Goal: Information Seeking & Learning: Learn about a topic

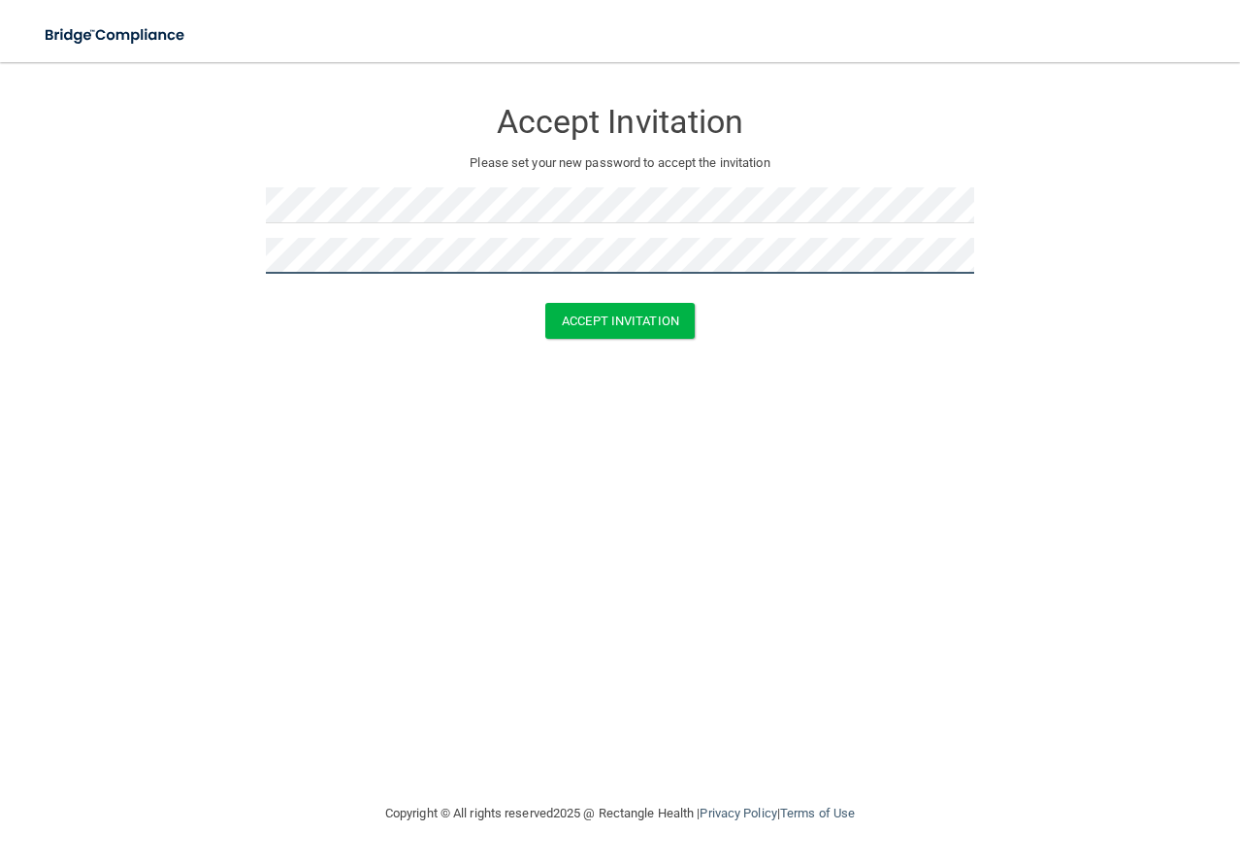
click at [545, 303] on button "Accept Invitation" at bounding box center [619, 321] width 149 height 36
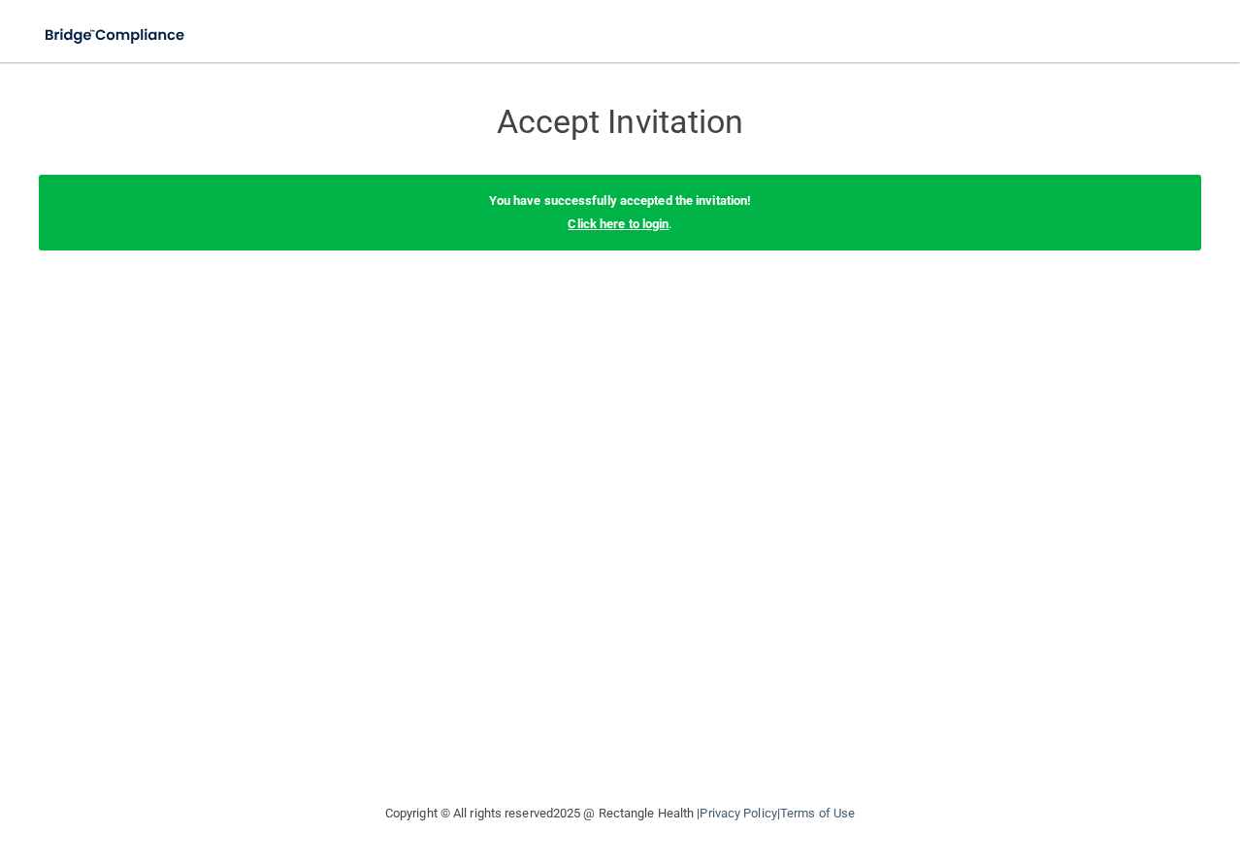
click at [641, 227] on link "Click here to login" at bounding box center [618, 223] width 101 height 15
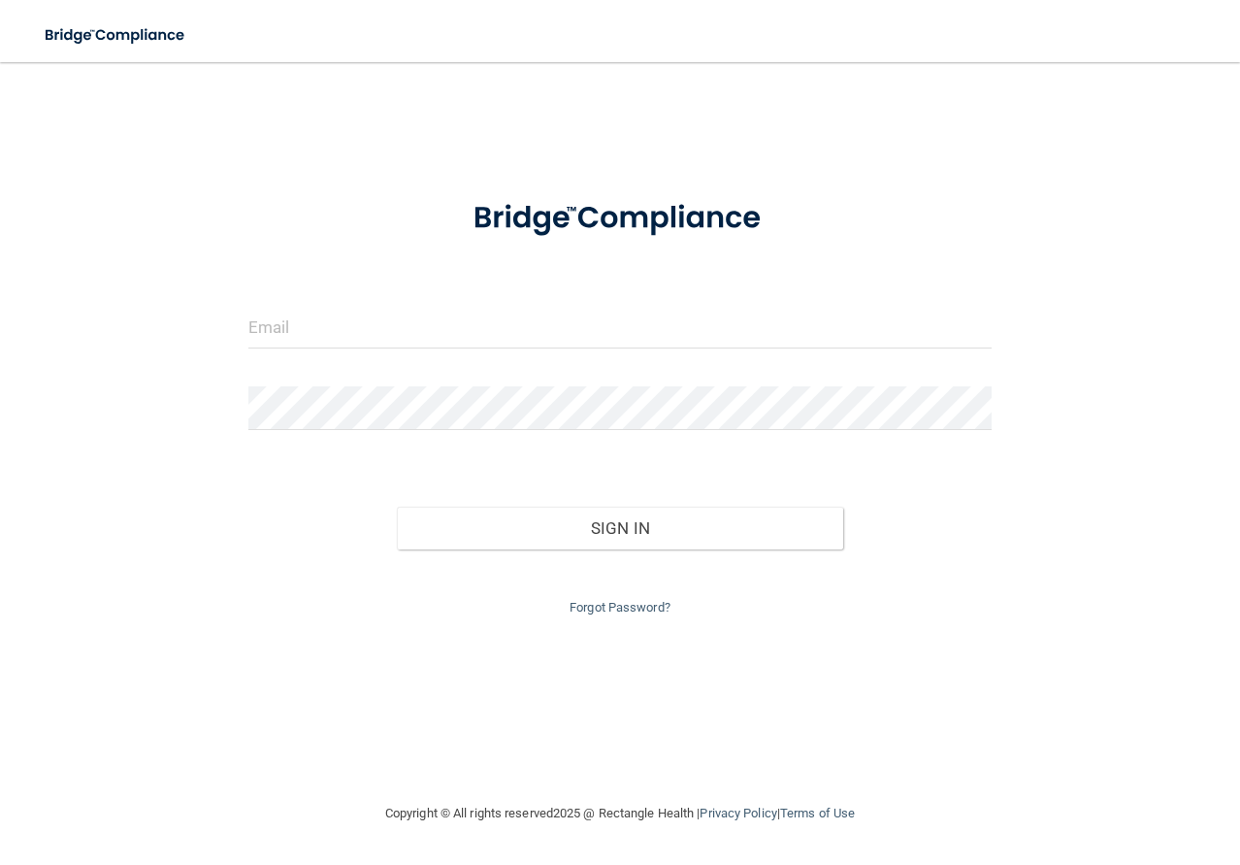
click at [336, 299] on form "Invalid email/password. You don't have permission to access that page. Sign In …" at bounding box center [620, 399] width 744 height 441
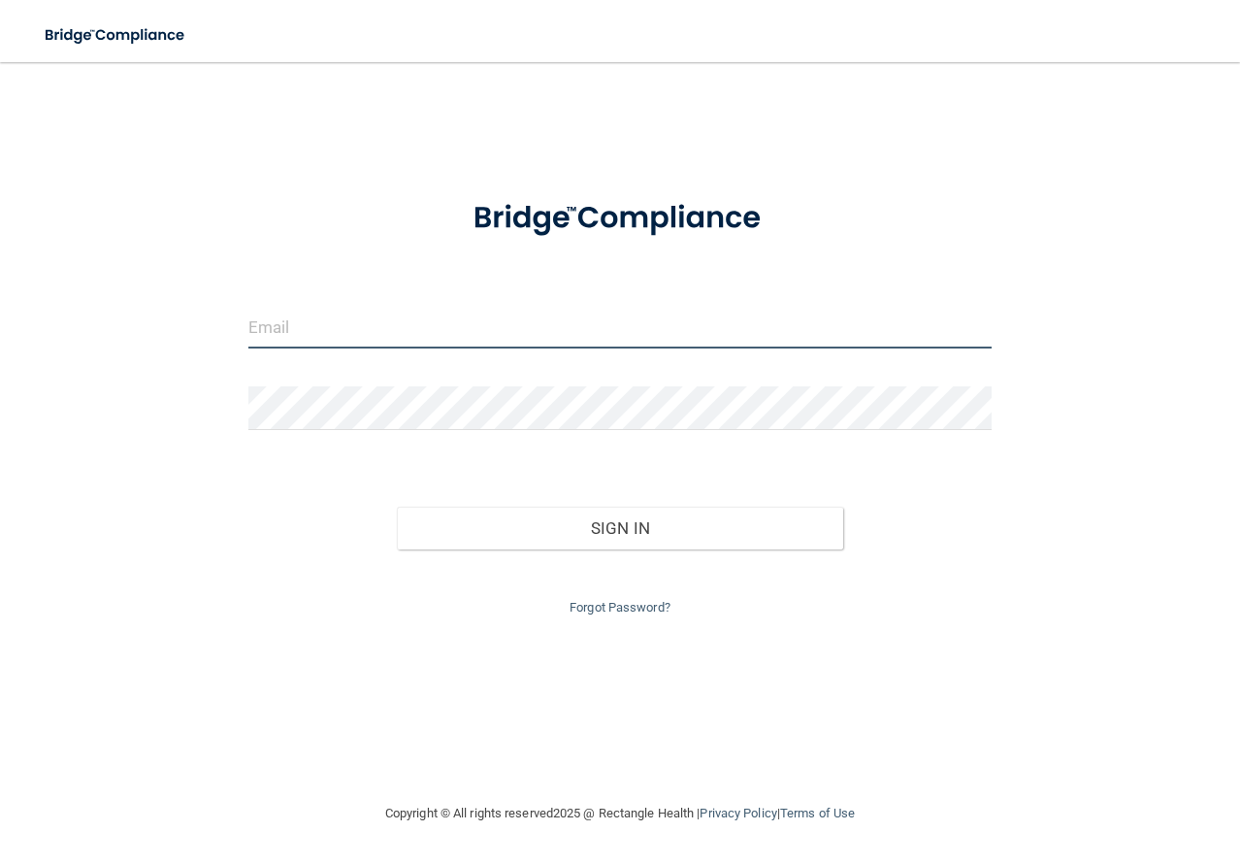
click at [322, 322] on input "email" at bounding box center [620, 327] width 744 height 44
type input "[EMAIL_ADDRESS][DOMAIN_NAME]"
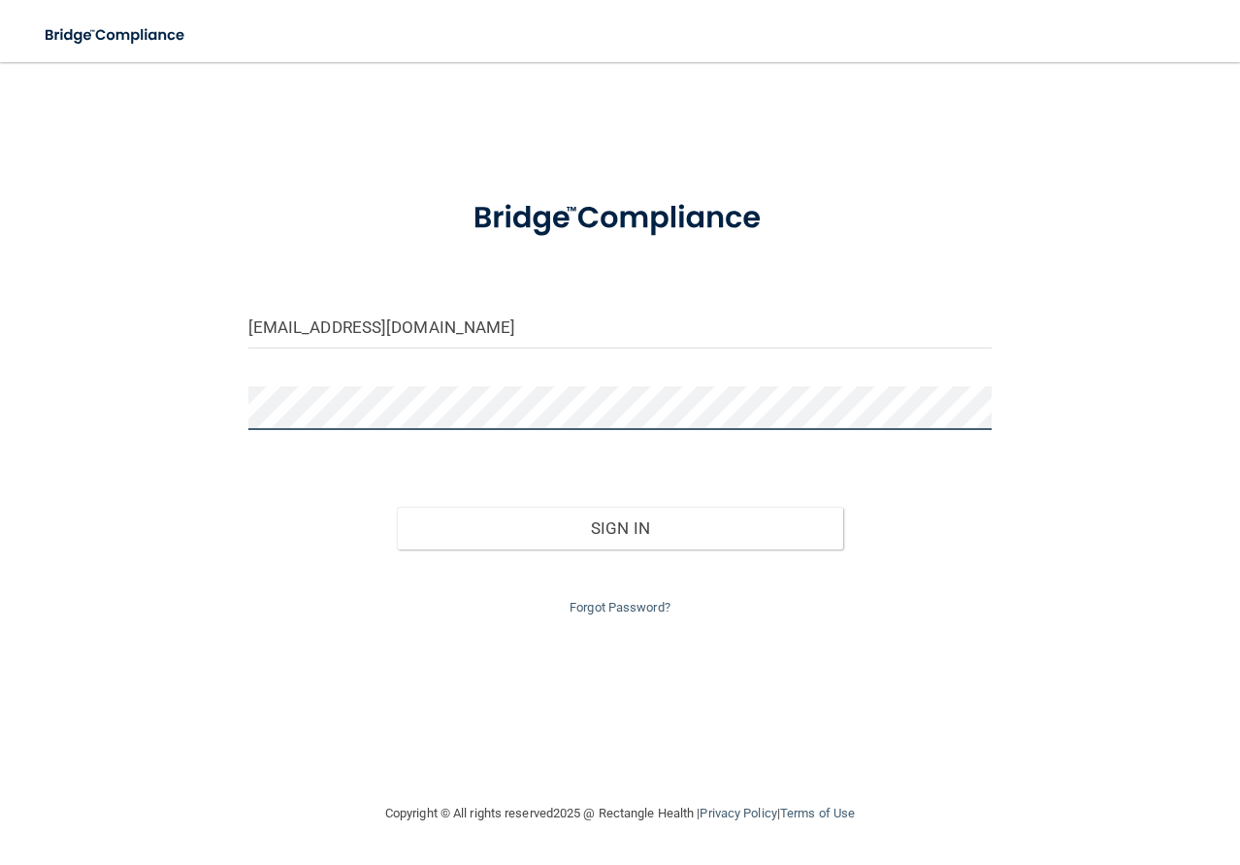
click at [397, 507] on button "Sign In" at bounding box center [620, 528] width 446 height 43
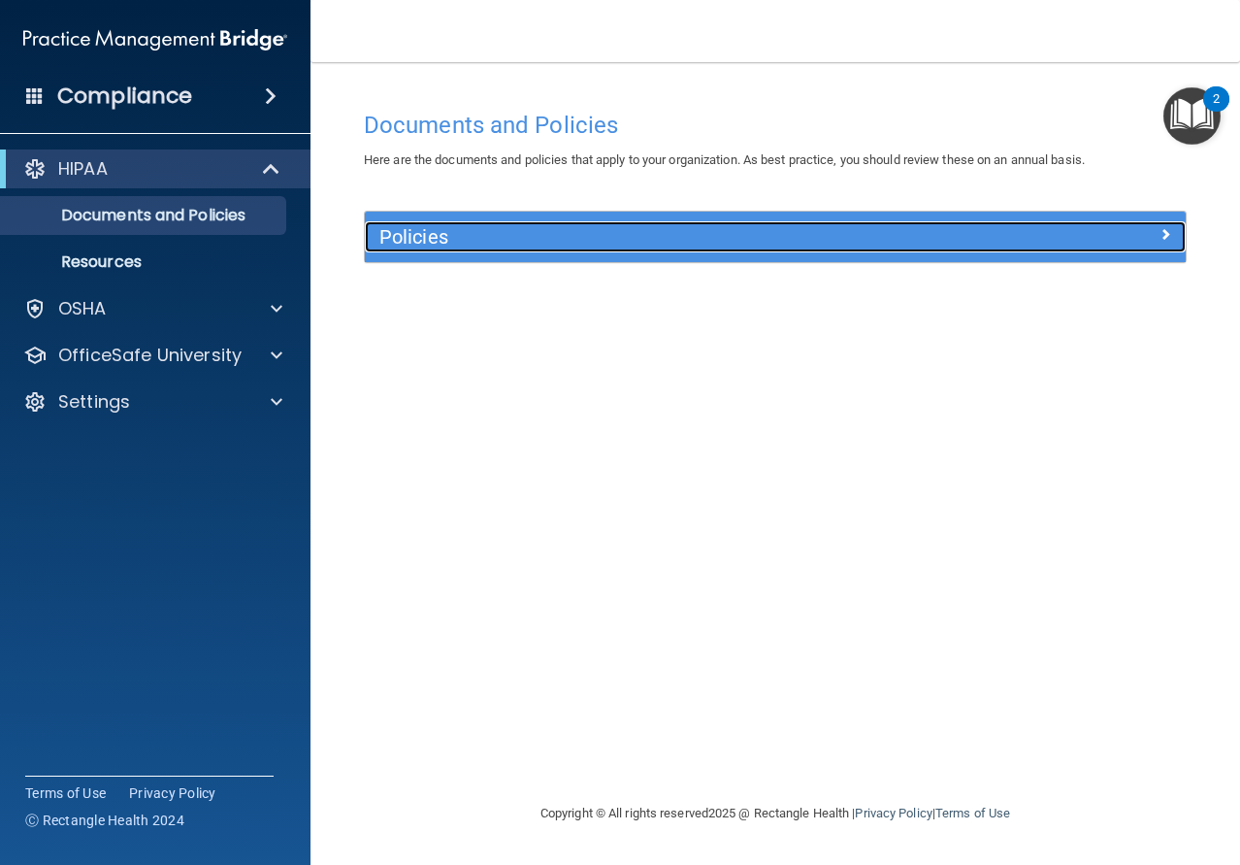
click at [464, 229] on h5 "Policies" at bounding box center [672, 236] width 587 height 21
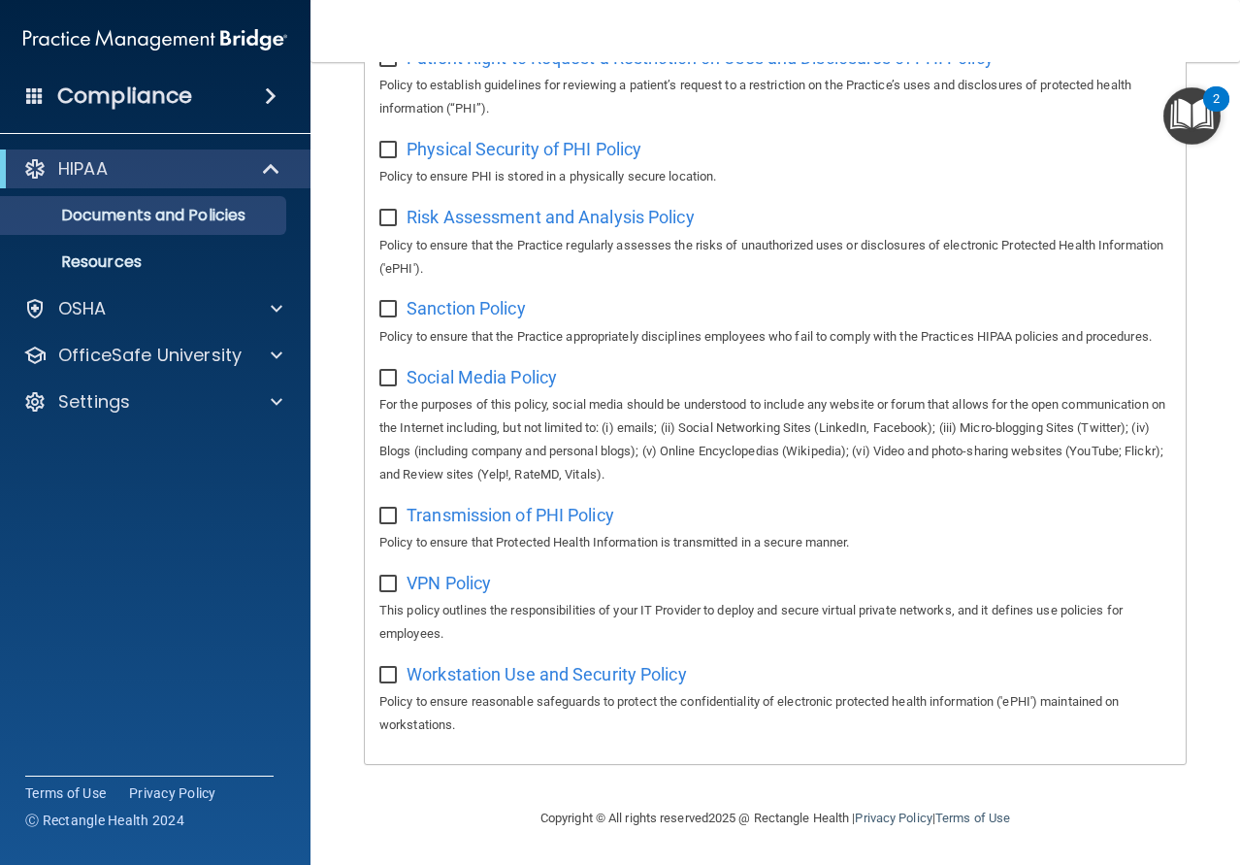
scroll to position [1361, 0]
click at [99, 312] on p "OSHA" at bounding box center [82, 308] width 49 height 23
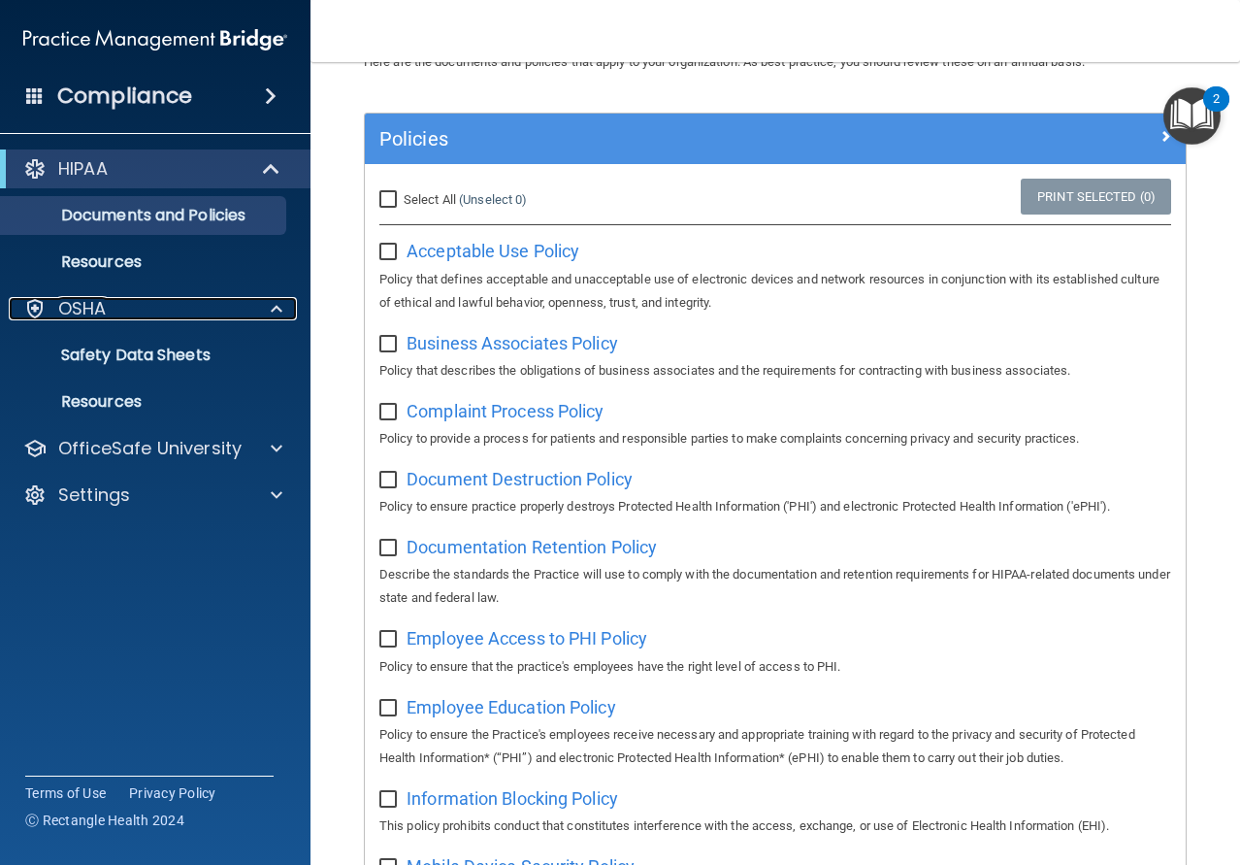
scroll to position [0, 0]
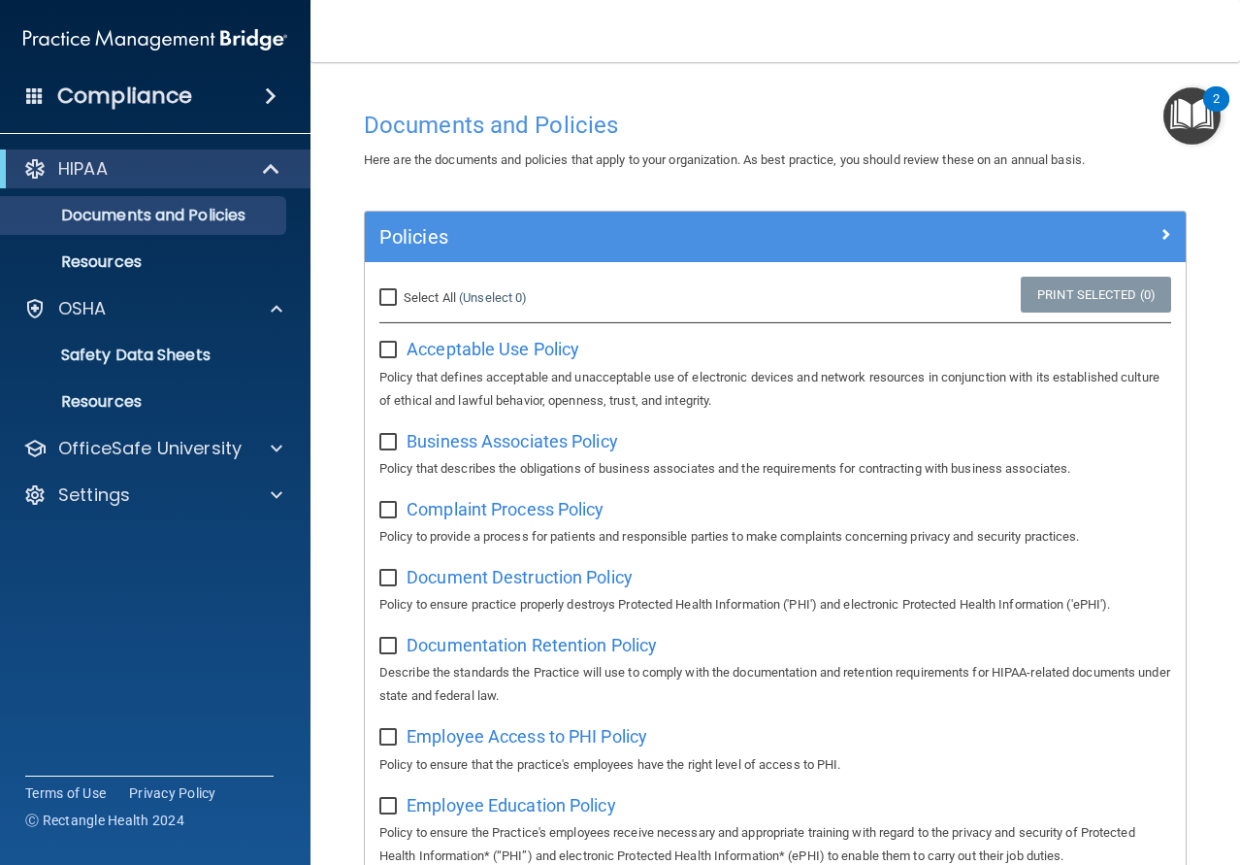
click at [1221, 90] on div "2" at bounding box center [1216, 98] width 26 height 25
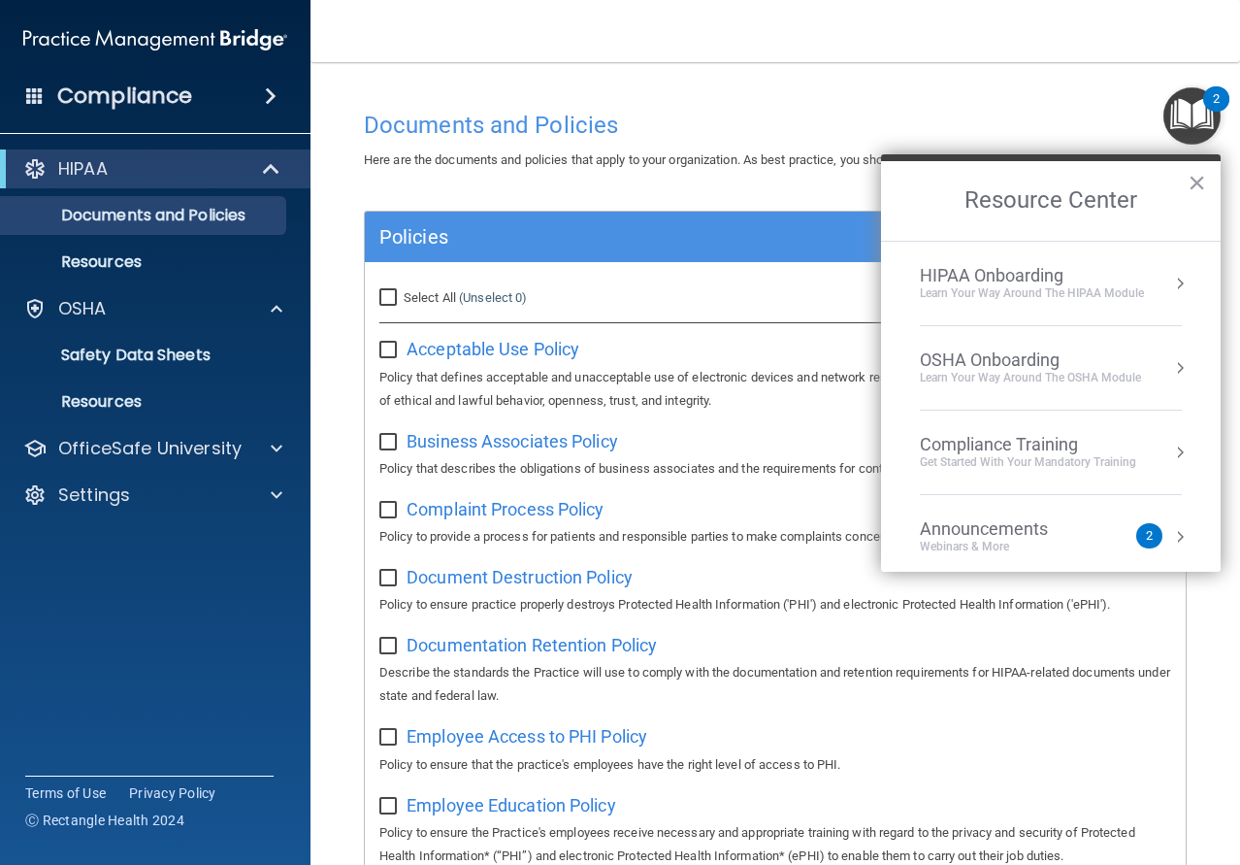
click at [970, 273] on div "HIPAA Onboarding" at bounding box center [1032, 275] width 224 height 21
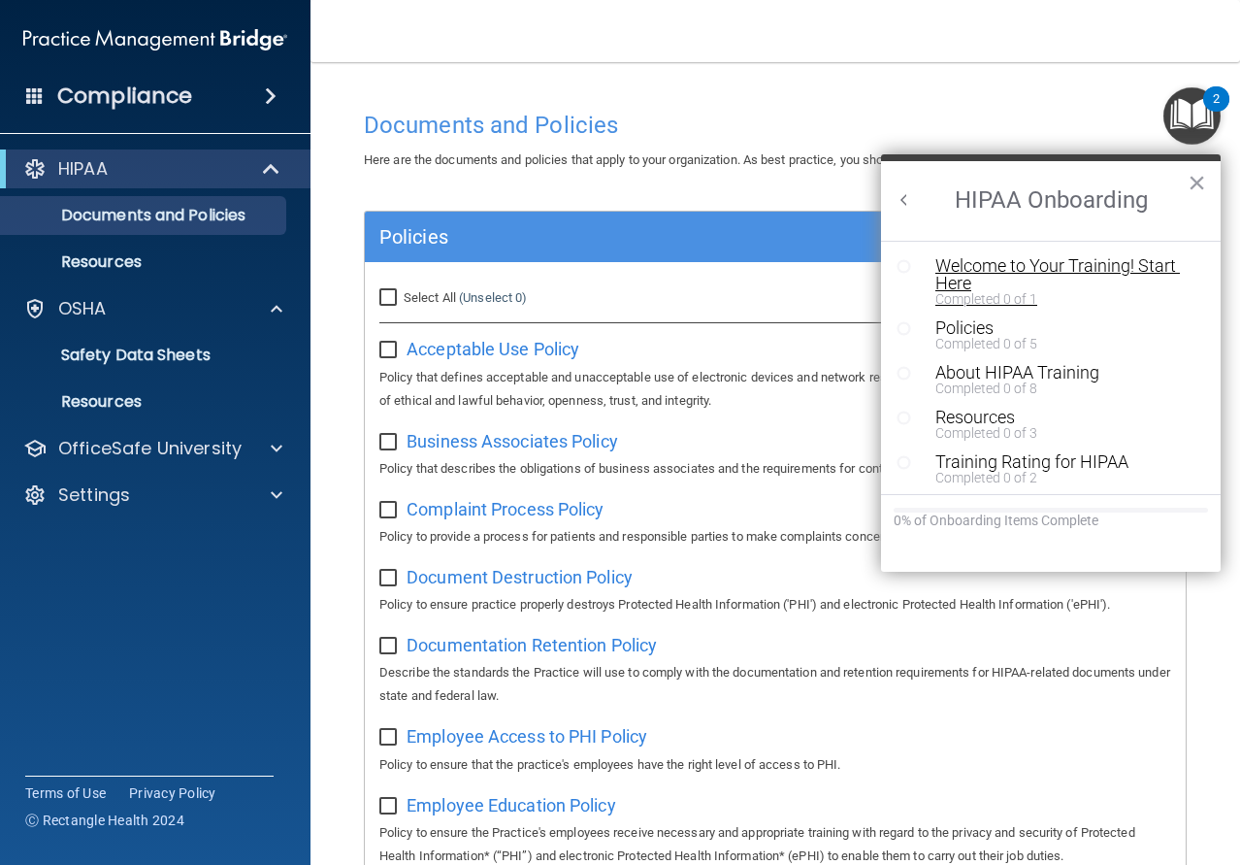
click at [996, 265] on div "Welcome to Your Training! Start Here" at bounding box center [1058, 274] width 246 height 35
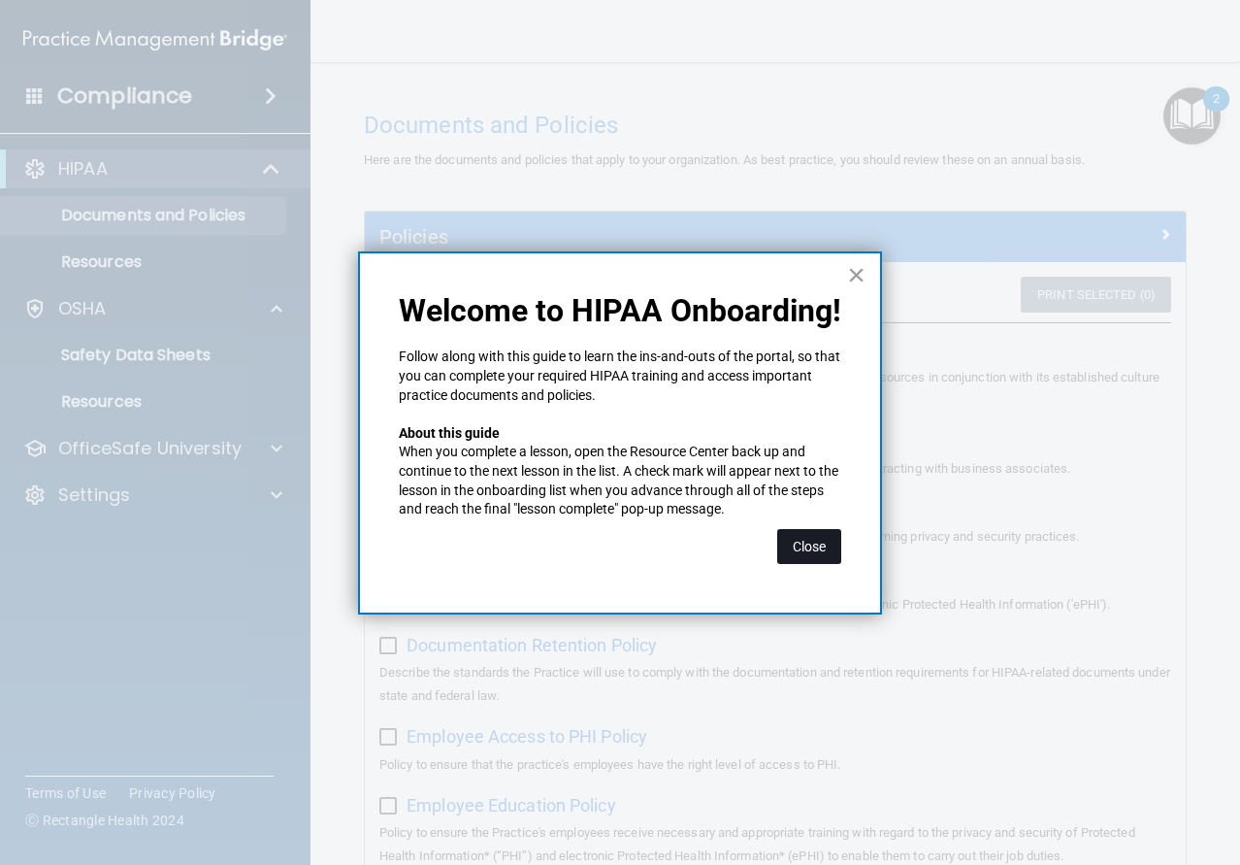
click at [809, 553] on button "Close" at bounding box center [809, 546] width 64 height 35
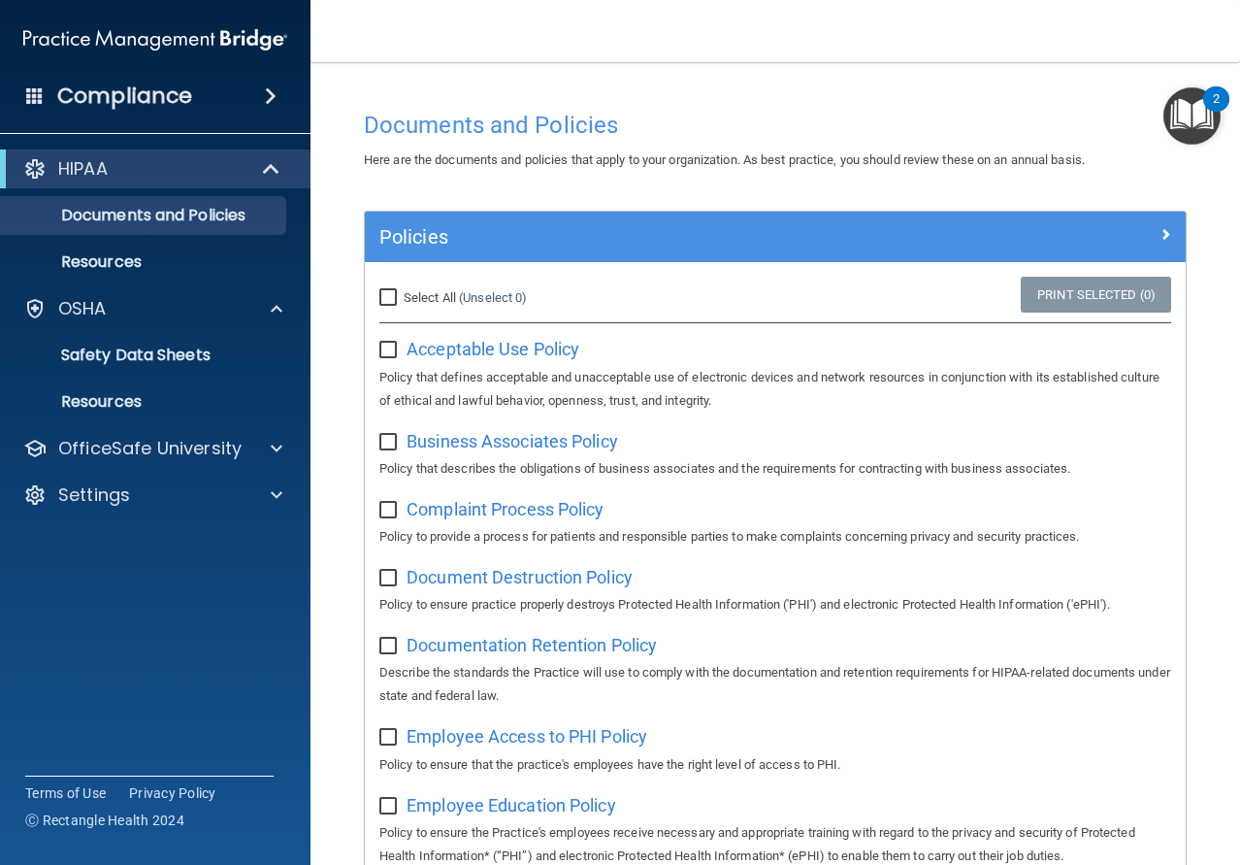
click at [1213, 109] on div "2" at bounding box center [1216, 111] width 7 height 25
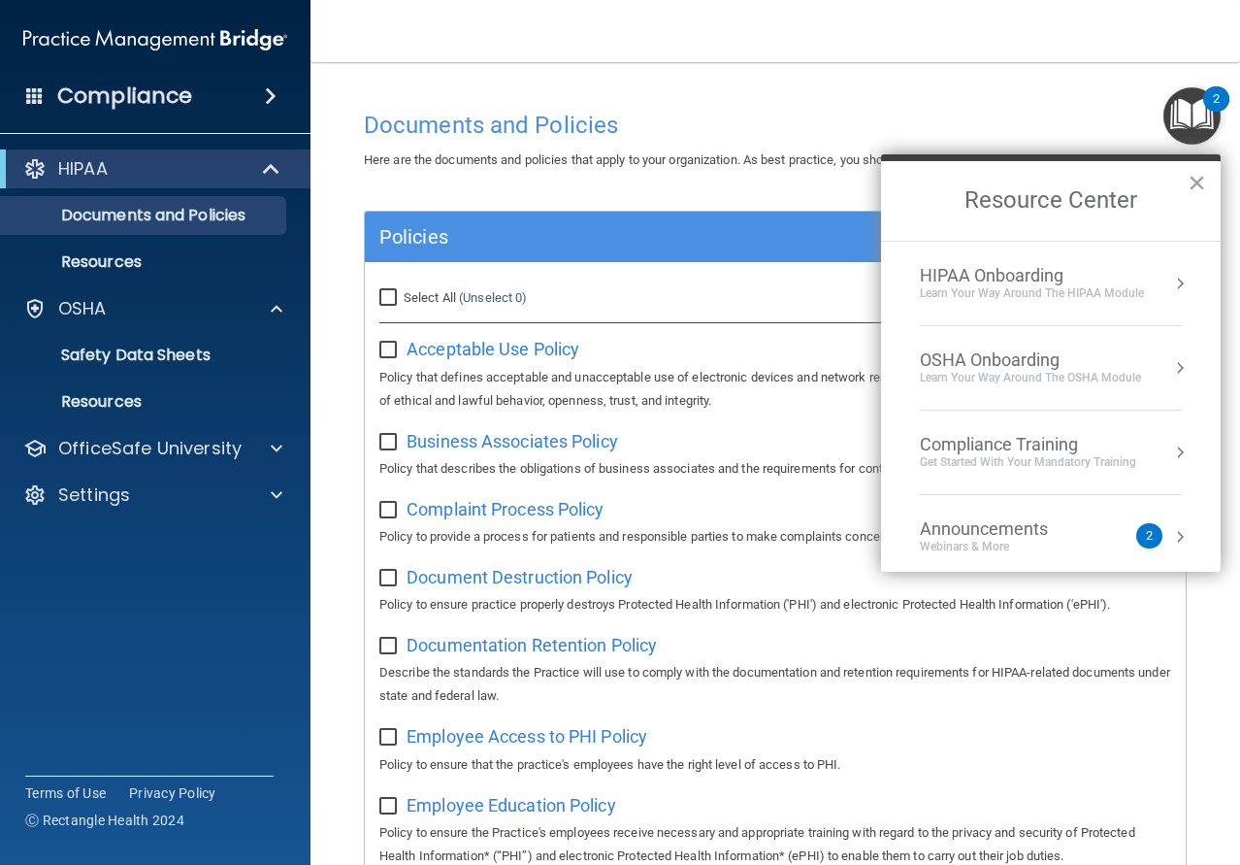
click at [989, 290] on div "Learn Your Way around the HIPAA module" at bounding box center [1032, 293] width 224 height 16
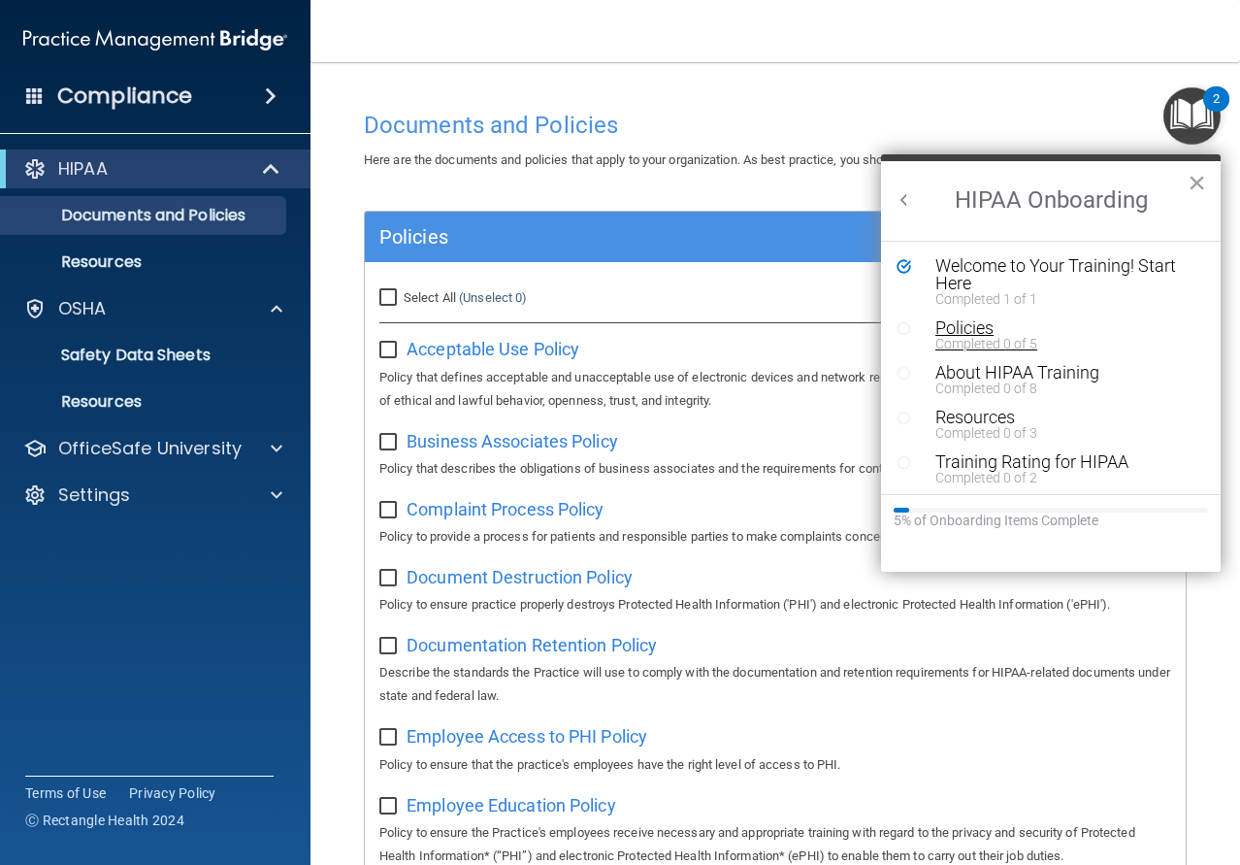
click at [960, 343] on div "Completed 0 of 5" at bounding box center [1058, 344] width 246 height 14
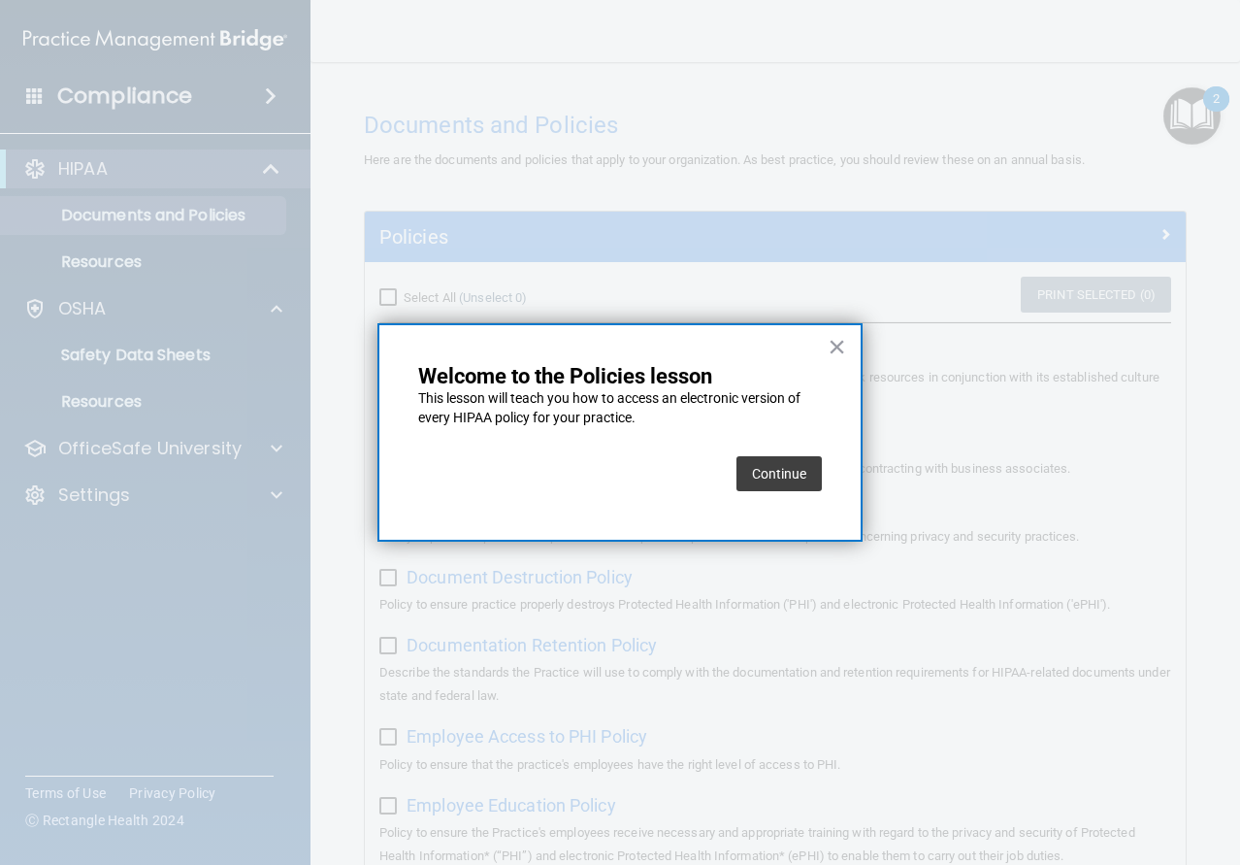
click at [763, 477] on button "Continue" at bounding box center [779, 473] width 85 height 35
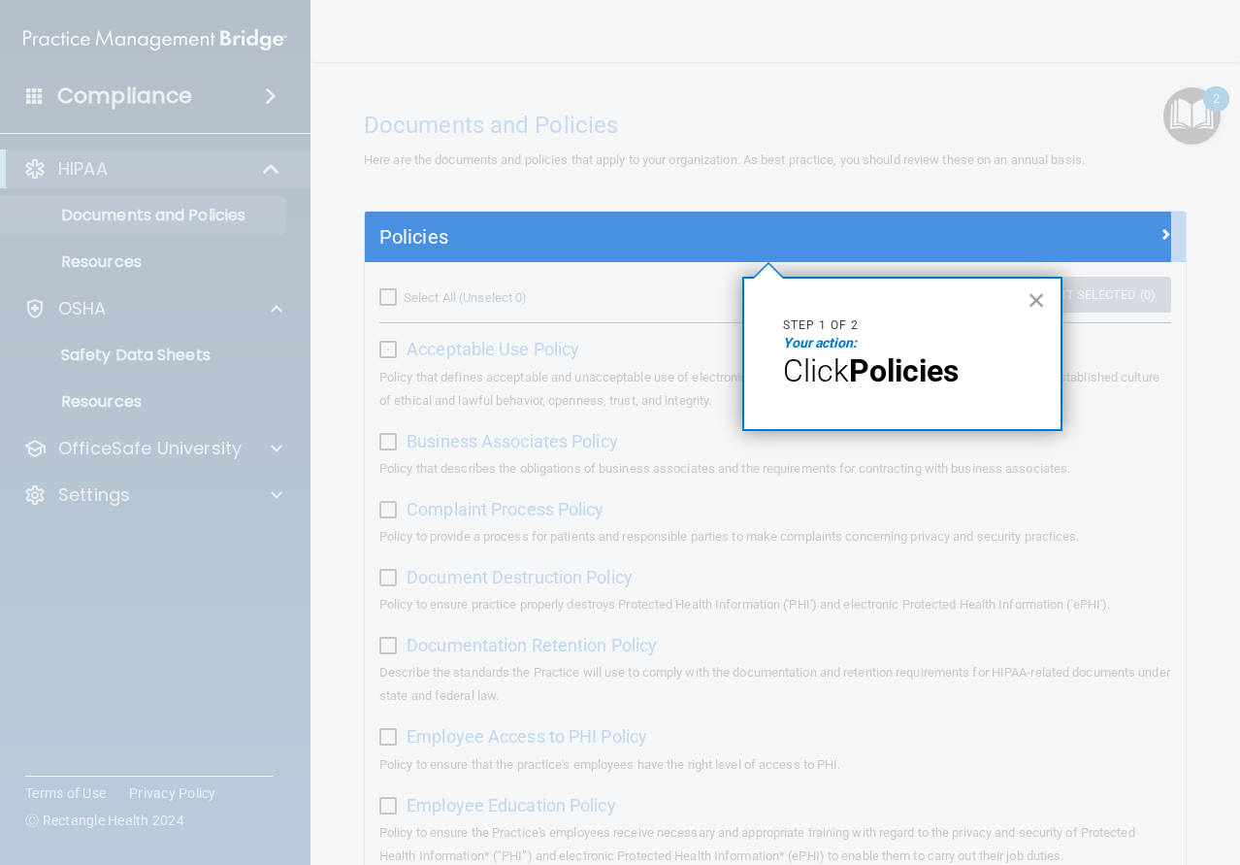
click at [781, 378] on div "× Step 1 of 2 Your action: Click Policies" at bounding box center [902, 354] width 320 height 154
click at [1041, 300] on button "×" at bounding box center [1037, 299] width 18 height 31
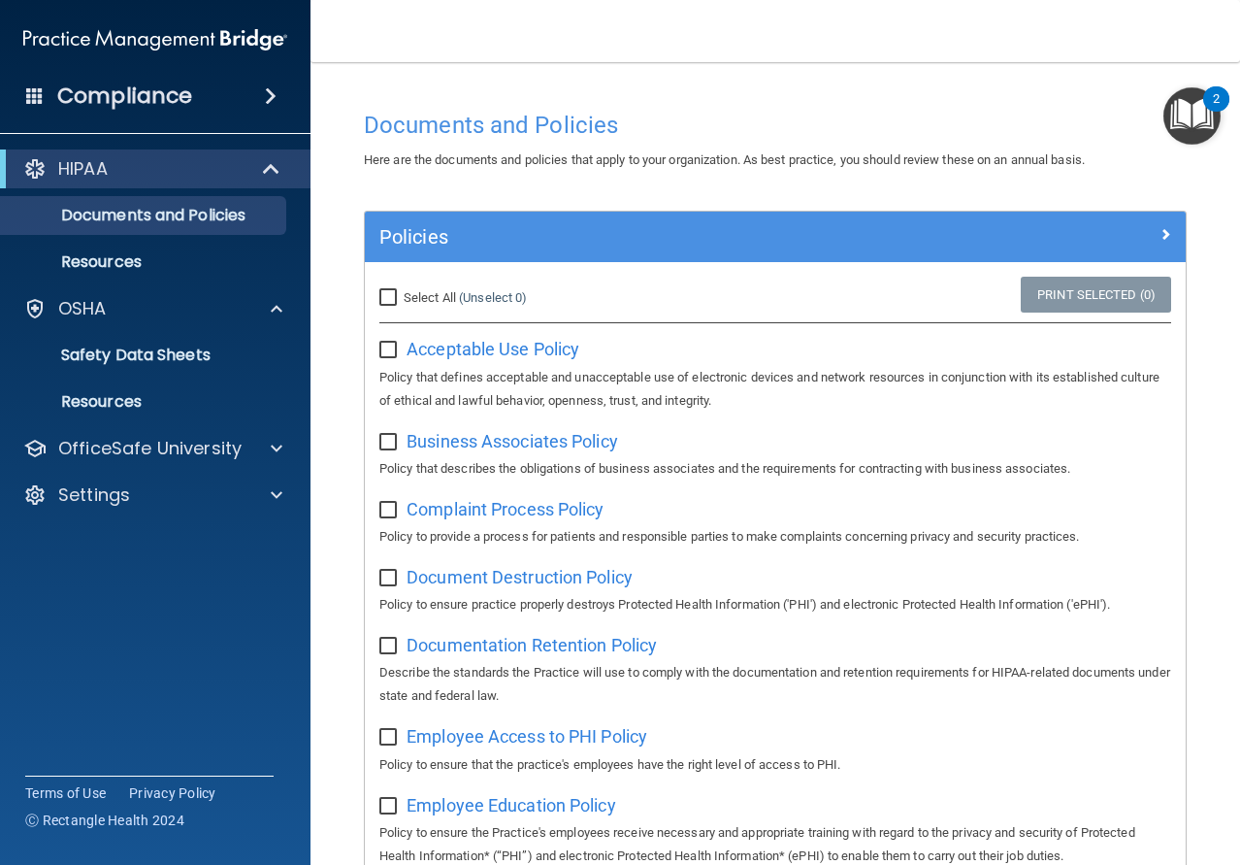
scroll to position [97, 0]
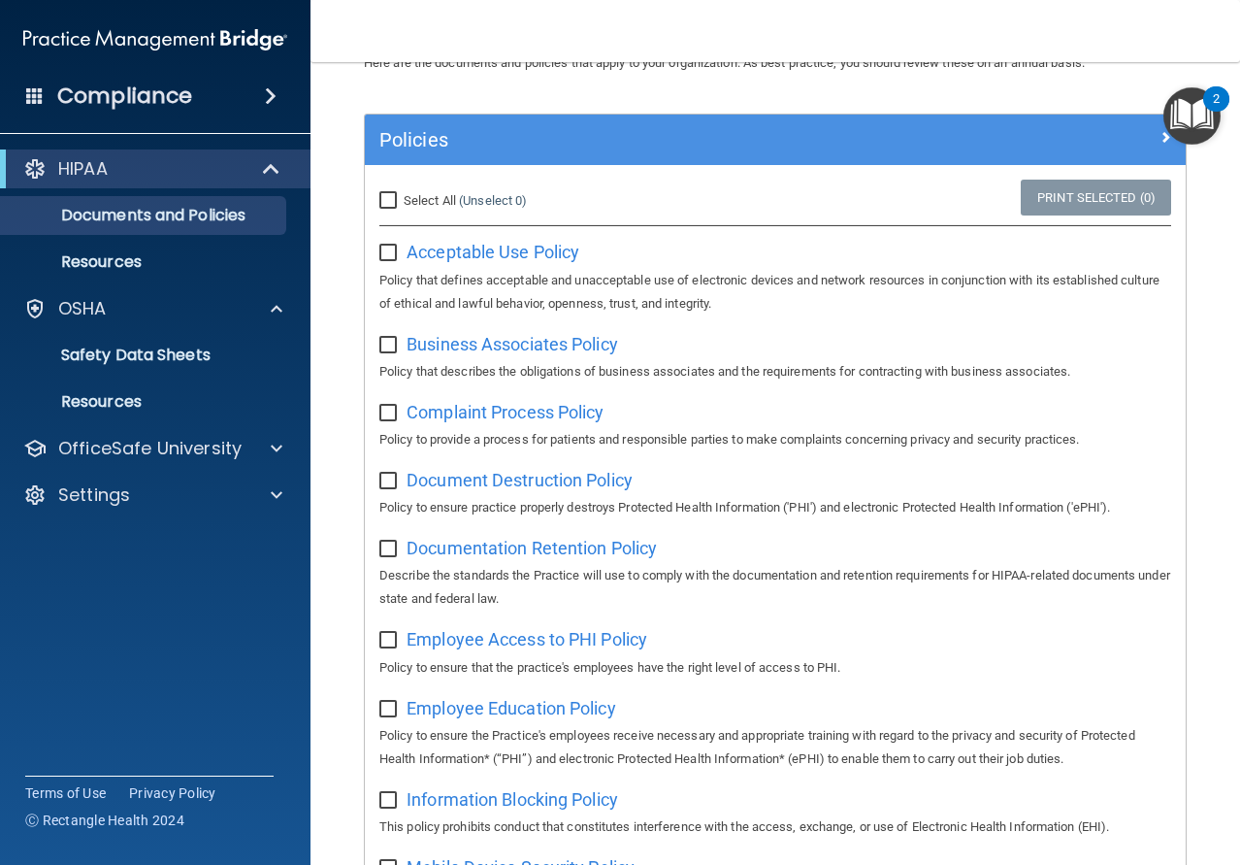
click at [389, 195] on input "Select All (Unselect 0) Unselect All" at bounding box center [390, 201] width 22 height 16
checkbox input "true"
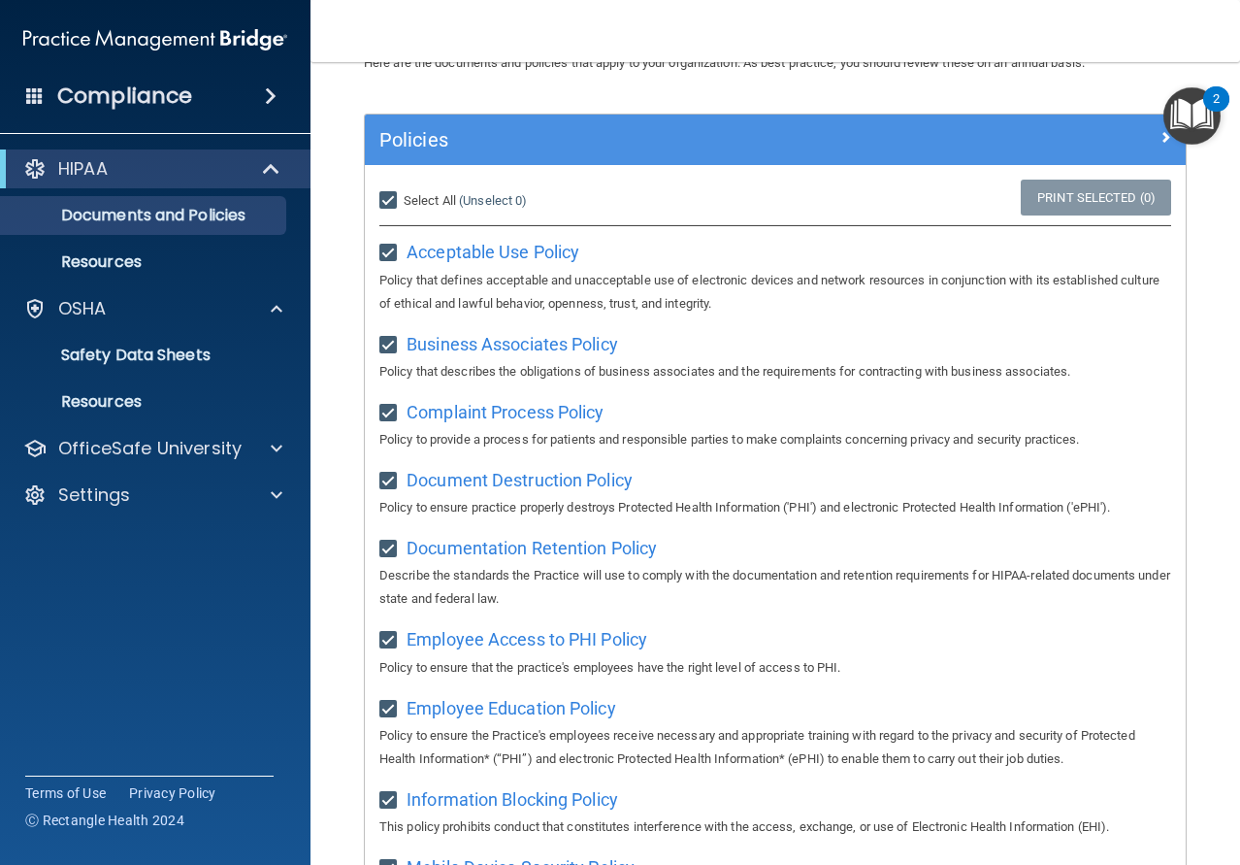
checkbox input "true"
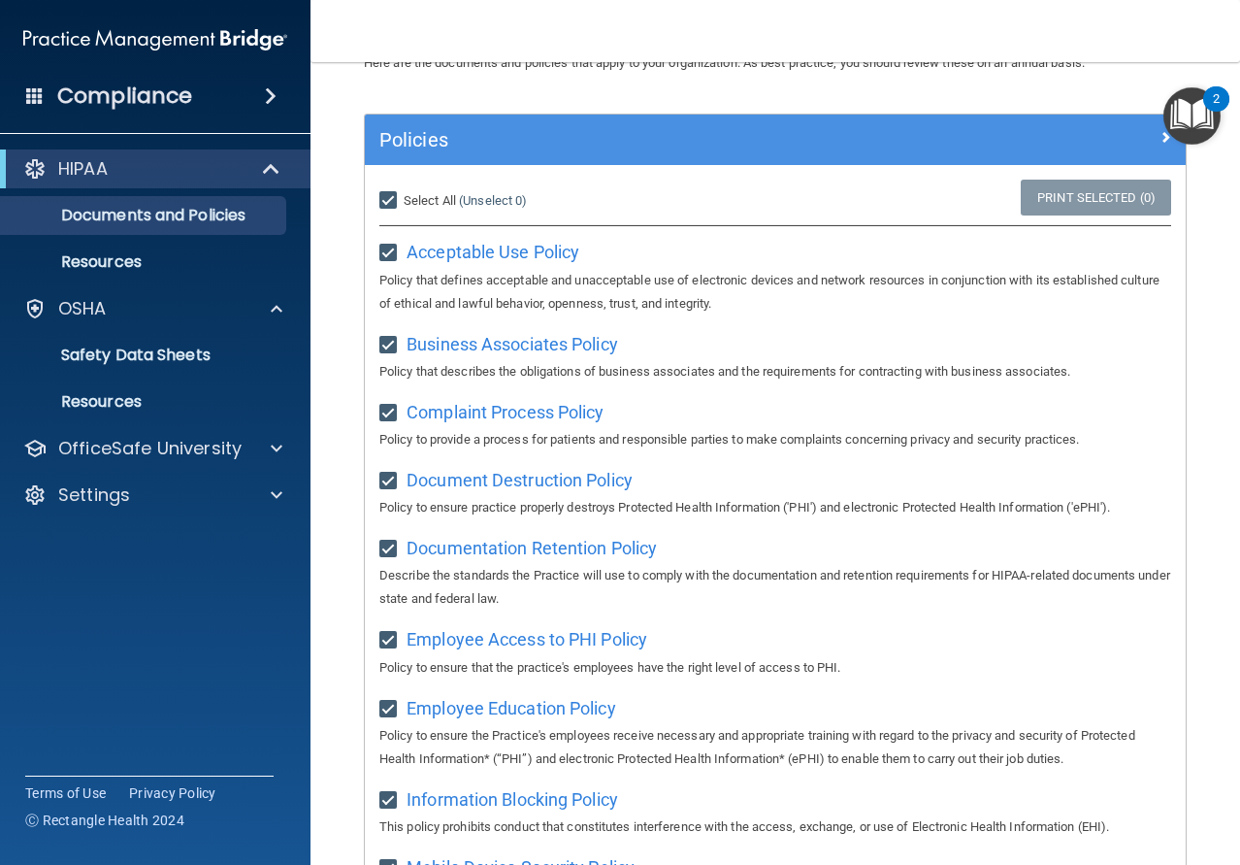
checkbox input "true"
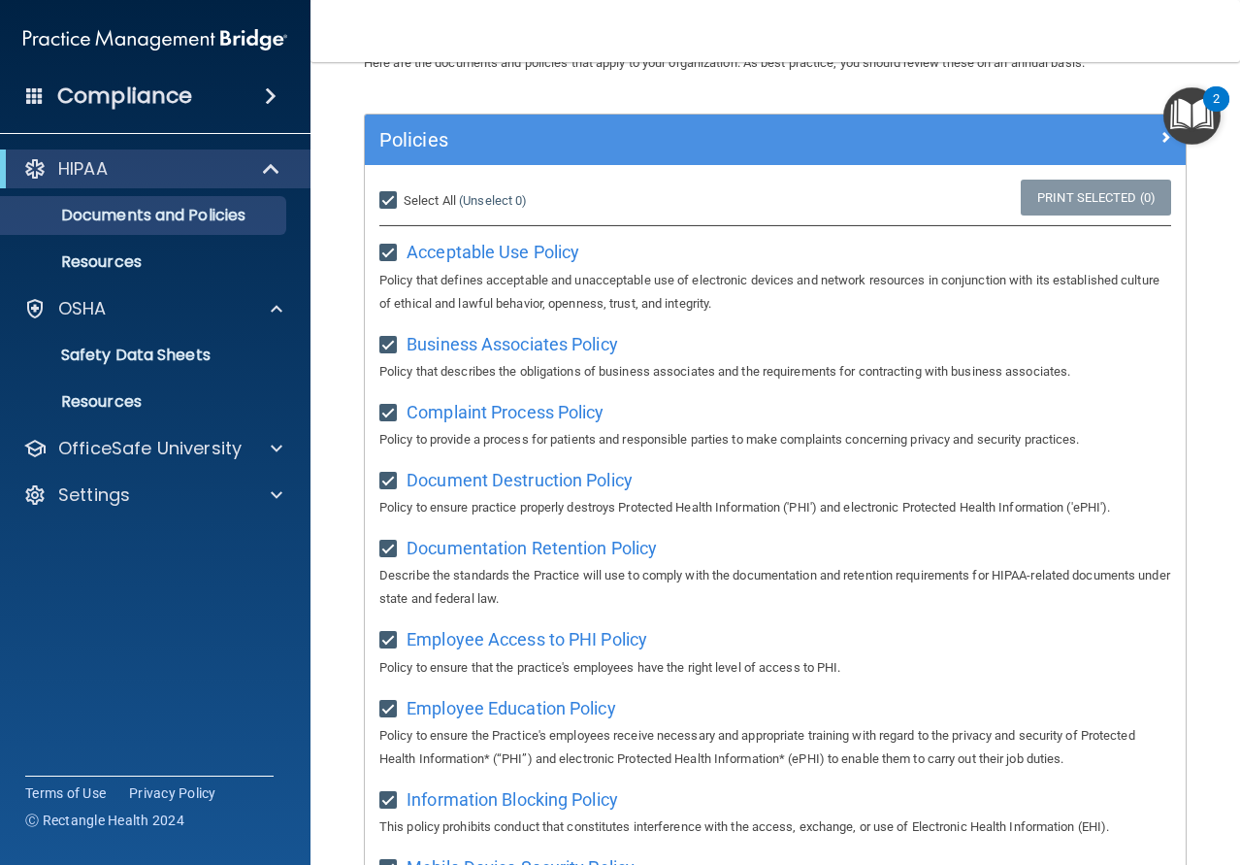
checkbox input "true"
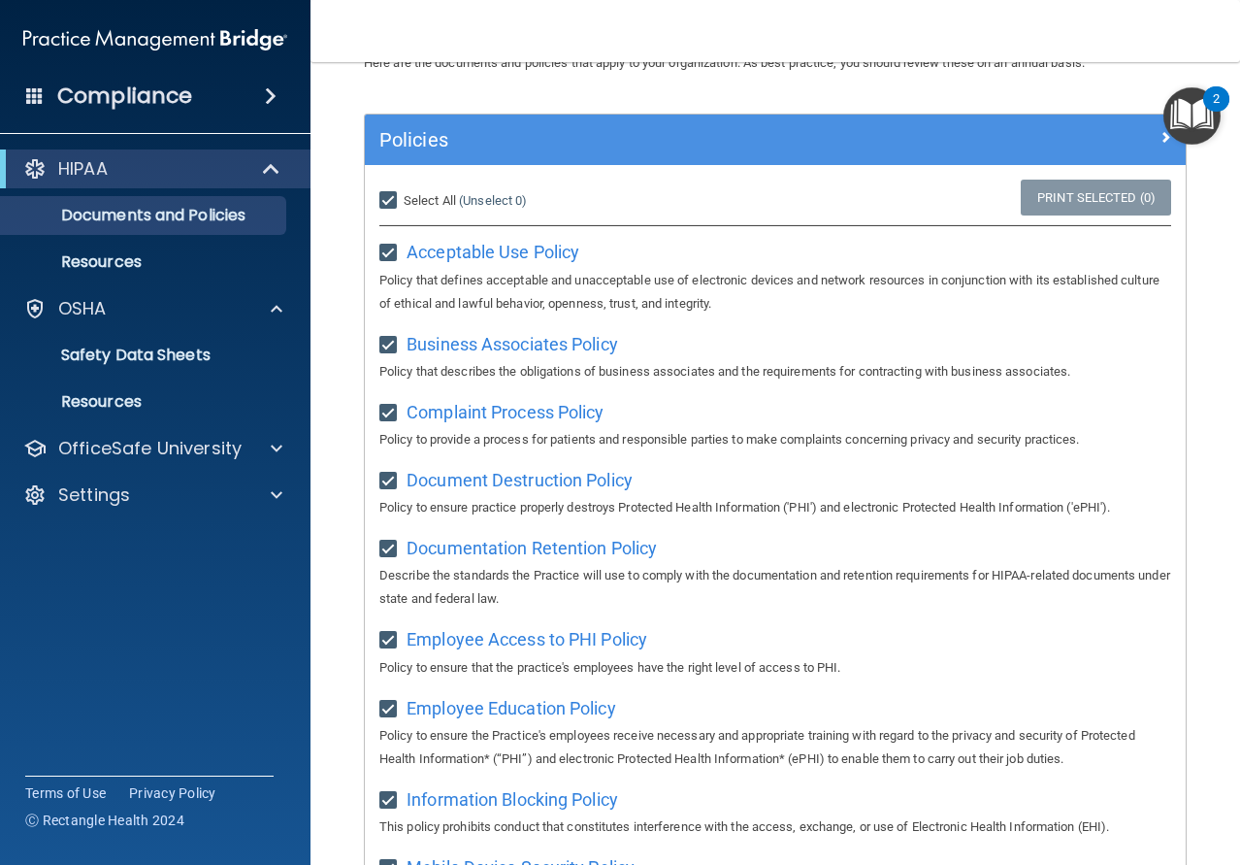
checkbox input "true"
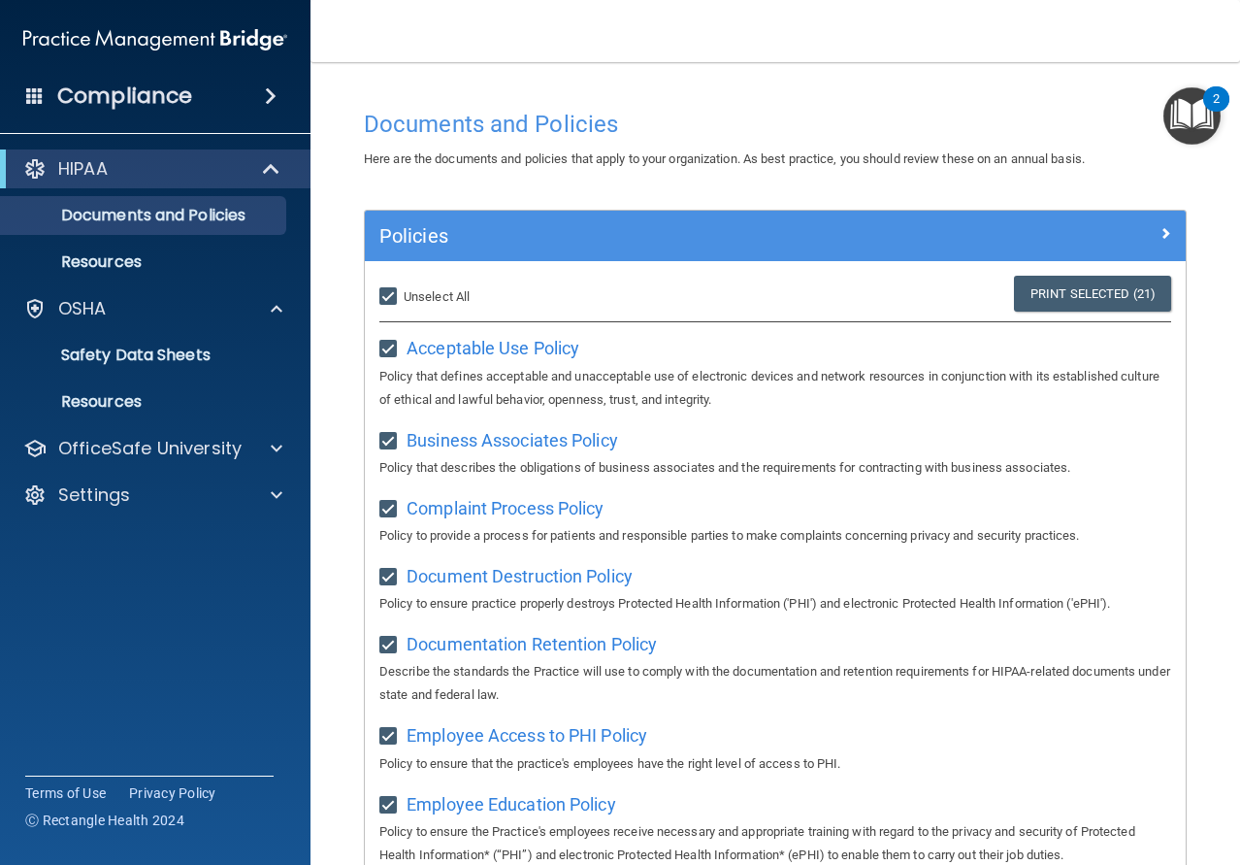
scroll to position [0, 0]
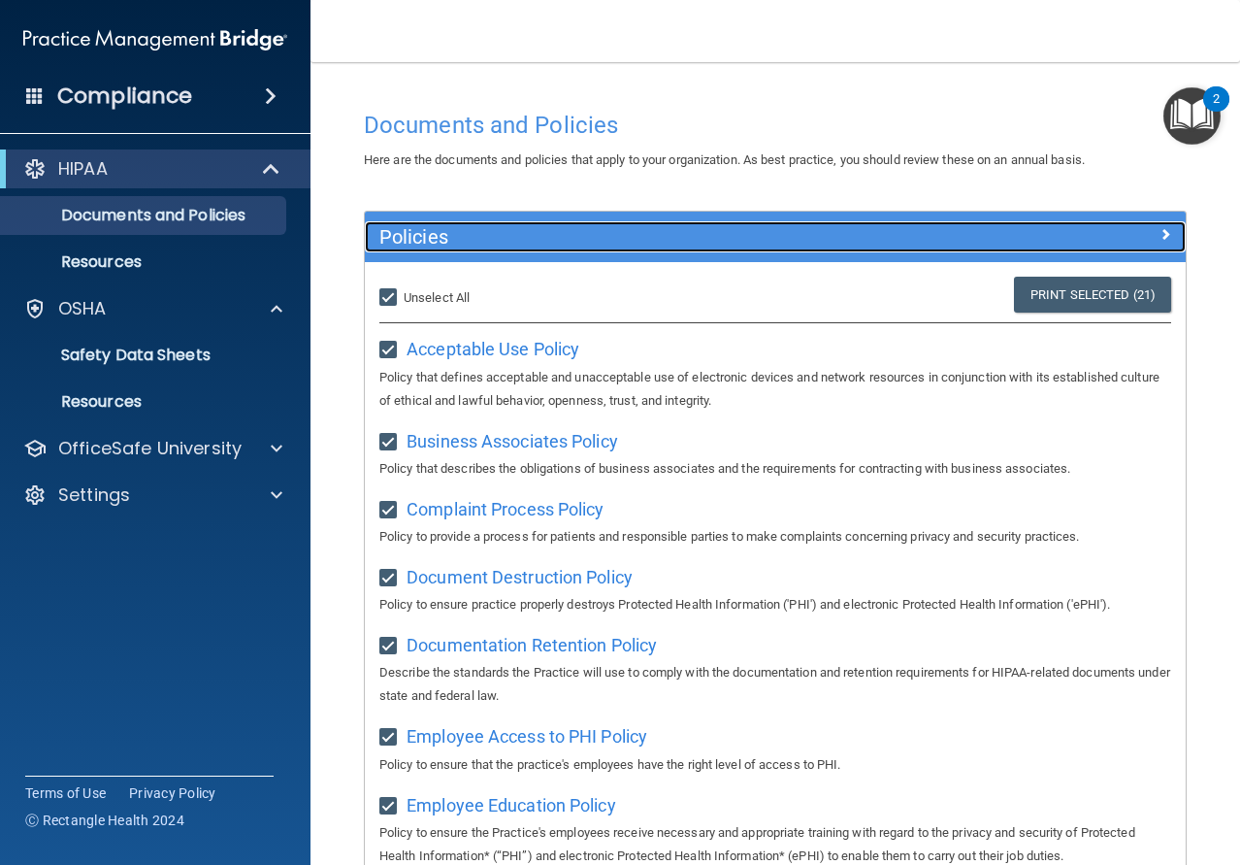
click at [1160, 235] on span at bounding box center [1166, 233] width 12 height 23
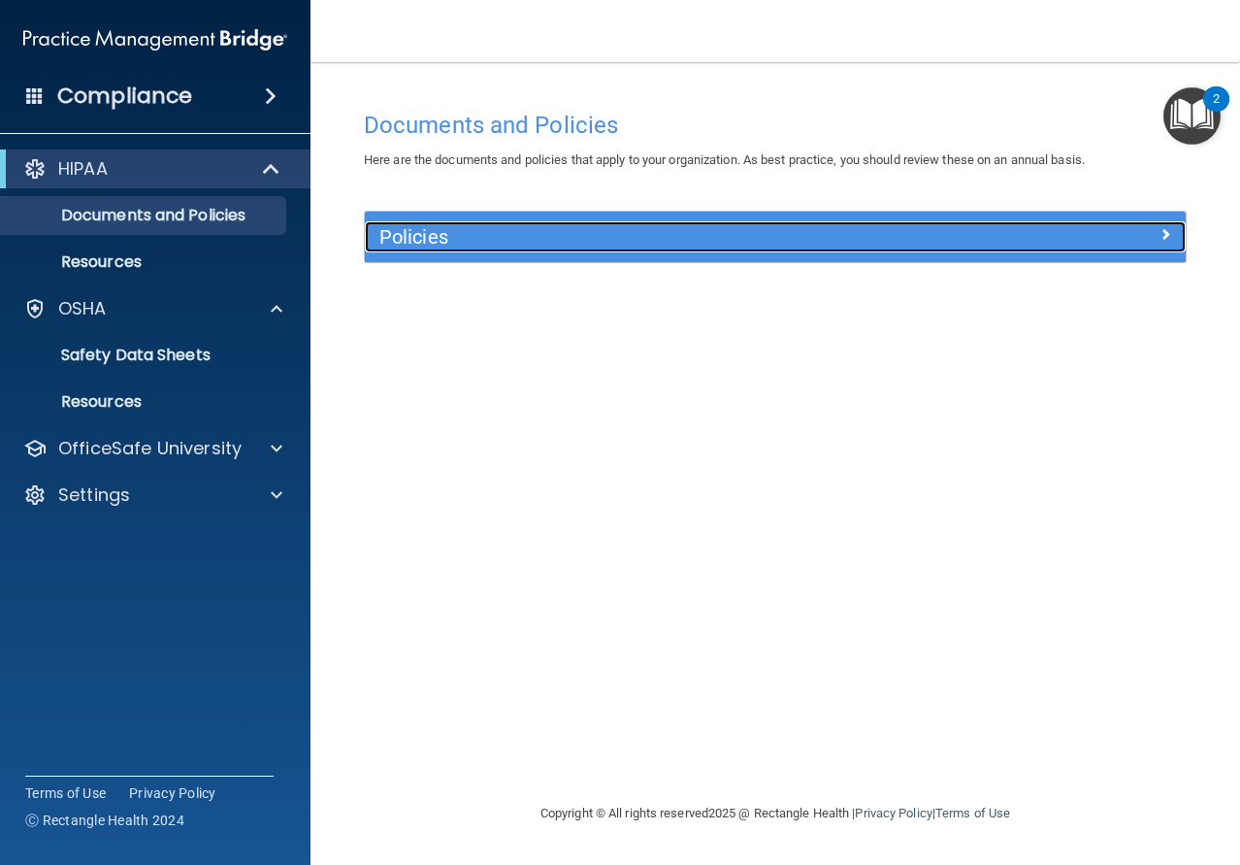
click at [1150, 235] on div at bounding box center [1084, 232] width 206 height 23
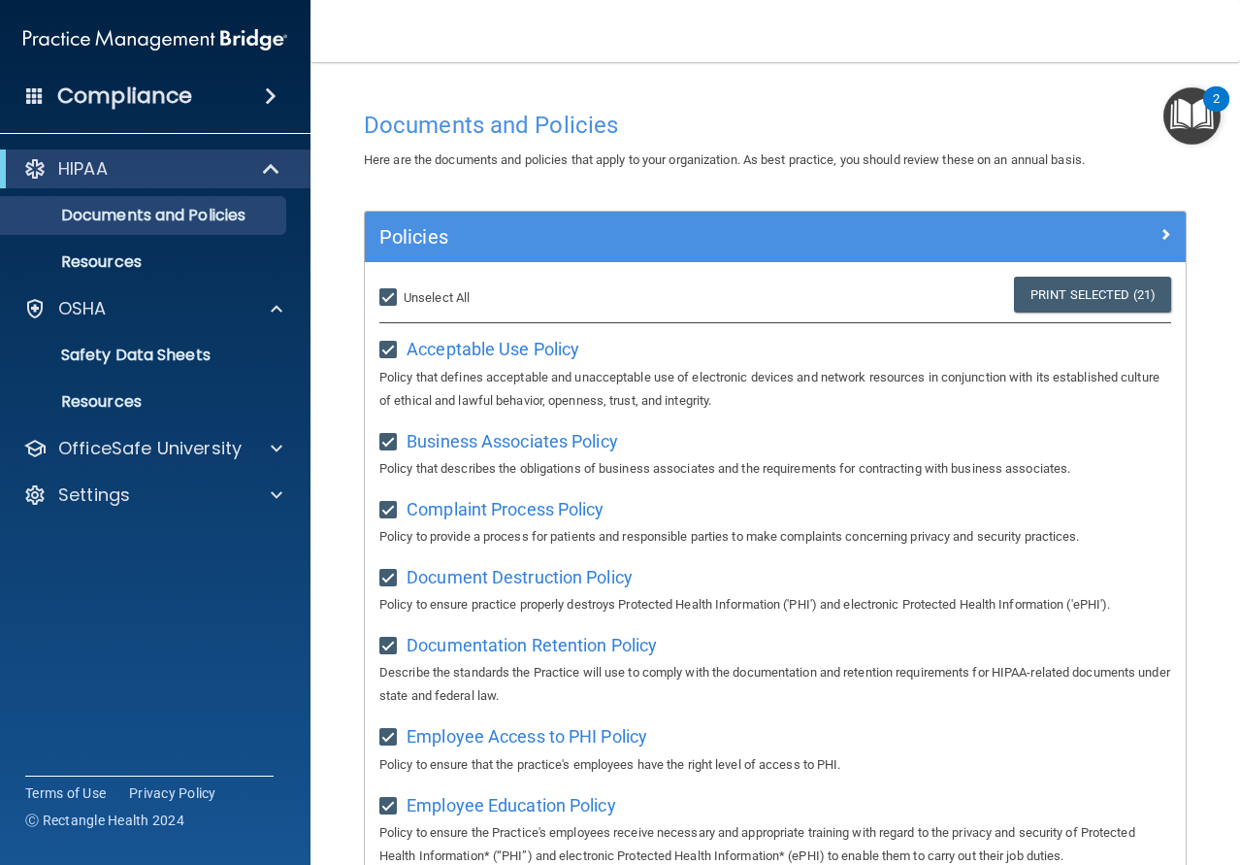
click at [1204, 117] on img "Open Resource Center, 2 new notifications" at bounding box center [1192, 115] width 57 height 57
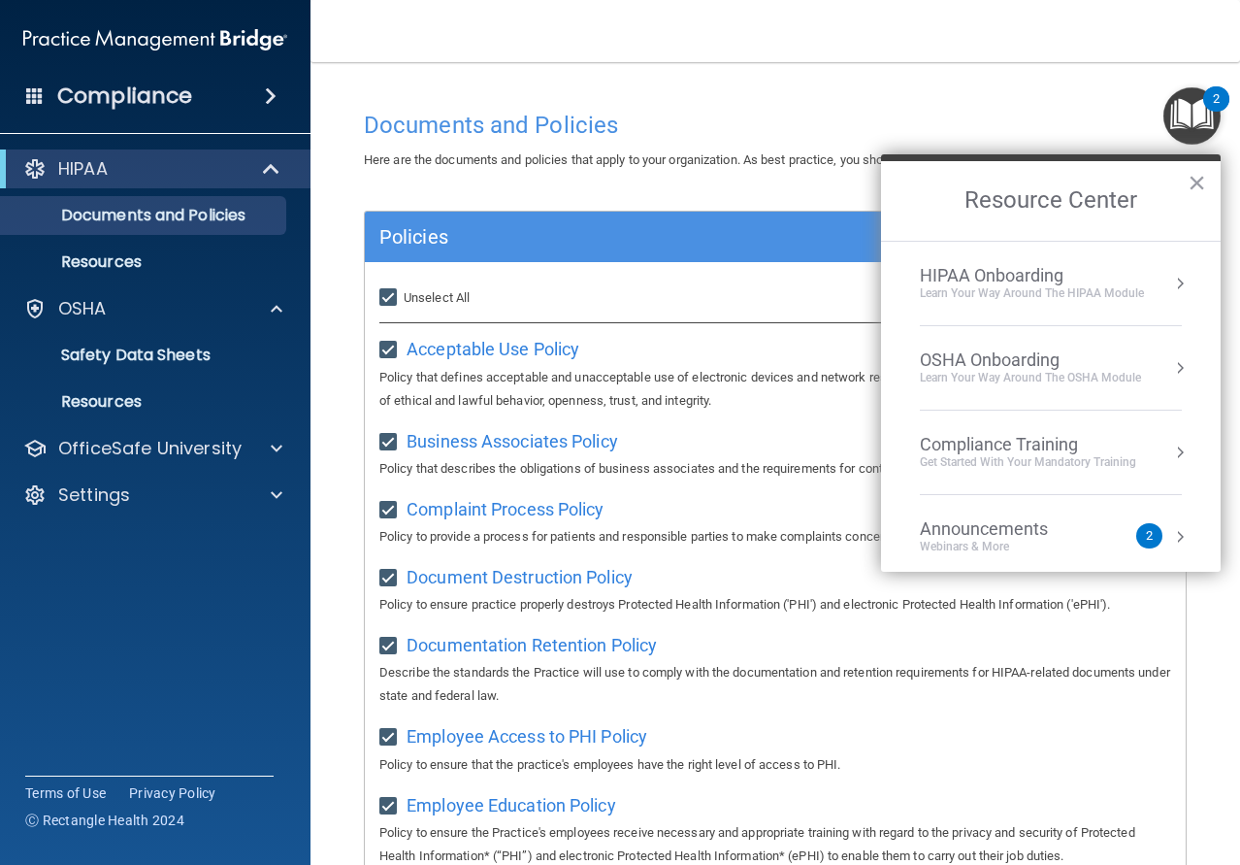
click at [1048, 276] on div "HIPAA Onboarding" at bounding box center [1032, 275] width 224 height 21
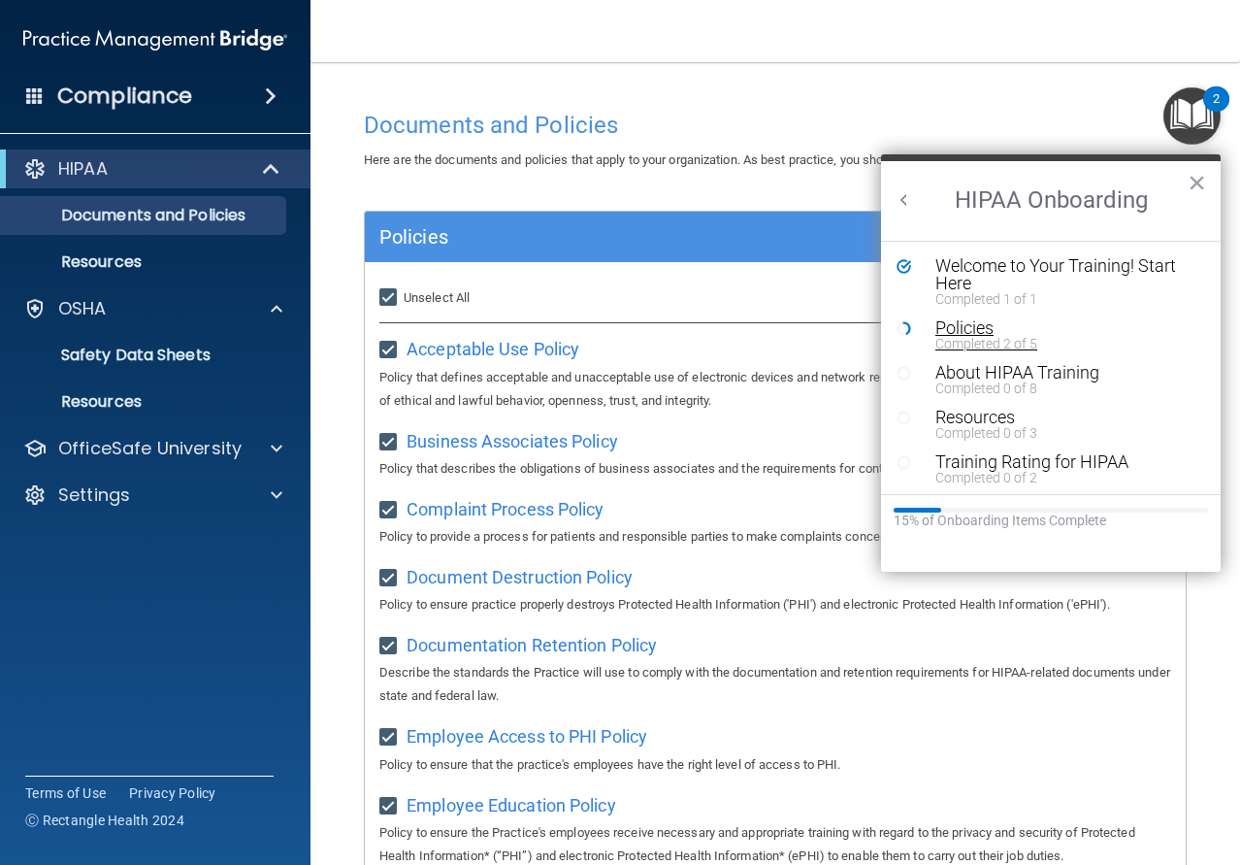
click at [996, 339] on div "Completed 2 of 5" at bounding box center [1058, 344] width 246 height 14
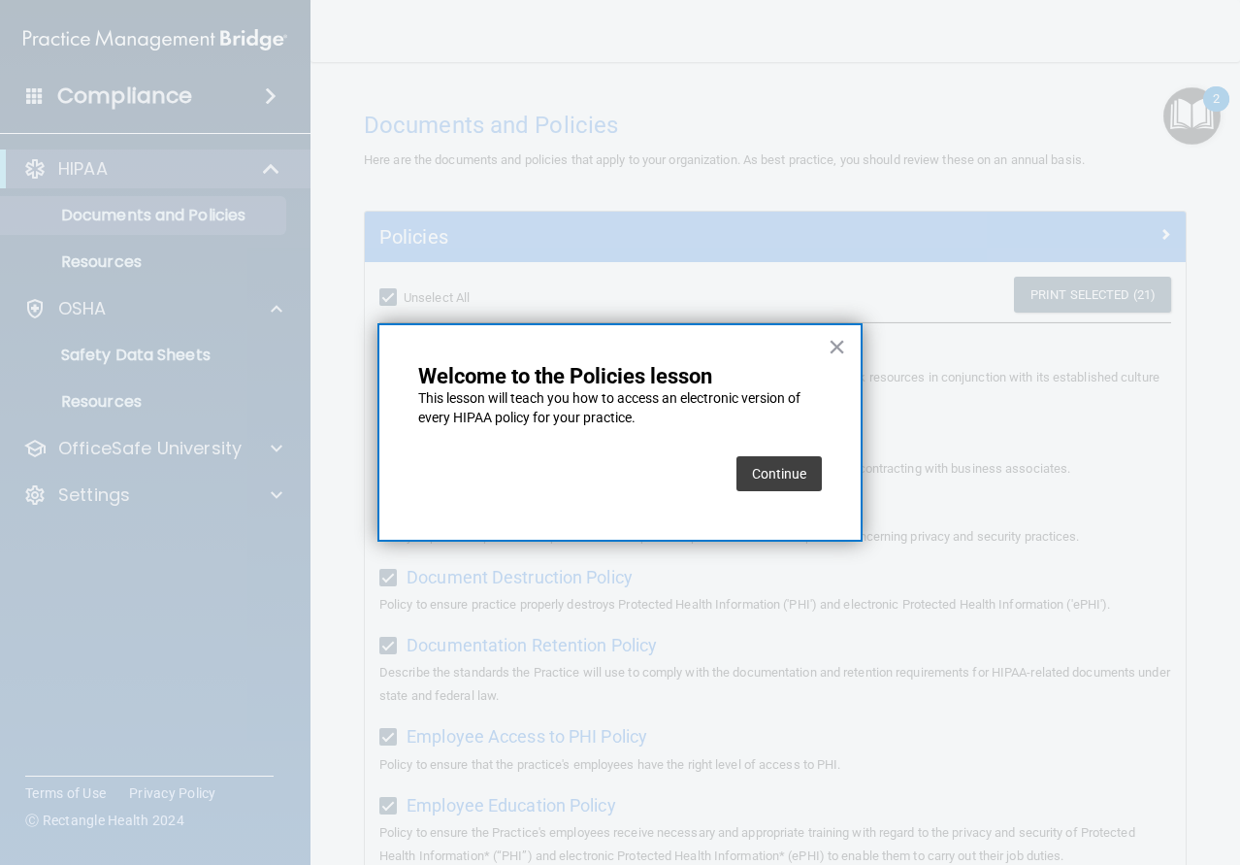
click at [787, 470] on button "Continue" at bounding box center [779, 473] width 85 height 35
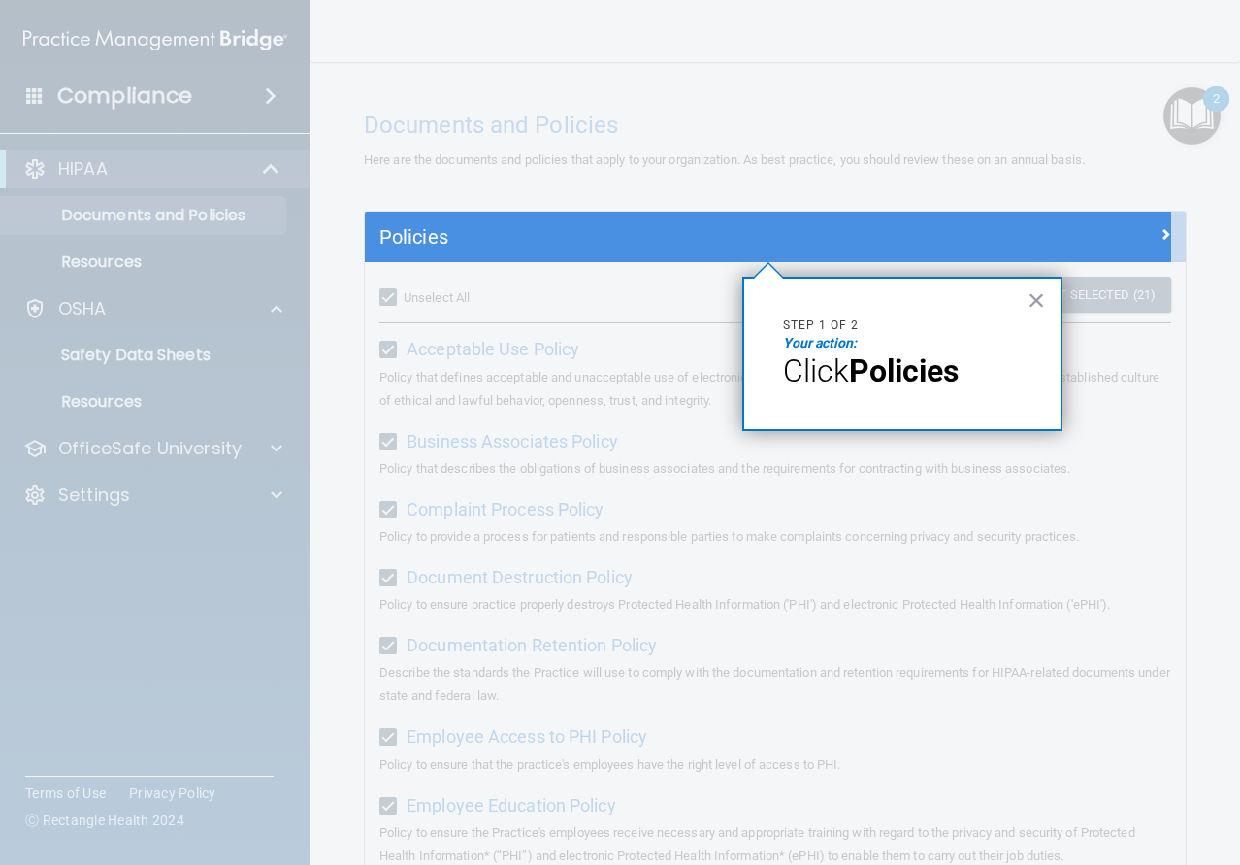
click at [915, 369] on strong "Policies" at bounding box center [904, 370] width 110 height 37
drag, startPoint x: 1041, startPoint y: 297, endPoint x: 1005, endPoint y: 300, distance: 36.0
click at [1040, 297] on button "×" at bounding box center [1037, 299] width 18 height 31
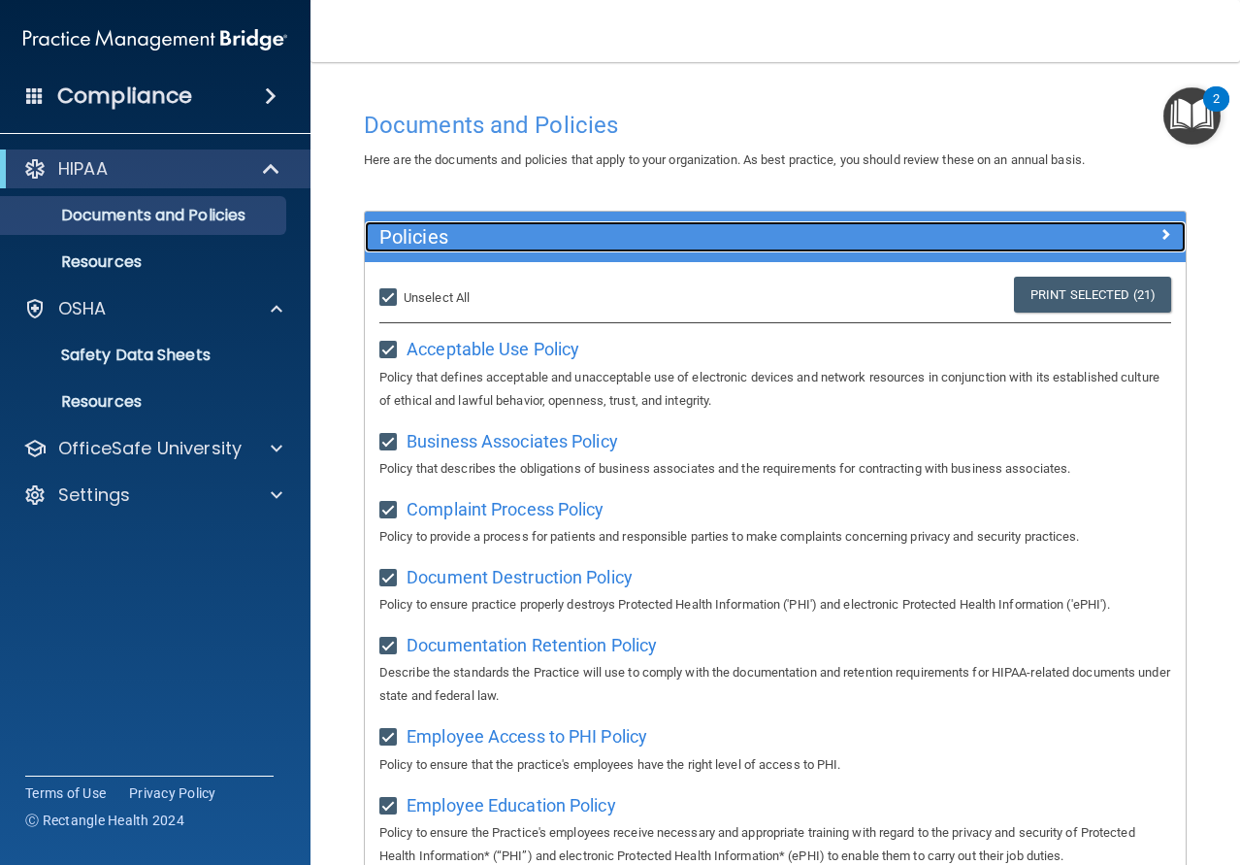
click at [434, 245] on h5 "Policies" at bounding box center [672, 236] width 587 height 21
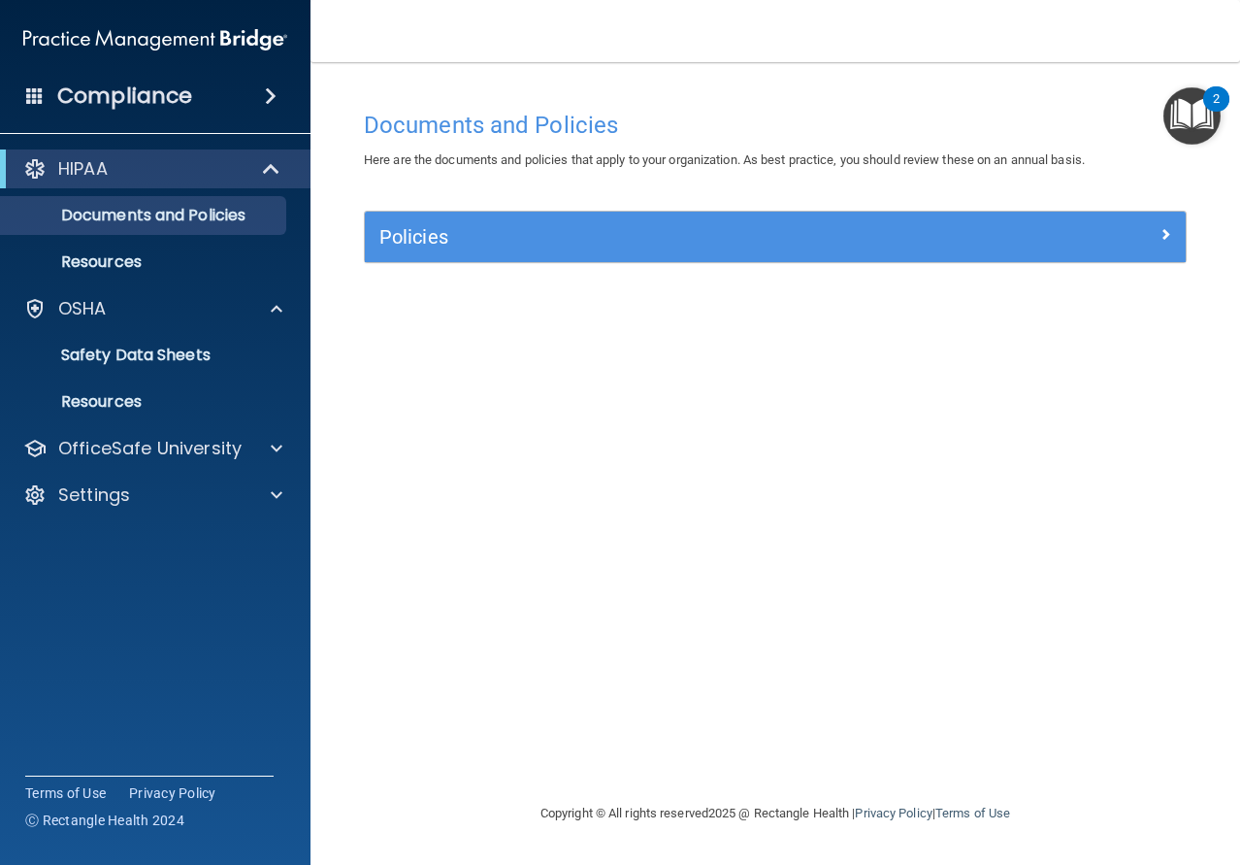
click at [453, 253] on div "Policies" at bounding box center [775, 237] width 821 height 50
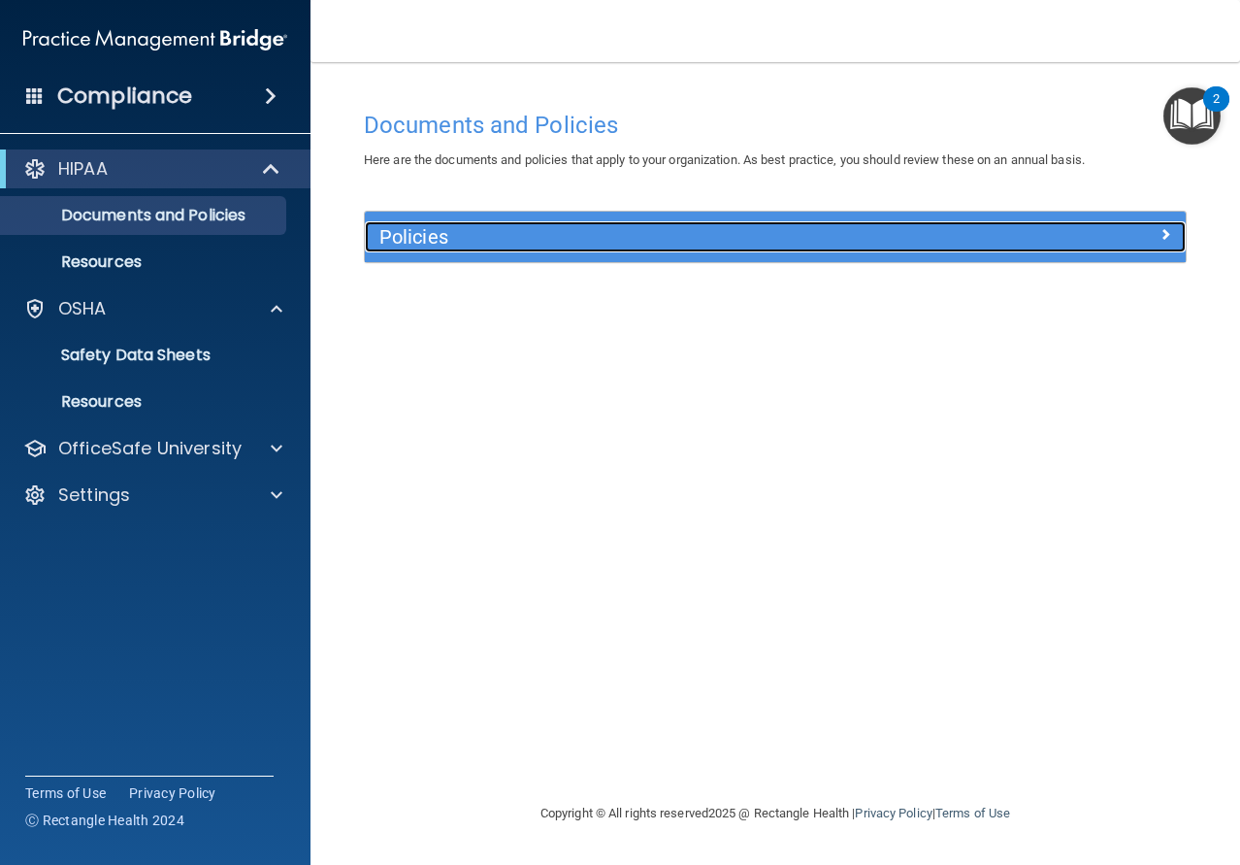
click at [411, 230] on h5 "Policies" at bounding box center [672, 236] width 587 height 21
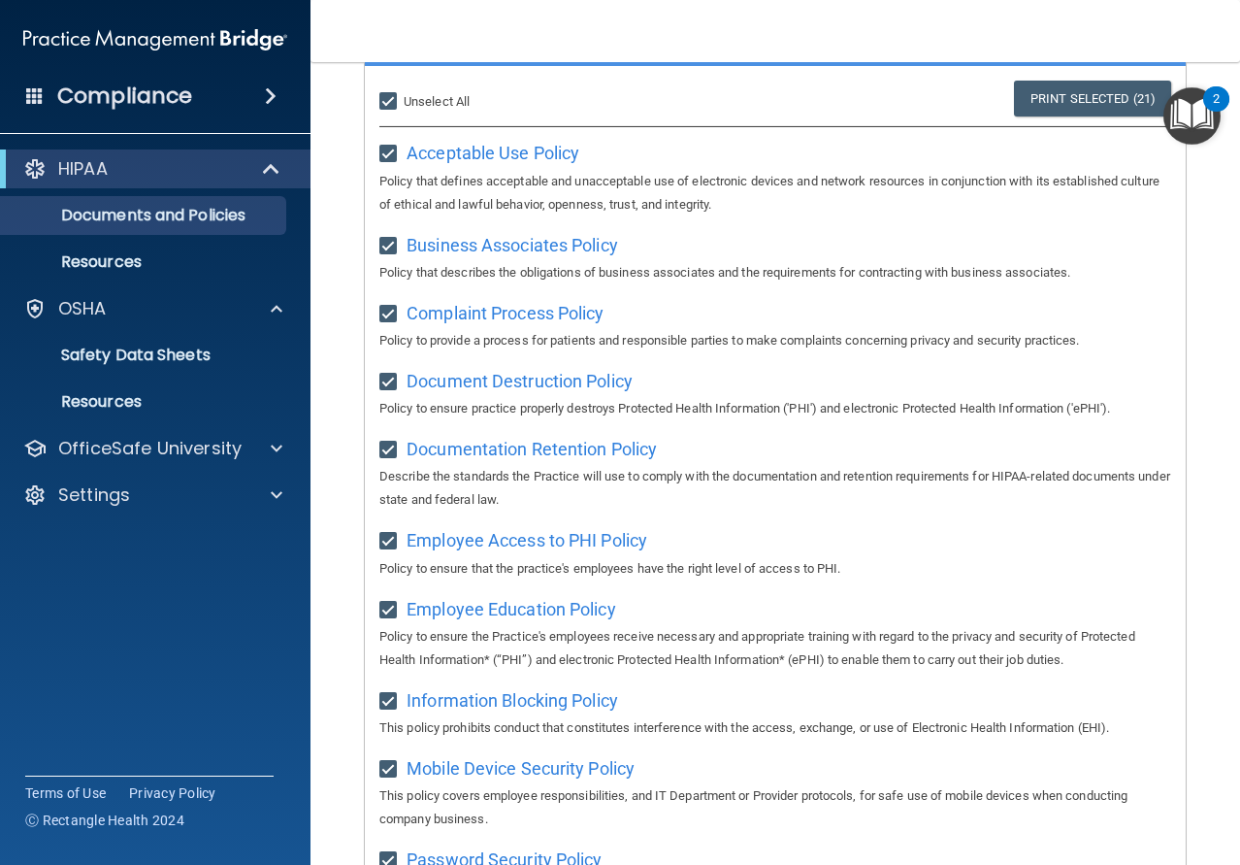
scroll to position [99, 0]
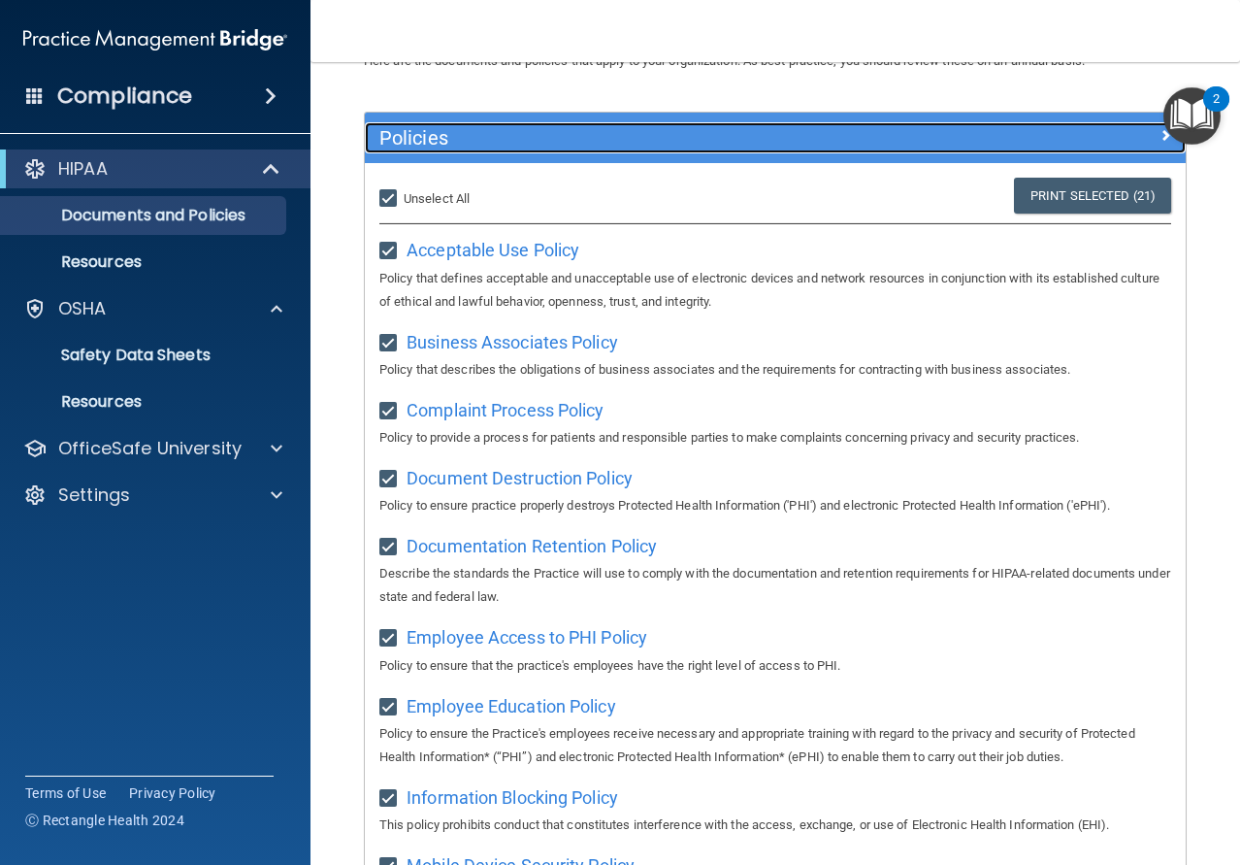
drag, startPoint x: 770, startPoint y: 424, endPoint x: 728, endPoint y: 123, distance: 303.7
click at [728, 123] on div "Policies" at bounding box center [673, 137] width 616 height 31
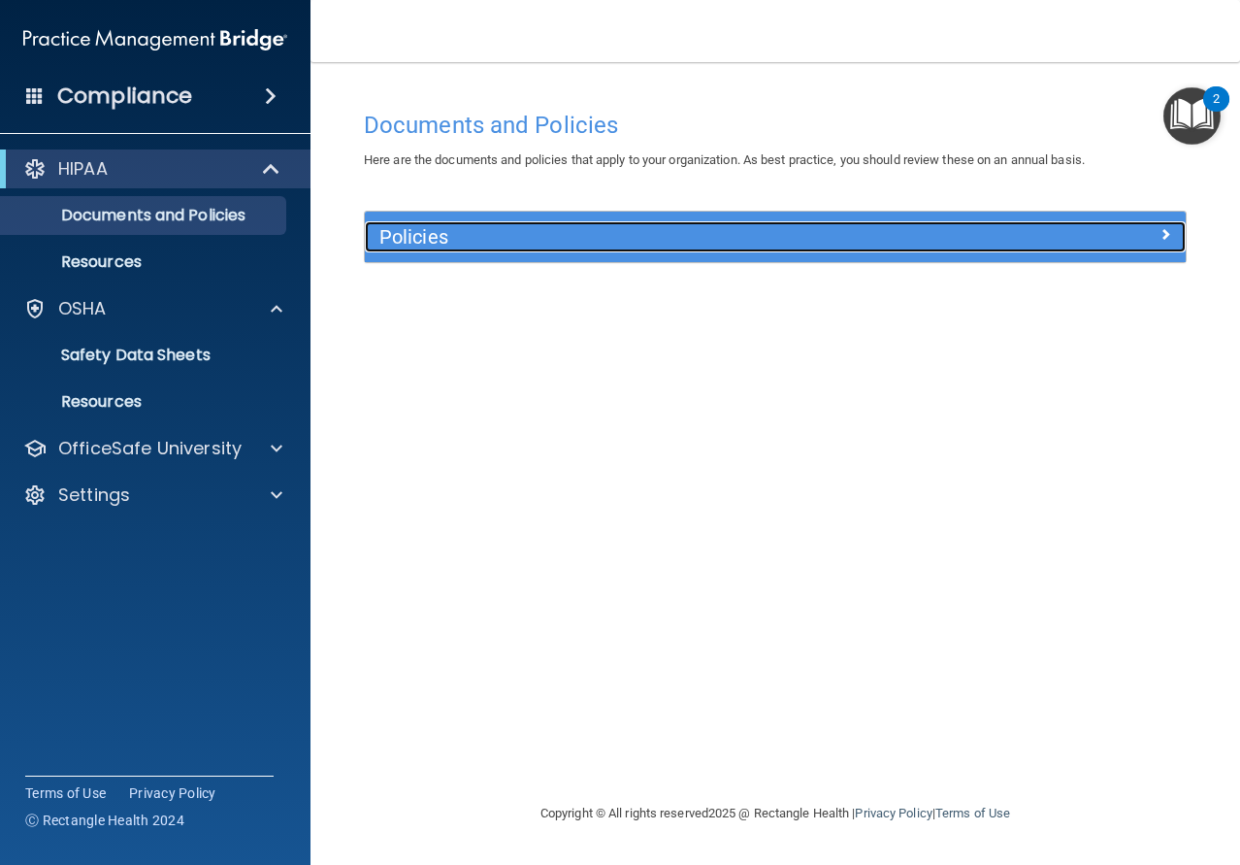
scroll to position [0, 0]
click at [516, 223] on div "Policies" at bounding box center [673, 236] width 616 height 31
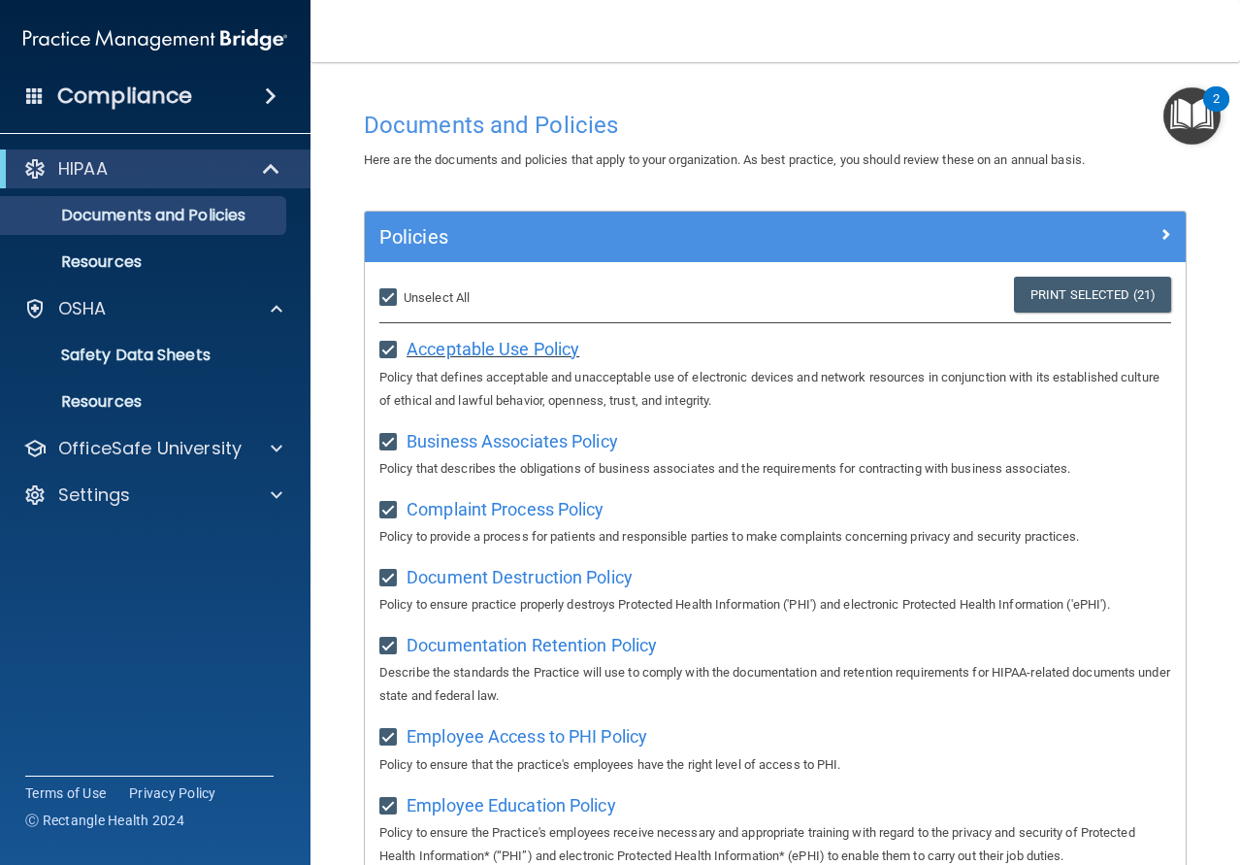
click at [471, 354] on span "Acceptable Use Policy" at bounding box center [493, 349] width 173 height 20
click at [563, 454] on div "Business Associates Policy Policy that describes the obligations of business as…" at bounding box center [775, 452] width 792 height 55
click at [567, 443] on span "Business Associates Policy" at bounding box center [513, 441] width 212 height 20
click at [539, 509] on span "Complaint Process Policy" at bounding box center [505, 509] width 197 height 20
click at [1191, 123] on img "Open Resource Center, 2 new notifications" at bounding box center [1192, 115] width 57 height 57
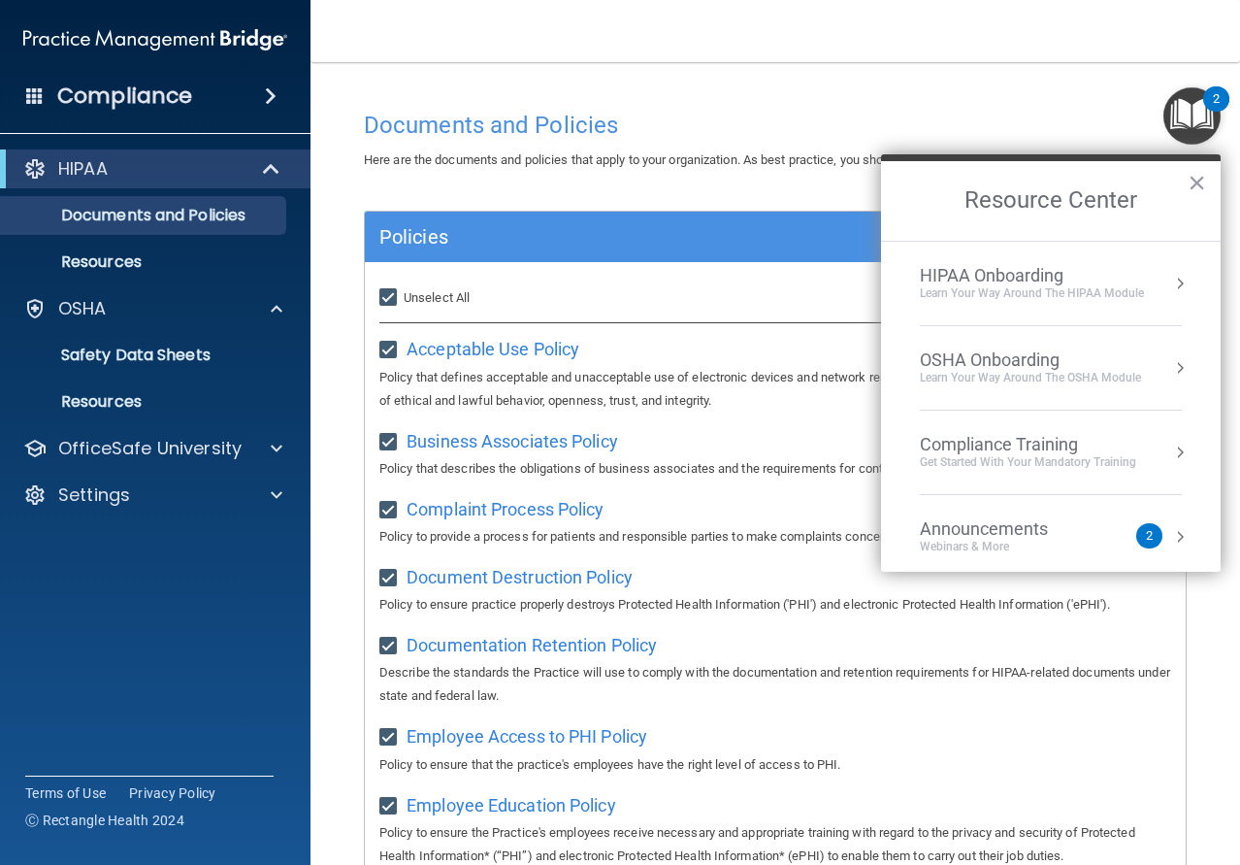
click at [1015, 293] on div "Learn Your Way around the HIPAA module" at bounding box center [1032, 293] width 224 height 16
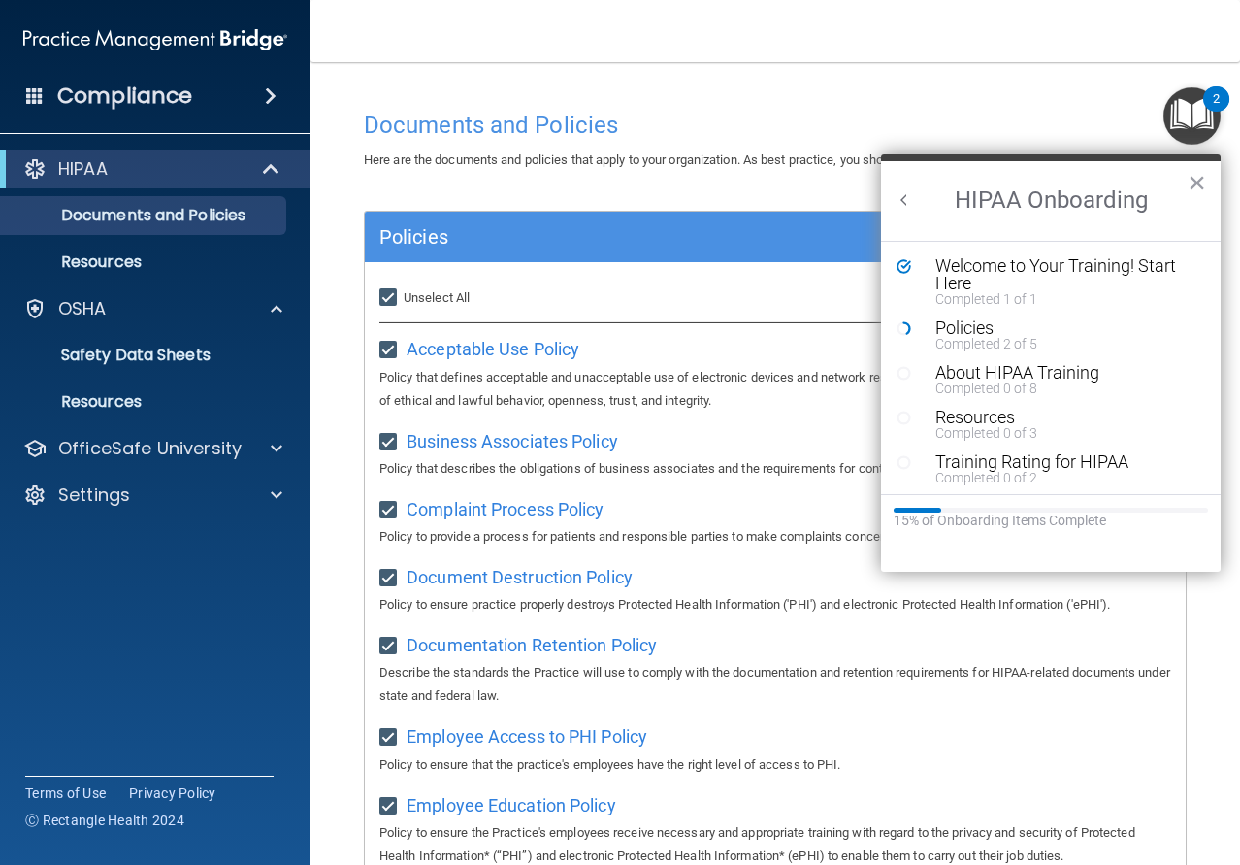
click at [808, 225] on div "Policies" at bounding box center [673, 236] width 616 height 31
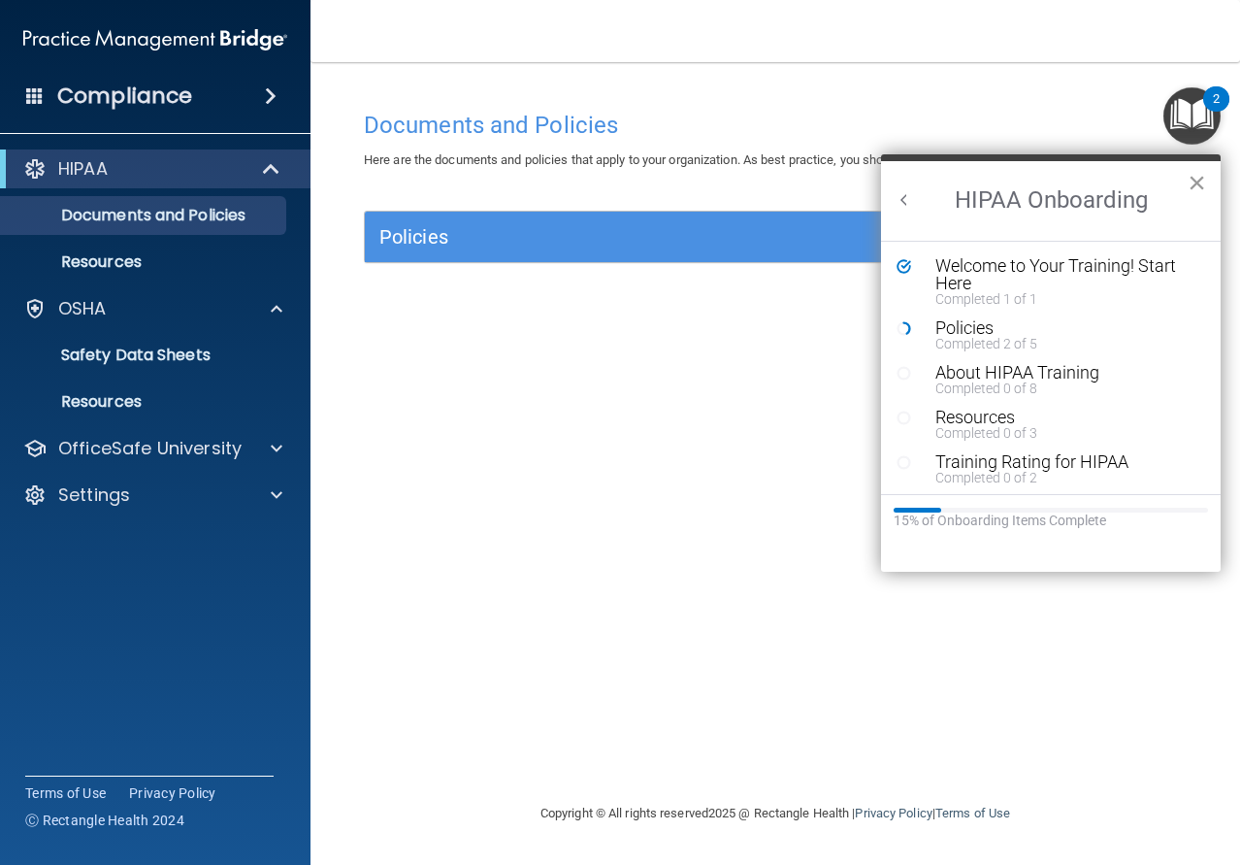
click at [1198, 185] on button "×" at bounding box center [1197, 182] width 18 height 31
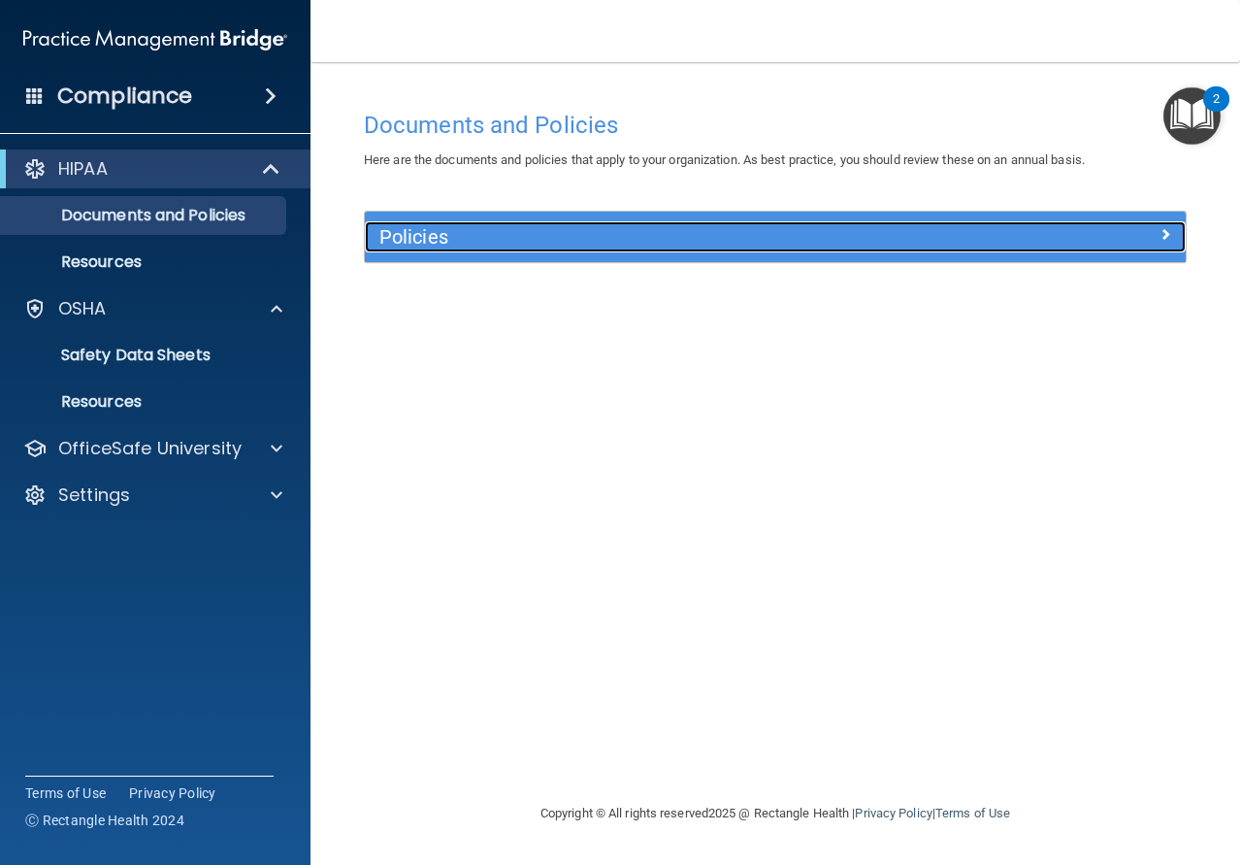
click at [781, 245] on h5 "Policies" at bounding box center [672, 236] width 587 height 21
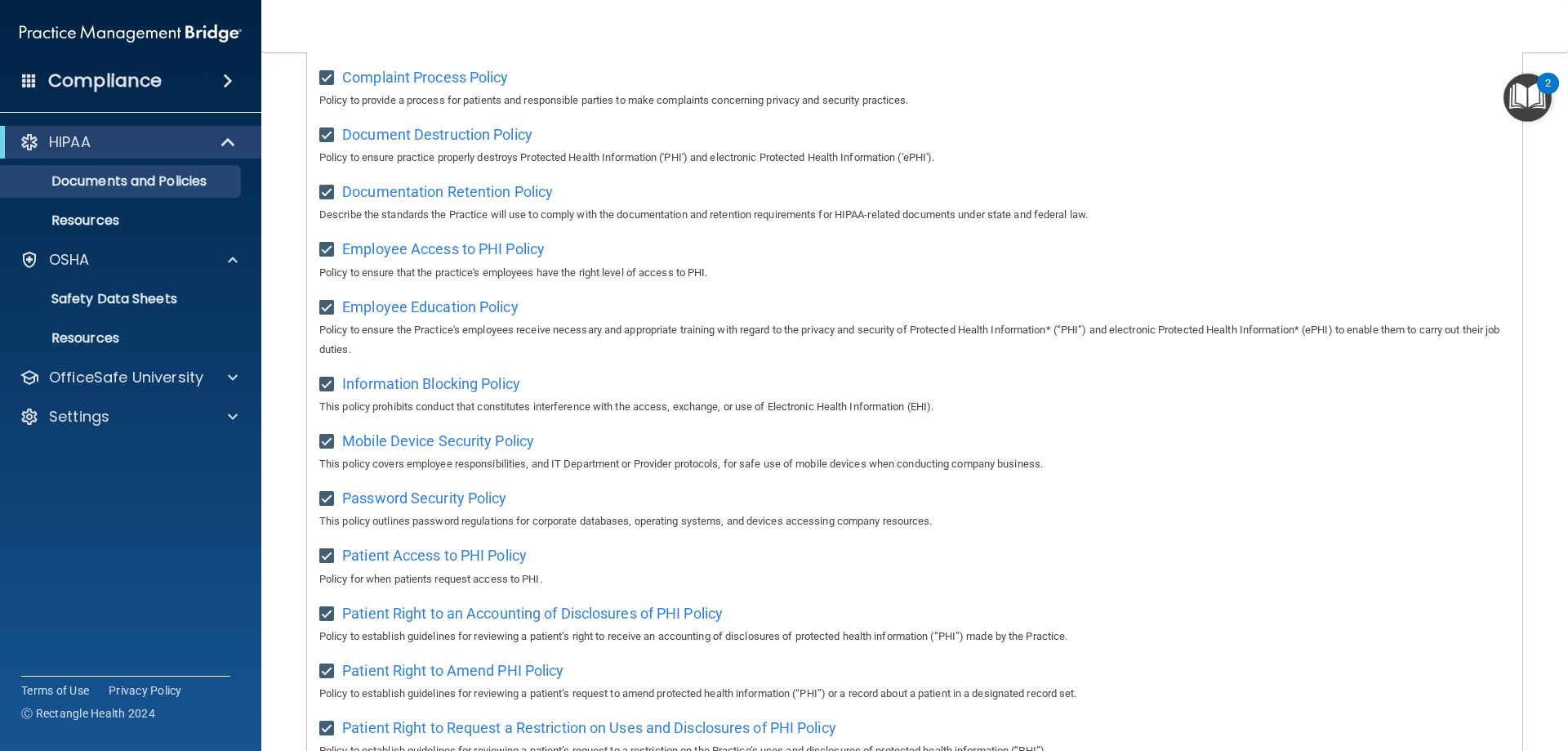
scroll to position [71, 0]
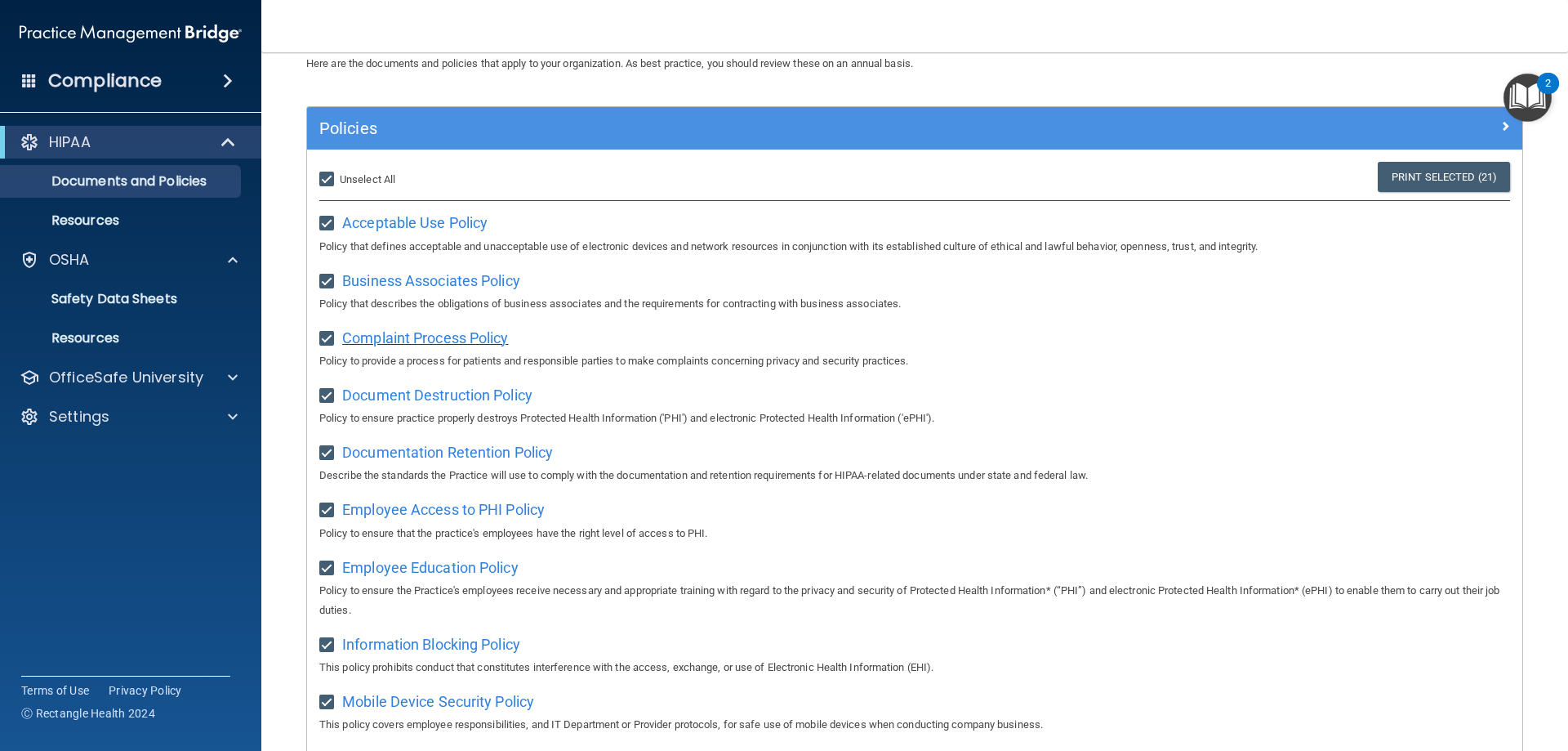
click at [444, 338] on span "Complaint Process Policy" at bounding box center [425, 338] width 166 height 17
click at [401, 403] on span "Document Destruction Policy" at bounding box center [438, 395] width 190 height 17
click at [1043, 94] on img "Open Resource Center, 2 new notifications" at bounding box center [1528, 97] width 48 height 48
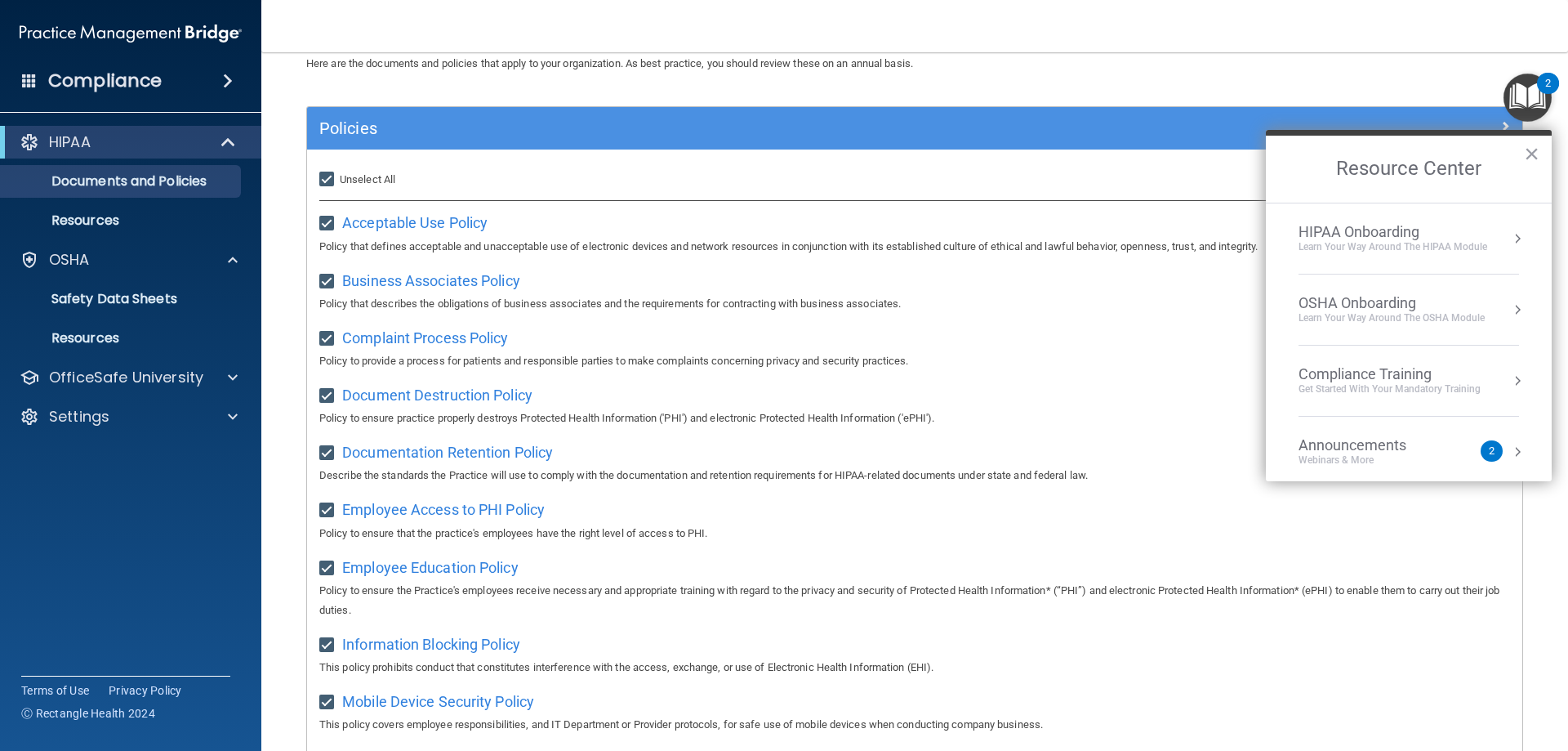
click at [1043, 244] on div "Learn Your Way around the HIPAA module" at bounding box center [1393, 247] width 189 height 13
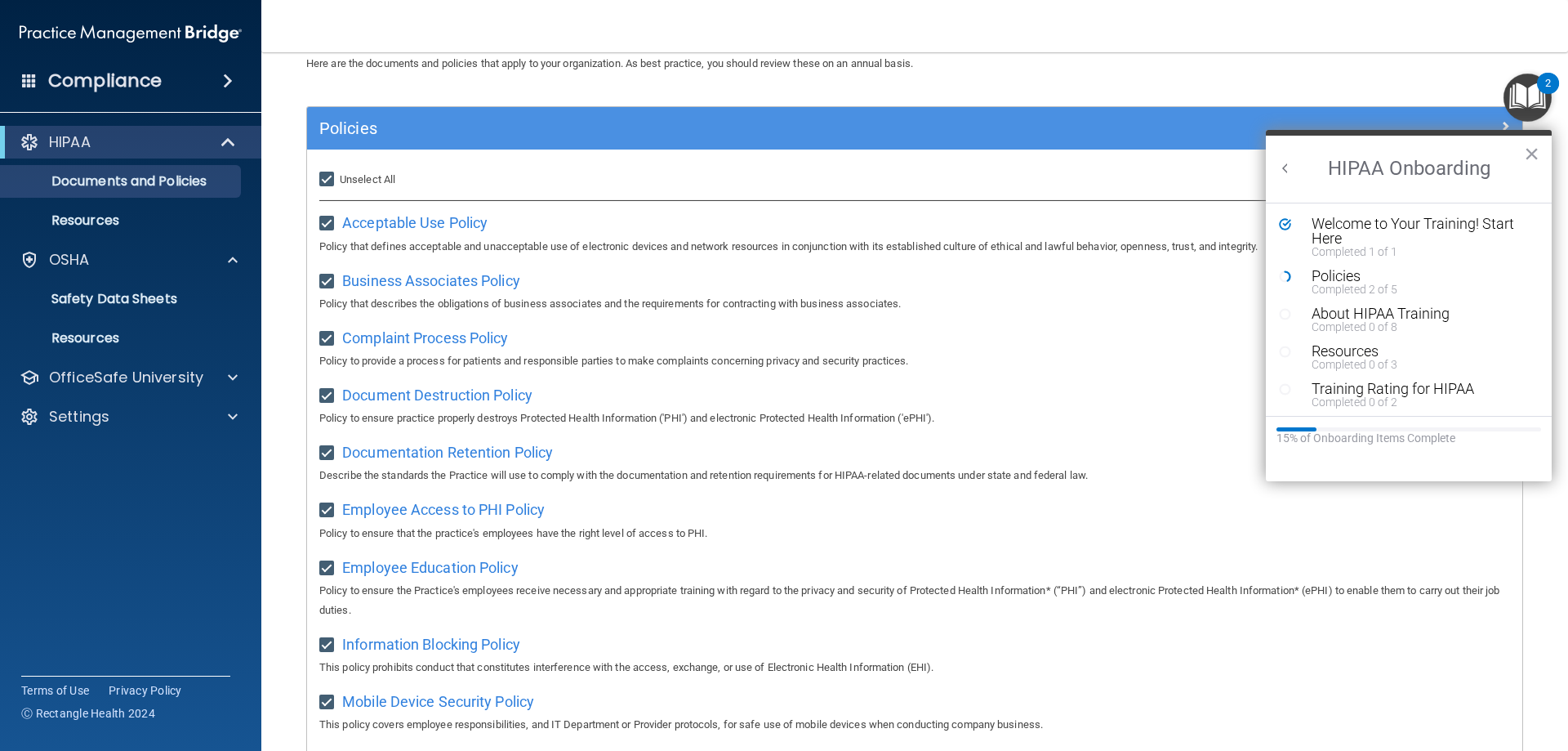
scroll to position [0, 0]
click at [1043, 274] on div "Policies" at bounding box center [1416, 275] width 207 height 14
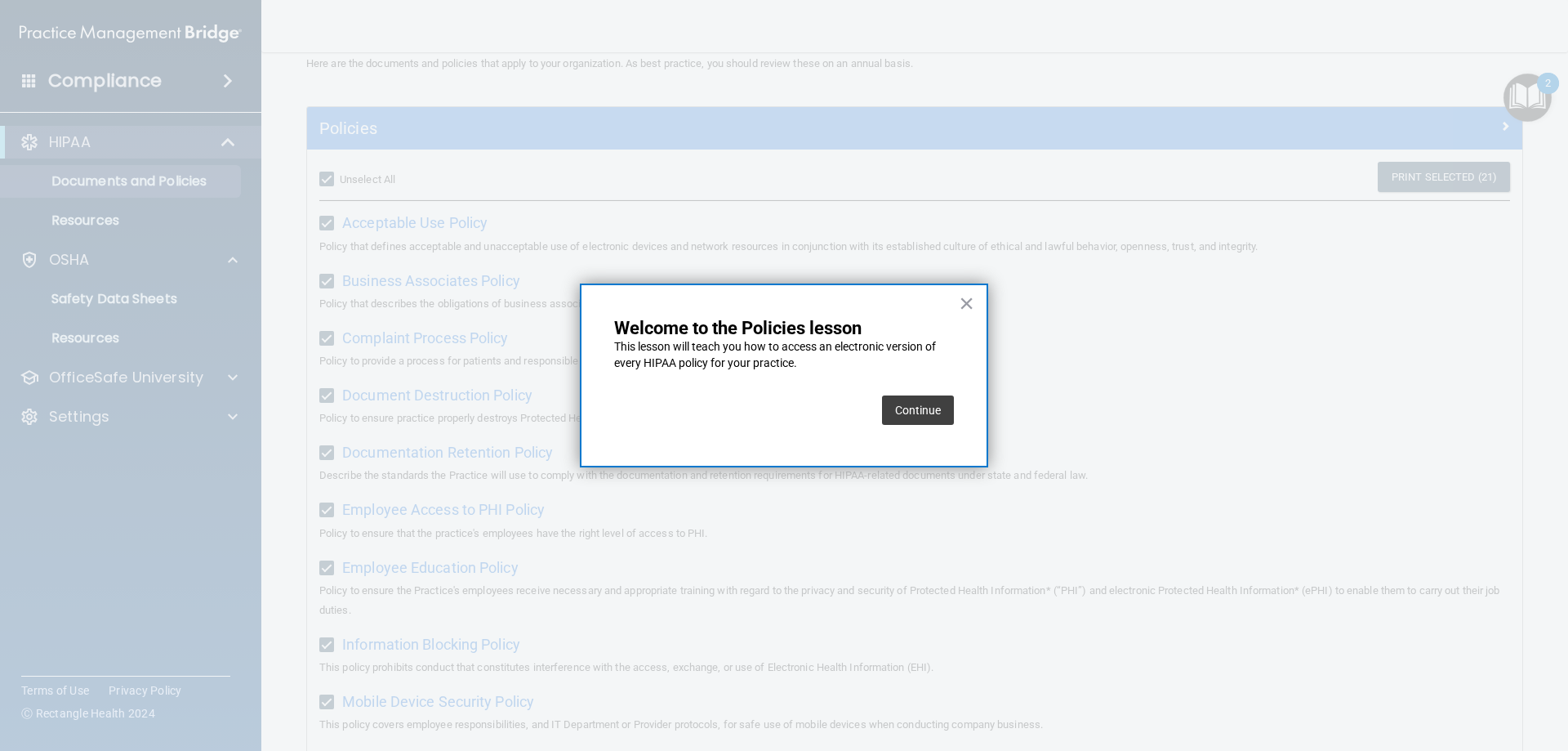
click at [907, 413] on button "Continue" at bounding box center [917, 410] width 72 height 29
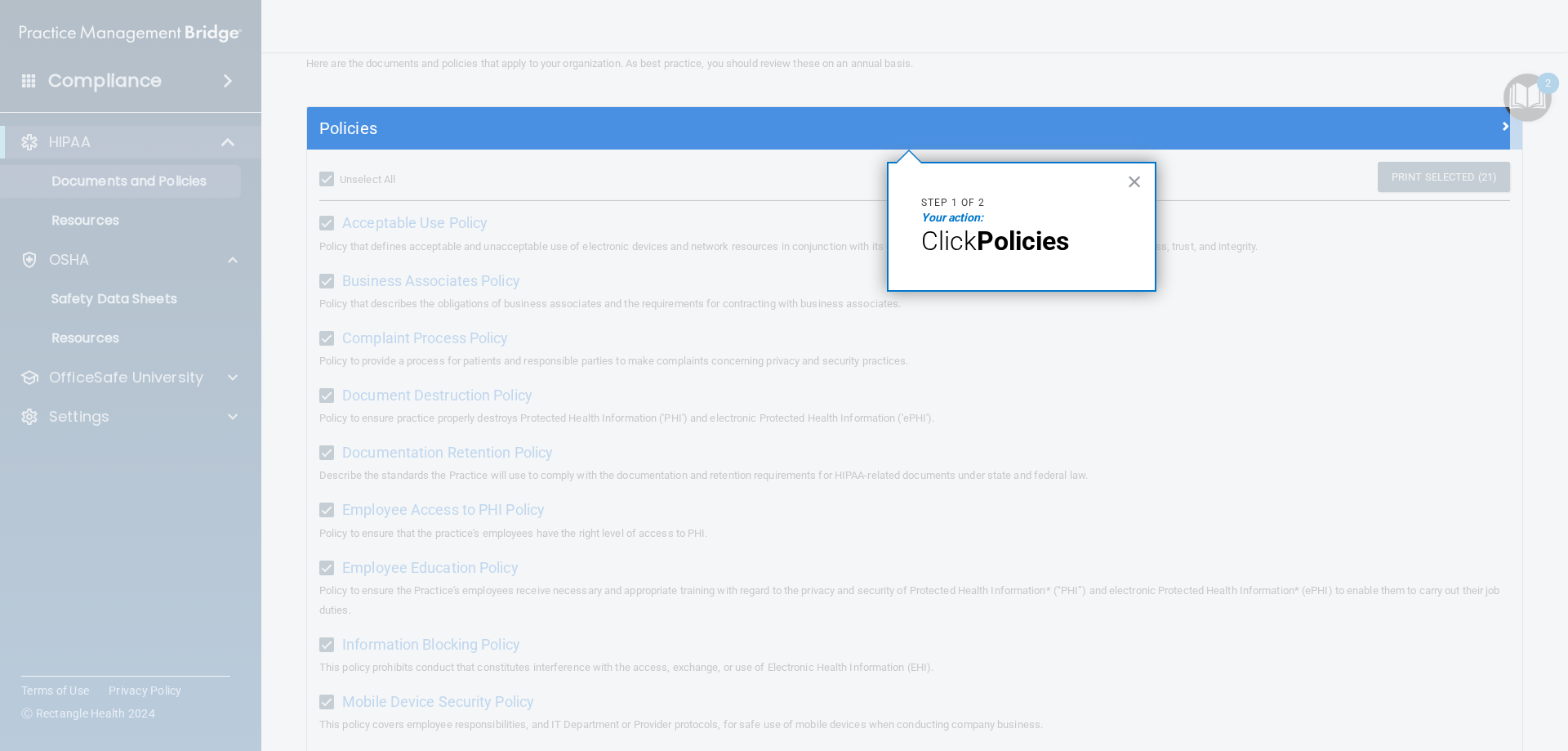
click at [1043, 242] on strong "Policies" at bounding box center [1023, 241] width 93 height 31
drag, startPoint x: 922, startPoint y: 239, endPoint x: 936, endPoint y: 248, distance: 16.6
click at [922, 241] on span "Click" at bounding box center [949, 241] width 56 height 31
drag, startPoint x: 940, startPoint y: 248, endPoint x: 939, endPoint y: 229, distance: 19.0
click at [941, 248] on span "Click" at bounding box center [949, 241] width 56 height 31
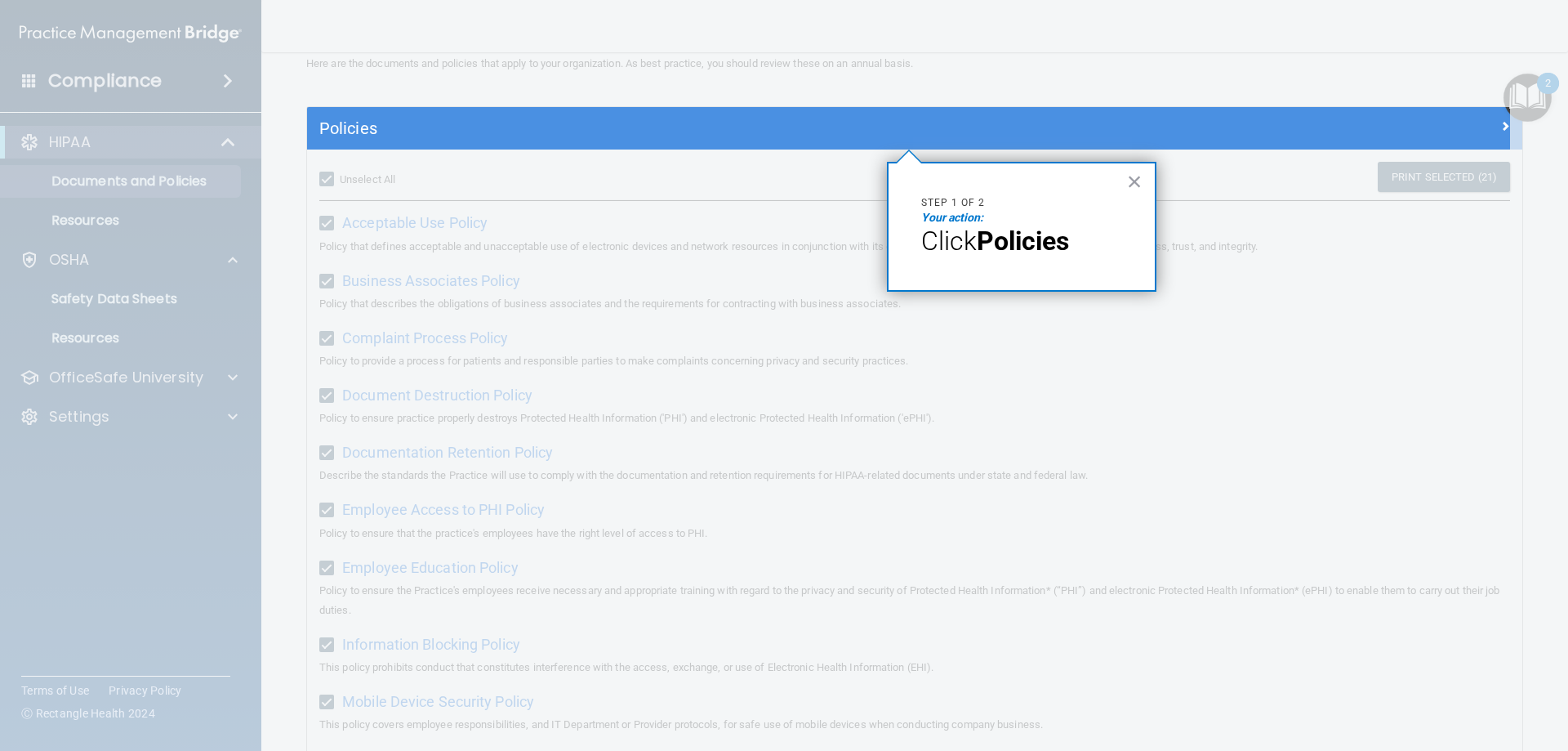
click at [908, 192] on div "× Step 1 of 2 Your action: Click Policies" at bounding box center [1022, 226] width 269 height 130
click at [961, 217] on em "Your action:" at bounding box center [953, 217] width 62 height 13
drag, startPoint x: 1008, startPoint y: 237, endPoint x: 1076, endPoint y: 206, distance: 74.7
click at [1010, 237] on strong "Policies" at bounding box center [1023, 241] width 93 height 31
click at [1043, 184] on button "×" at bounding box center [1135, 181] width 15 height 26
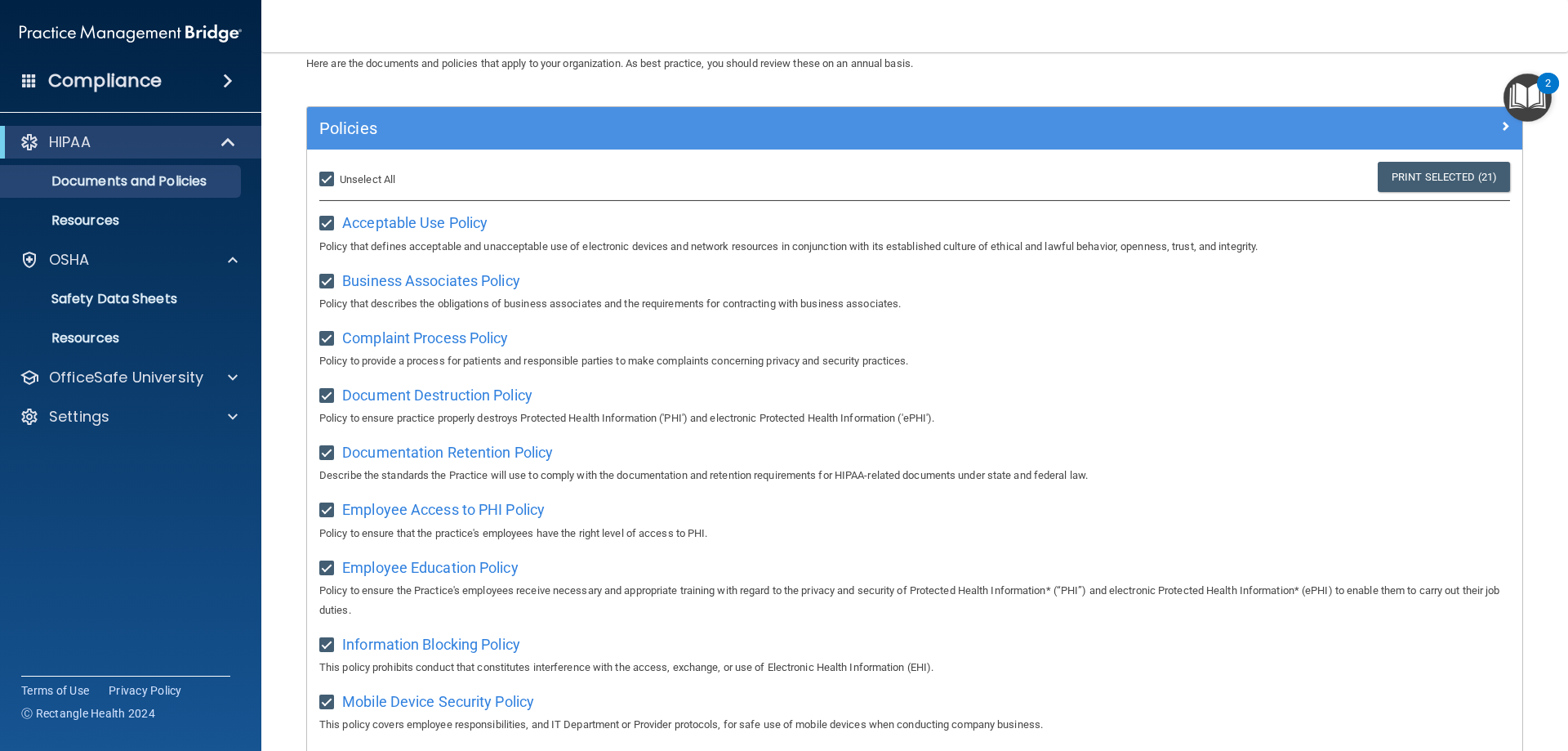
click at [333, 173] on input "Select All (Unselect 21) Unselect All" at bounding box center [328, 180] width 19 height 13
checkbox input "false"
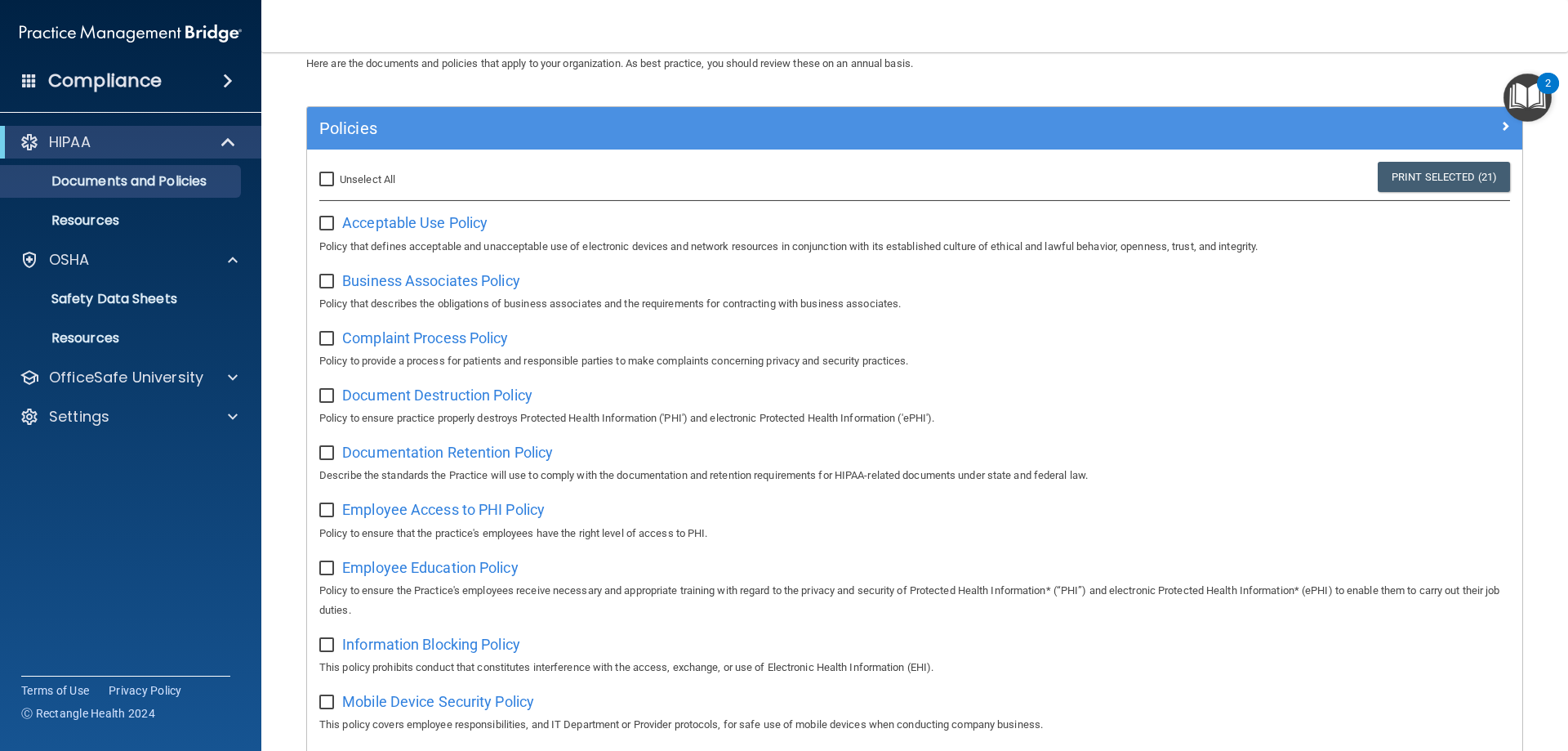
checkbox input "false"
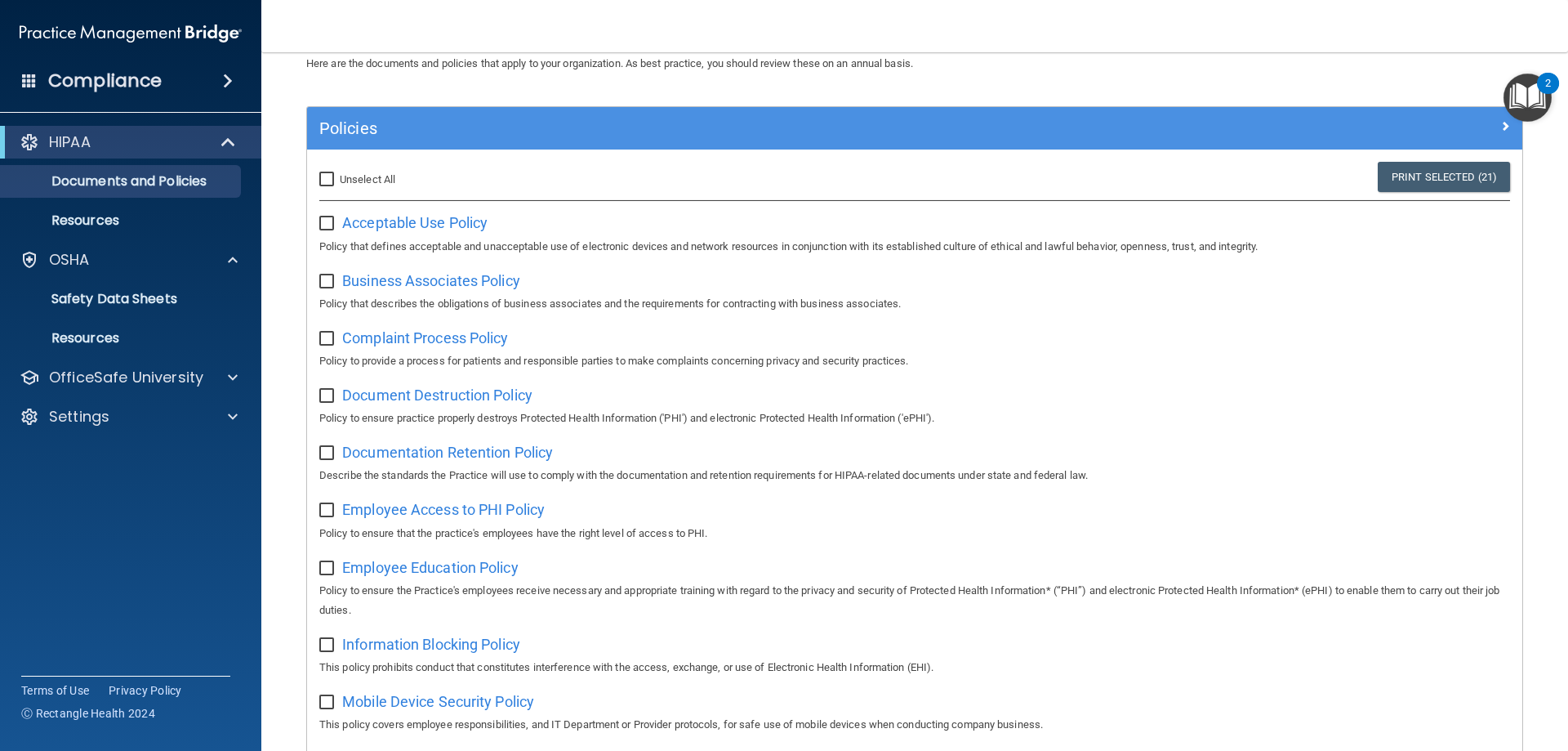
checkbox input "false"
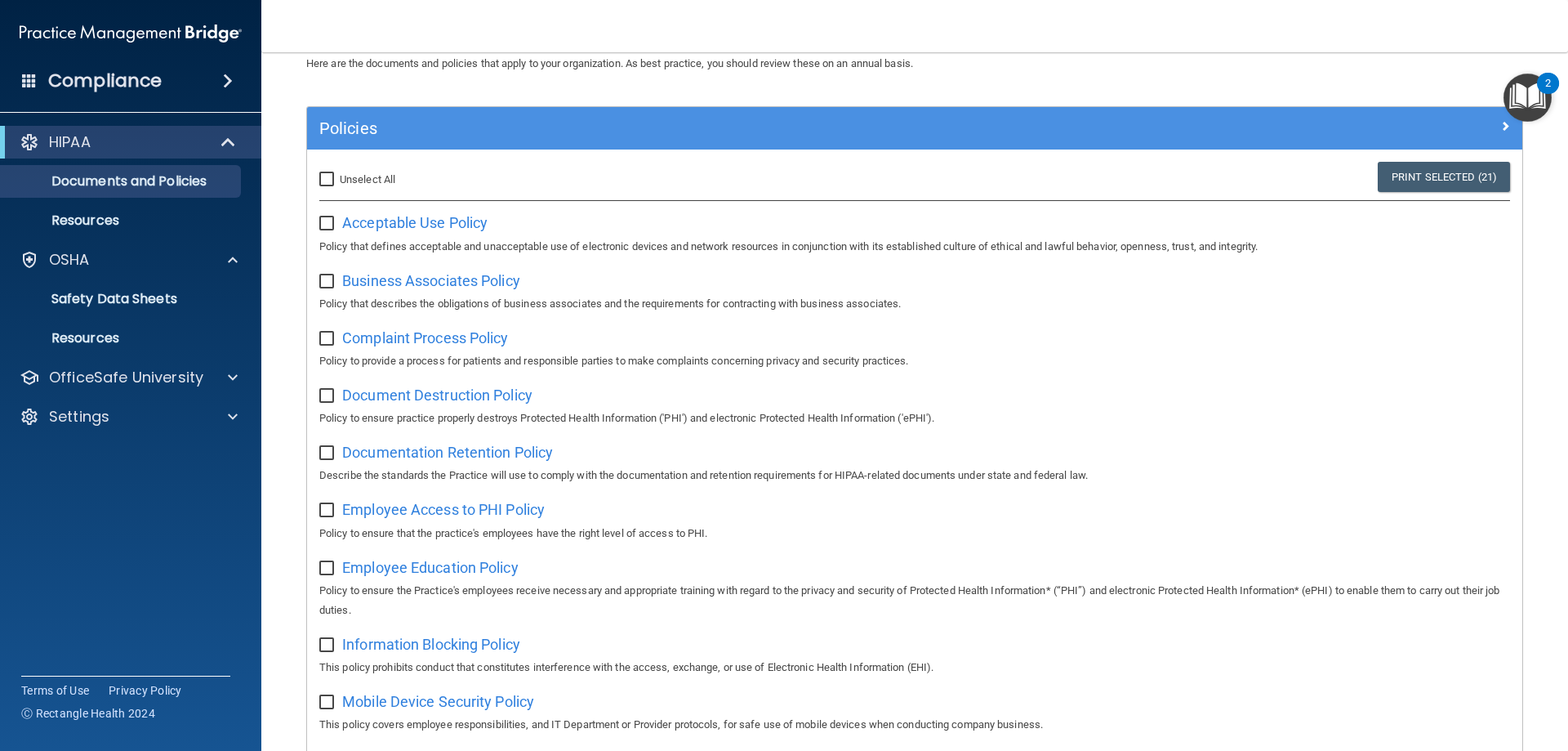
checkbox input "false"
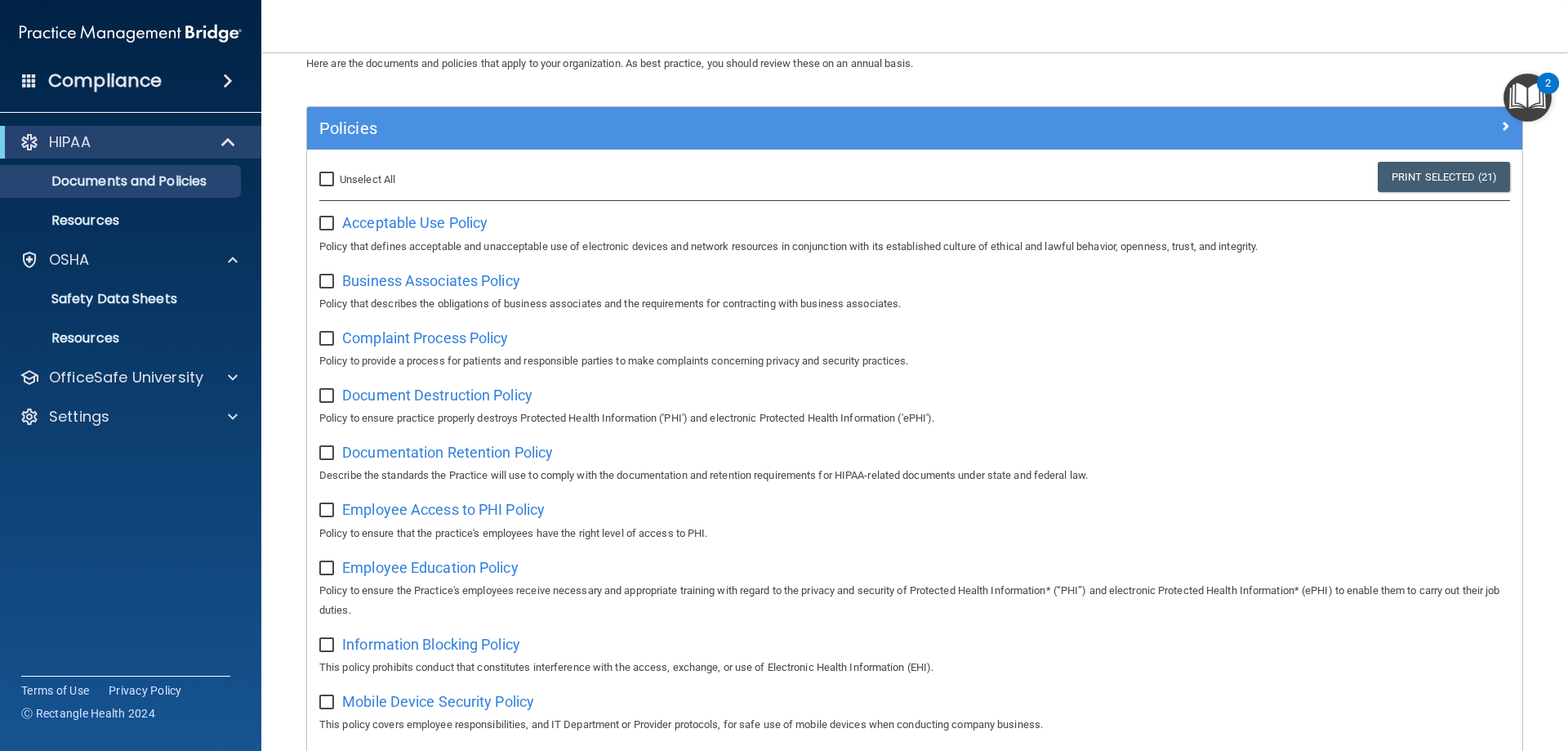
checkbox input "false"
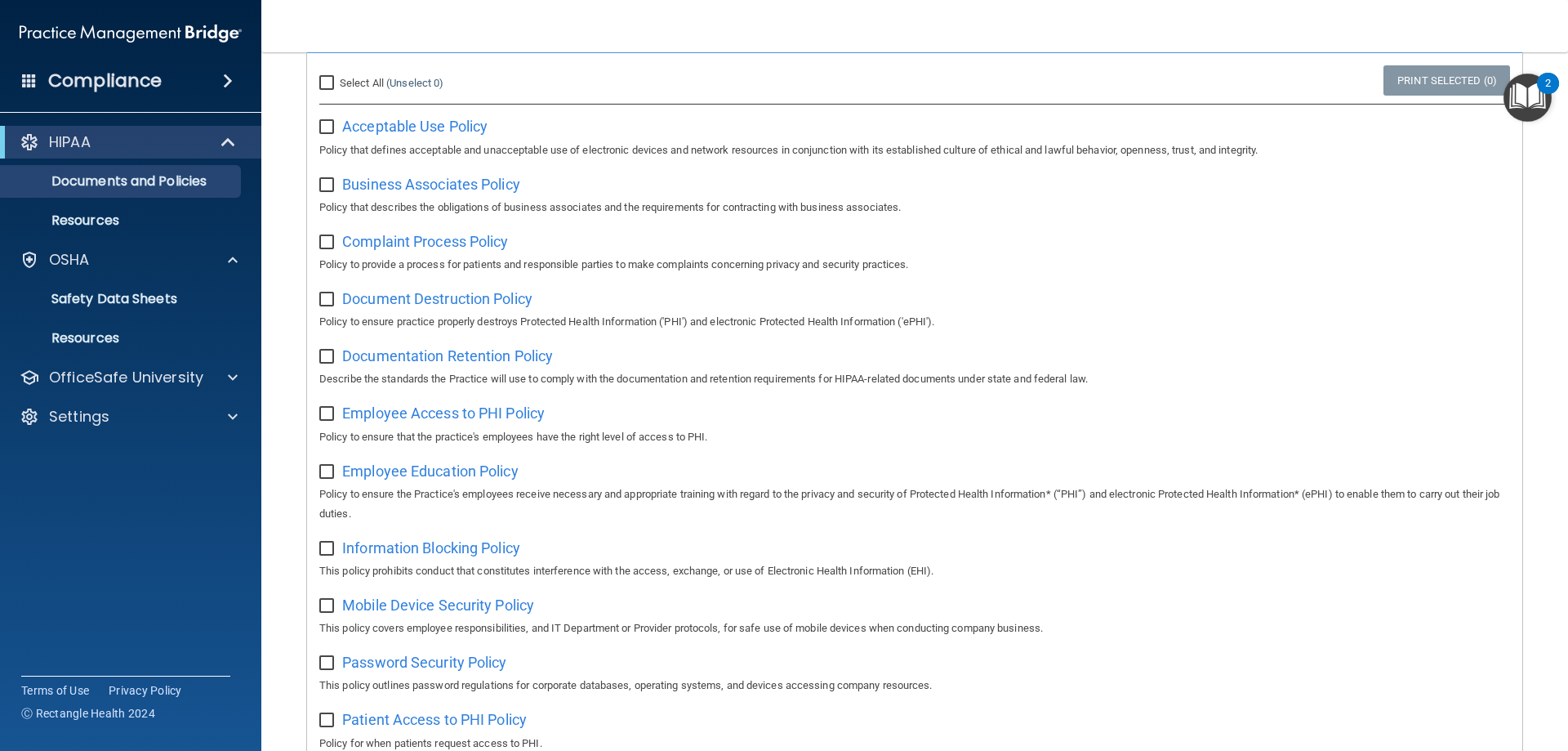
scroll to position [152, 0]
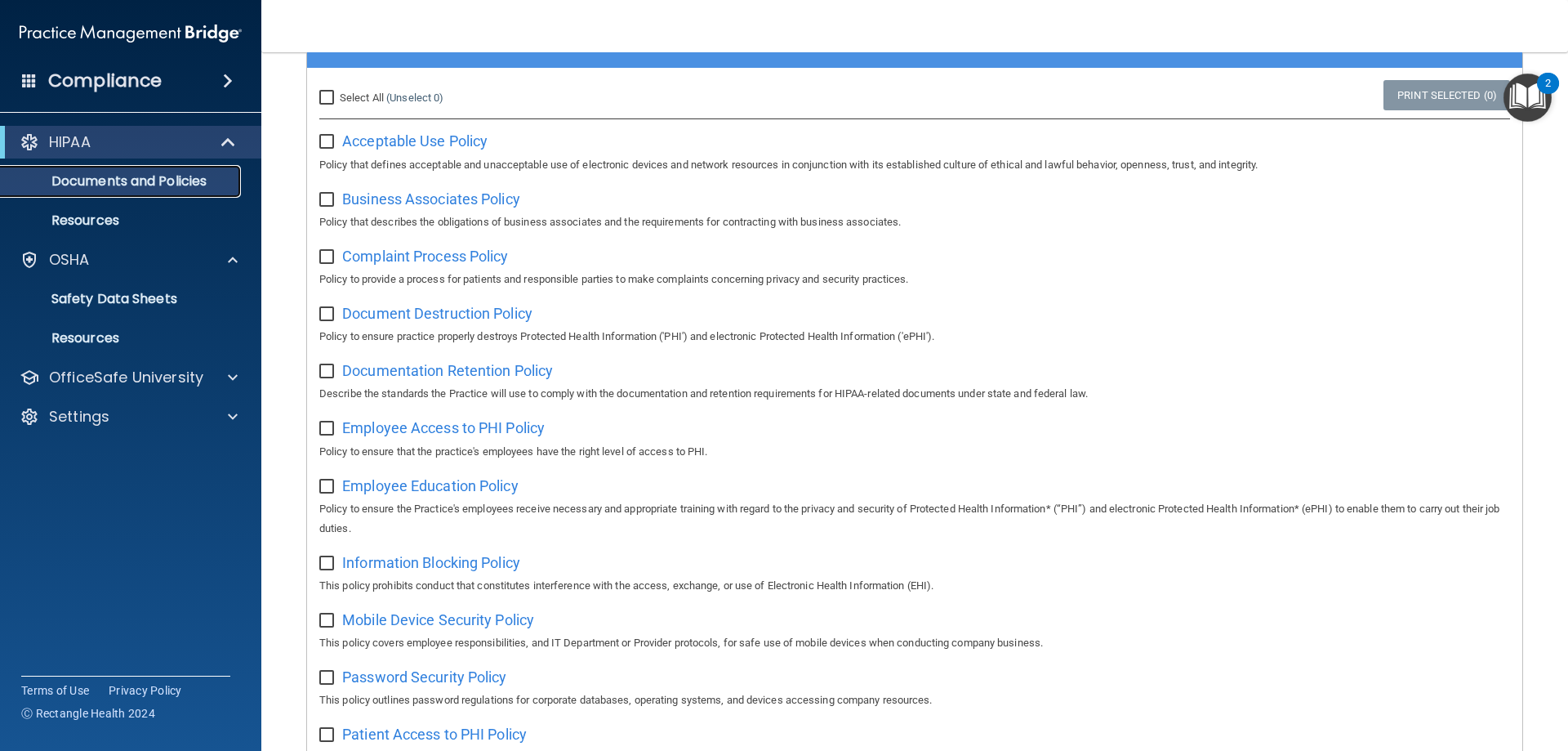
click at [179, 181] on p "Documents and Policies" at bounding box center [122, 181] width 223 height 16
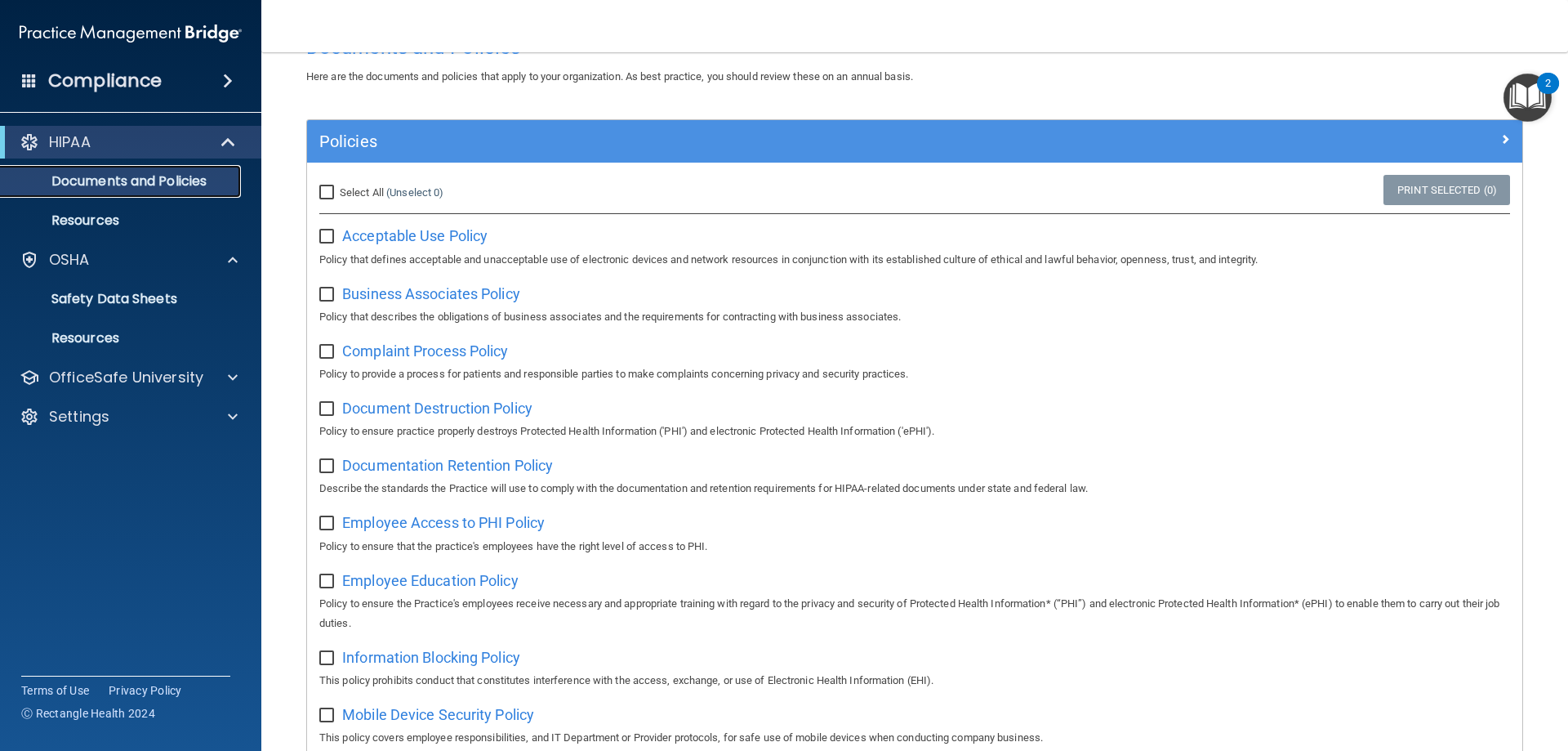
scroll to position [0, 0]
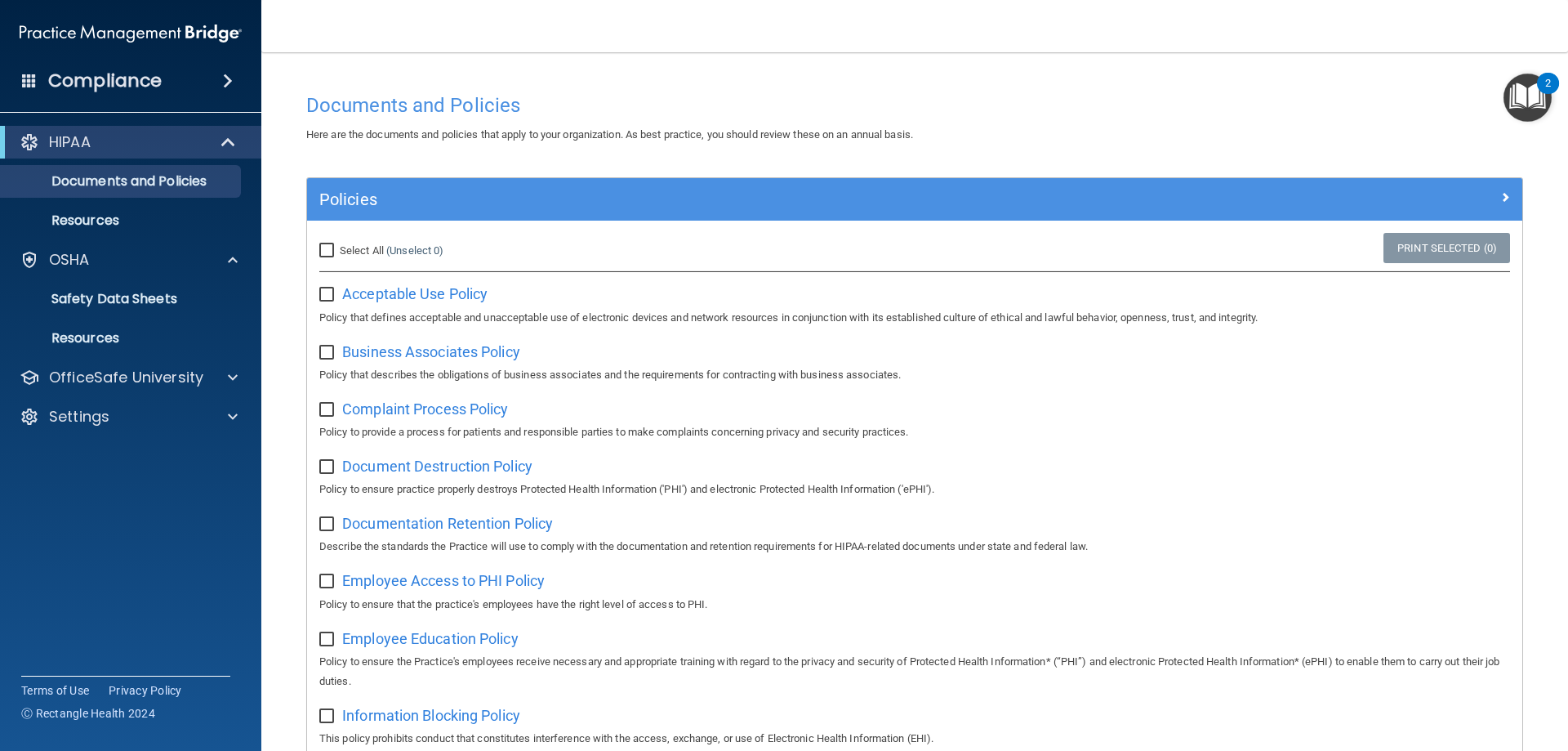
click at [1043, 93] on img "Open Resource Center, 2 new notifications" at bounding box center [1528, 97] width 48 height 48
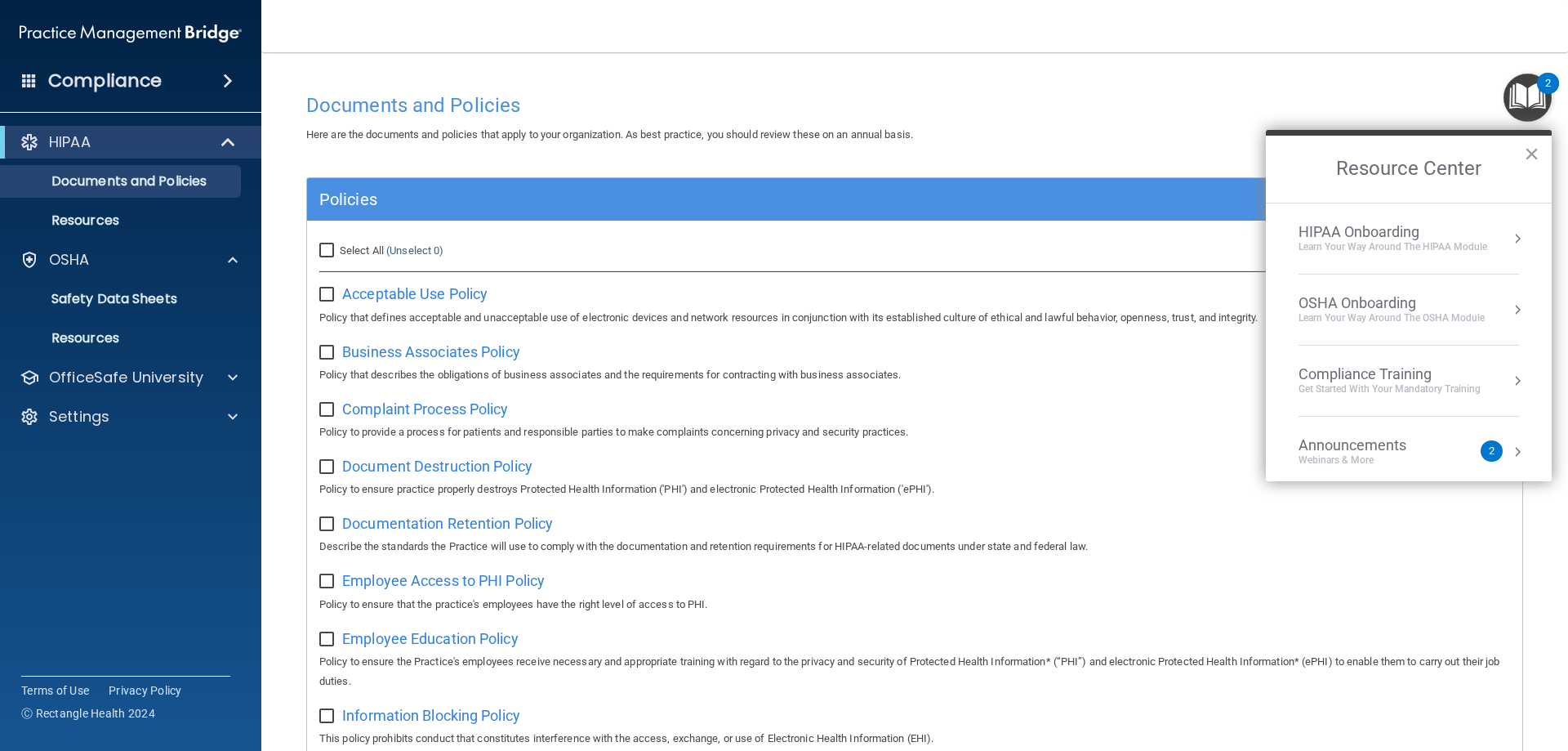
click at [1043, 240] on div "Learn Your Way around the HIPAA module" at bounding box center [1393, 247] width 189 height 13
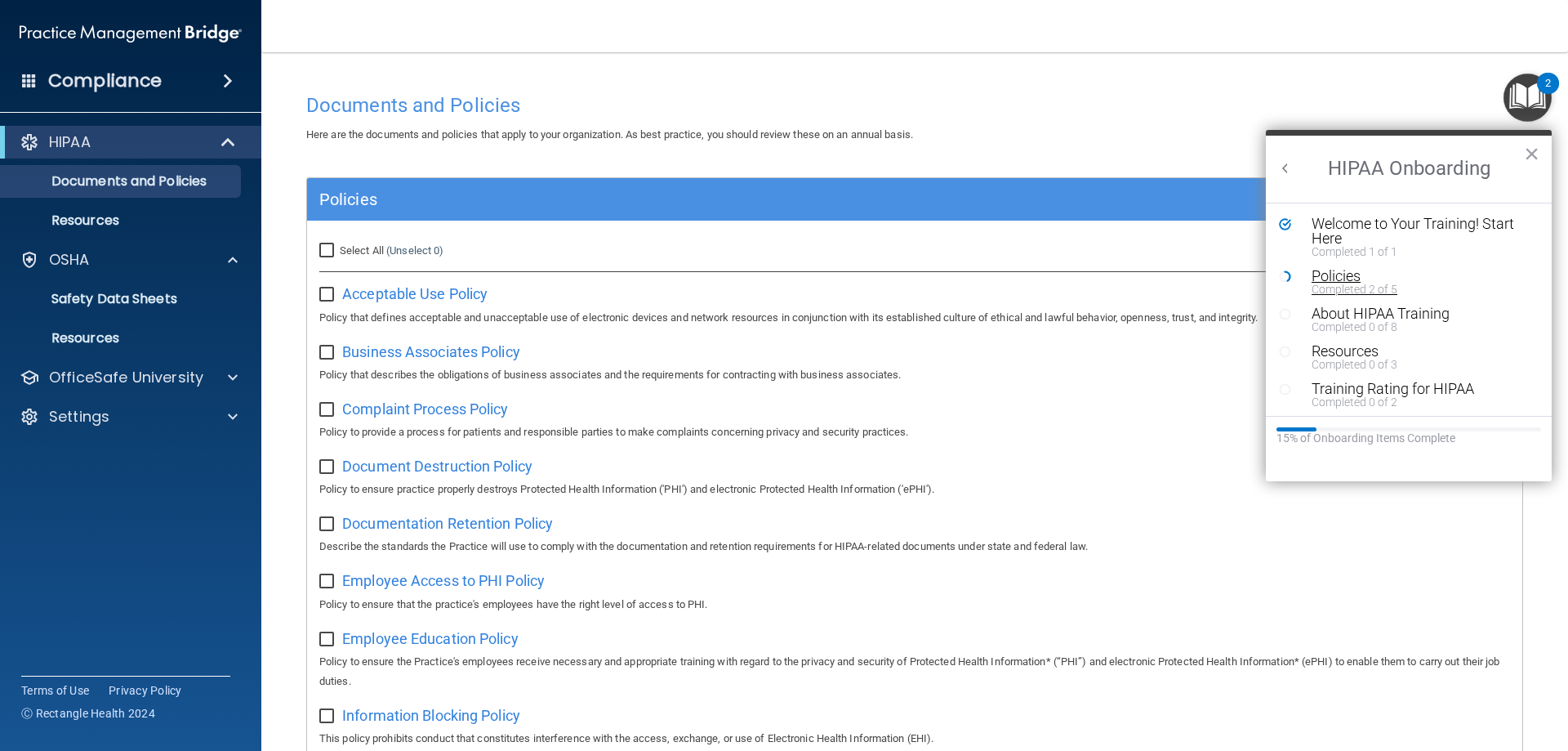
click at [1043, 274] on div "Policies" at bounding box center [1416, 275] width 207 height 14
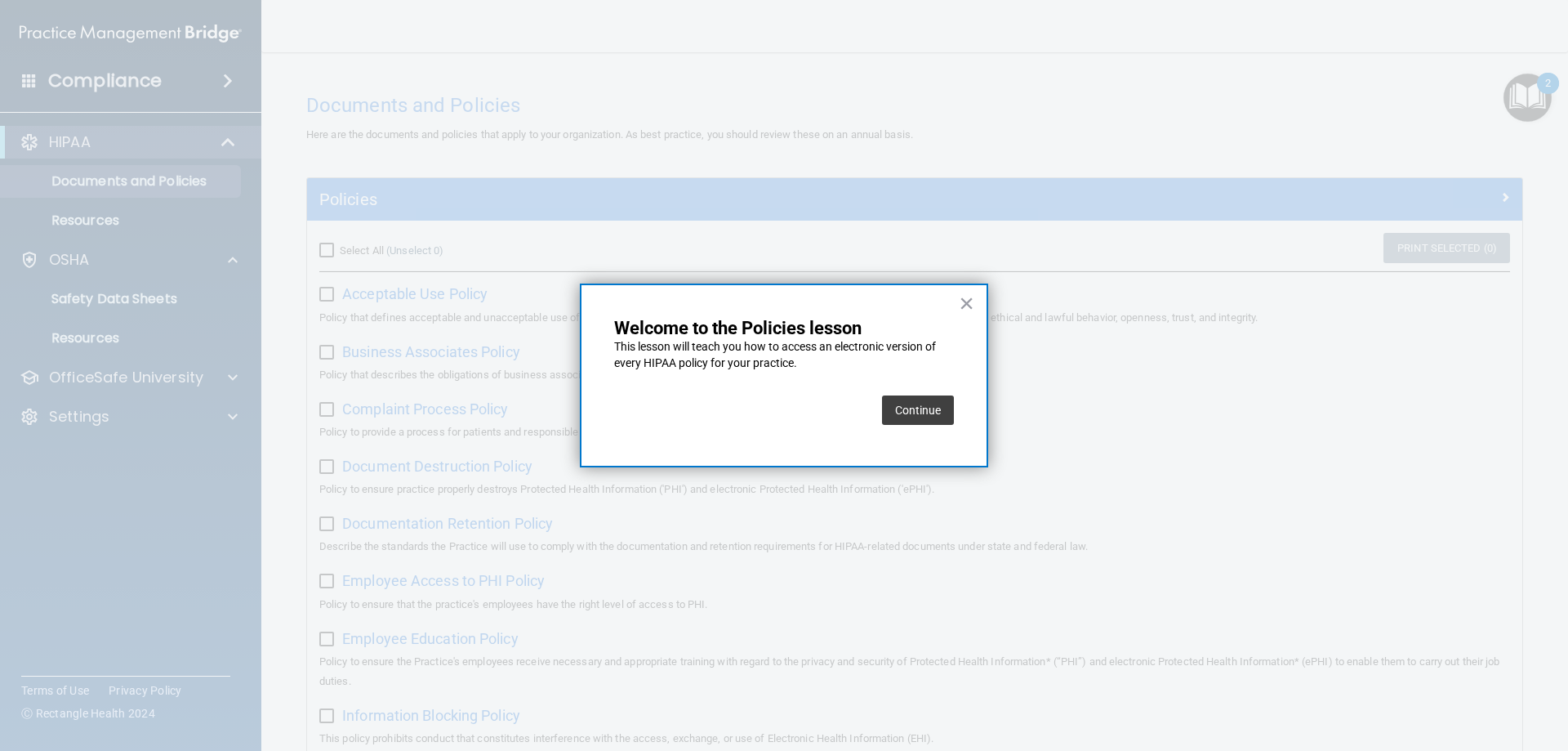
click at [938, 413] on button "Continue" at bounding box center [917, 410] width 72 height 29
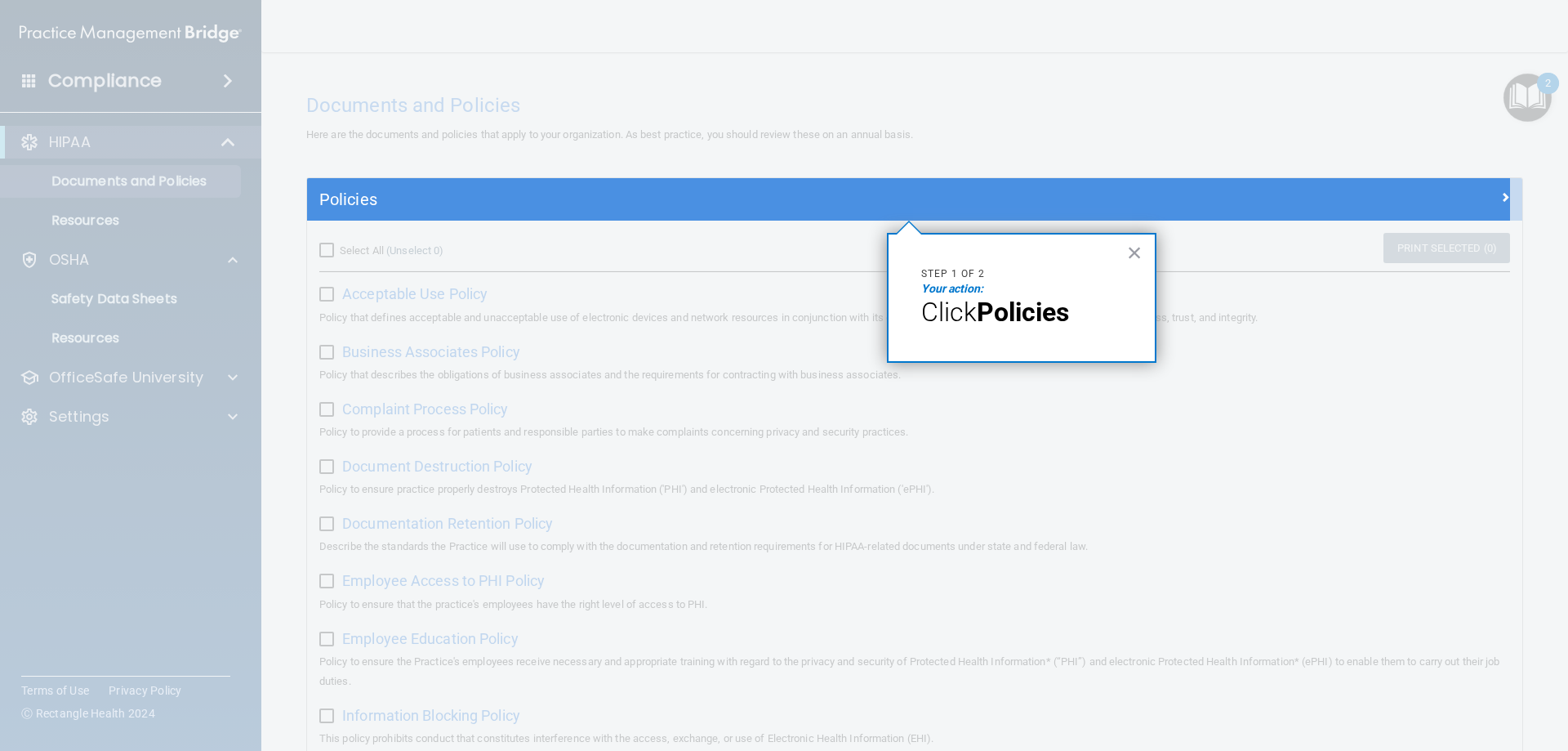
drag, startPoint x: 1013, startPoint y: 318, endPoint x: 1059, endPoint y: 306, distance: 47.5
click at [1014, 318] on strong "Policies" at bounding box center [1023, 312] width 93 height 31
click at [1043, 258] on button "×" at bounding box center [1135, 252] width 15 height 26
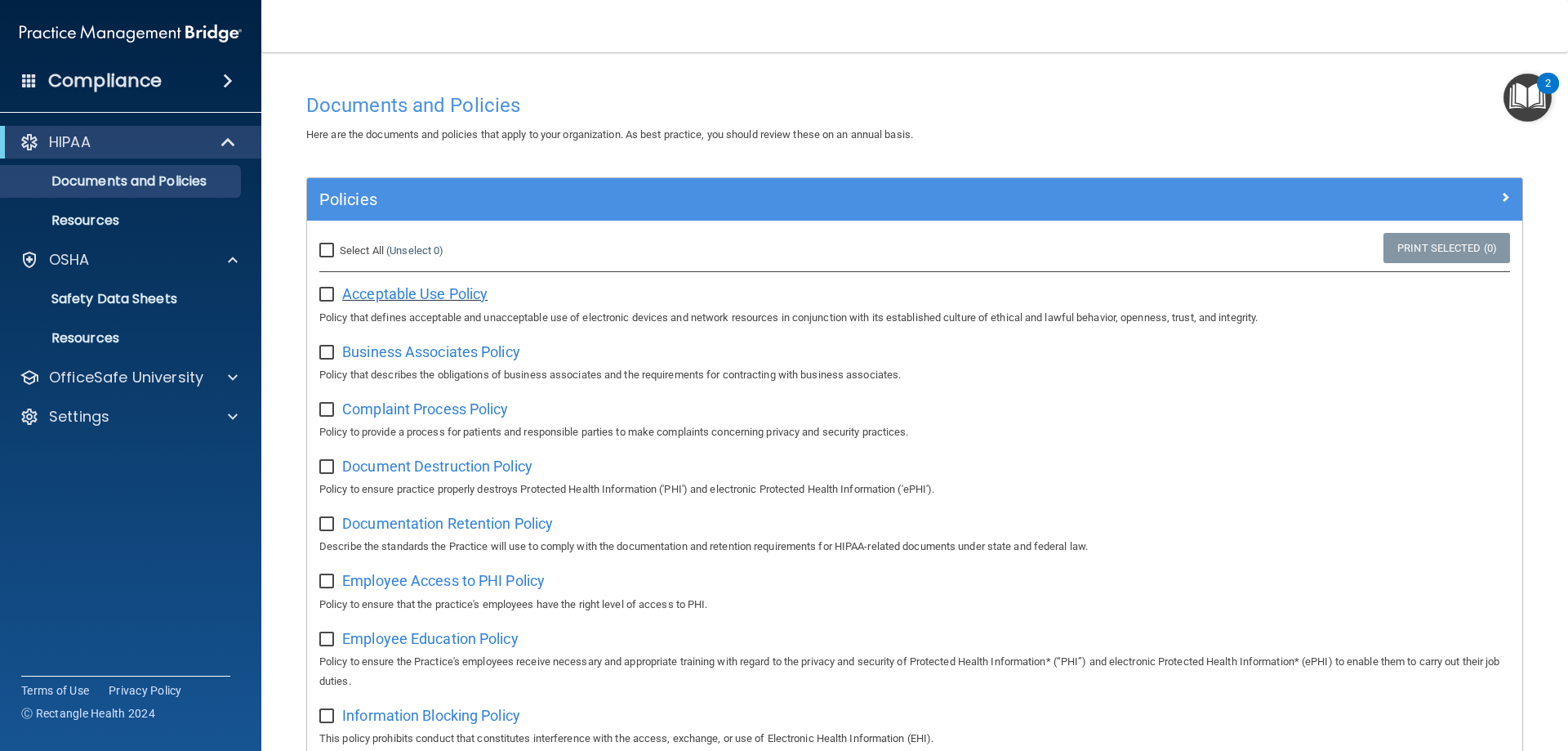
click at [385, 292] on span "Acceptable Use Policy" at bounding box center [415, 294] width 146 height 17
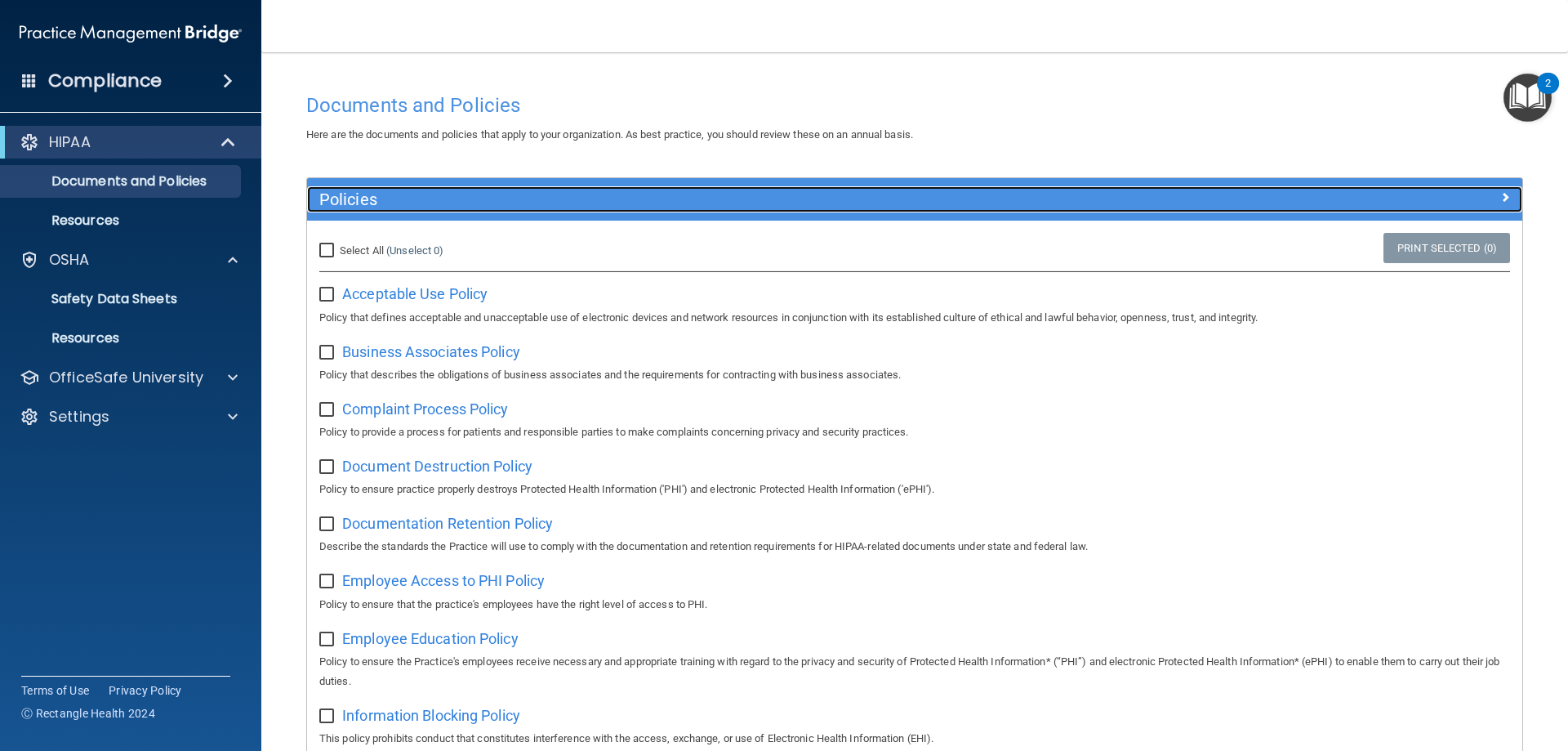
click at [1043, 196] on span at bounding box center [1506, 196] width 10 height 19
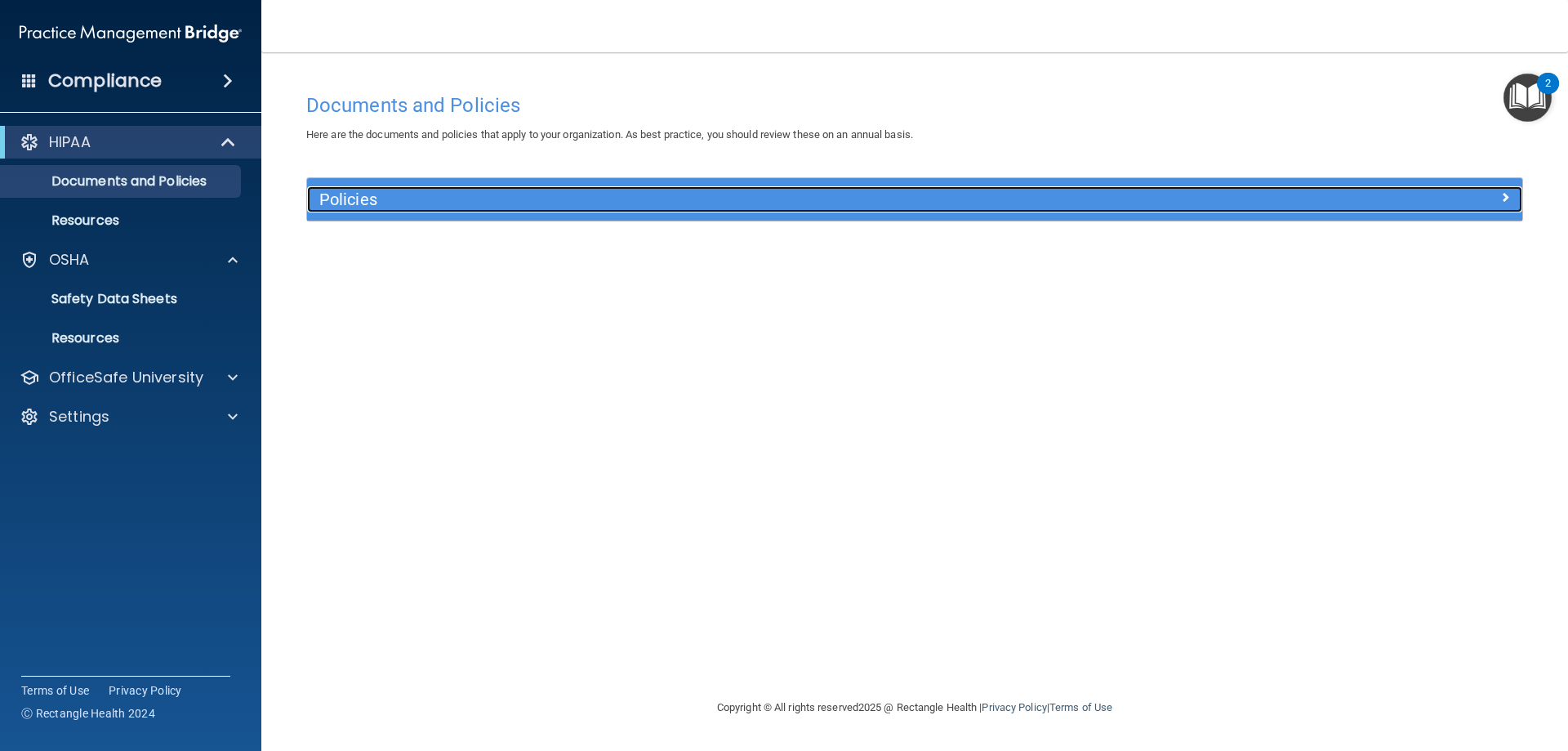
click at [1043, 196] on div at bounding box center [1370, 195] width 304 height 19
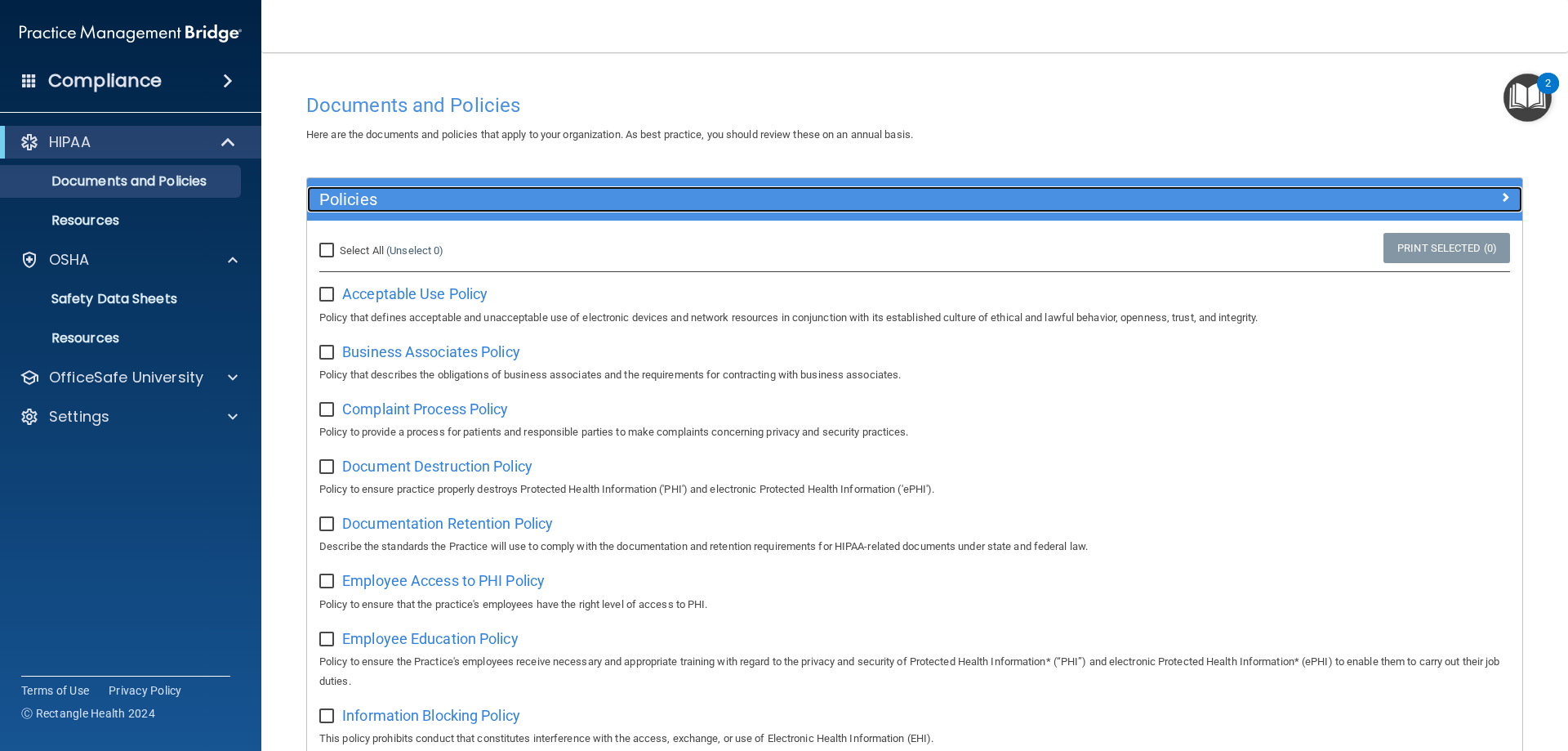
click at [1043, 191] on div at bounding box center [1370, 195] width 304 height 19
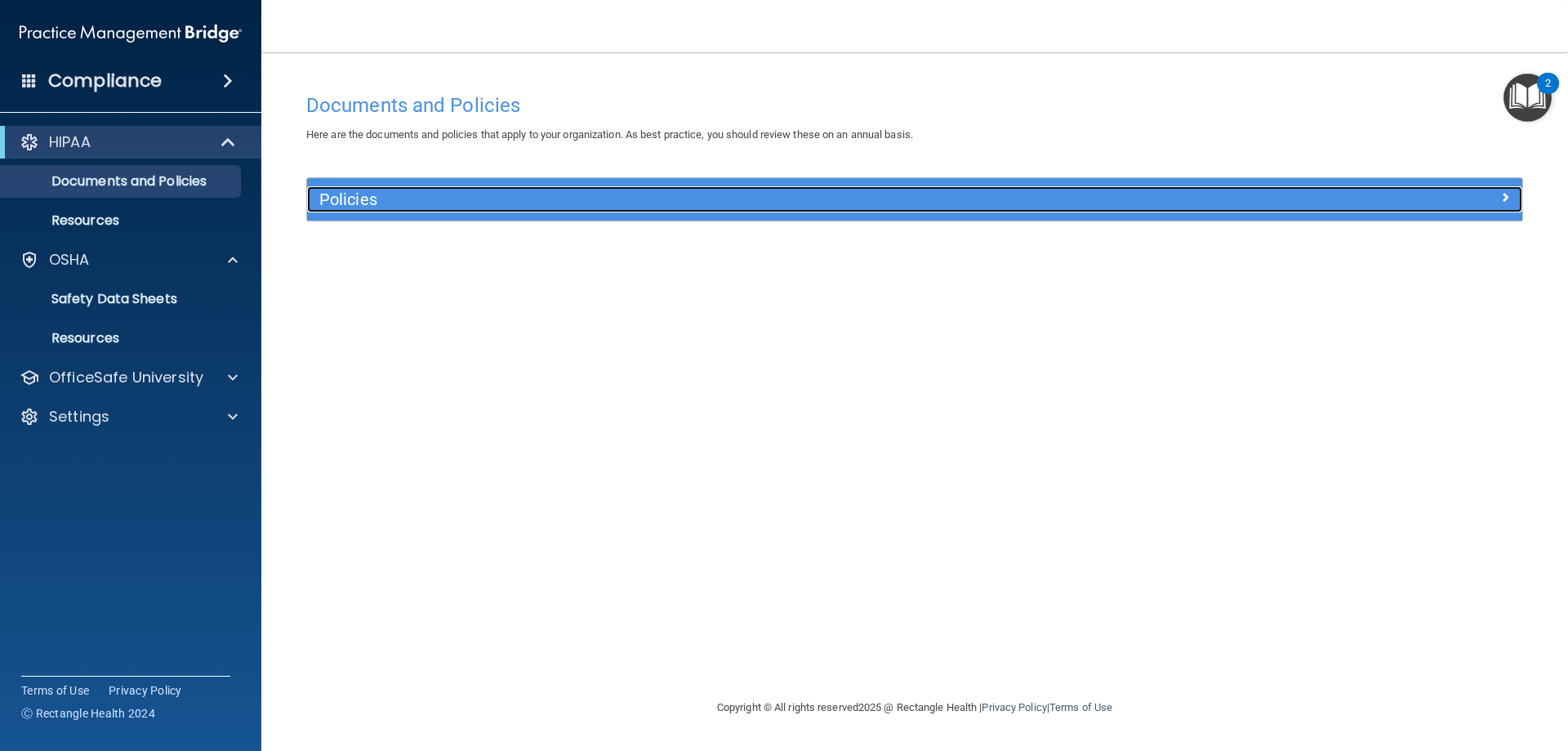
click at [1043, 199] on div at bounding box center [1370, 195] width 304 height 19
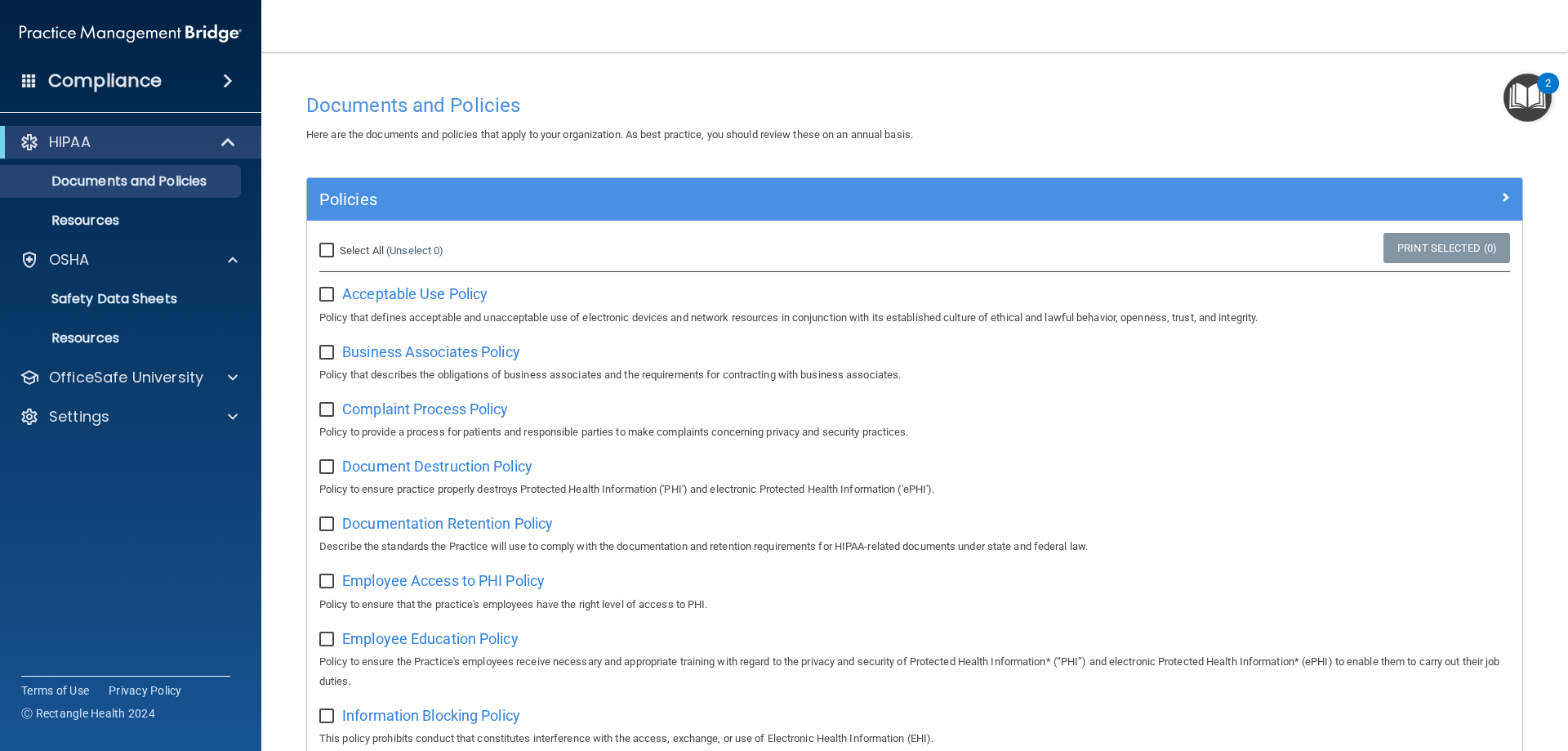
click at [1043, 97] on img "Open Resource Center, 2 new notifications" at bounding box center [1528, 97] width 48 height 48
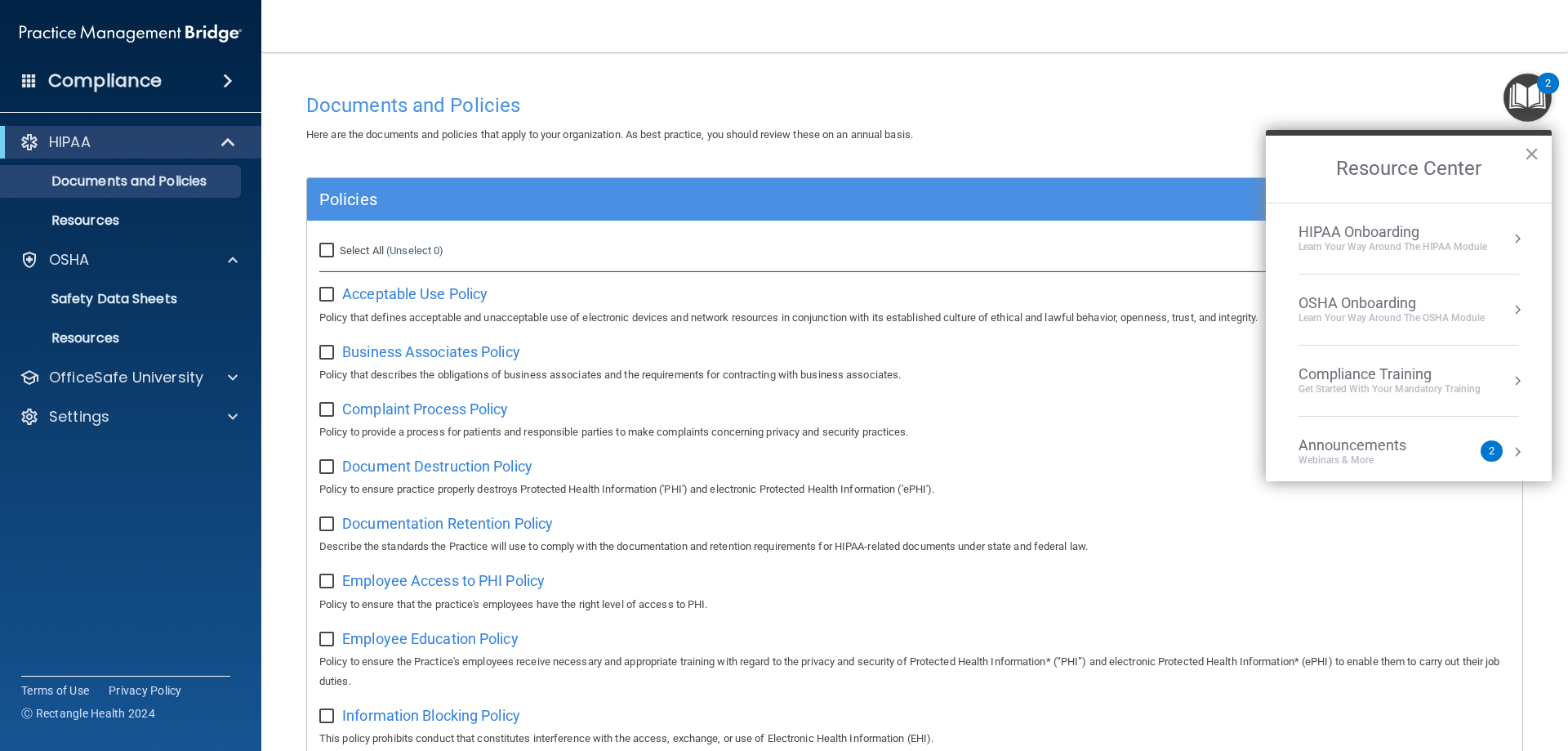
click at [1043, 245] on div "Learn Your Way around the HIPAA module" at bounding box center [1393, 247] width 189 height 13
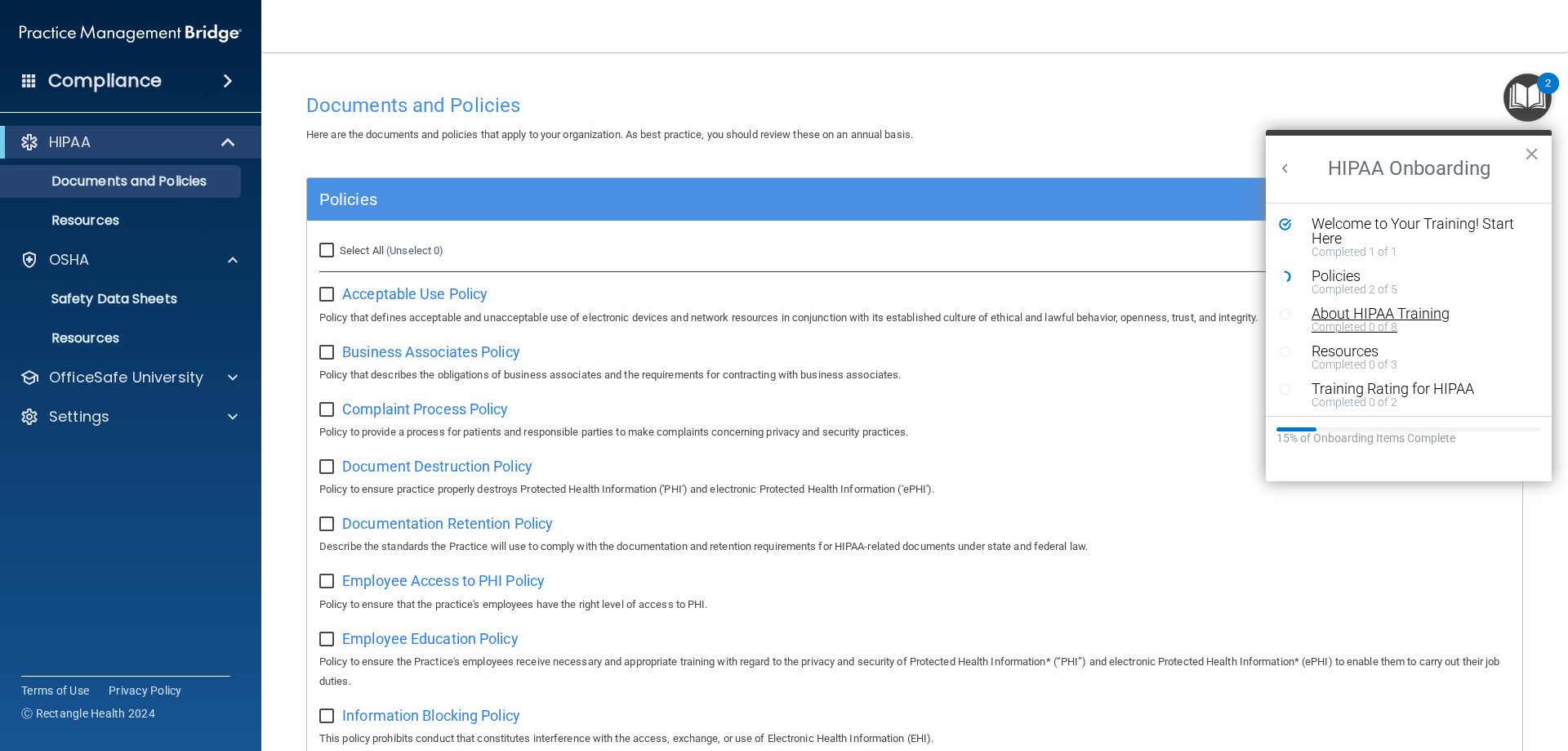
click at [1043, 311] on div "About HIPAA Training" at bounding box center [1416, 313] width 207 height 14
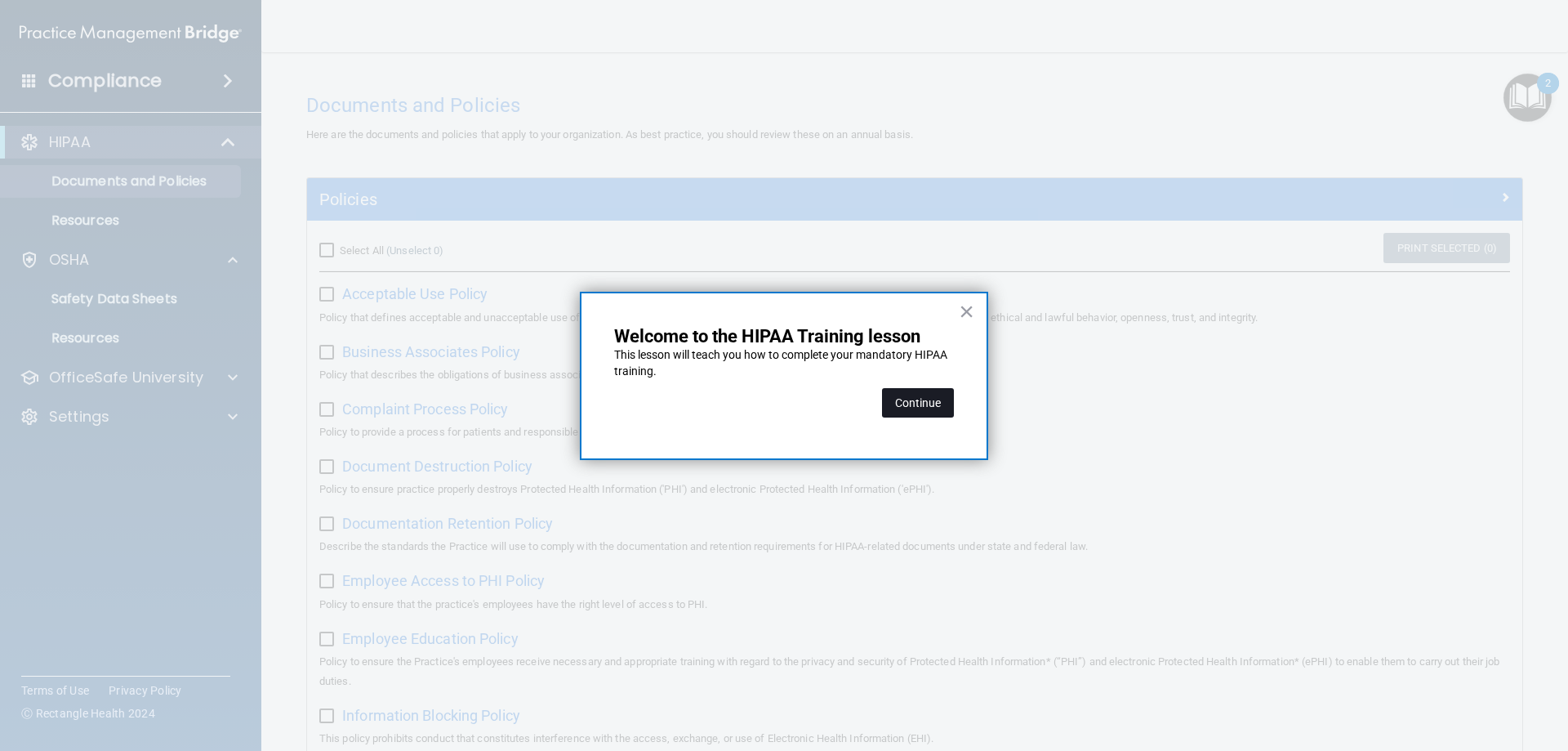
click at [912, 401] on button "Continue" at bounding box center [917, 402] width 72 height 29
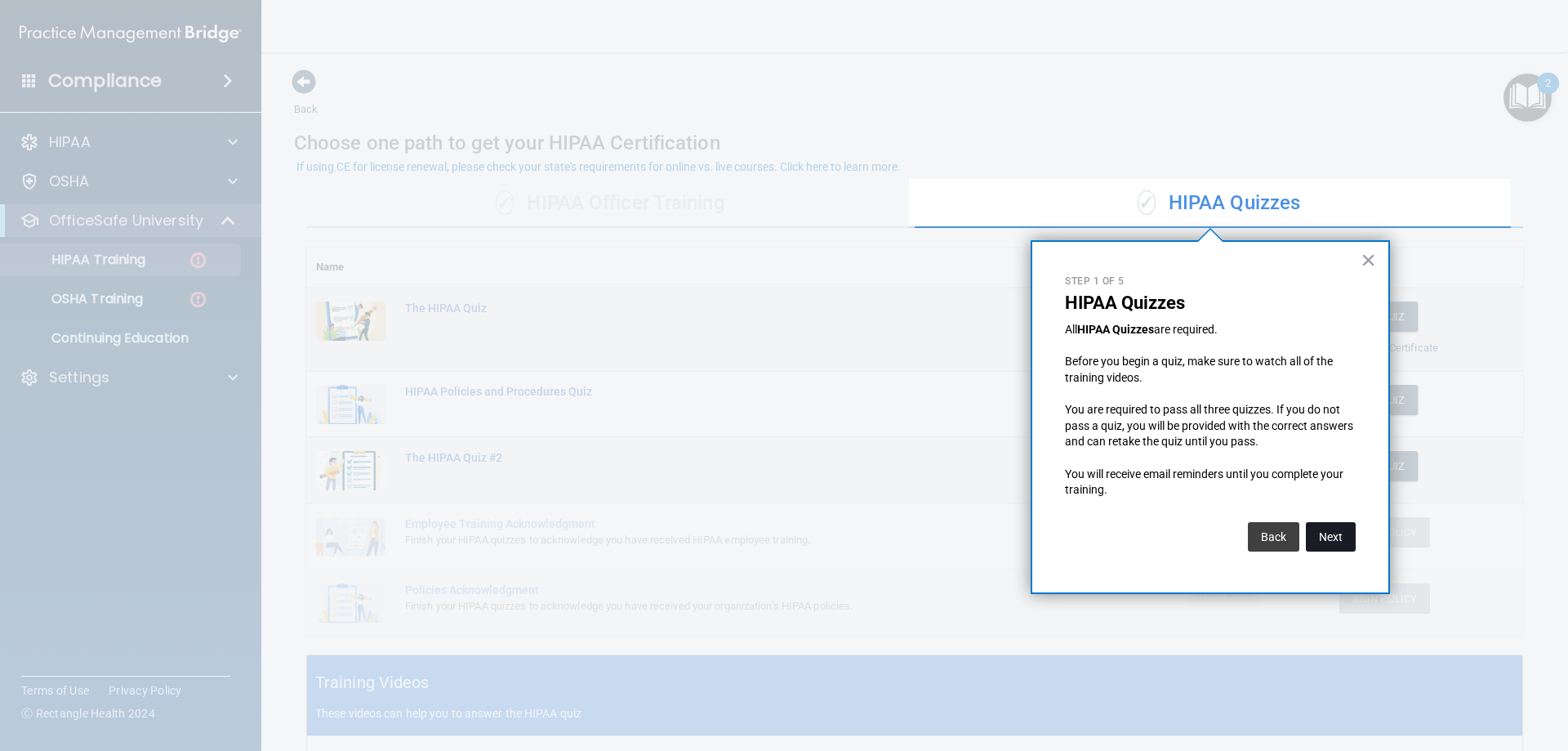
click at [1043, 541] on button "Next" at bounding box center [1331, 536] width 50 height 29
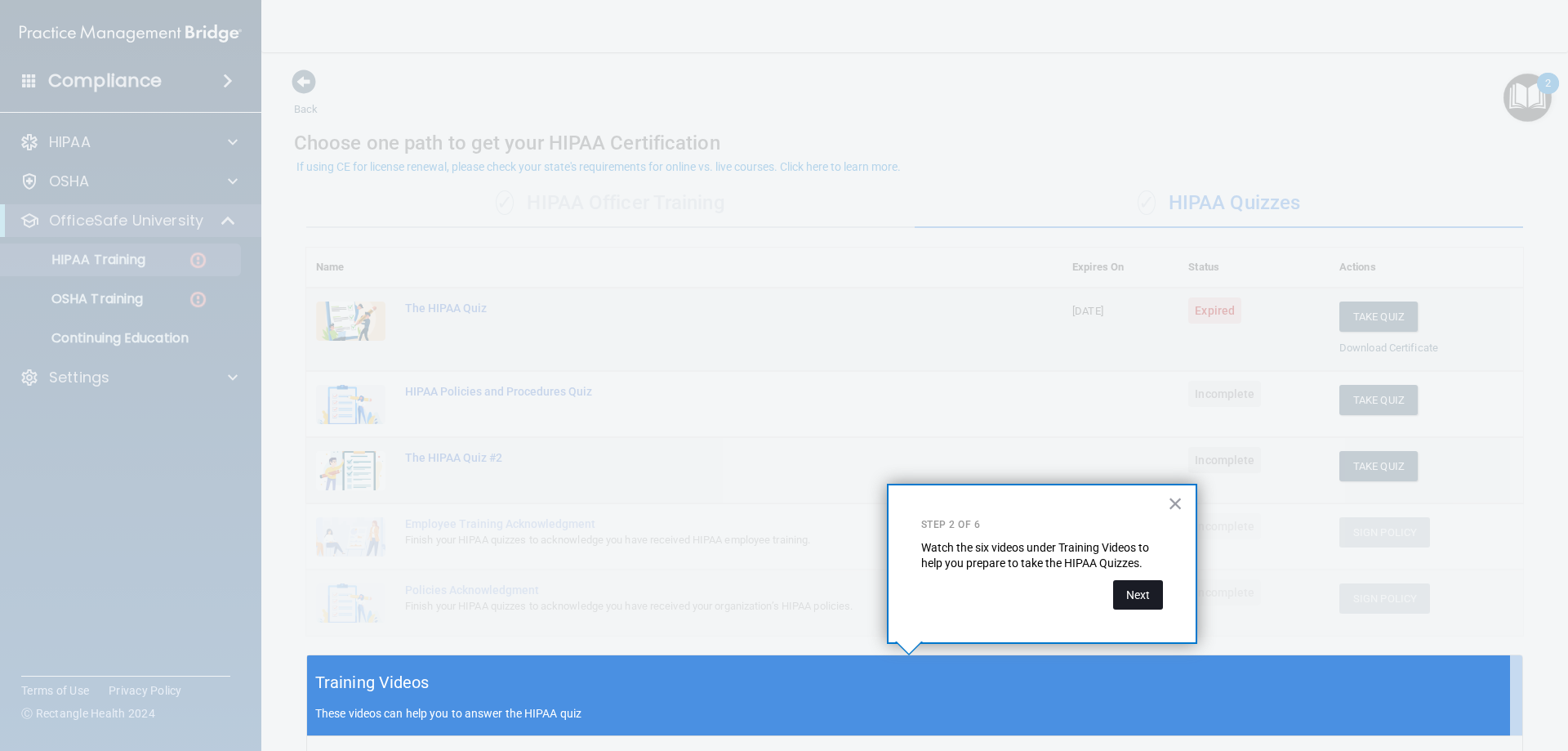
click at [1043, 601] on button "Next" at bounding box center [1138, 594] width 50 height 29
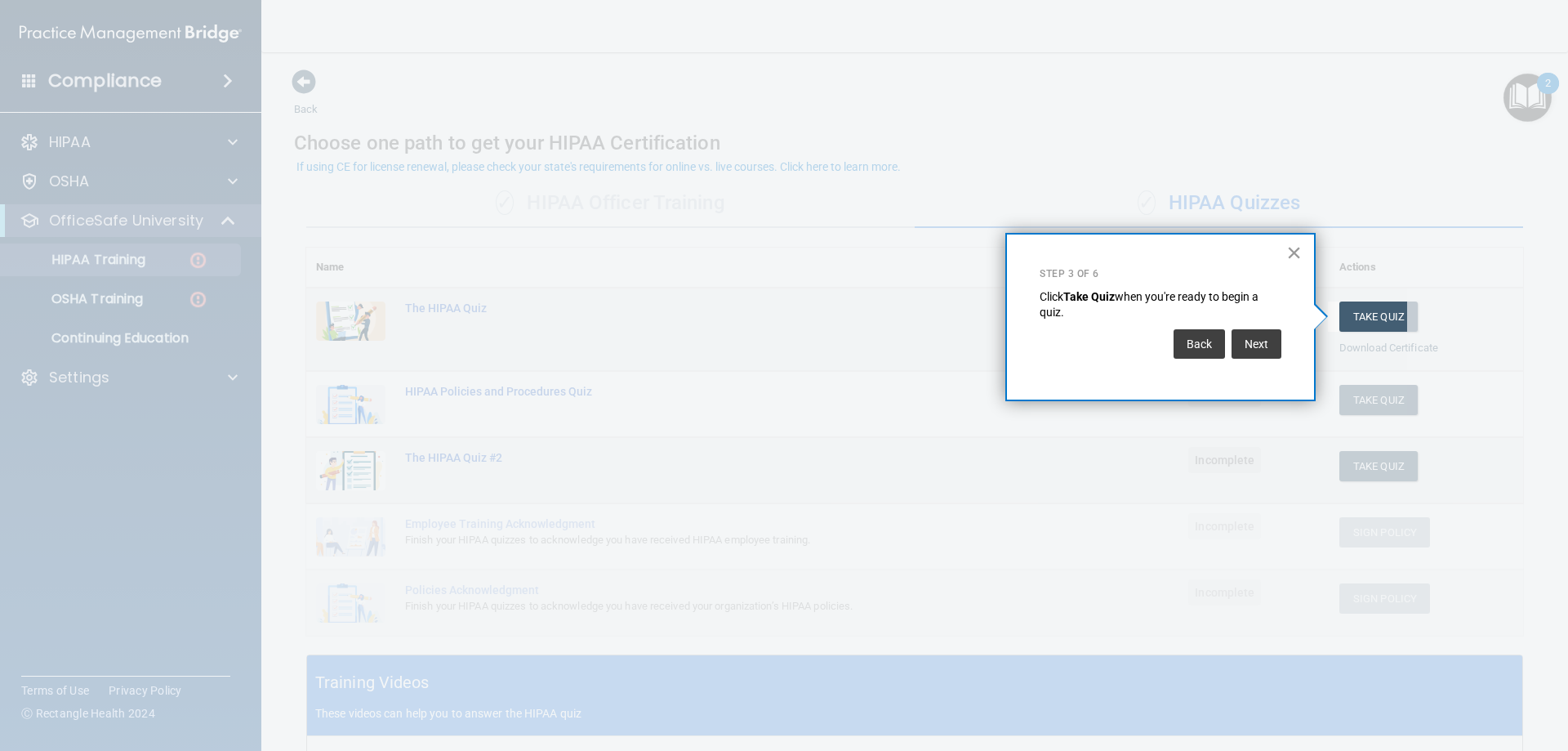
click at [1043, 258] on button "×" at bounding box center [1294, 252] width 15 height 26
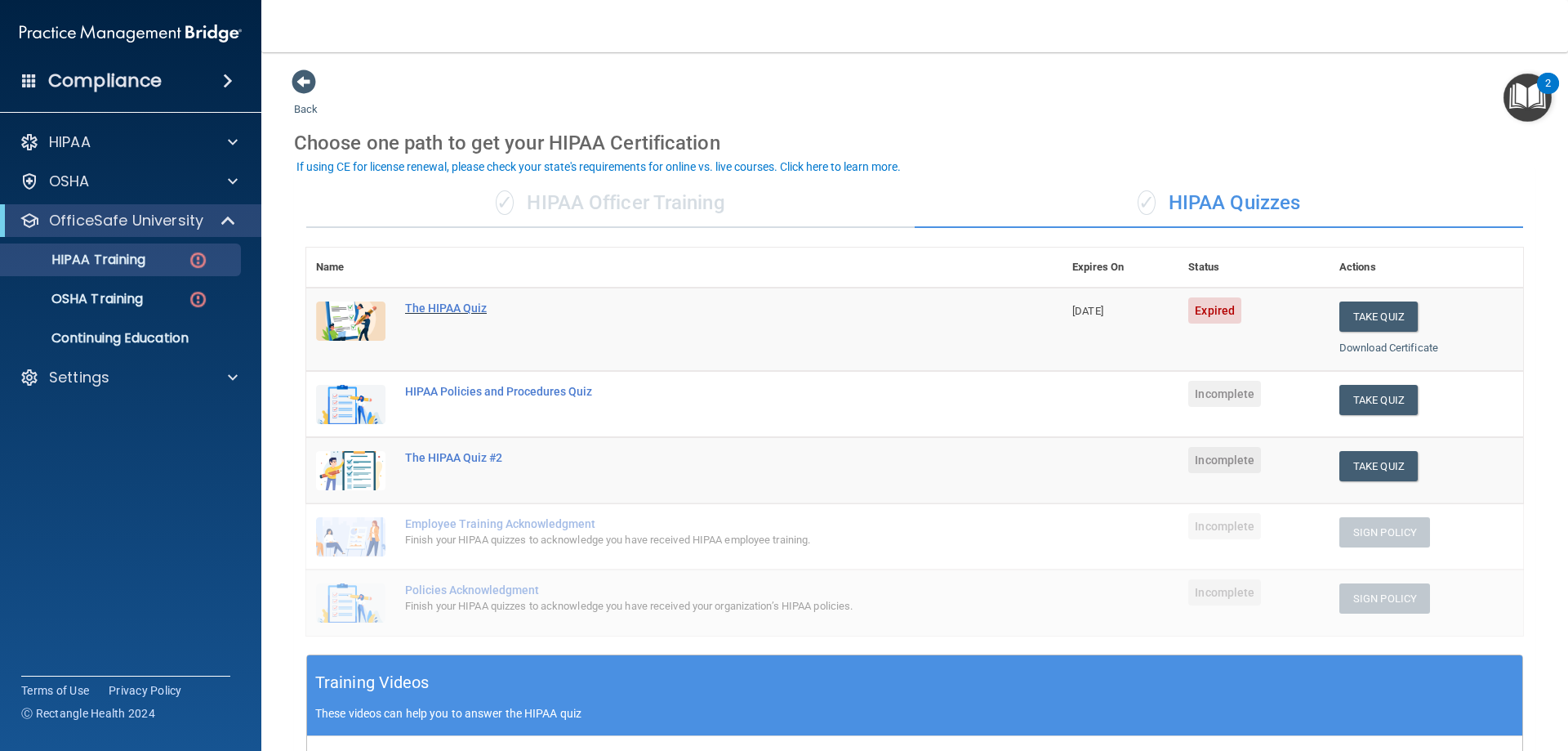
click at [428, 304] on div "The HIPAA Quiz" at bounding box center [693, 308] width 576 height 13
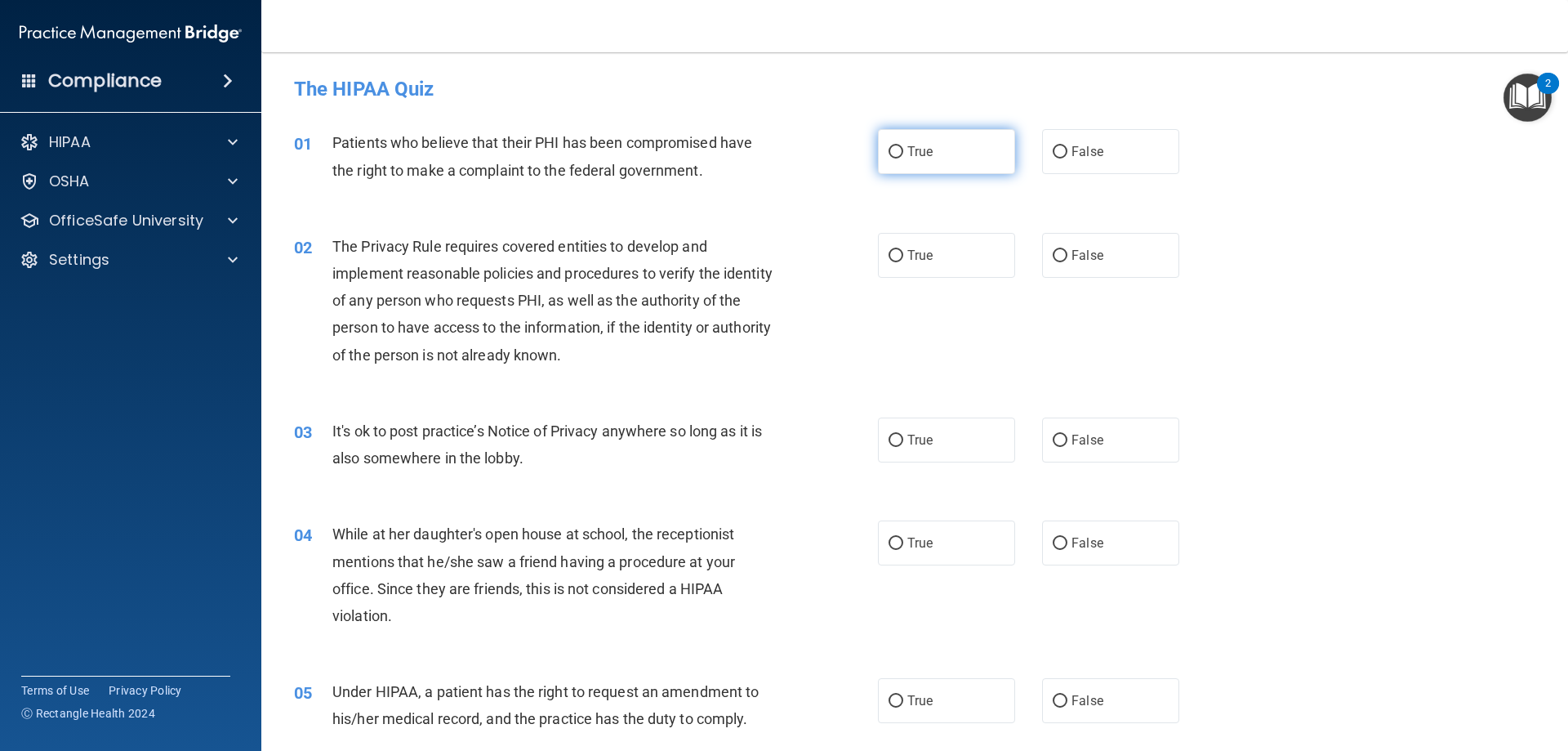
click at [893, 152] on input "True" at bounding box center [896, 152] width 14 height 13
radio input "true"
click at [889, 260] on input "True" at bounding box center [896, 256] width 14 height 13
radio input "true"
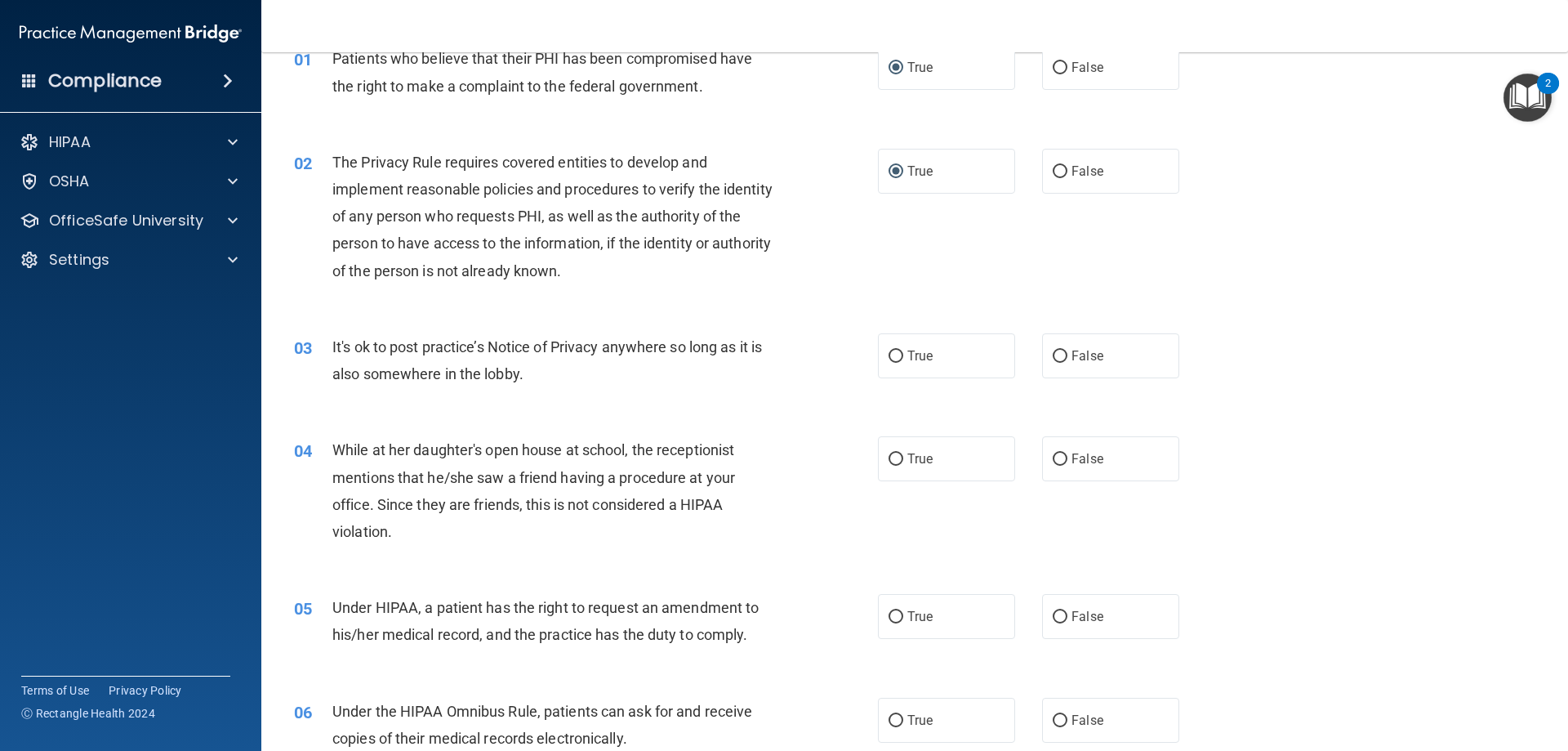
scroll to position [163, 0]
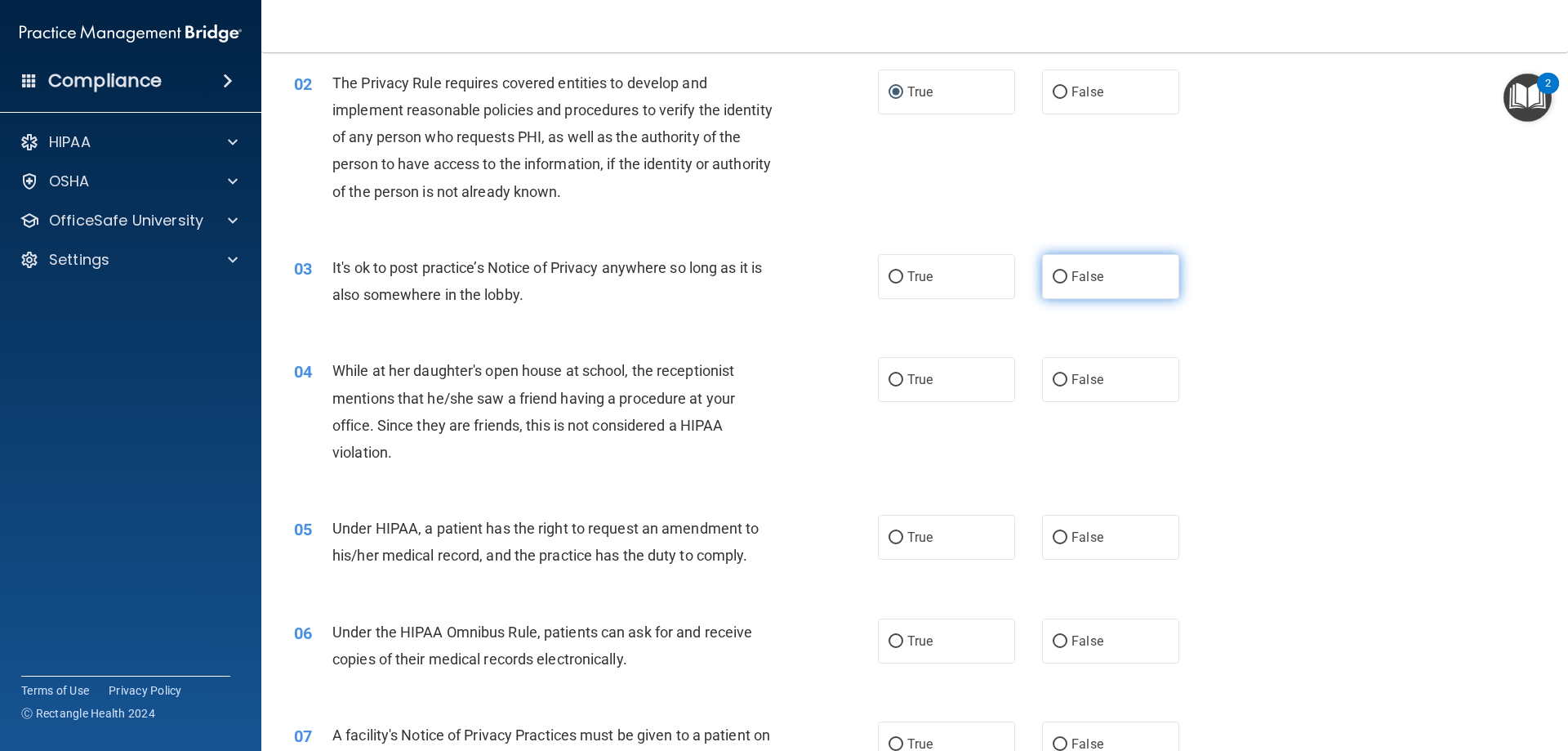
click at [1043, 276] on label "False" at bounding box center [1110, 276] width 137 height 45
click at [1043, 276] on input "False" at bounding box center [1060, 277] width 14 height 13
radio input "true"
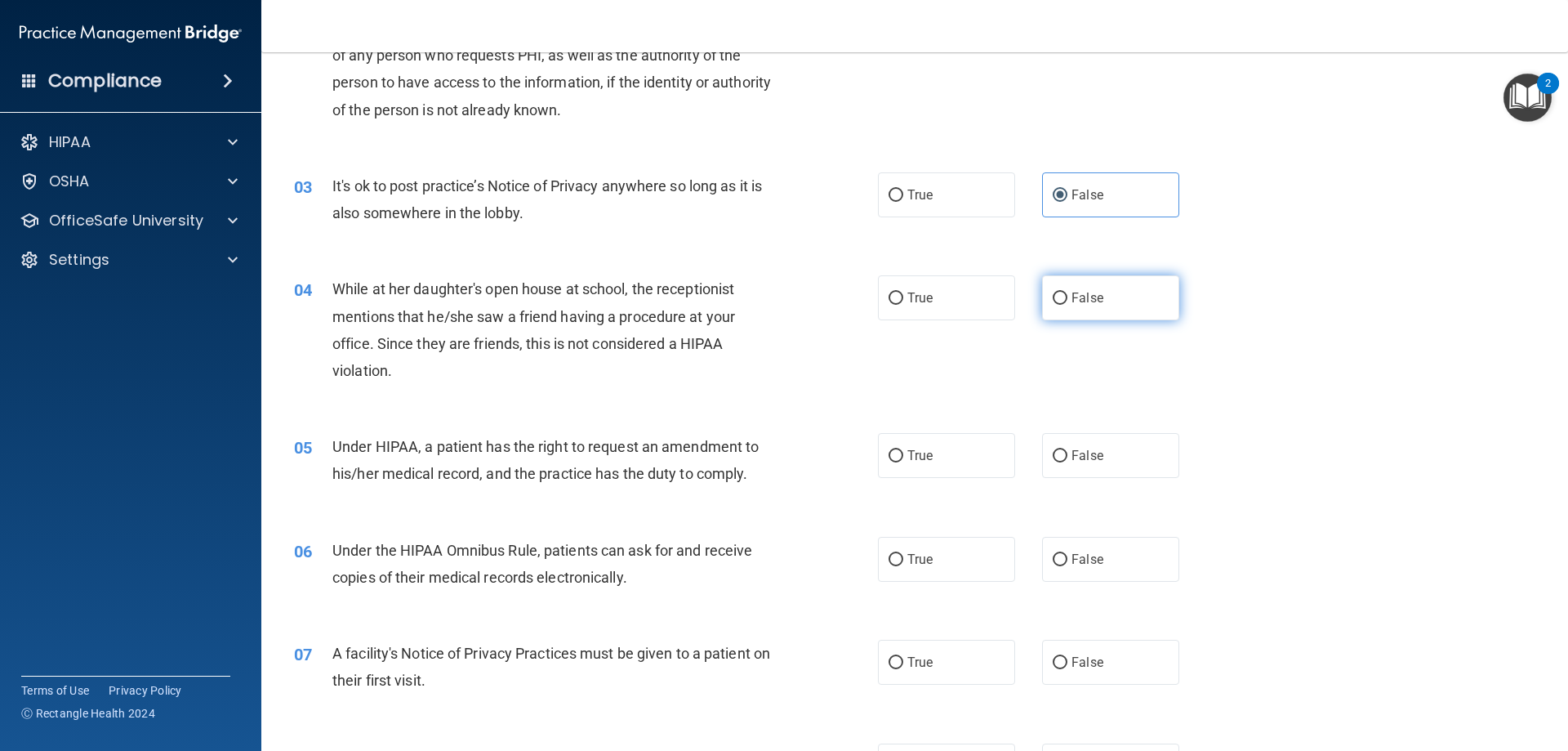
click at [1042, 296] on label "False" at bounding box center [1110, 297] width 137 height 45
click at [1043, 296] on input "False" at bounding box center [1060, 298] width 14 height 13
radio input "true"
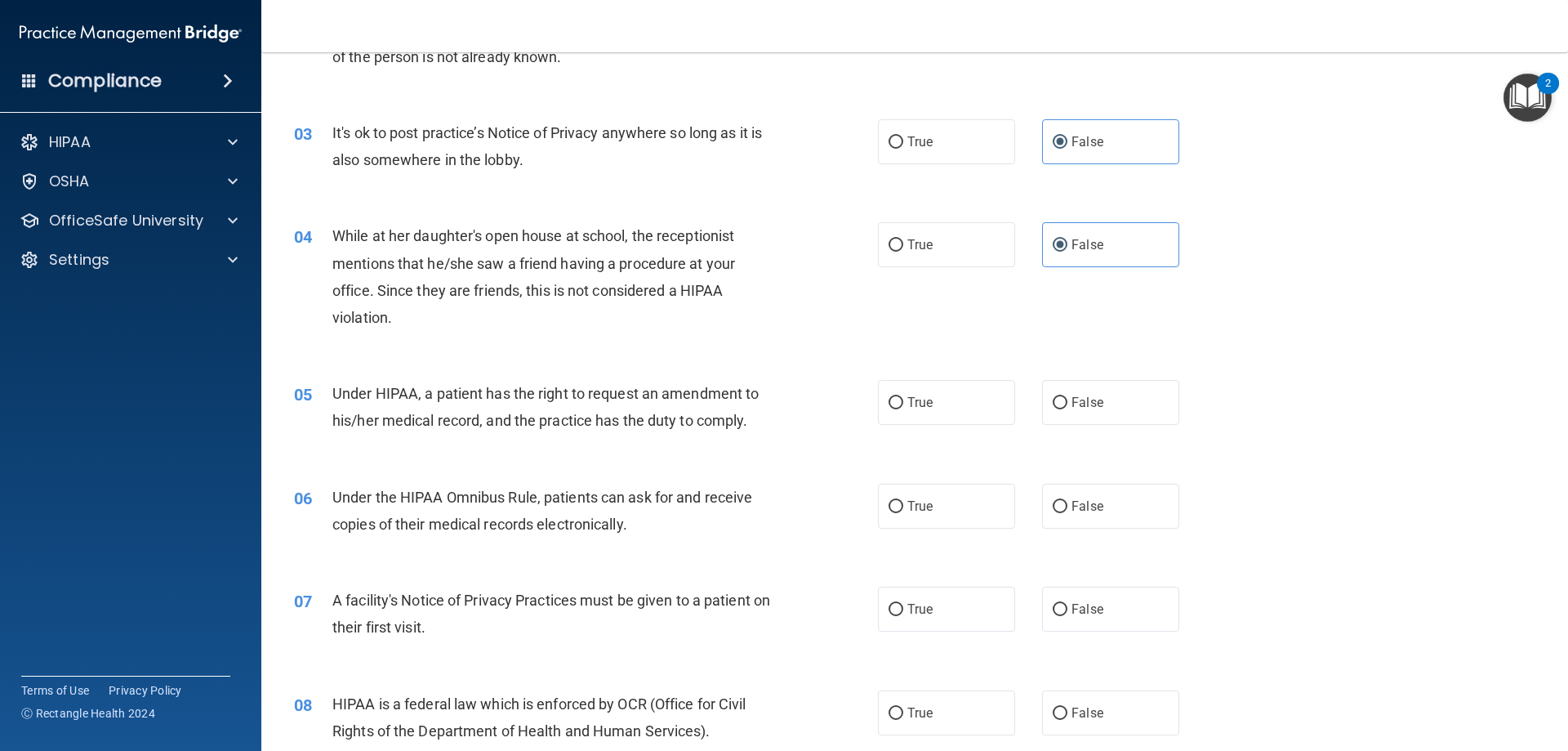
scroll to position [327, 0]
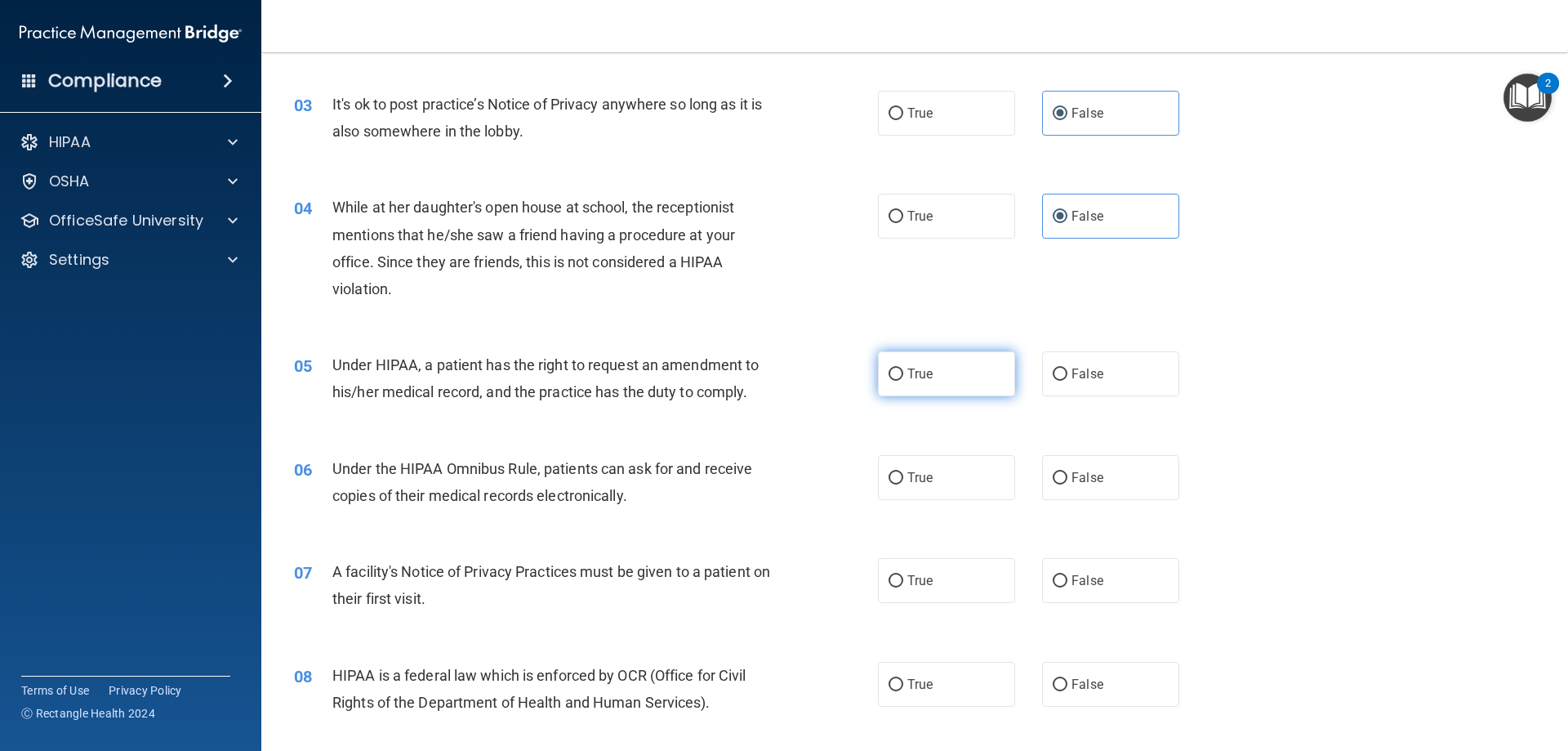
click at [917, 372] on span "True" at bounding box center [920, 374] width 25 height 15
click at [903, 372] on input "True" at bounding box center [896, 375] width 14 height 13
radio input "true"
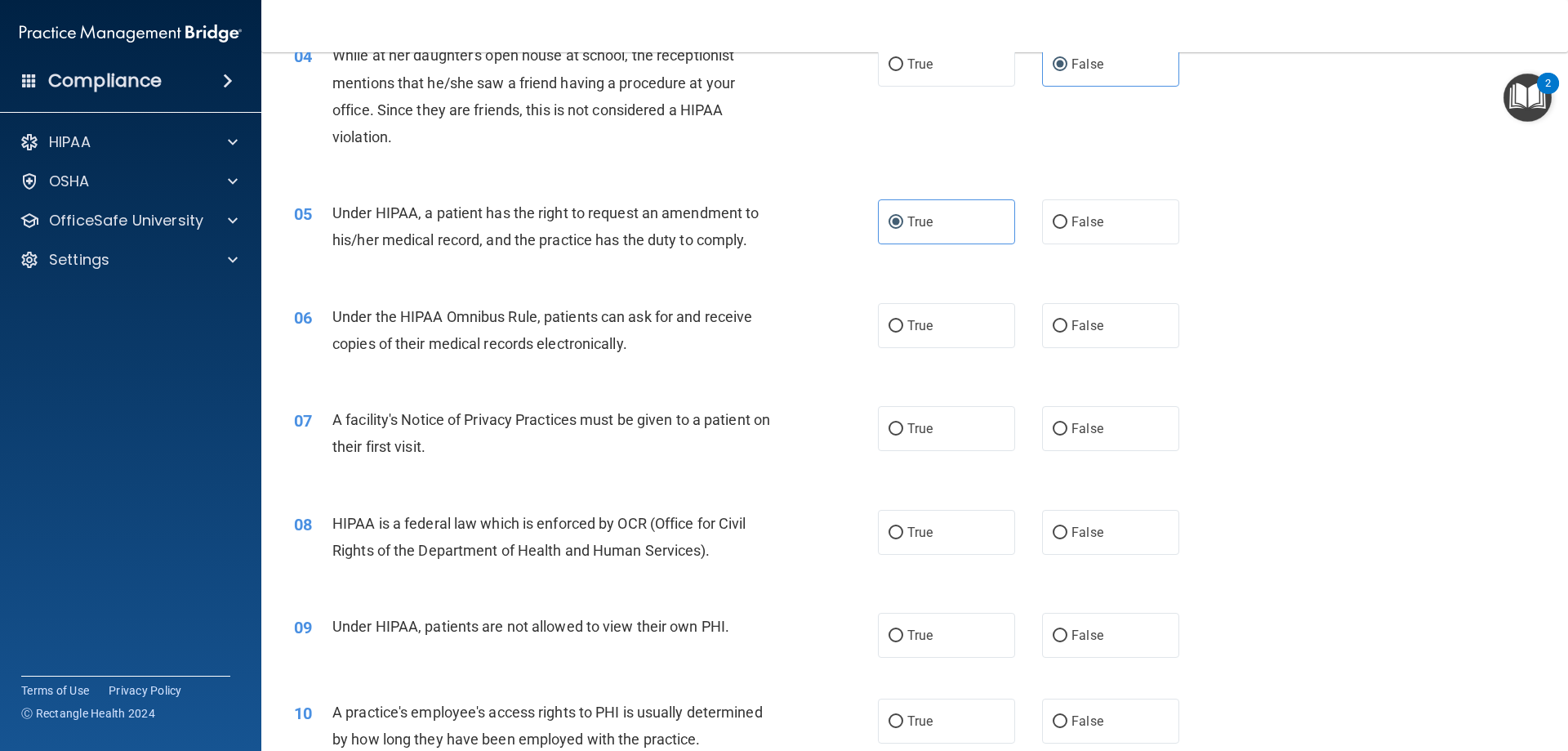
scroll to position [490, 0]
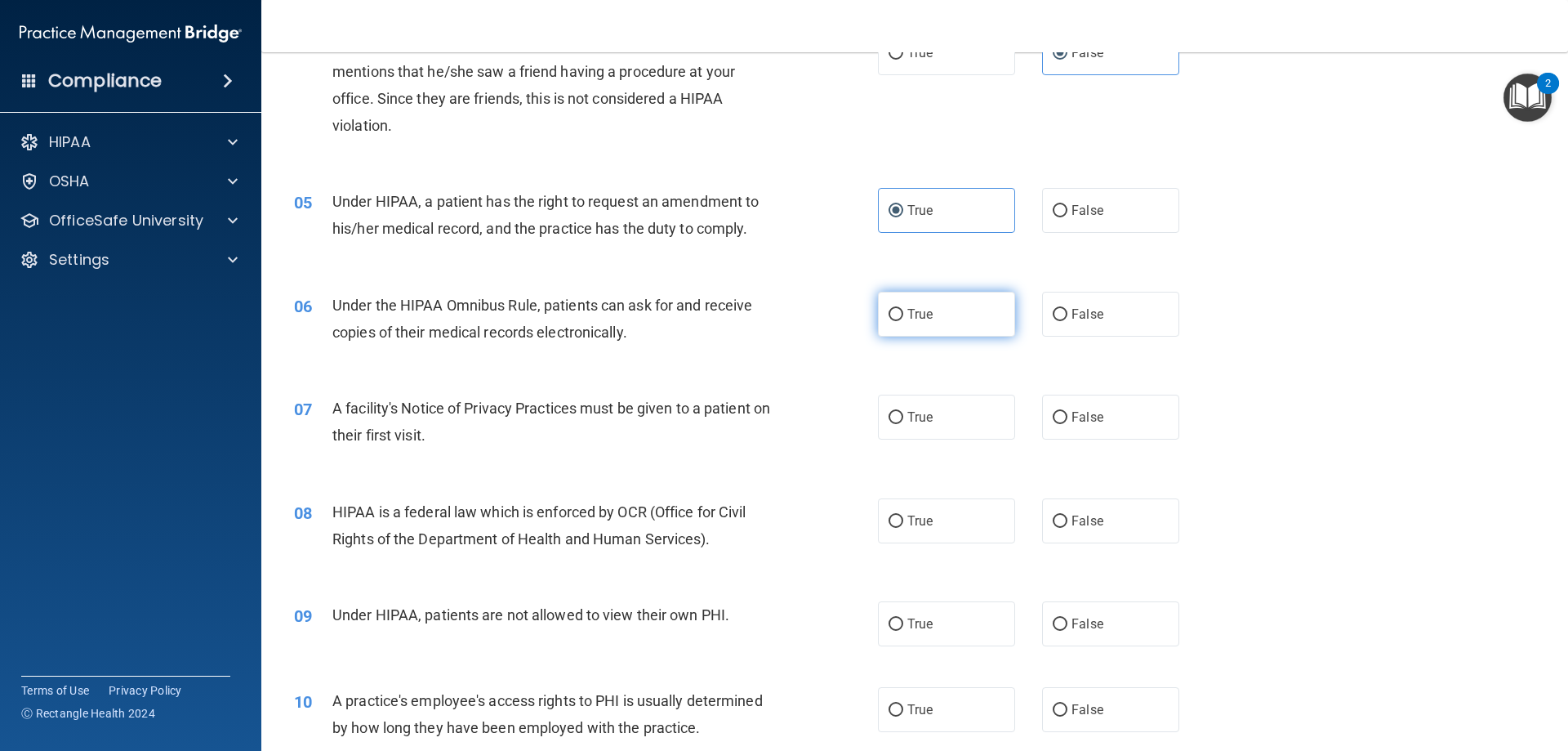
click at [928, 321] on label "True" at bounding box center [946, 313] width 137 height 45
click at [903, 321] on input "True" at bounding box center [896, 315] width 14 height 13
radio input "true"
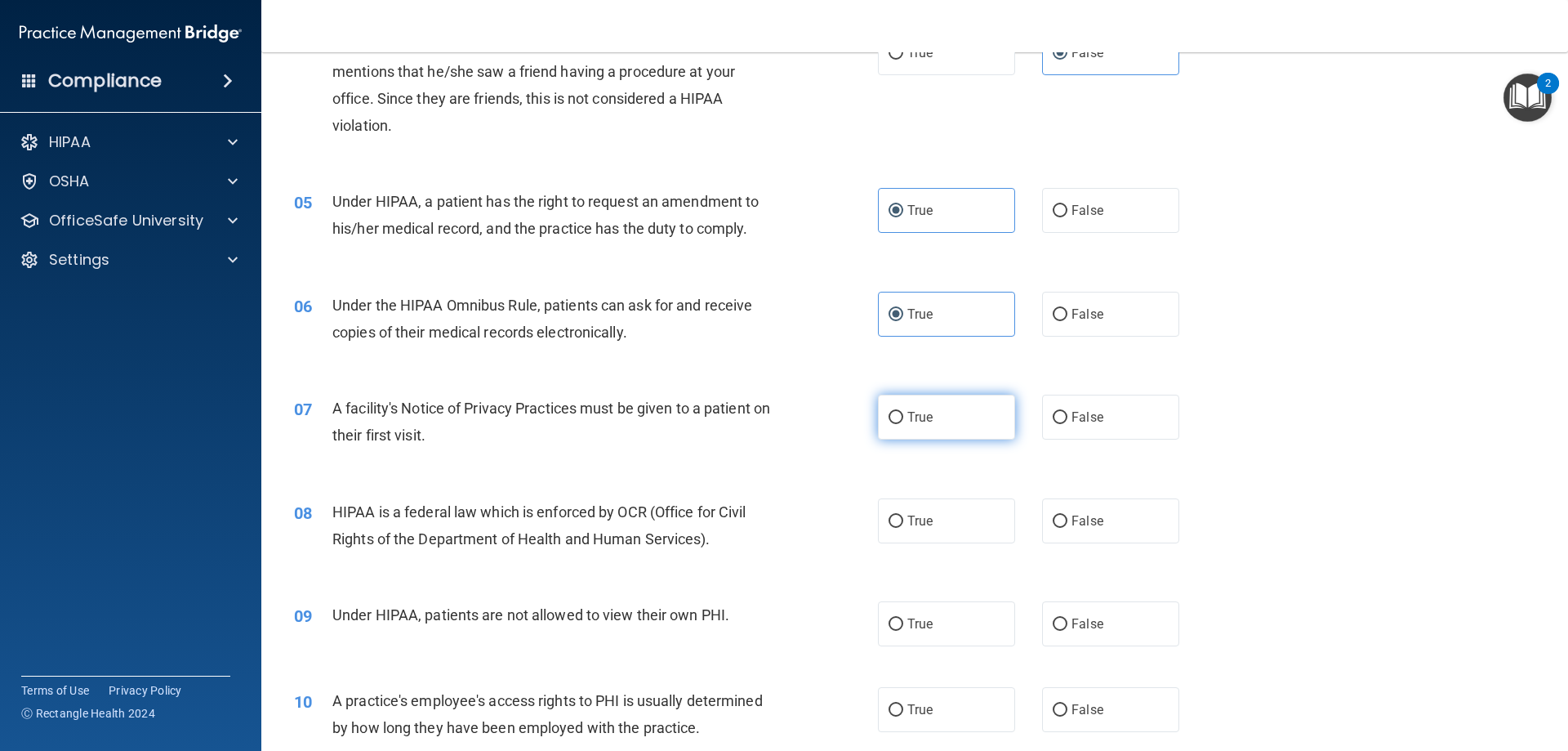
click at [921, 430] on label "True" at bounding box center [946, 417] width 137 height 45
click at [903, 424] on input "True" at bounding box center [896, 418] width 14 height 13
radio input "true"
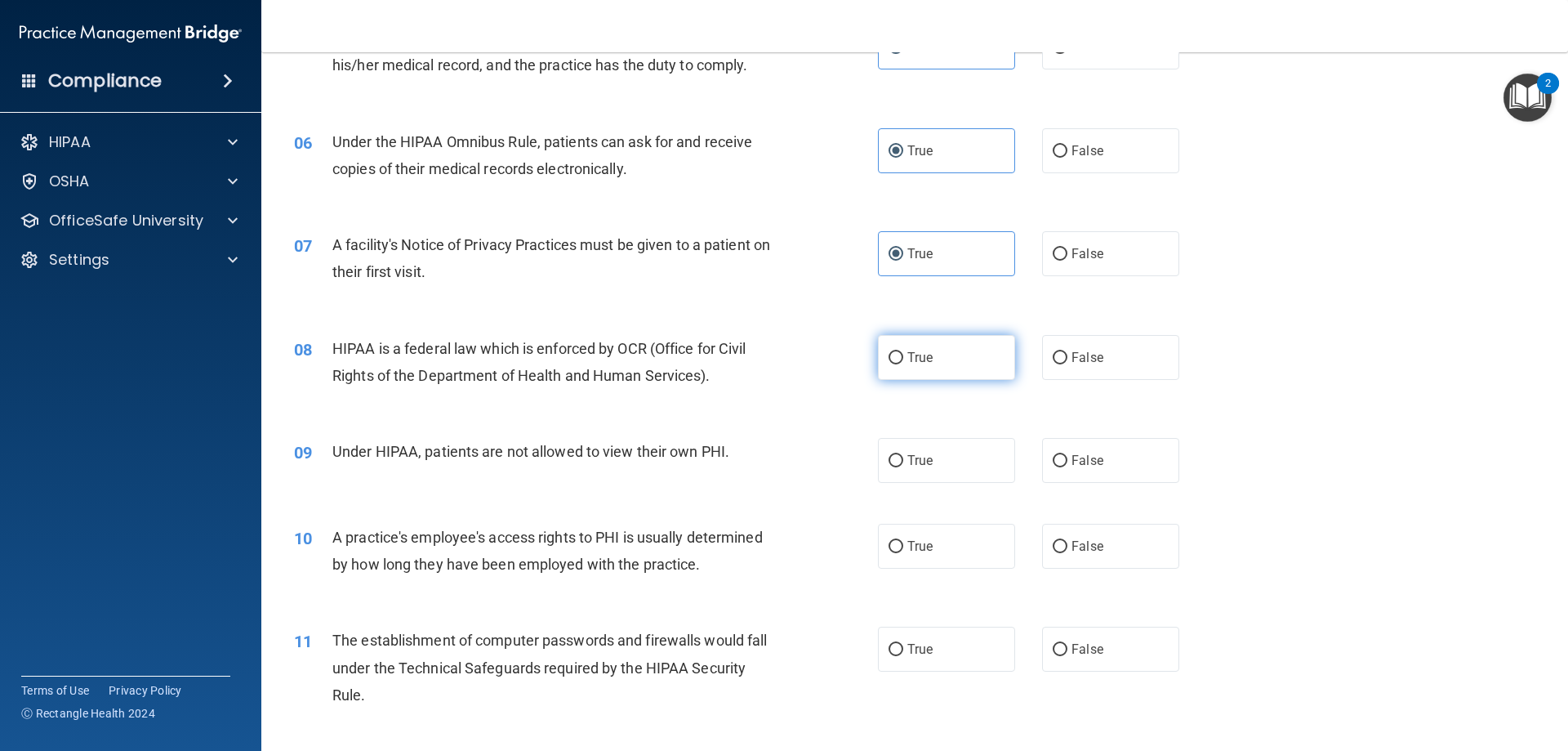
click at [907, 359] on span "True" at bounding box center [920, 357] width 25 height 15
click at [902, 359] on input "True" at bounding box center [896, 358] width 14 height 13
radio input "true"
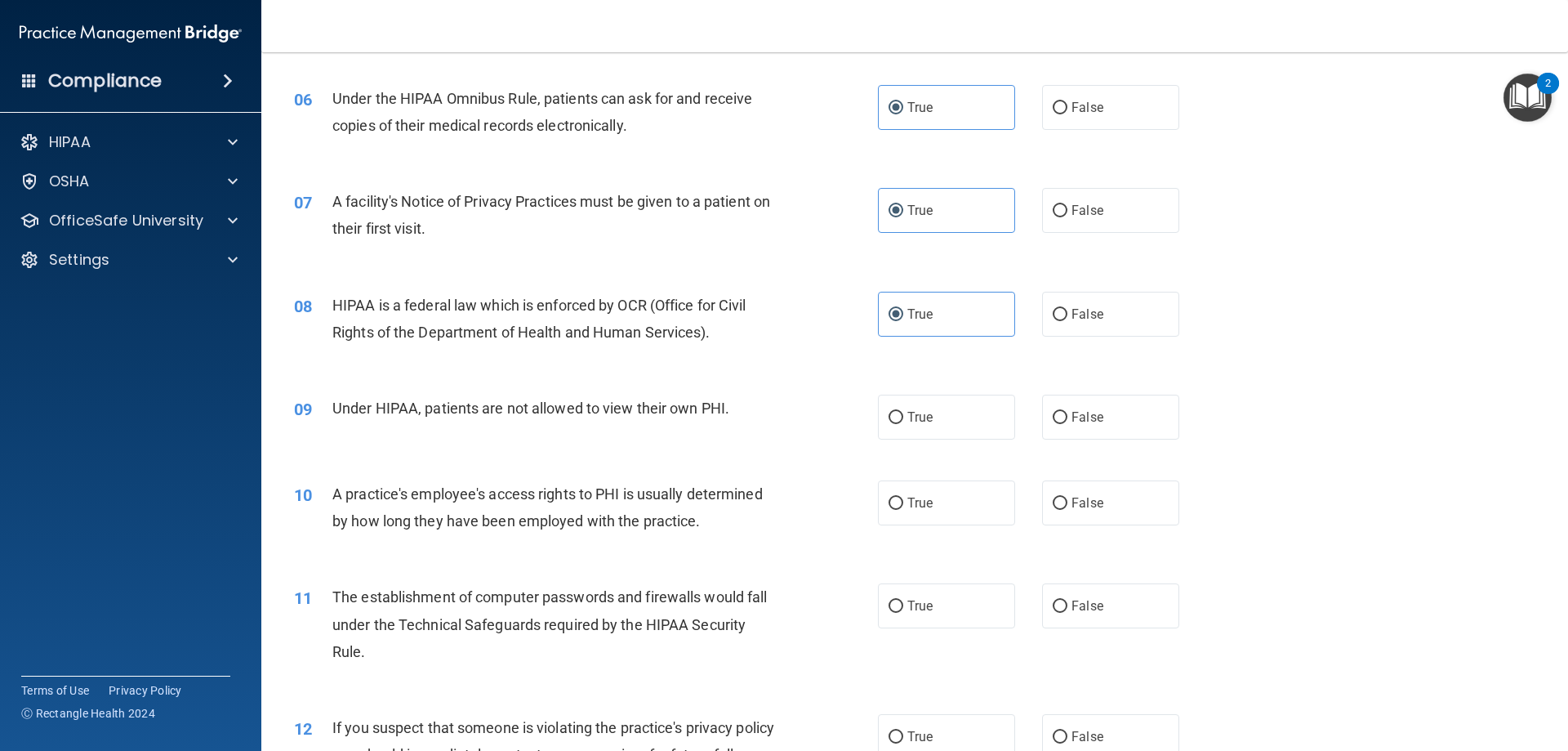
scroll to position [735, 0]
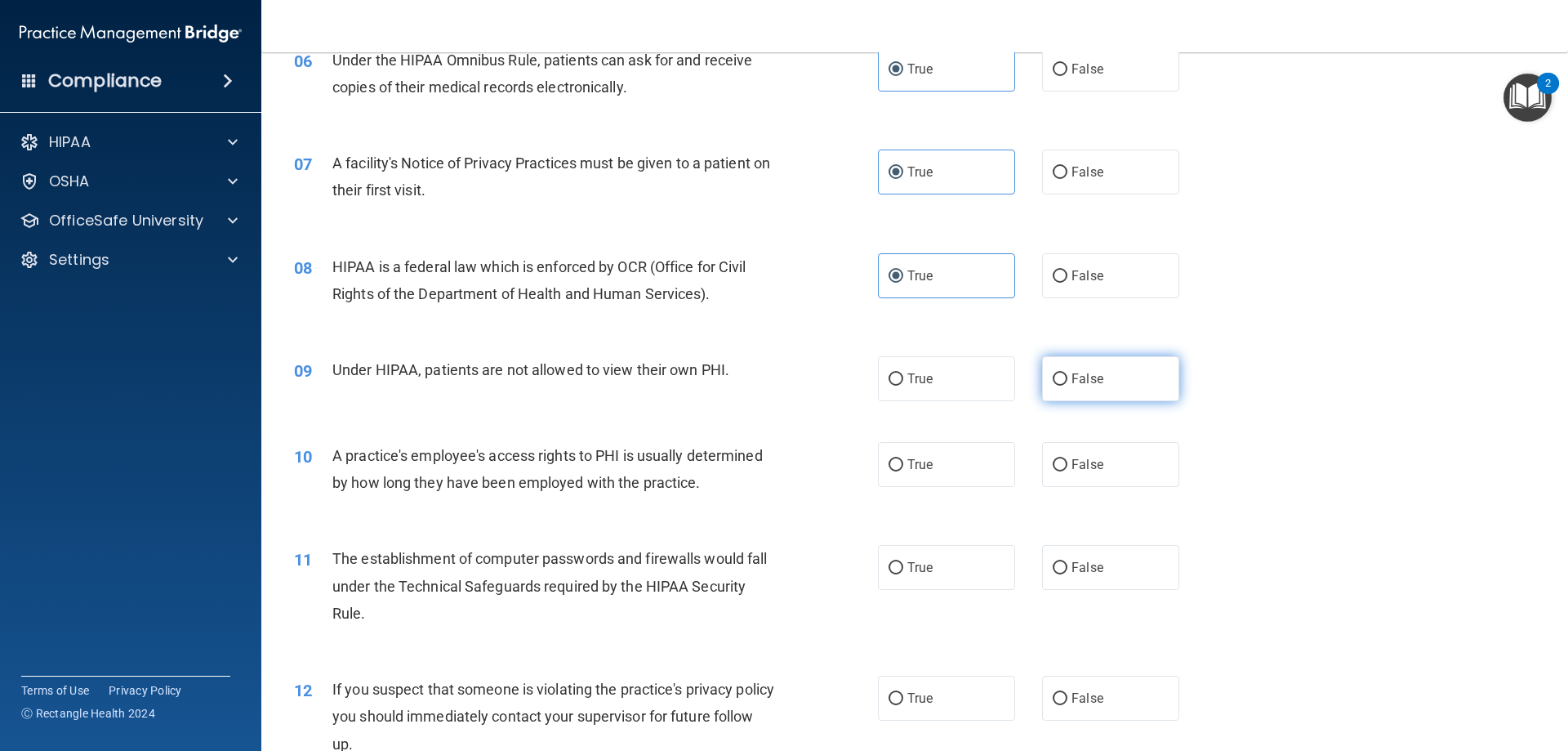
click at [1043, 370] on label "False" at bounding box center [1110, 378] width 137 height 45
click at [1043, 373] on input "False" at bounding box center [1060, 379] width 14 height 13
radio input "true"
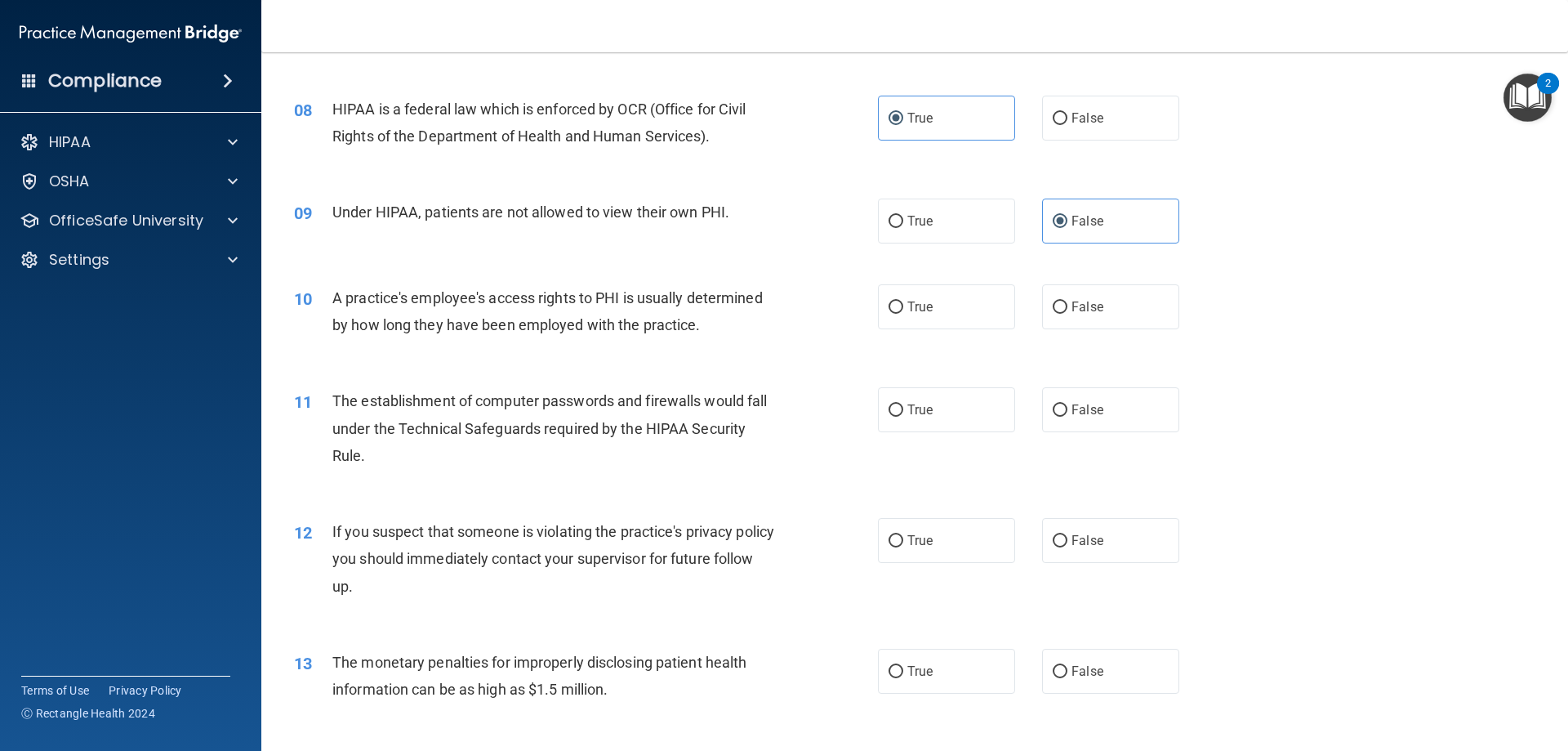
scroll to position [898, 0]
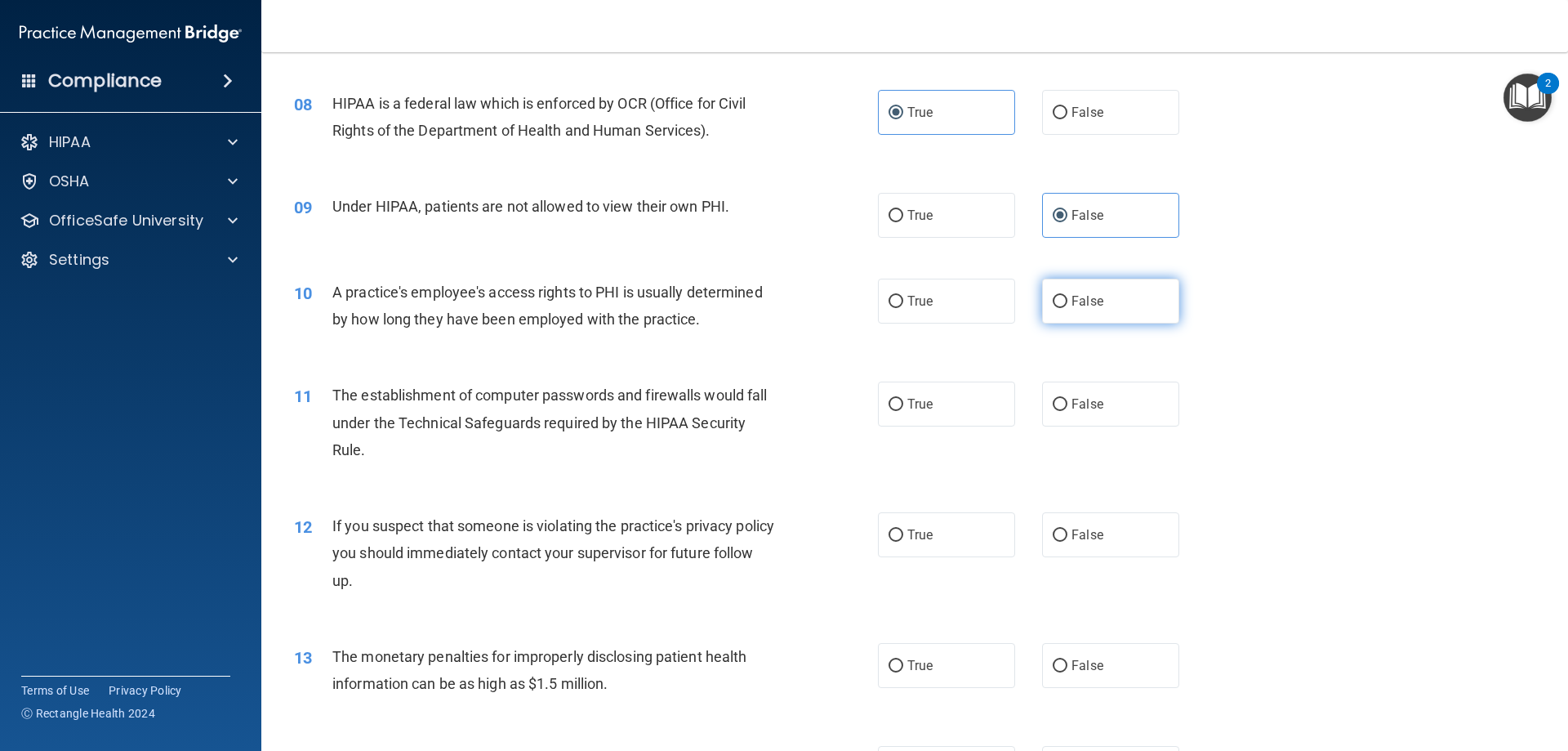
click at [1043, 314] on label "False" at bounding box center [1110, 301] width 137 height 45
click at [1043, 308] on input "False" at bounding box center [1060, 301] width 14 height 13
radio input "true"
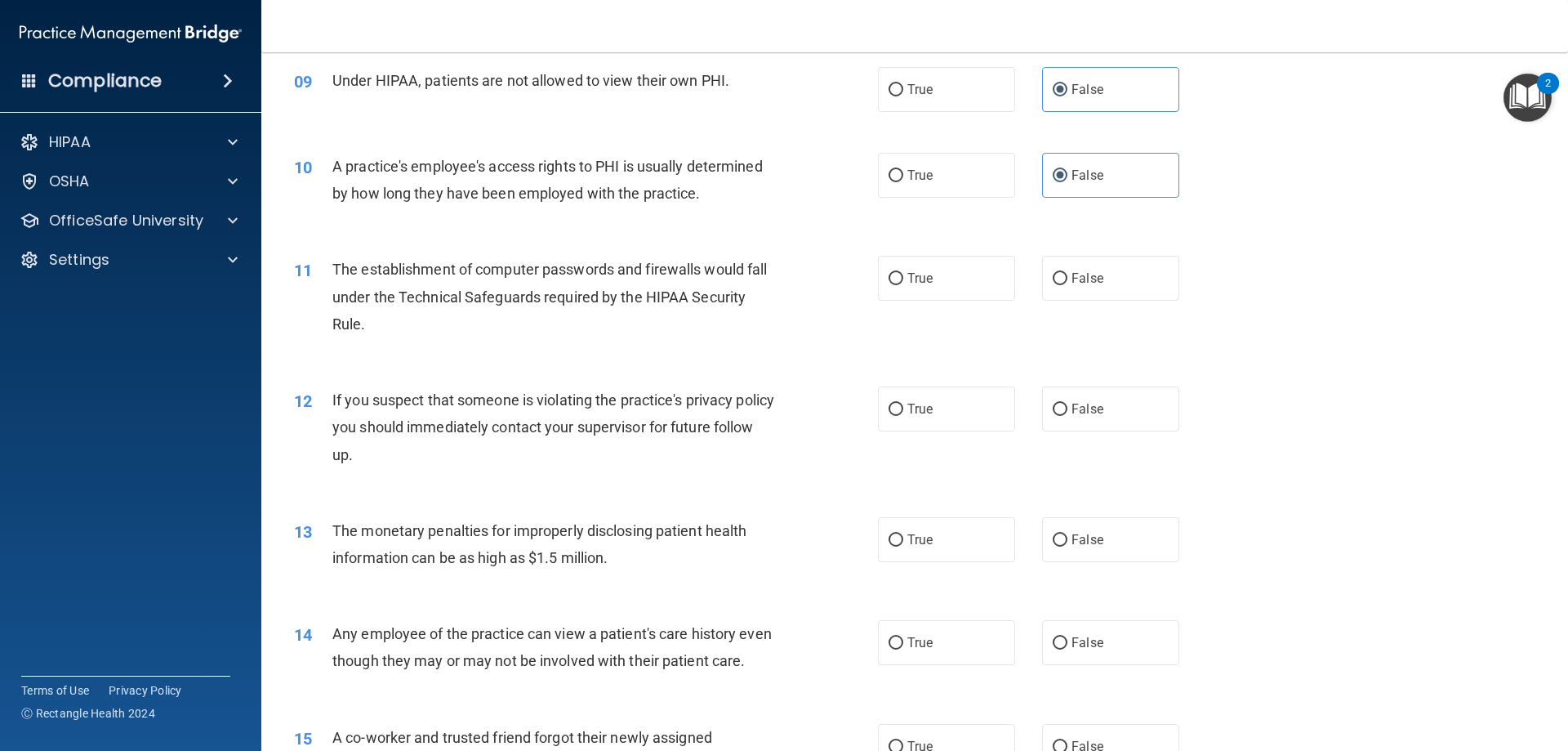
scroll to position [1063, 0]
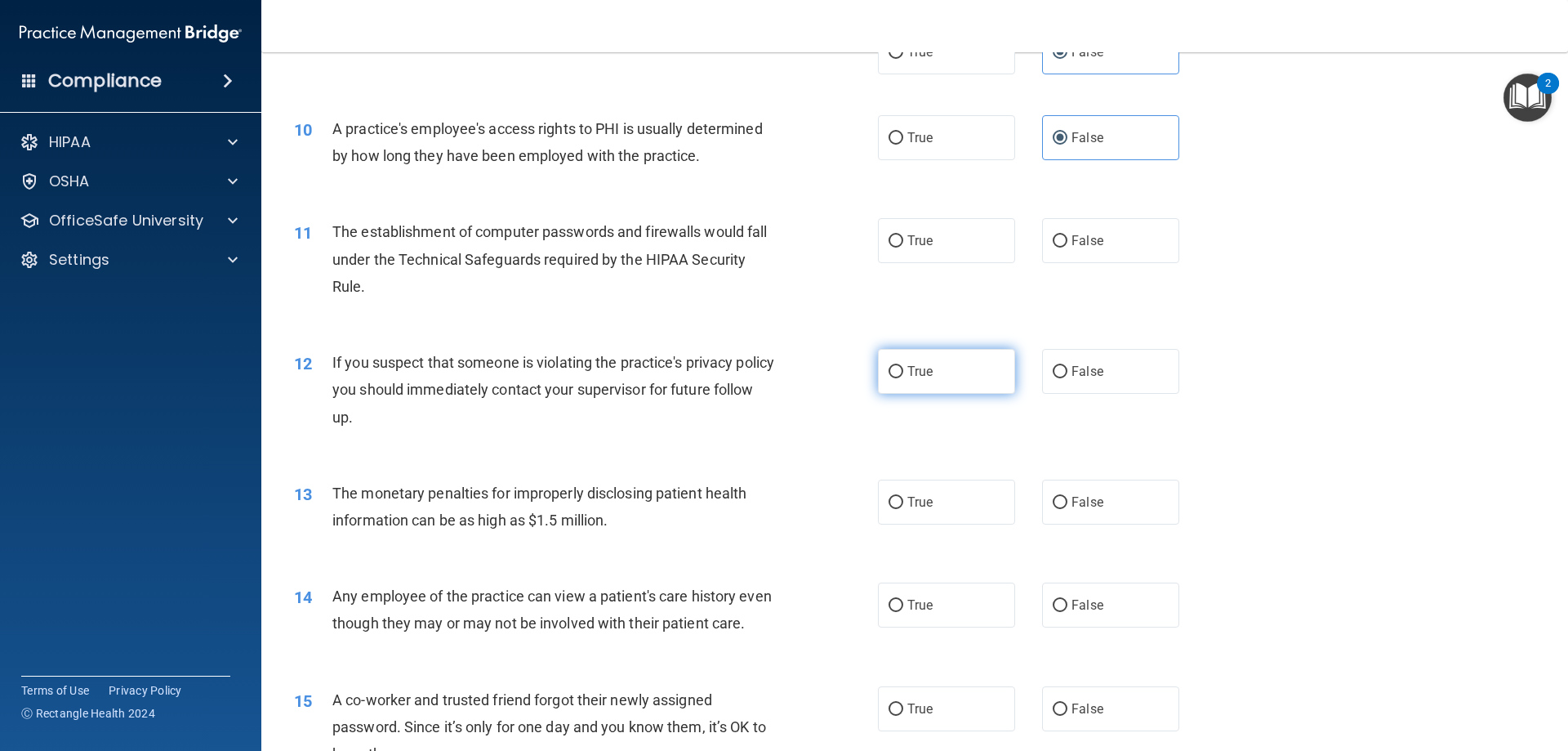
click at [919, 380] on label "True" at bounding box center [946, 370] width 137 height 45
click at [903, 378] on input "True" at bounding box center [896, 372] width 14 height 13
radio input "true"
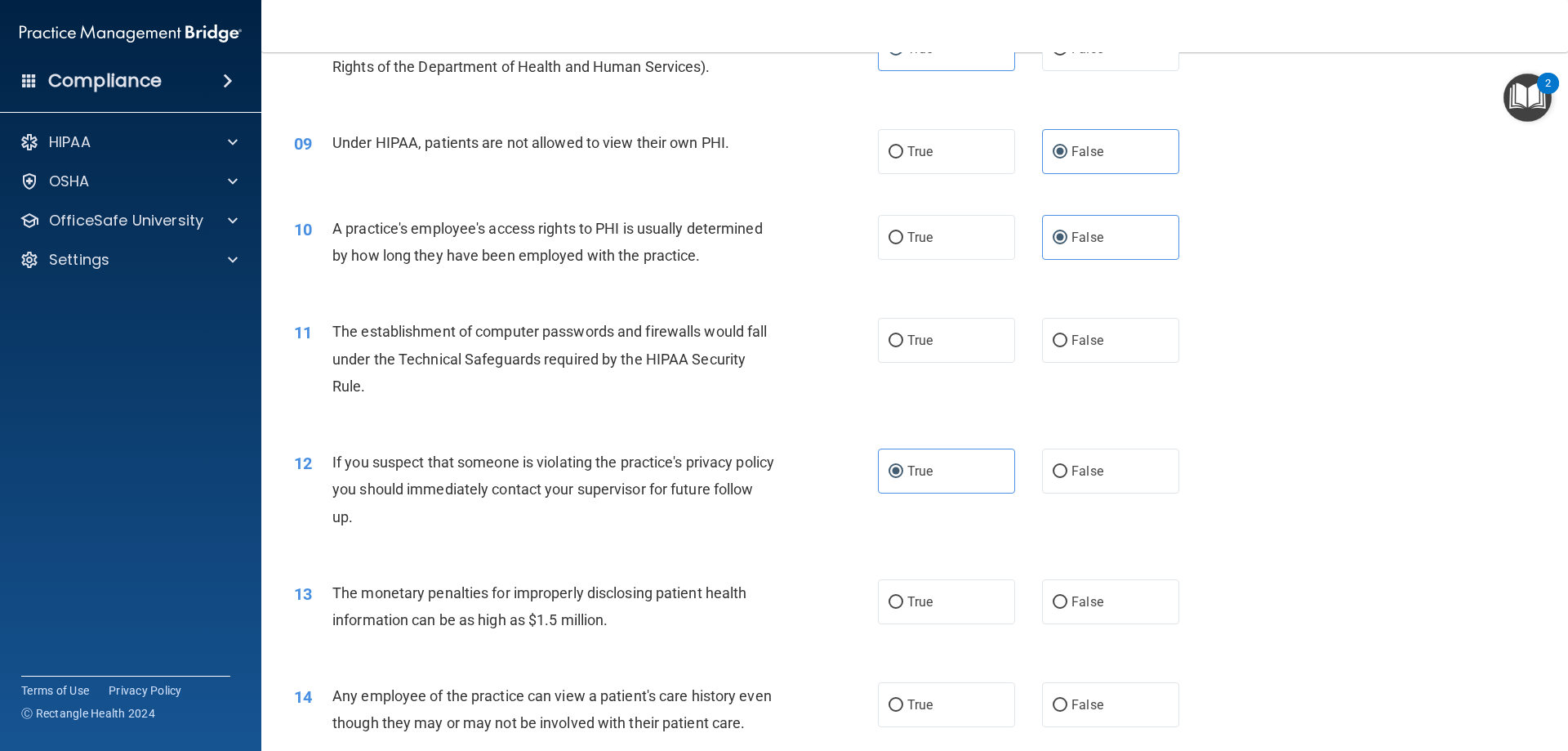
scroll to position [817, 0]
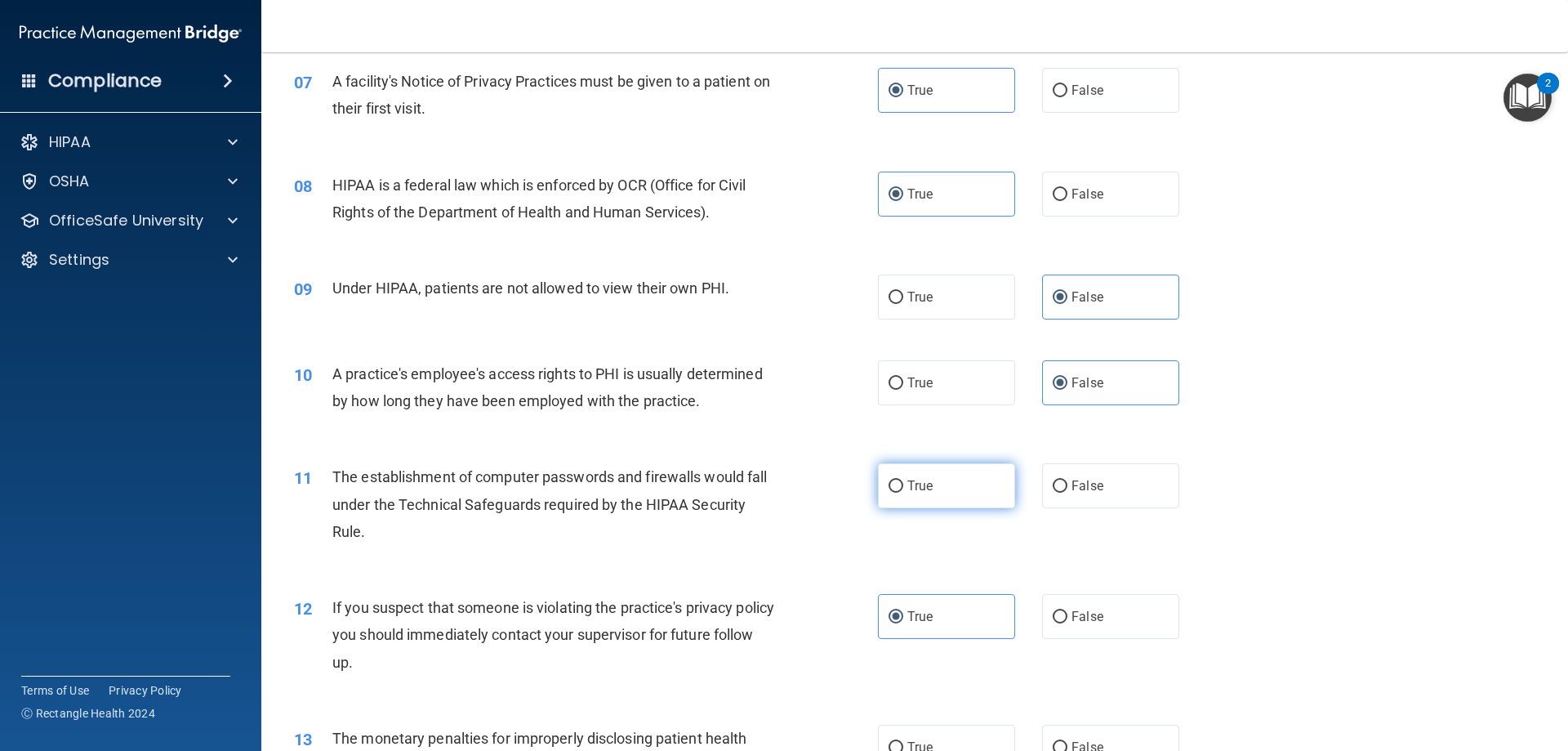
click at [972, 485] on label "True" at bounding box center [946, 485] width 137 height 45
click at [903, 485] on input "True" at bounding box center [896, 487] width 14 height 13
radio input "true"
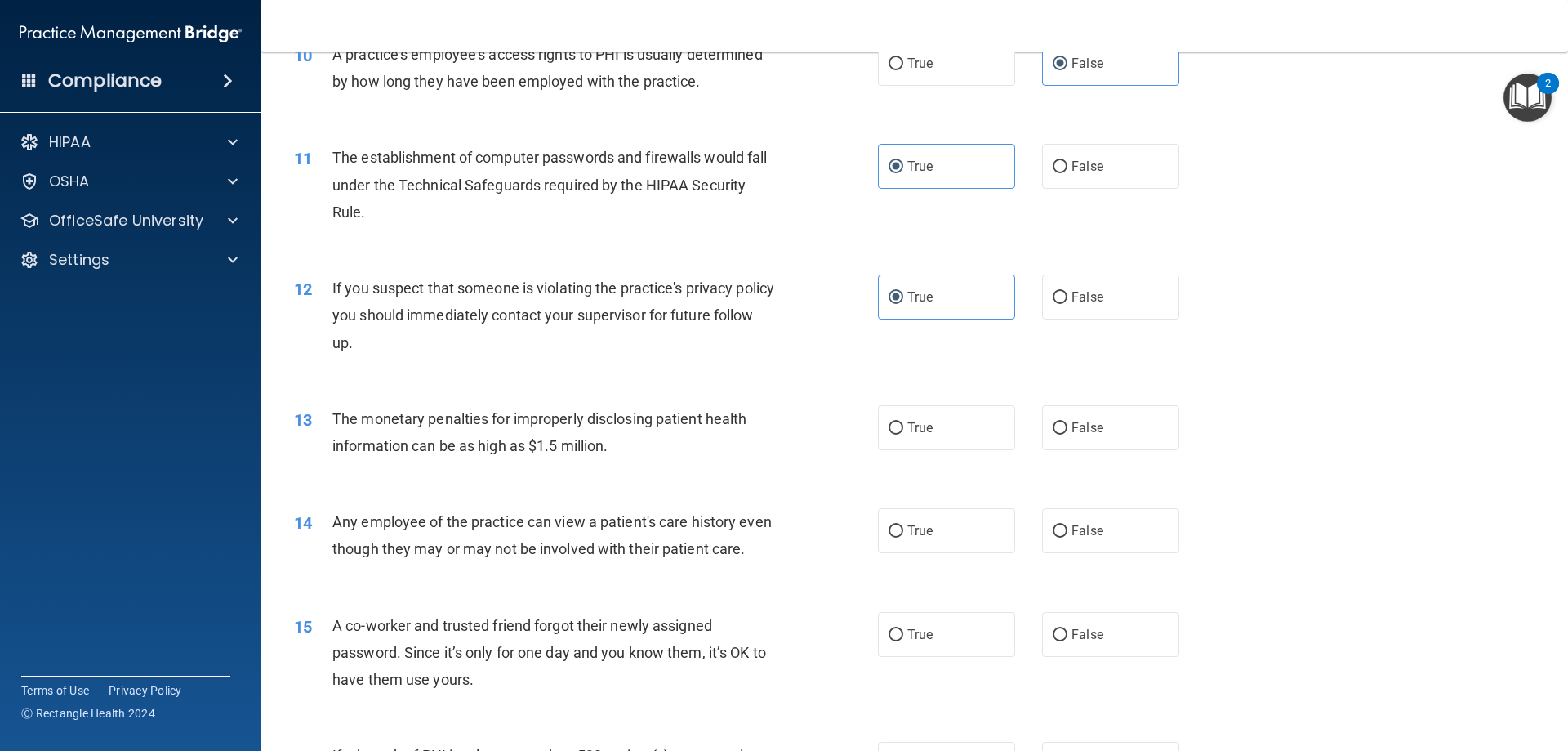
scroll to position [1144, 0]
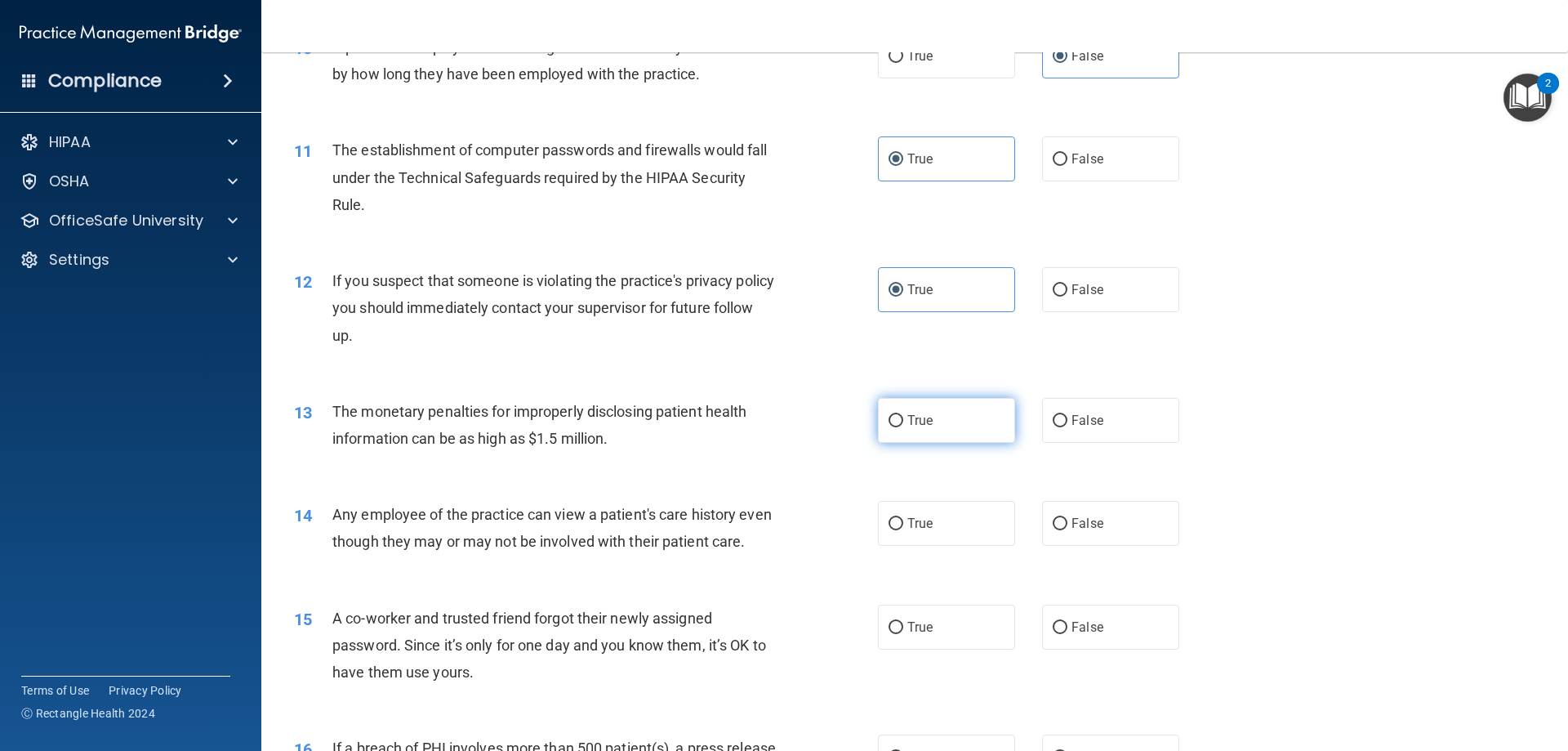
click at [922, 427] on span "True" at bounding box center [920, 420] width 25 height 15
click at [903, 427] on input "True" at bounding box center [896, 421] width 14 height 13
radio input "true"
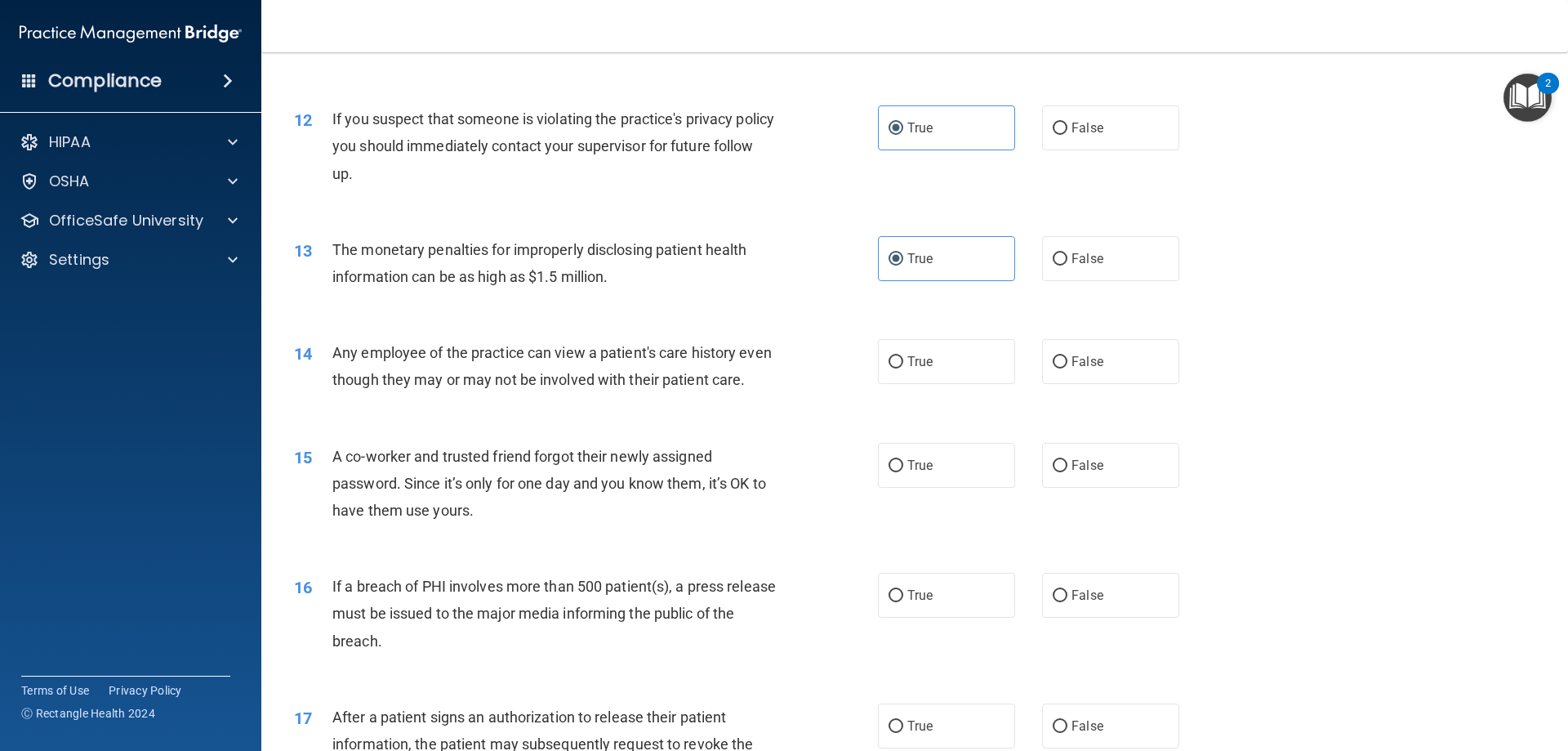
scroll to position [1308, 0]
click at [1043, 471] on span "False" at bounding box center [1087, 464] width 32 height 15
click at [1043, 471] on input "False" at bounding box center [1060, 464] width 14 height 13
radio input "true"
click at [926, 366] on span "True" at bounding box center [920, 360] width 25 height 15
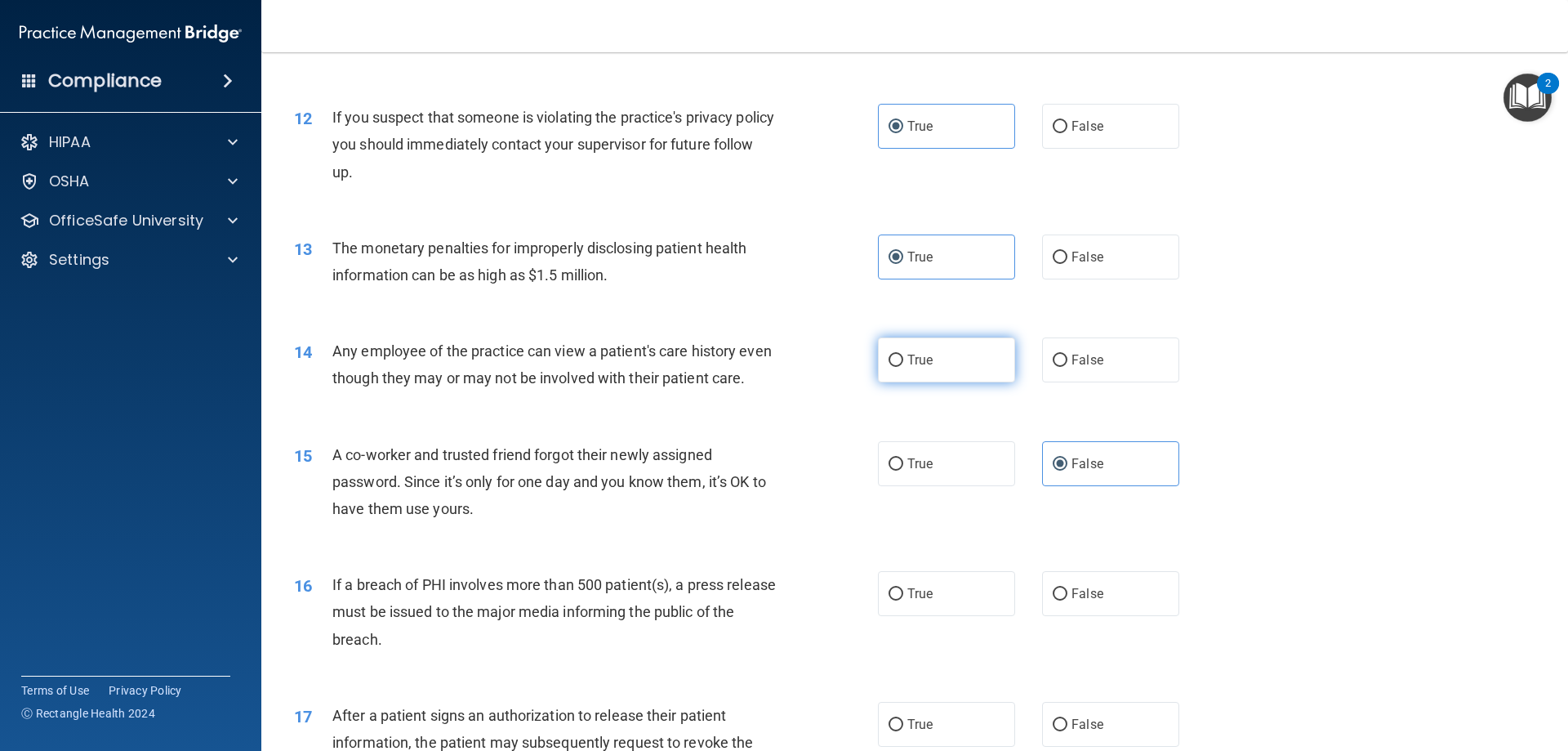
click at [903, 366] on input "True" at bounding box center [896, 360] width 14 height 13
radio input "true"
click at [1043, 372] on label "False" at bounding box center [1110, 360] width 137 height 45
click at [1043, 367] on input "False" at bounding box center [1060, 360] width 14 height 13
radio input "true"
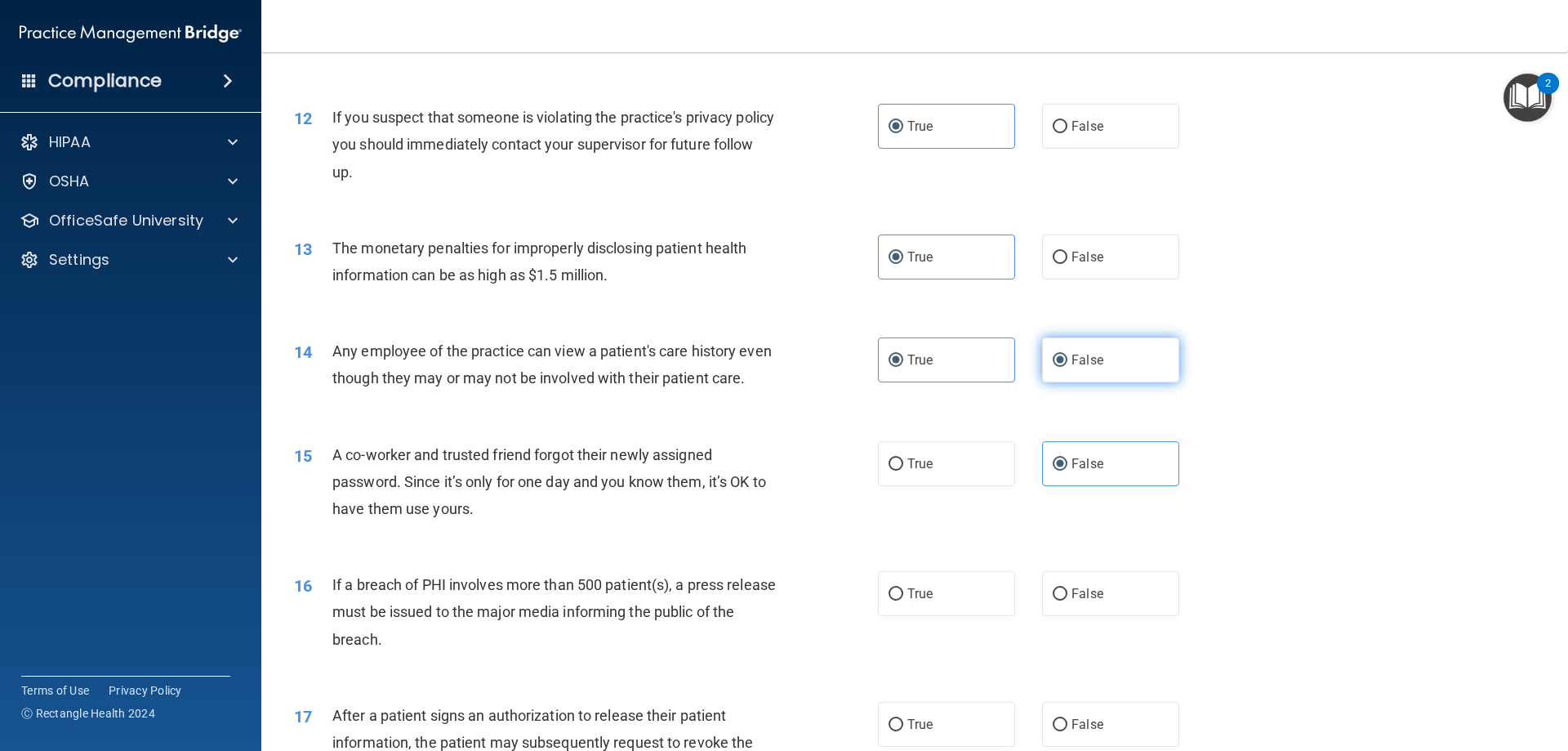
radio input "false"
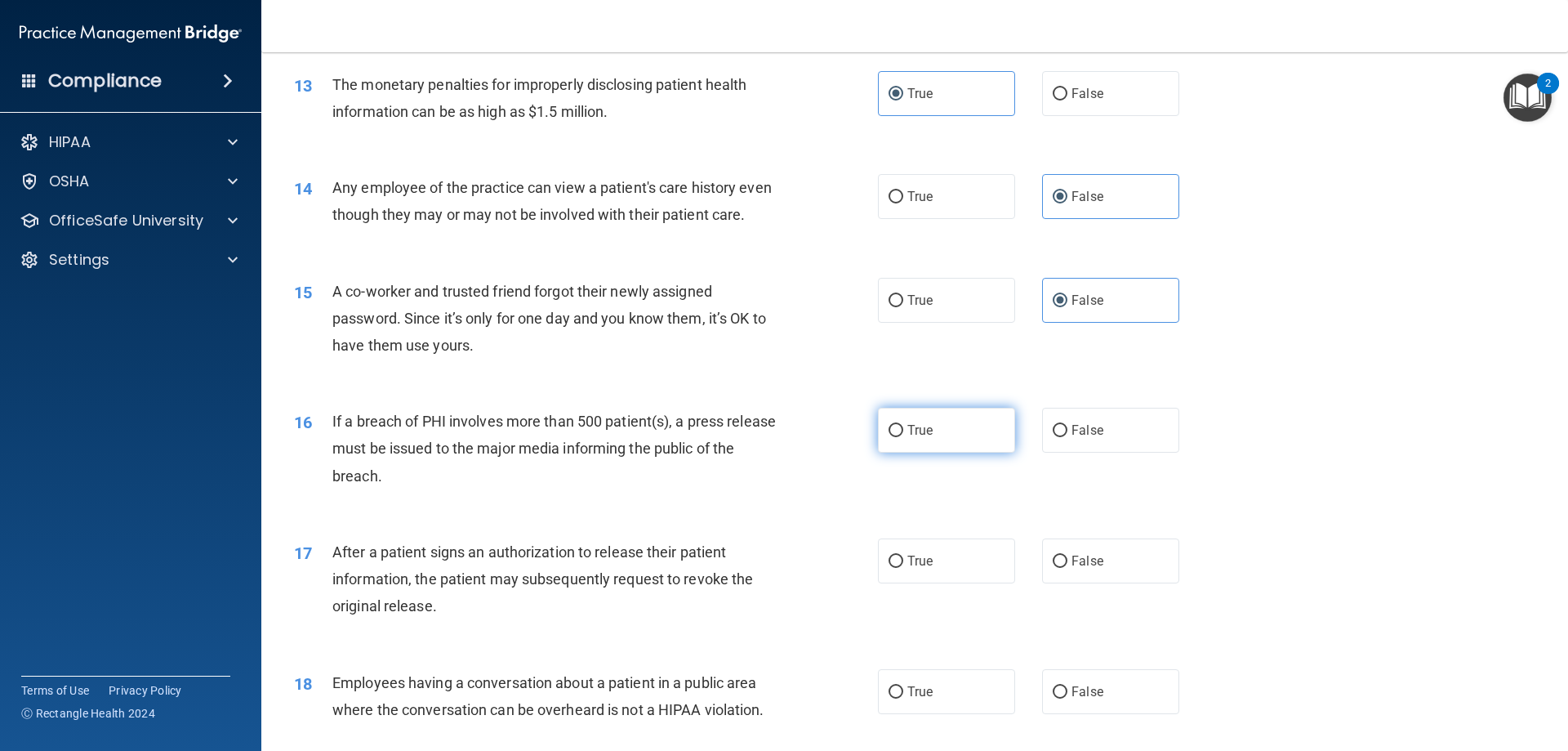
click at [899, 453] on label "True" at bounding box center [946, 429] width 137 height 45
click at [899, 437] on input "True" at bounding box center [896, 431] width 14 height 13
radio input "true"
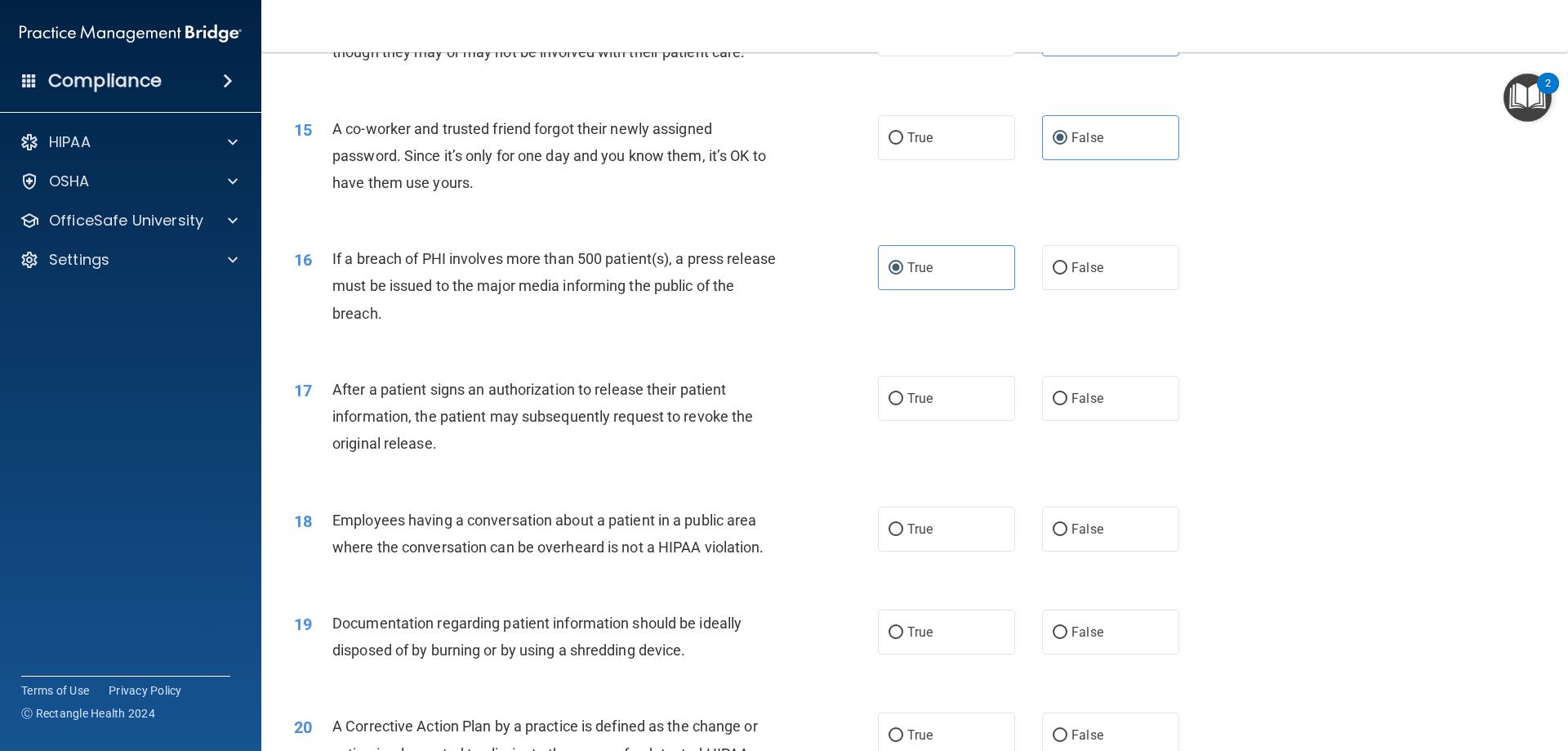
scroll to position [1634, 0]
click at [1043, 420] on label "False" at bounding box center [1110, 397] width 137 height 45
click at [1043, 404] on input "False" at bounding box center [1060, 398] width 14 height 13
radio input "true"
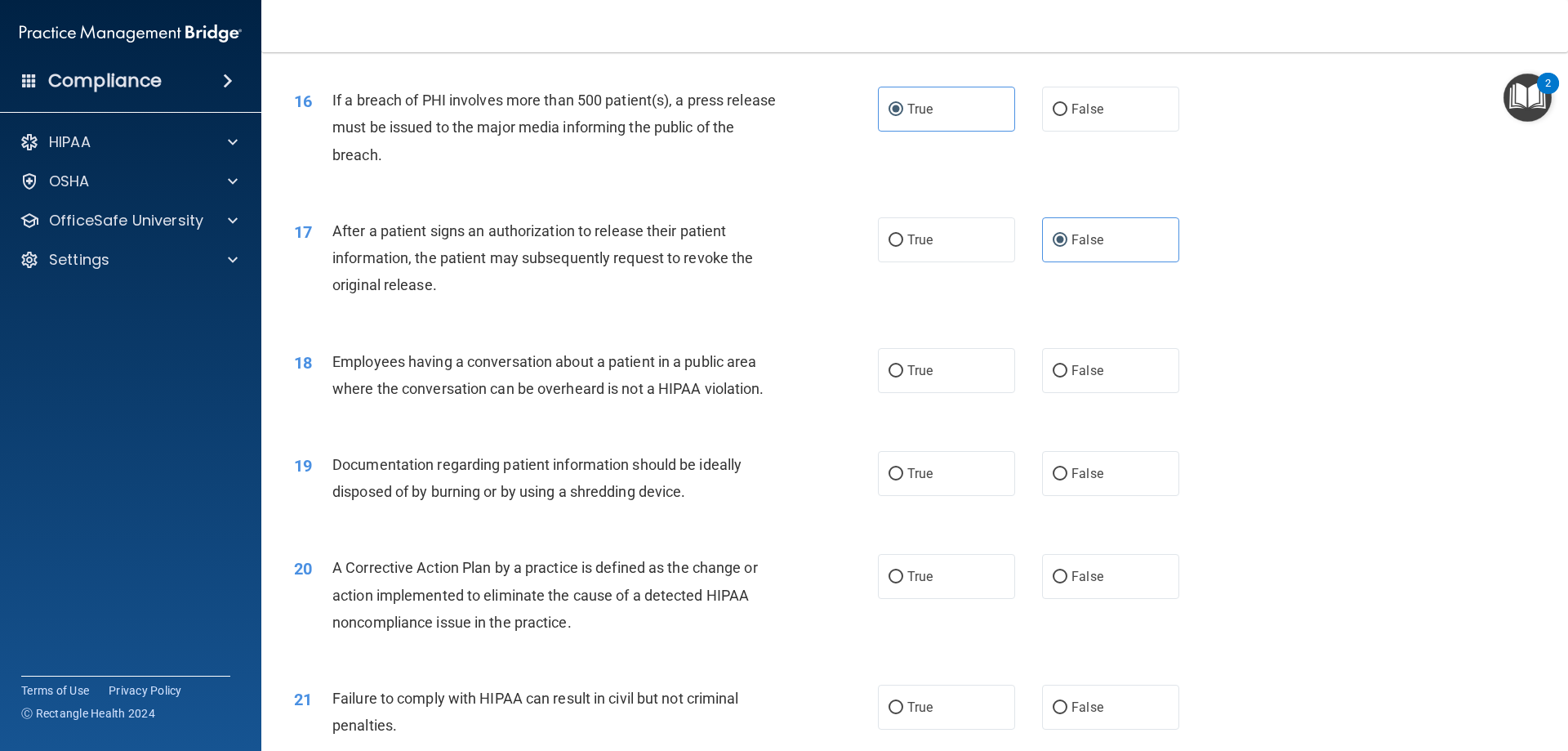
scroll to position [1798, 0]
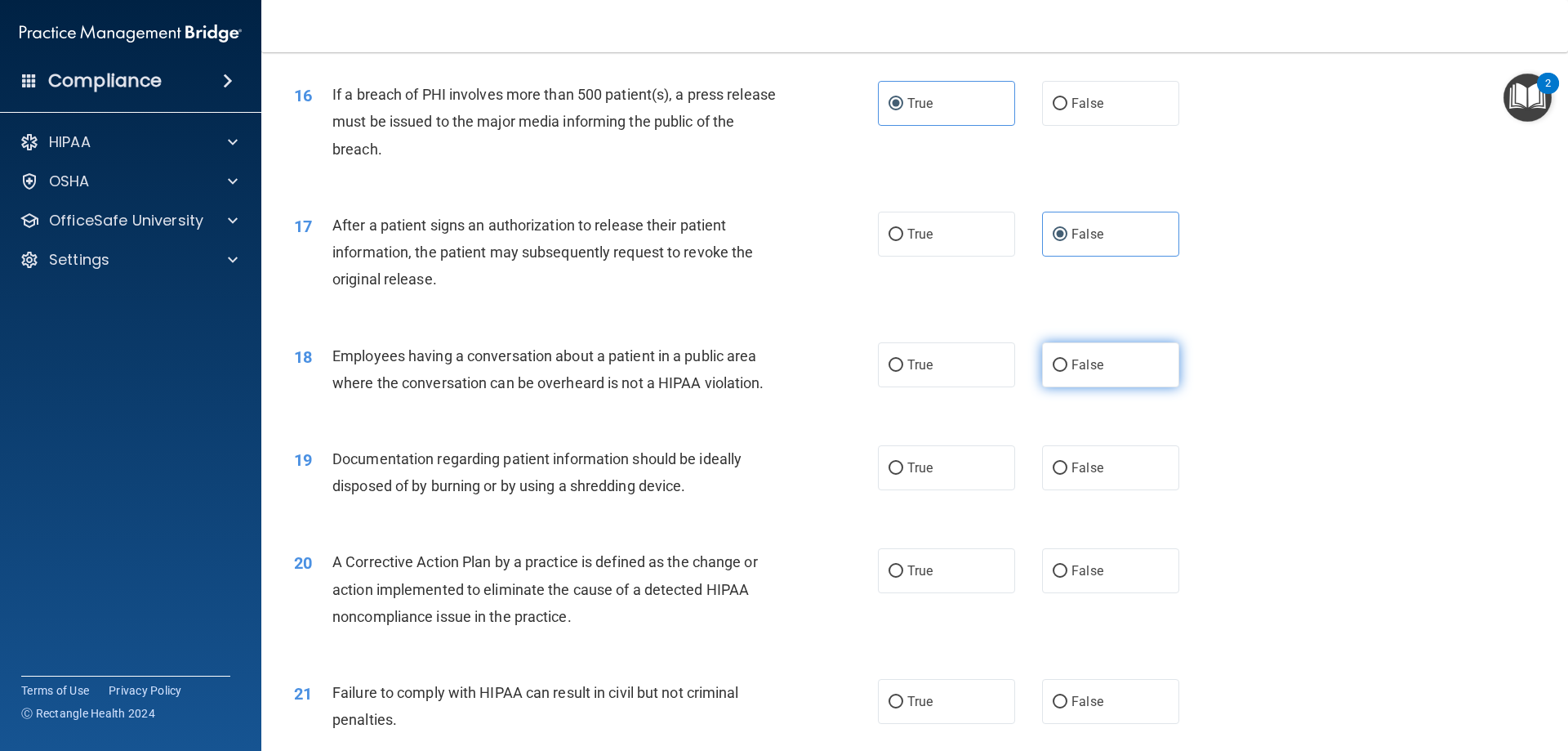
click at [1043, 372] on input "False" at bounding box center [1060, 365] width 14 height 13
radio input "true"
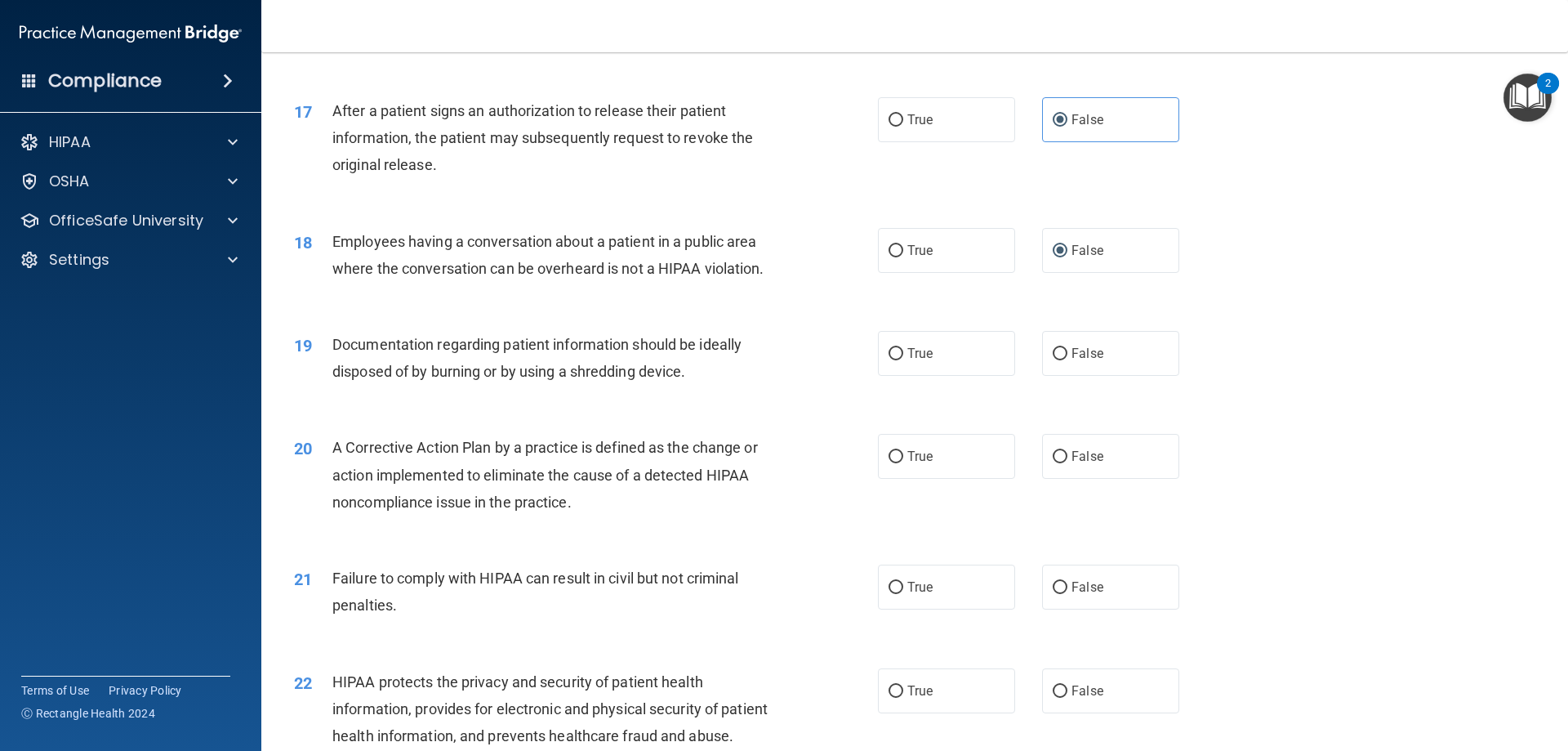
scroll to position [1961, 0]
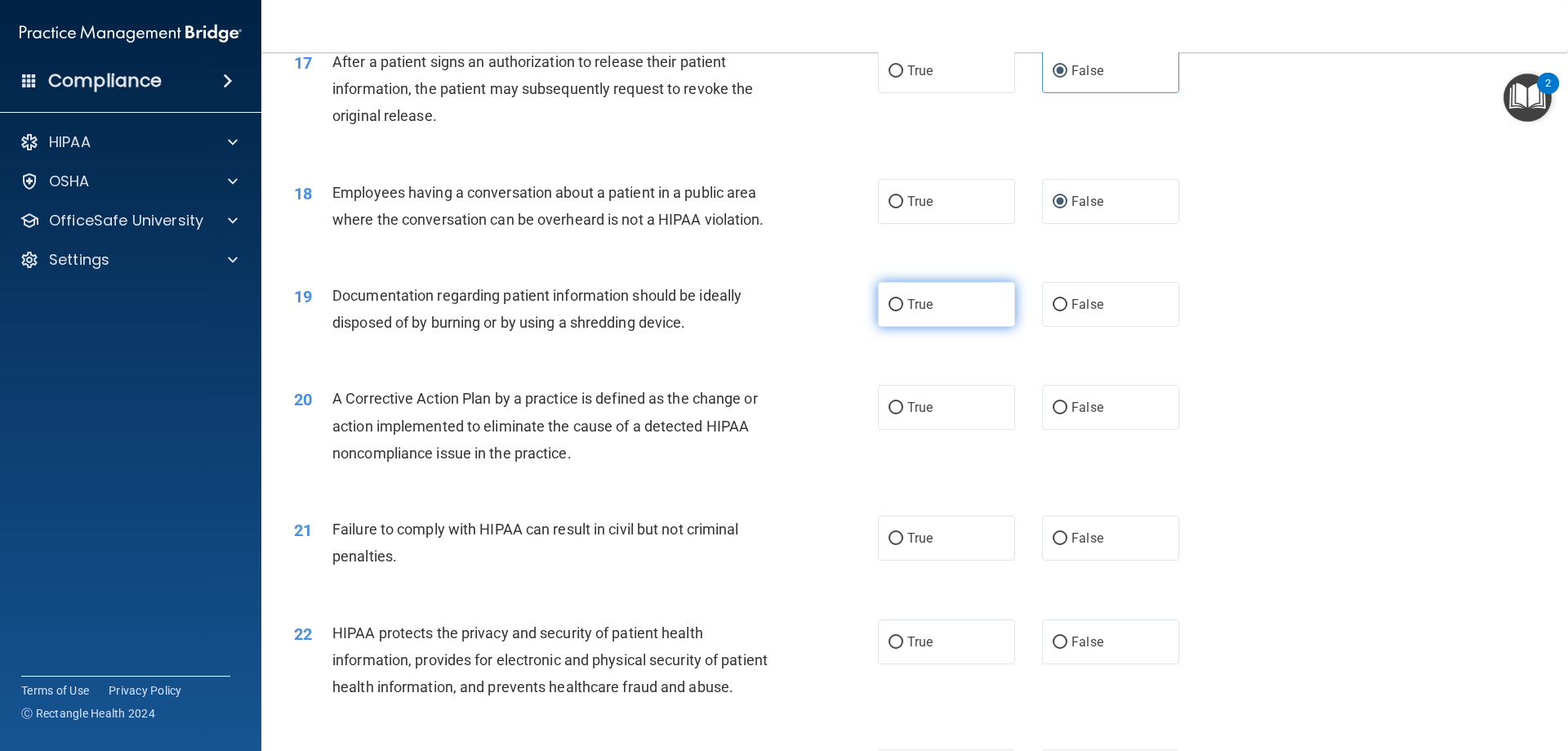
click at [914, 327] on label "True" at bounding box center [946, 304] width 137 height 45
click at [903, 312] on input "True" at bounding box center [896, 305] width 14 height 13
radio input "true"
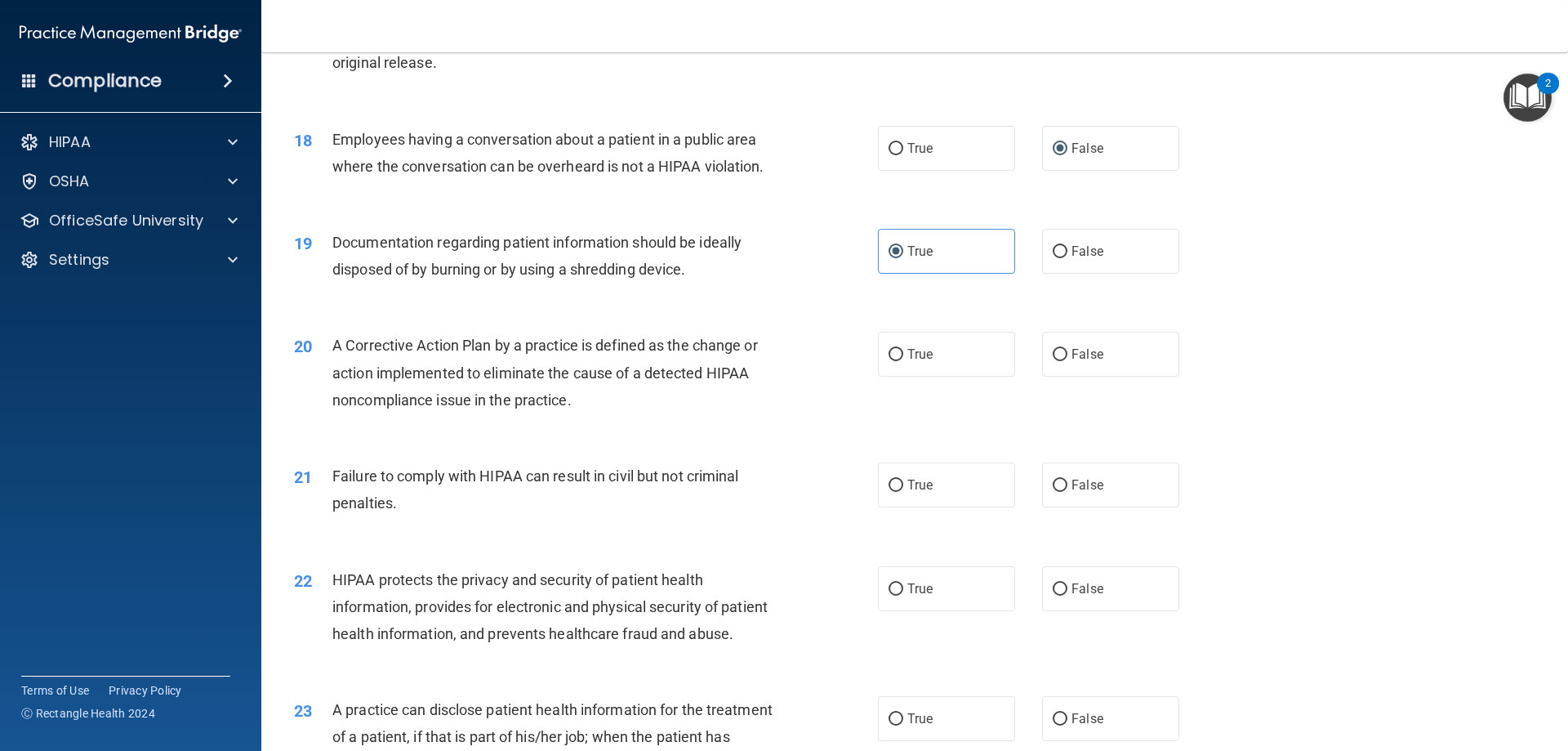
scroll to position [2043, 0]
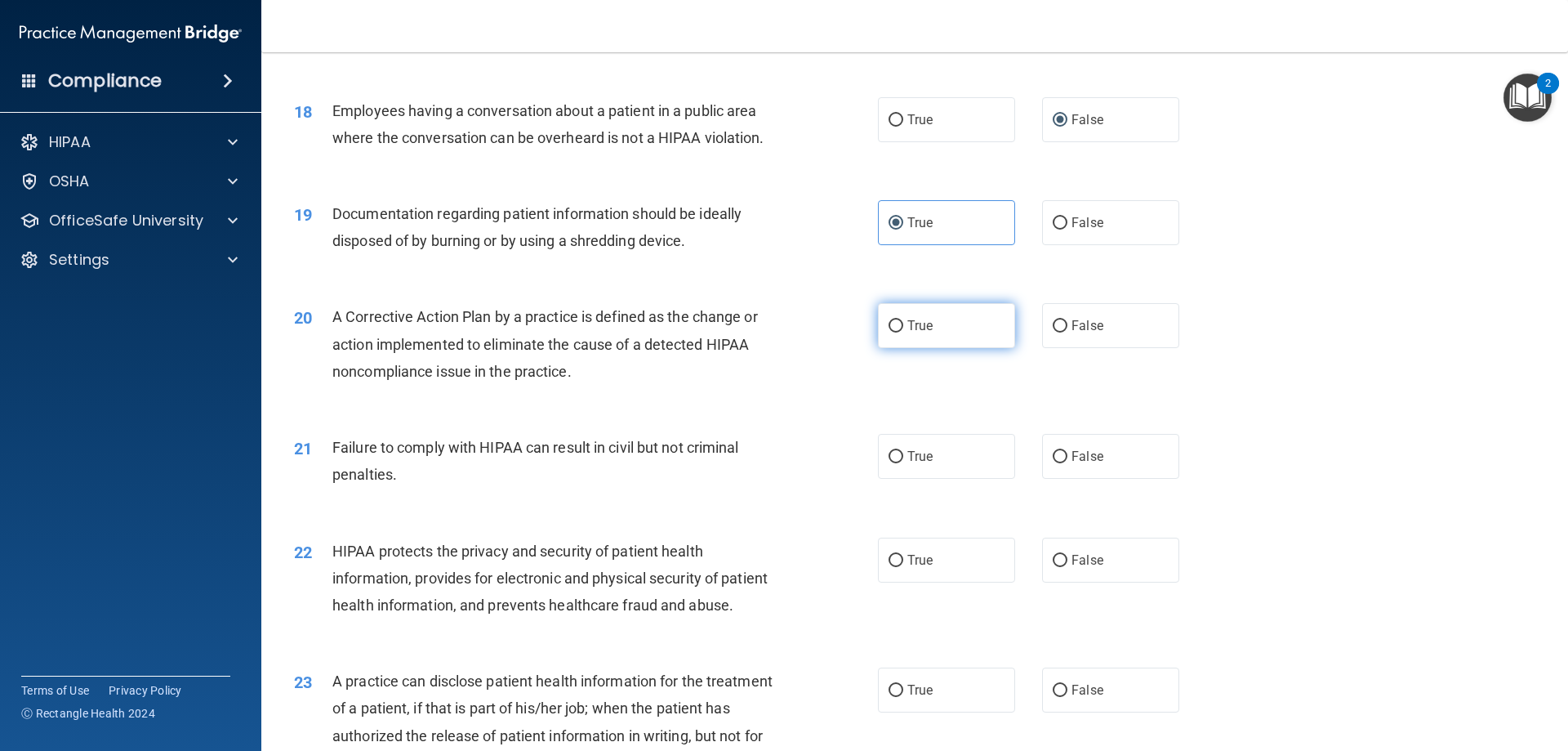
click at [906, 348] on label "True" at bounding box center [946, 325] width 137 height 45
click at [903, 333] on input "True" at bounding box center [896, 326] width 14 height 13
radio input "true"
click at [1043, 475] on label "False" at bounding box center [1110, 455] width 137 height 45
click at [1043, 463] on input "False" at bounding box center [1060, 457] width 14 height 13
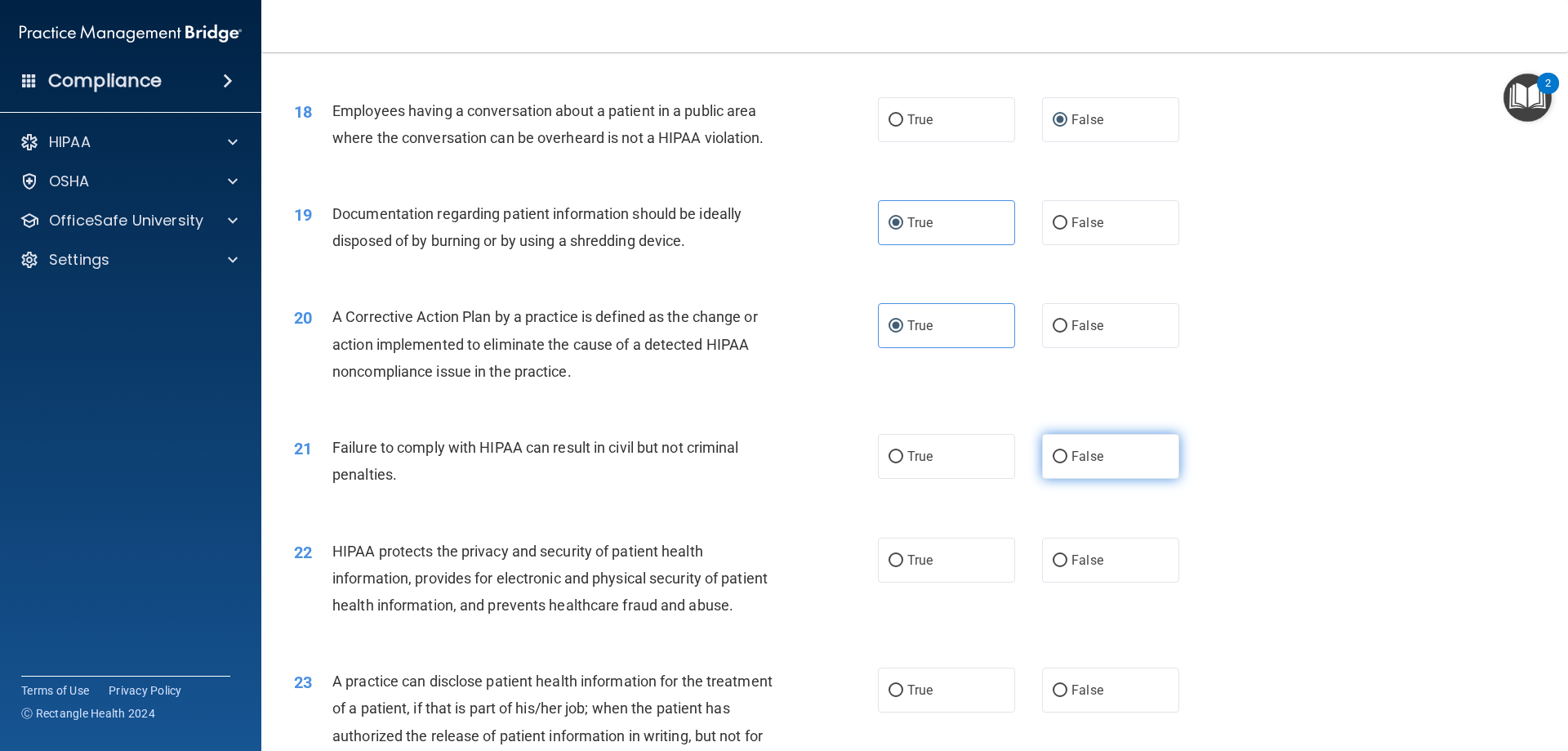
radio input "true"
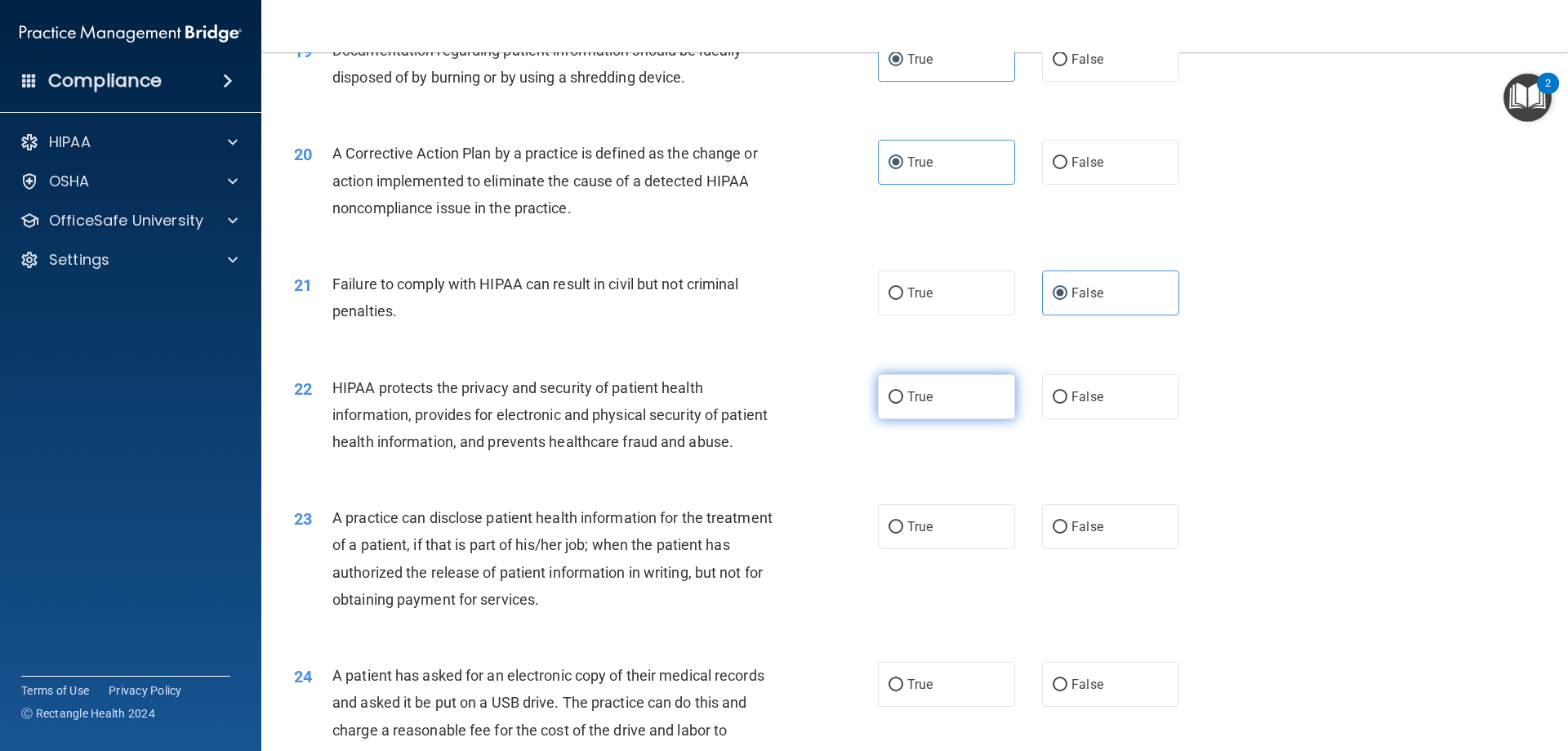
click at [938, 419] on label "True" at bounding box center [946, 396] width 137 height 45
click at [903, 403] on input "True" at bounding box center [896, 397] width 14 height 13
radio input "true"
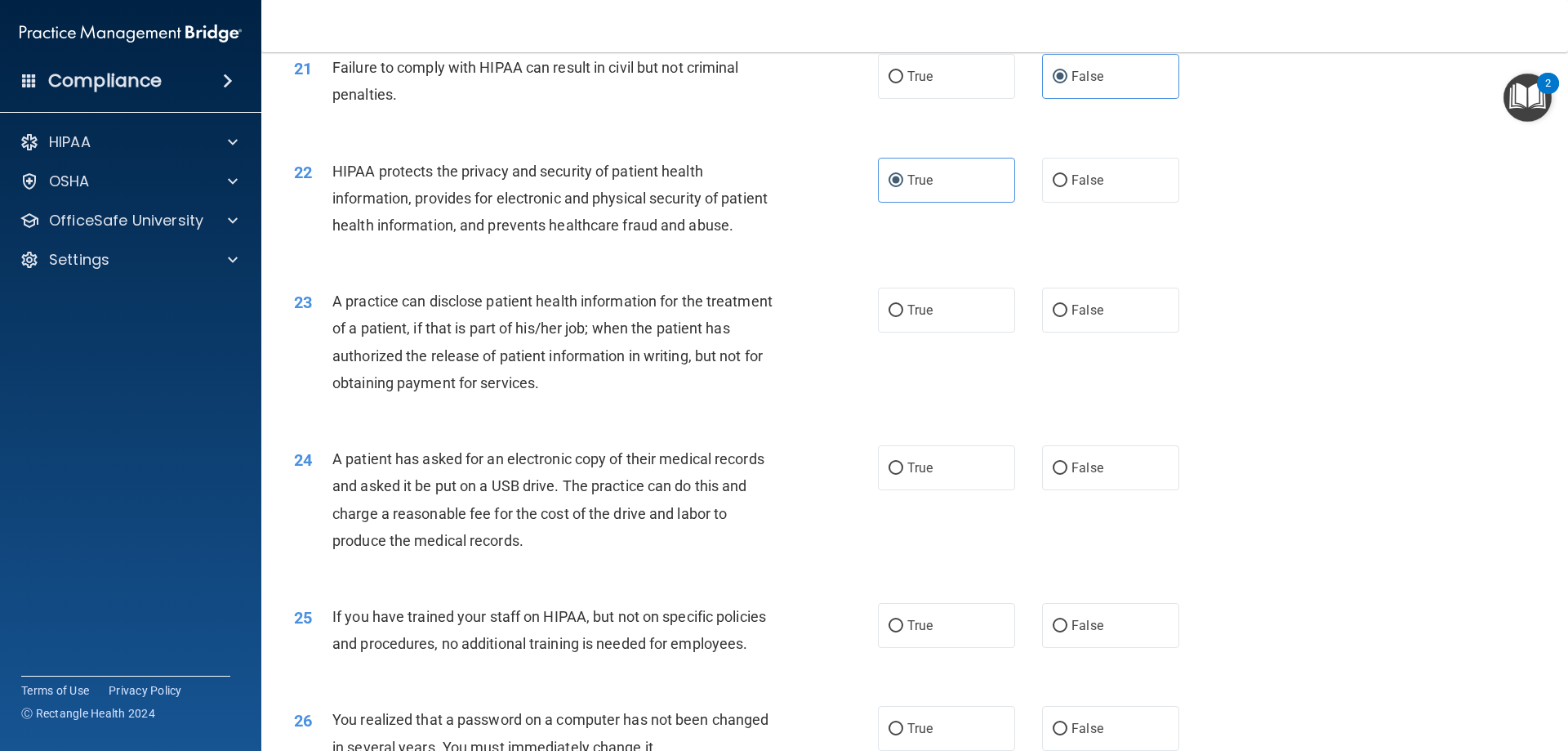
scroll to position [2451, 0]
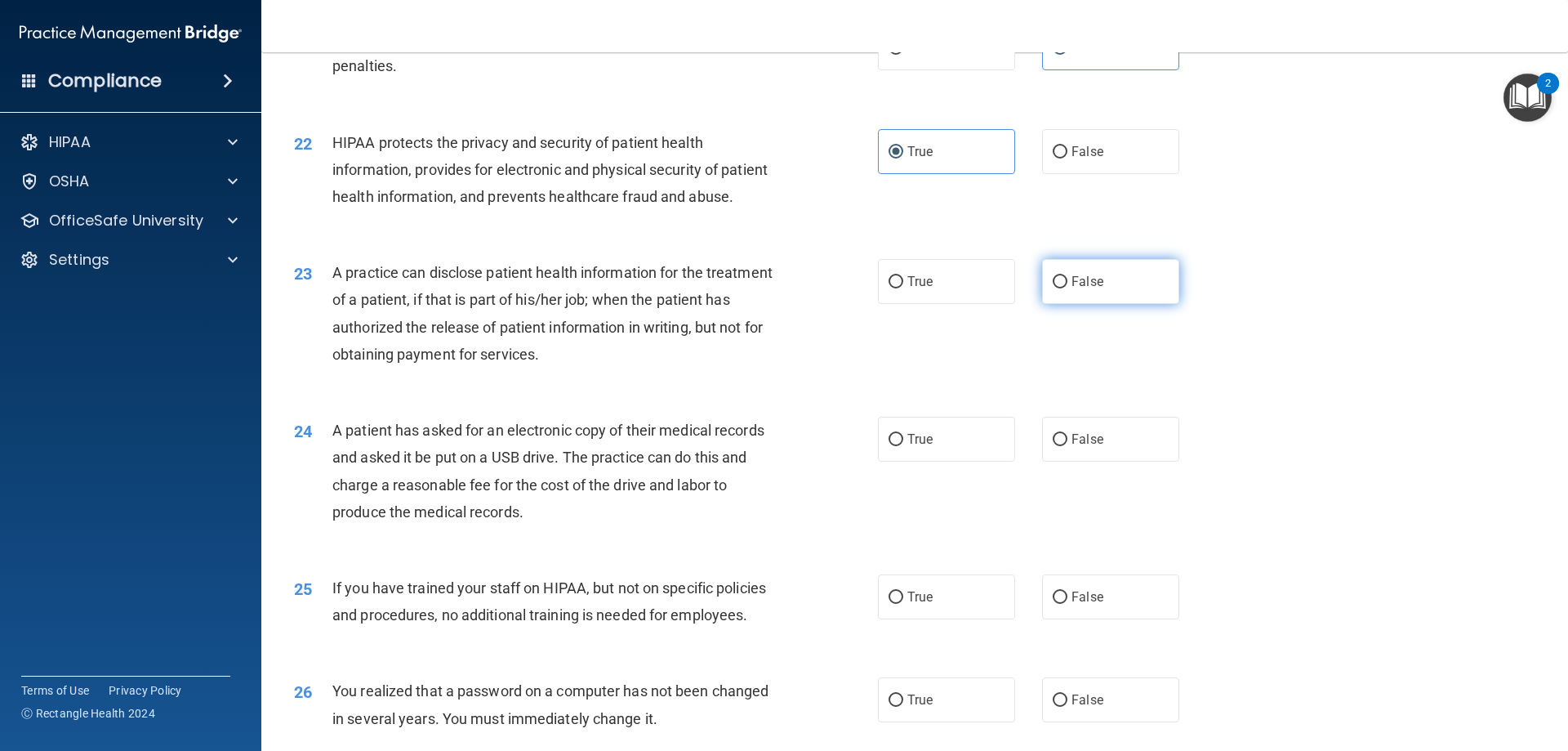
click at [1043, 289] on input "False" at bounding box center [1060, 282] width 14 height 13
radio input "true"
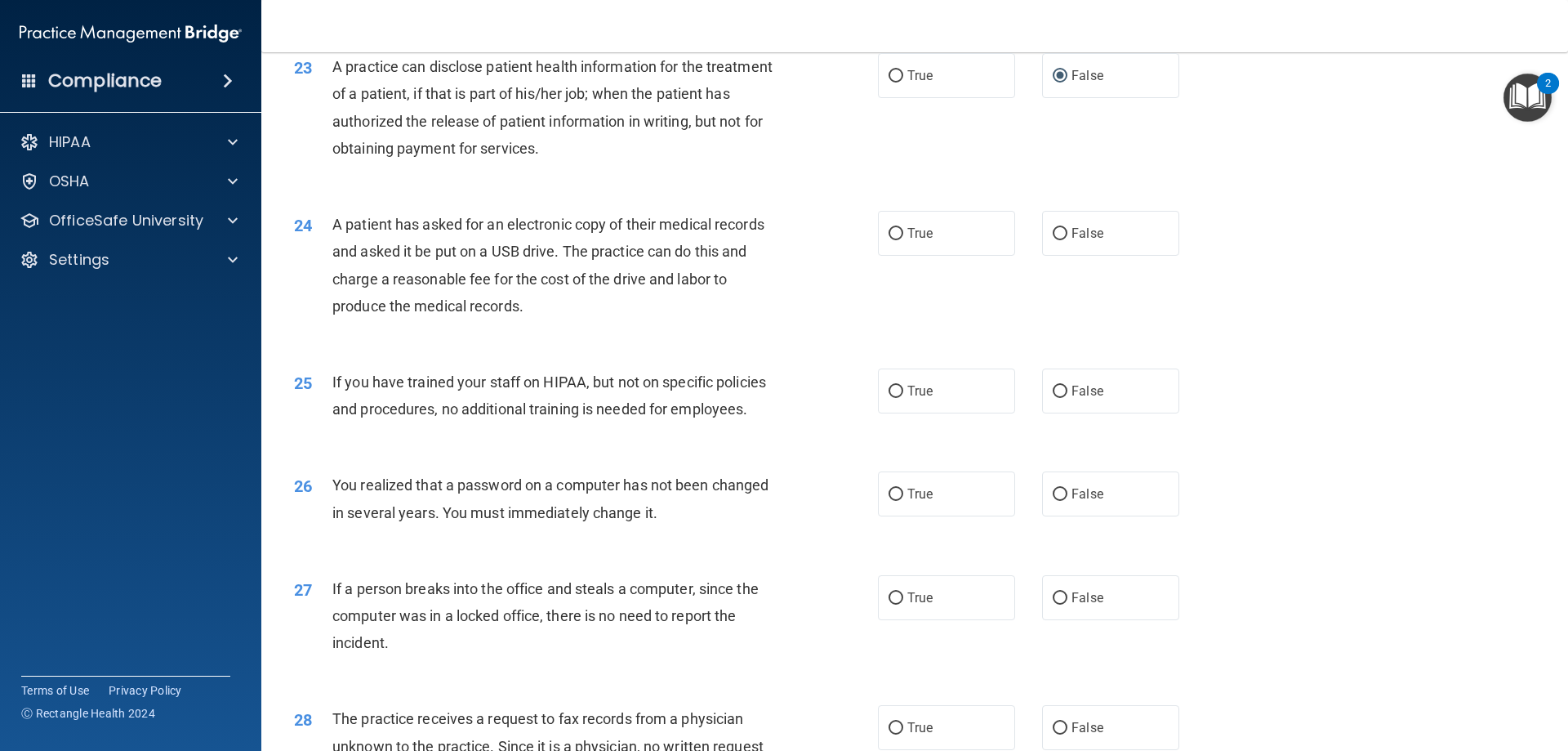
scroll to position [2696, 0]
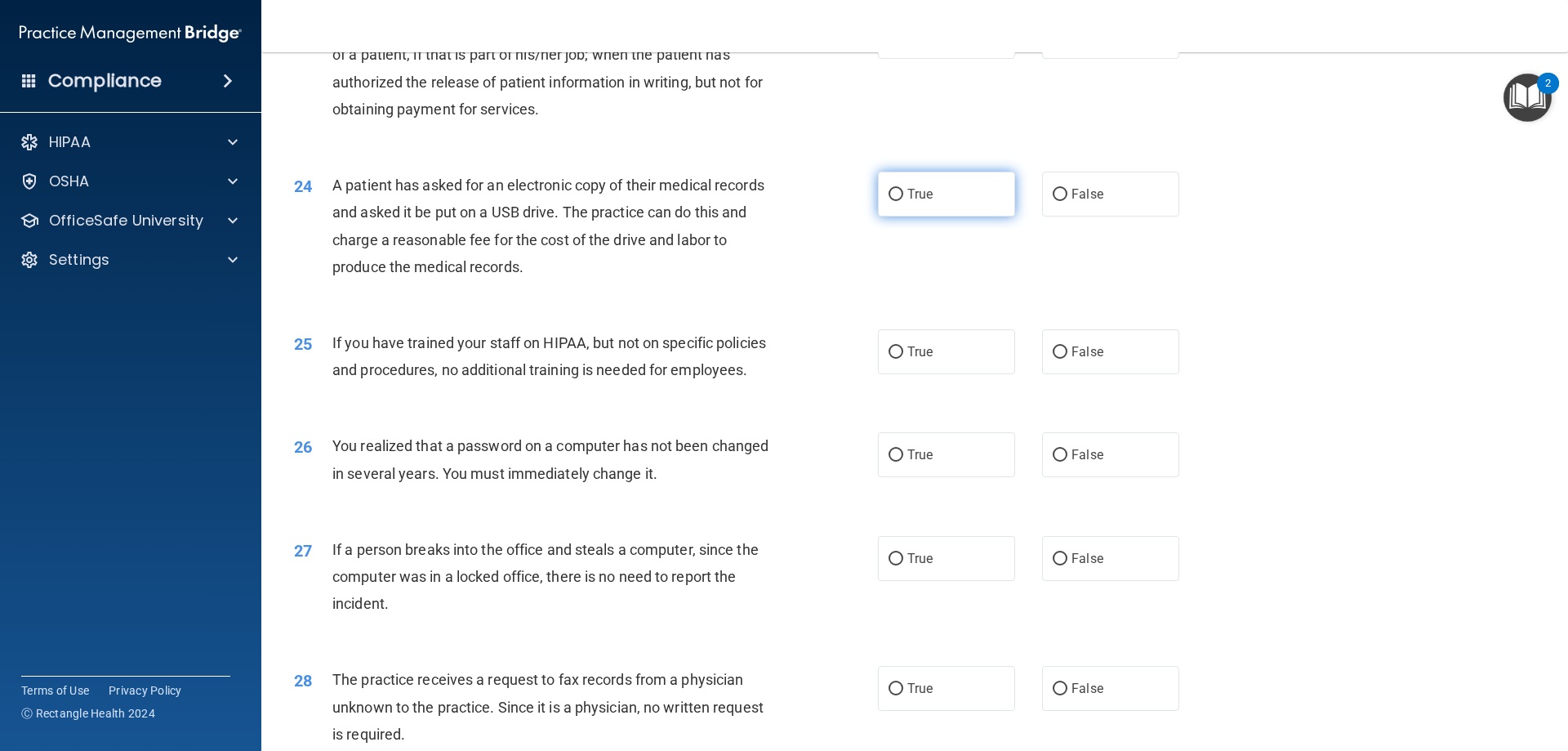
click at [929, 216] on label "True" at bounding box center [946, 194] width 137 height 45
click at [903, 201] on input "True" at bounding box center [896, 194] width 14 height 13
radio input "true"
click at [1043, 374] on label "False" at bounding box center [1110, 351] width 137 height 45
click at [1043, 359] on input "False" at bounding box center [1060, 352] width 14 height 13
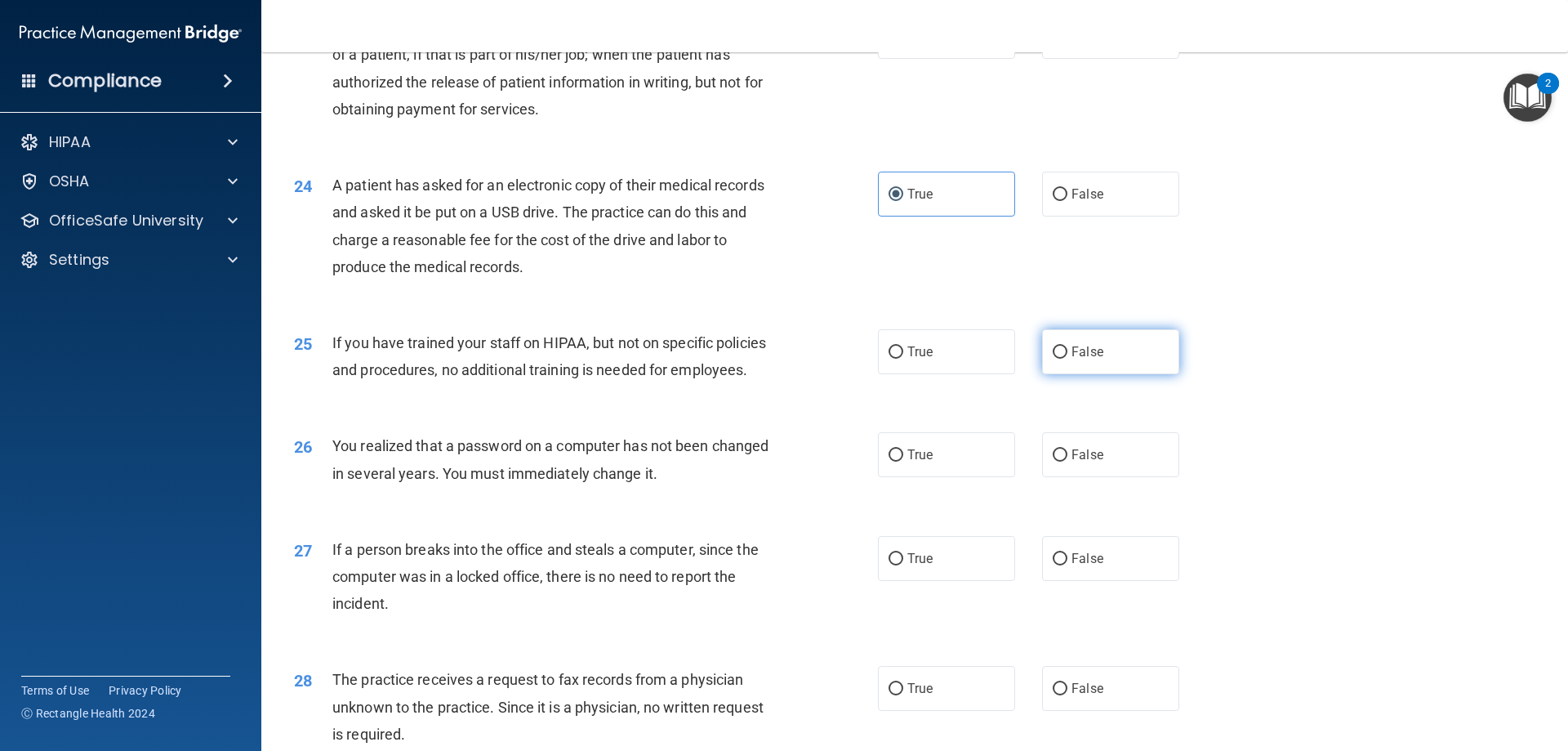
radio input "true"
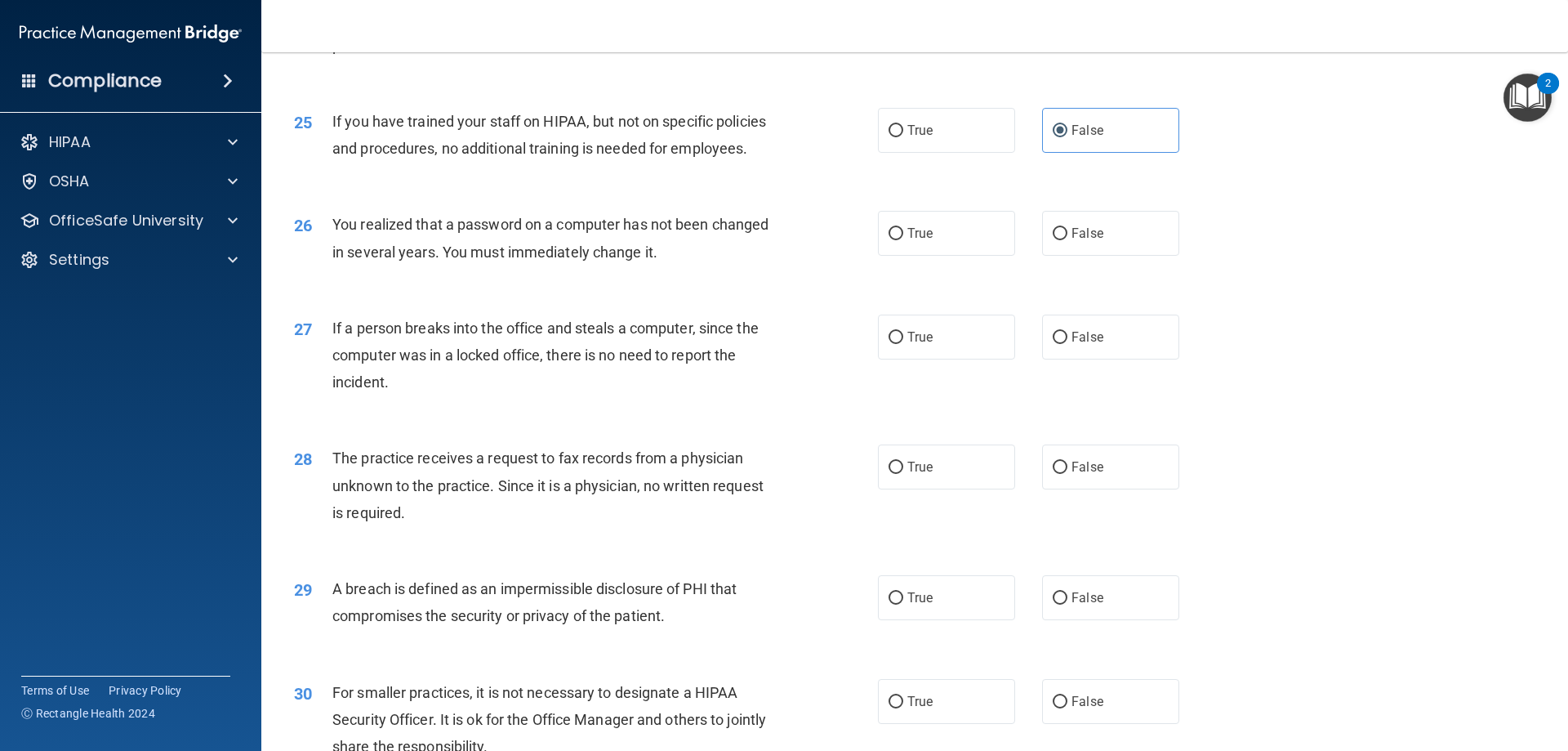
scroll to position [2942, 0]
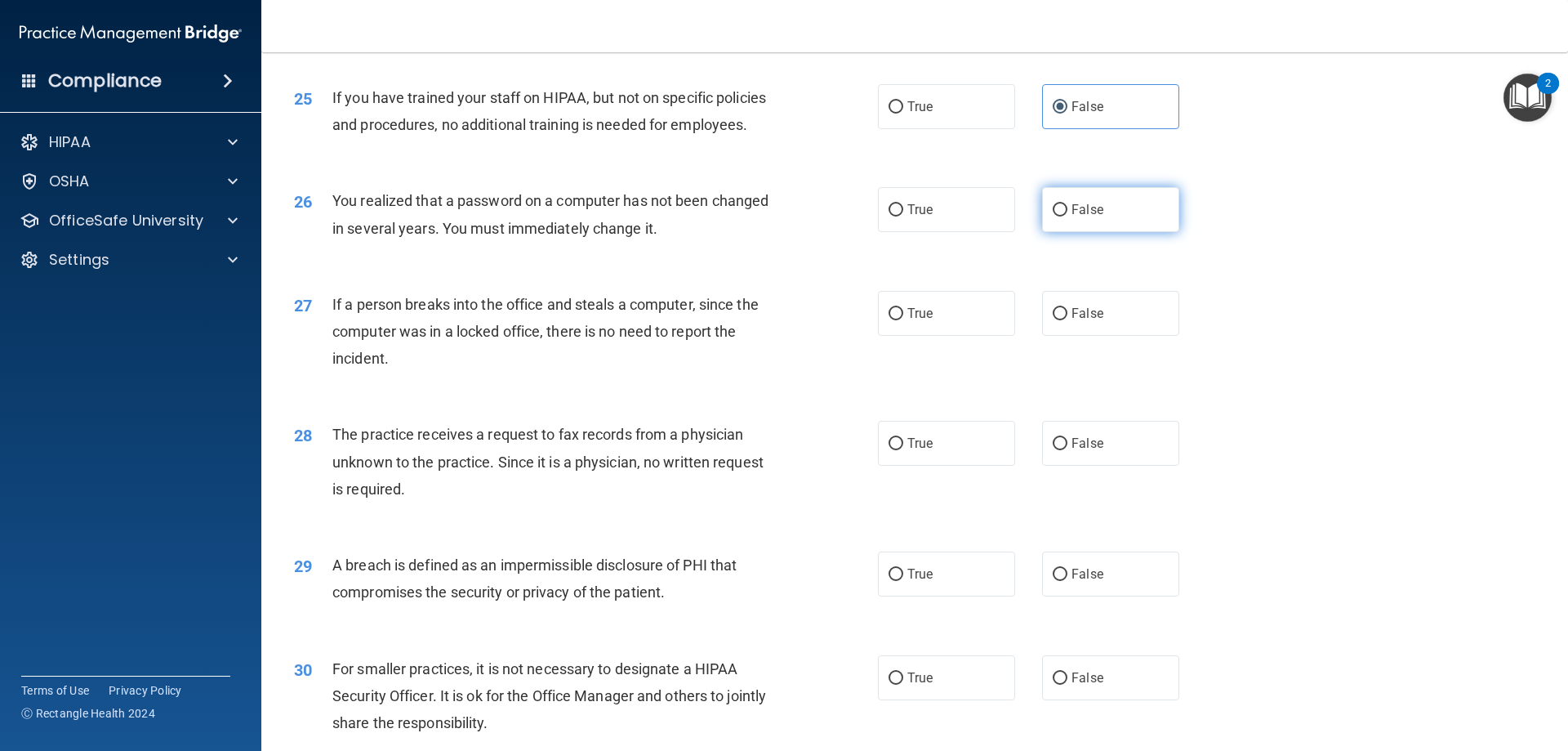
click at [1043, 217] on span "False" at bounding box center [1087, 210] width 32 height 15
click at [1043, 216] on input "False" at bounding box center [1060, 210] width 14 height 13
radio input "true"
click at [975, 232] on label "True" at bounding box center [946, 209] width 137 height 45
click at [903, 216] on input "True" at bounding box center [896, 210] width 14 height 13
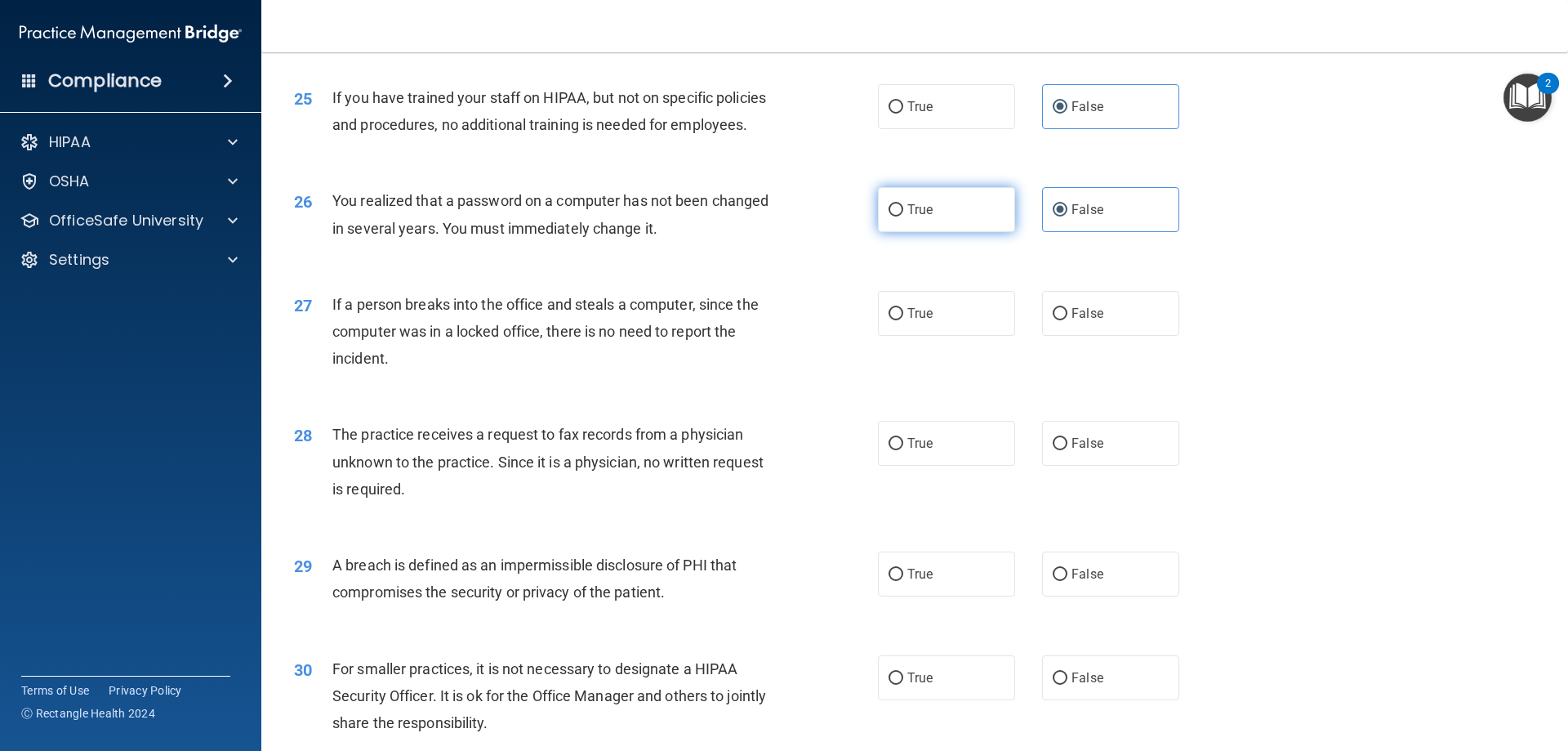
radio input "true"
radio input "false"
click at [1043, 336] on label "False" at bounding box center [1110, 312] width 137 height 45
click at [1043, 320] on input "False" at bounding box center [1060, 314] width 14 height 13
radio input "true"
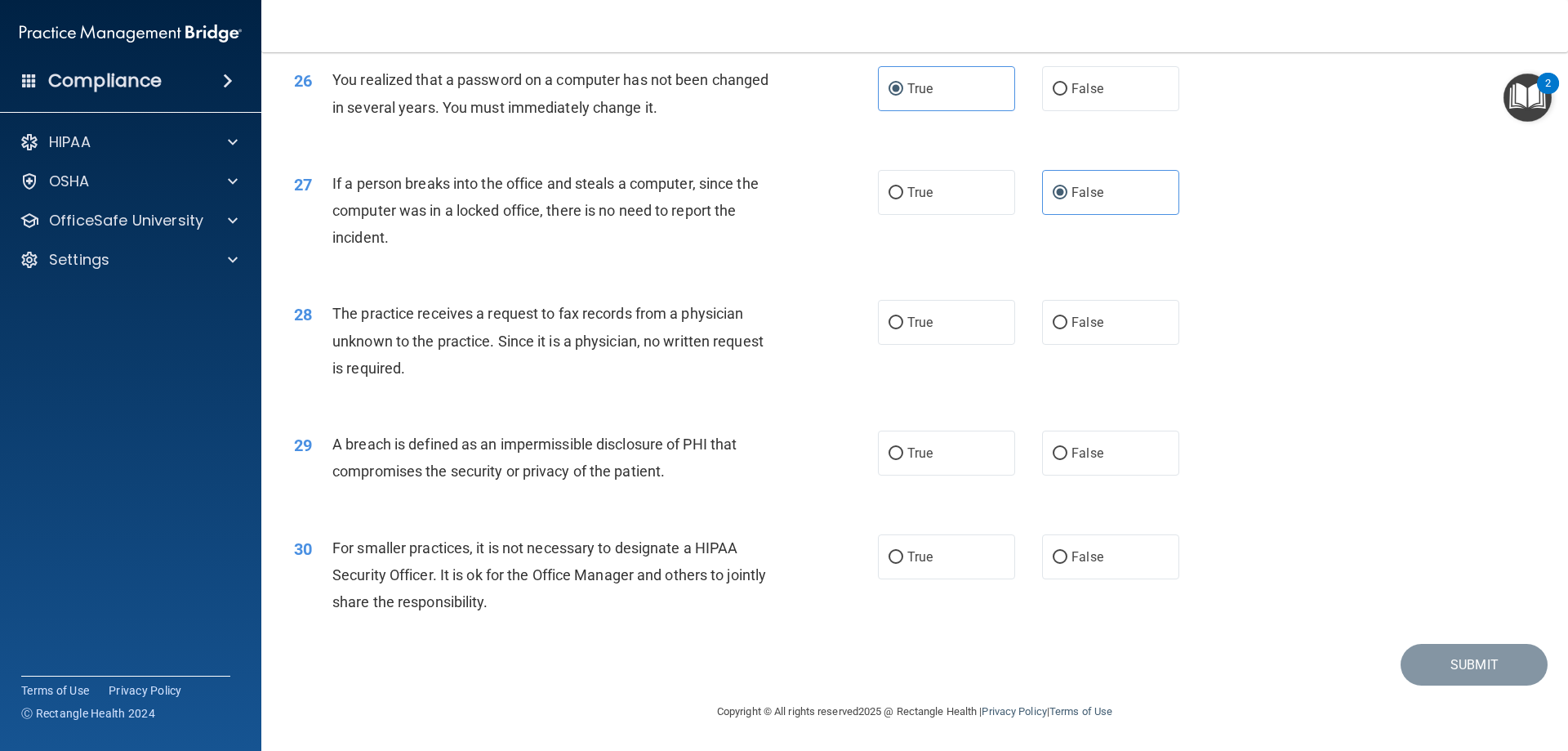
scroll to position [3116, 0]
click at [922, 324] on span "True" at bounding box center [920, 322] width 25 height 15
click at [903, 324] on input "True" at bounding box center [896, 323] width 14 height 13
radio input "true"
click at [1043, 321] on label "False" at bounding box center [1110, 322] width 137 height 45
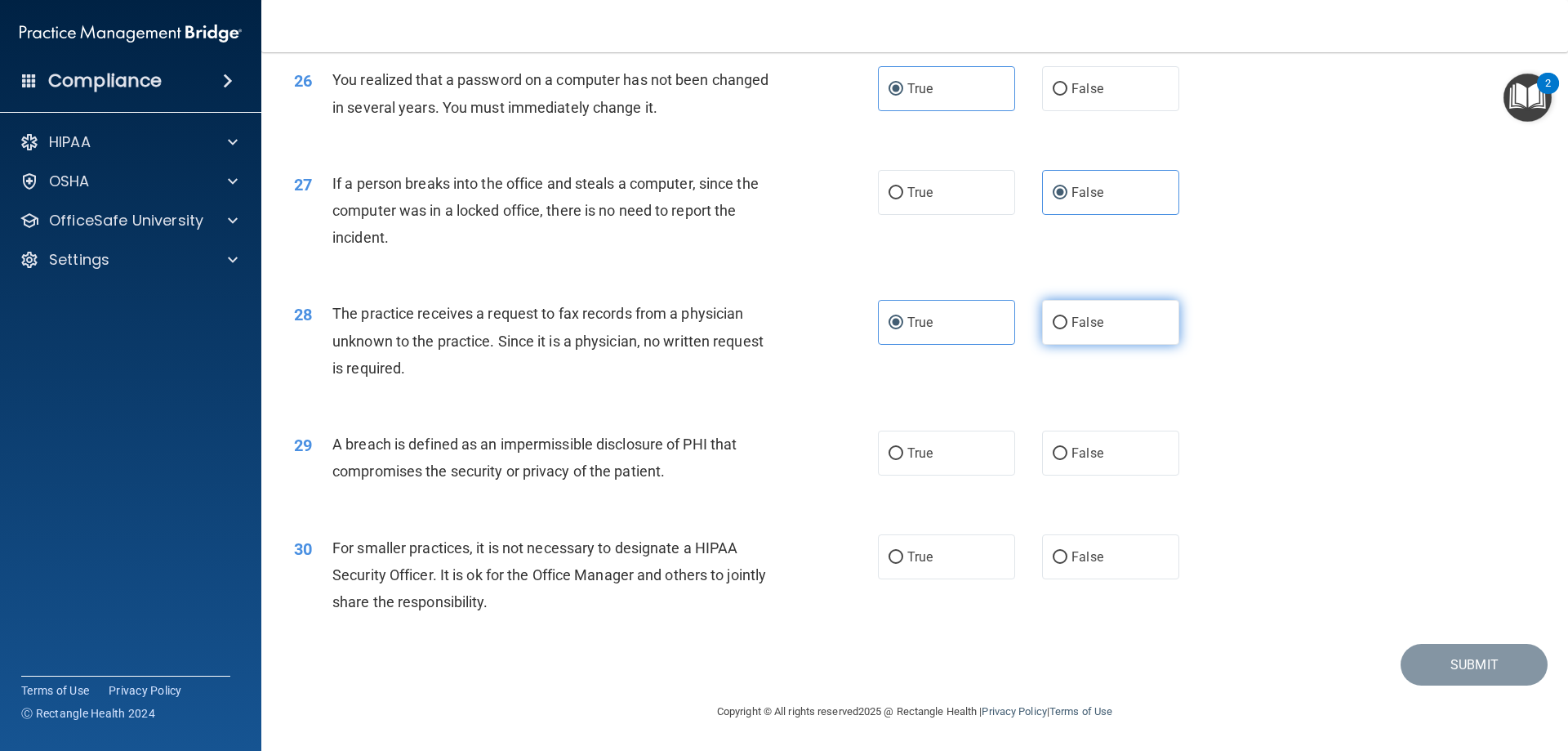
click at [1043, 321] on input "False" at bounding box center [1060, 323] width 14 height 13
radio input "true"
radio input "false"
click at [926, 440] on label "True" at bounding box center [946, 452] width 137 height 45
click at [903, 448] on input "True" at bounding box center [896, 454] width 14 height 13
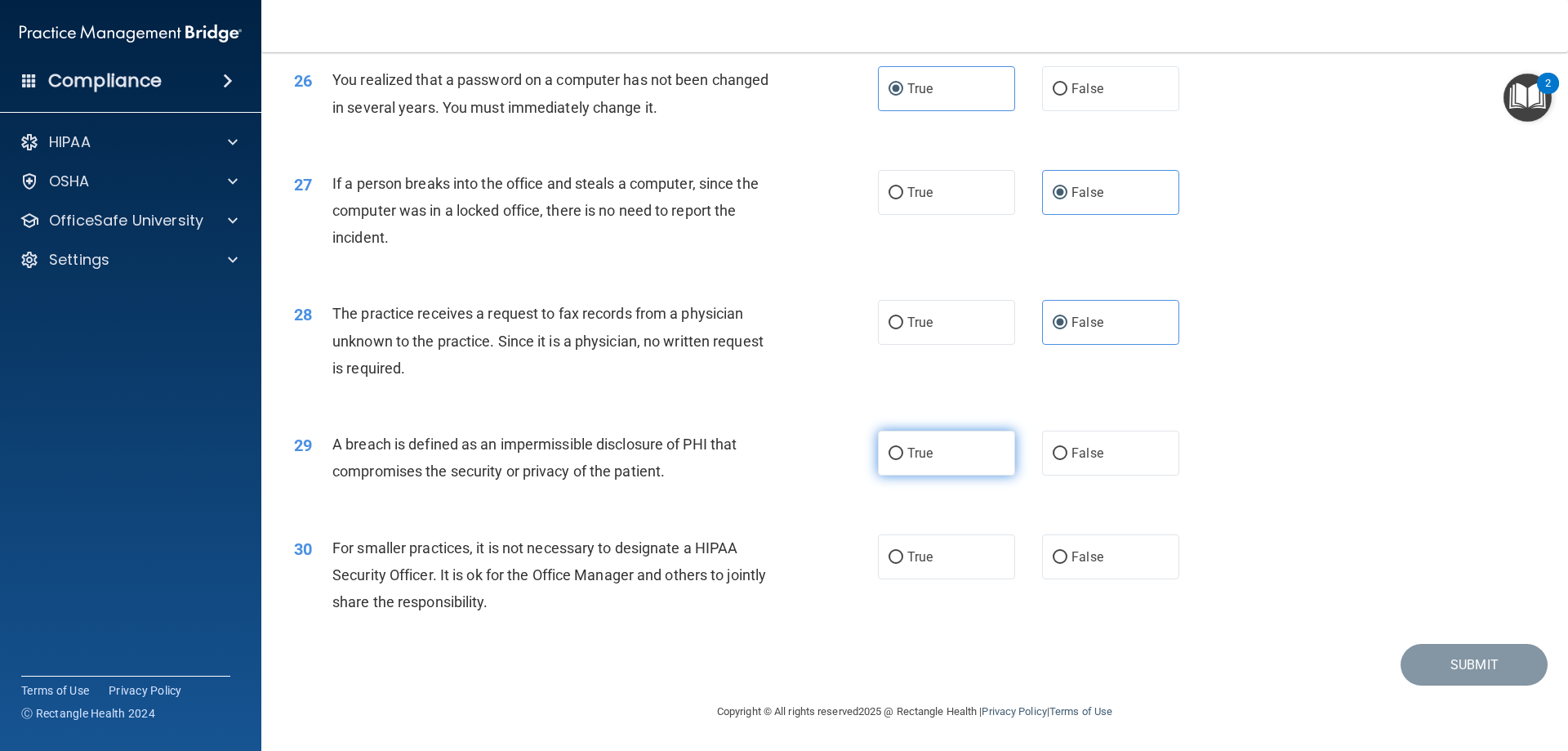
radio input "true"
click at [1043, 561] on input "False" at bounding box center [1060, 557] width 14 height 13
radio input "true"
click at [1043, 667] on button "Submit" at bounding box center [1474, 664] width 147 height 41
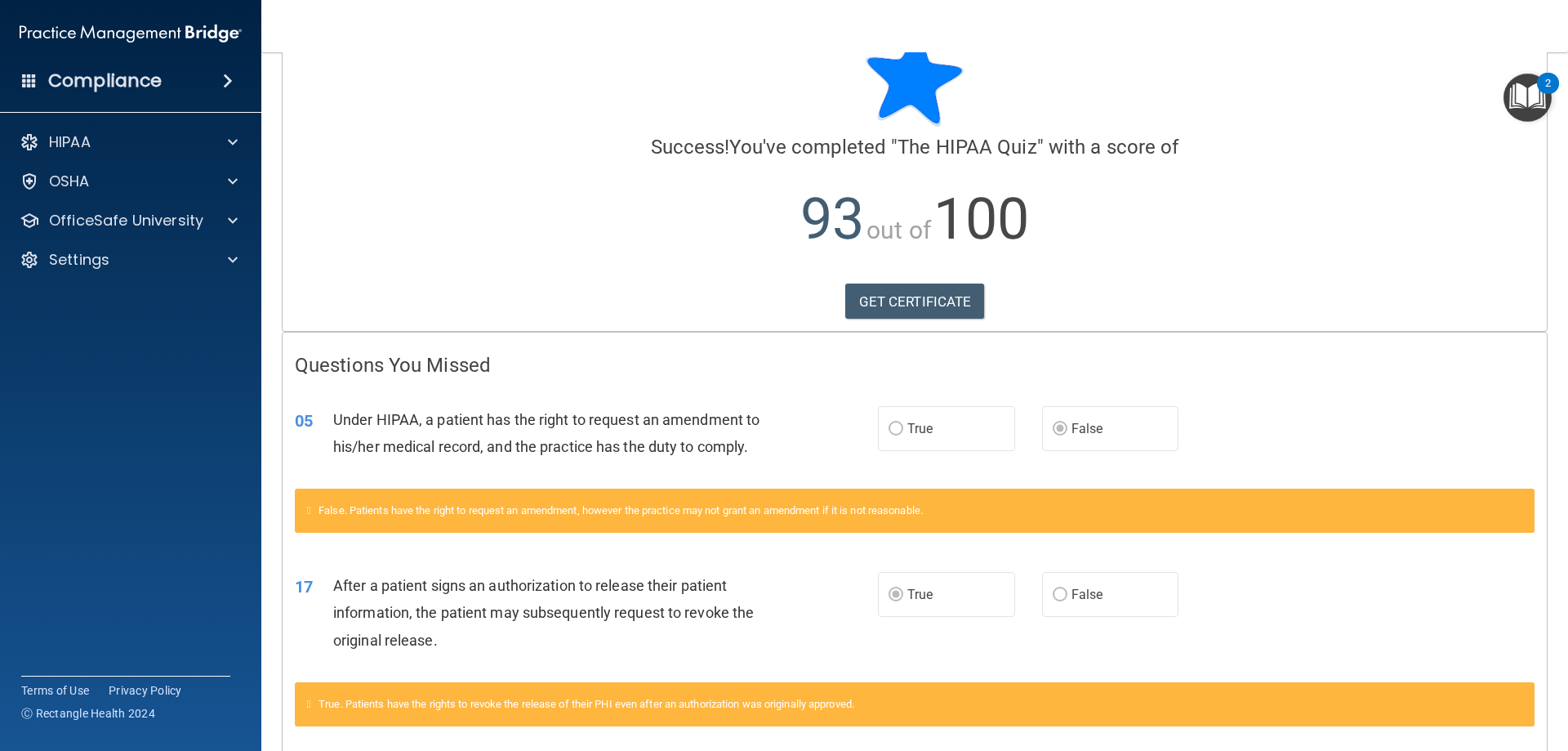
scroll to position [125, 0]
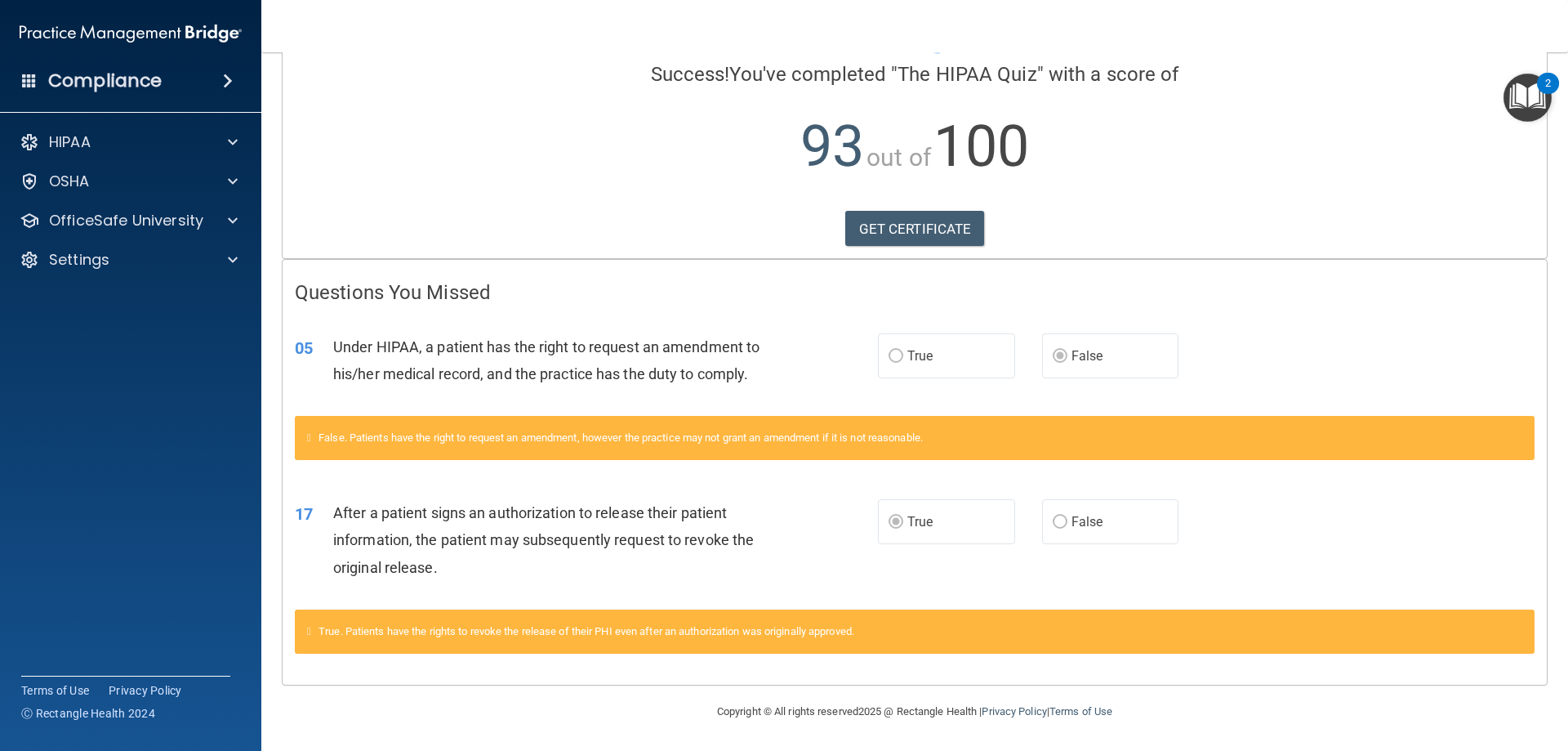
click at [311, 631] on icon at bounding box center [309, 631] width 4 height 11
click at [945, 229] on link "GET CERTIFICATE" at bounding box center [915, 228] width 140 height 36
click at [148, 182] on div "OSHA" at bounding box center [109, 181] width 203 height 19
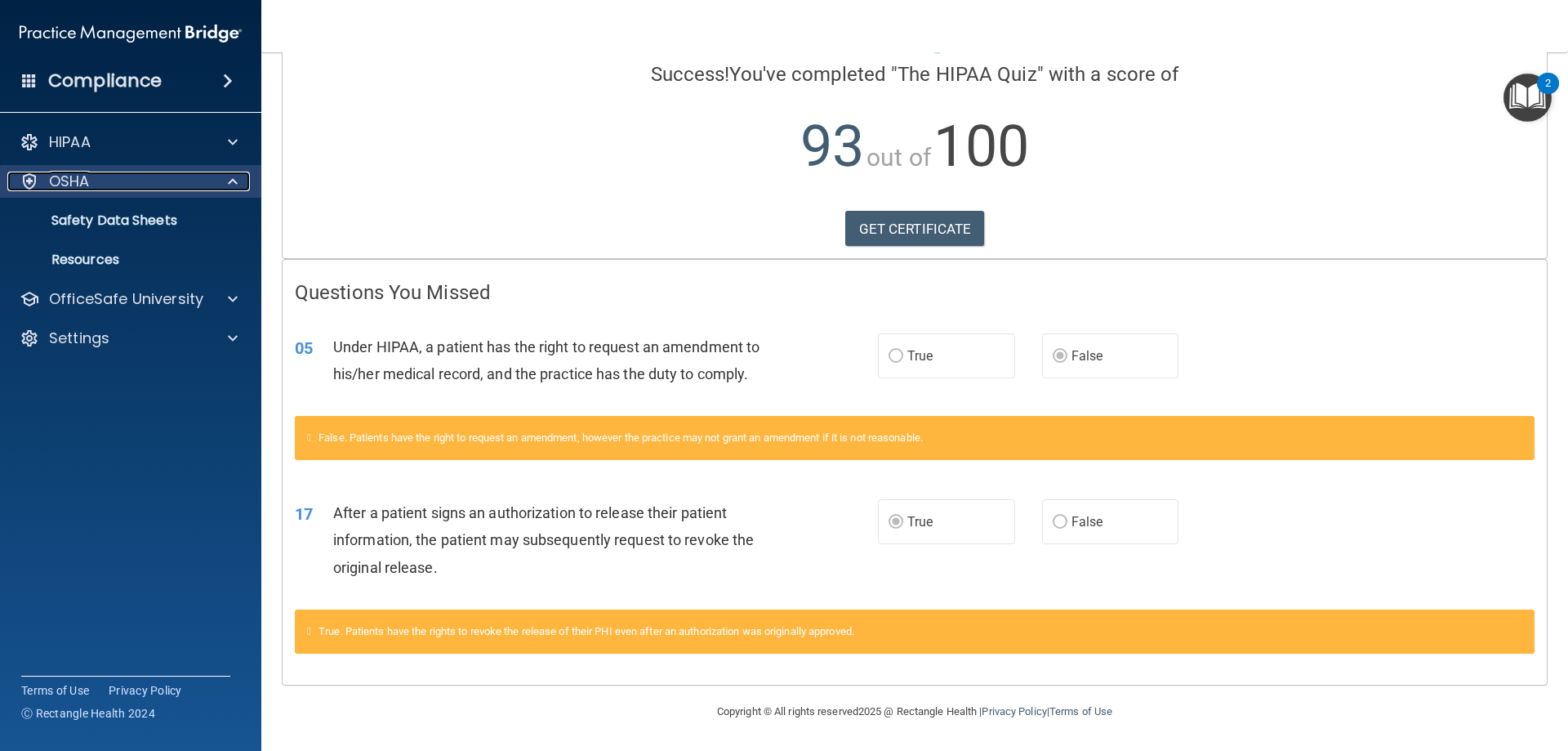
click at [98, 188] on div "OSHA" at bounding box center [109, 181] width 203 height 19
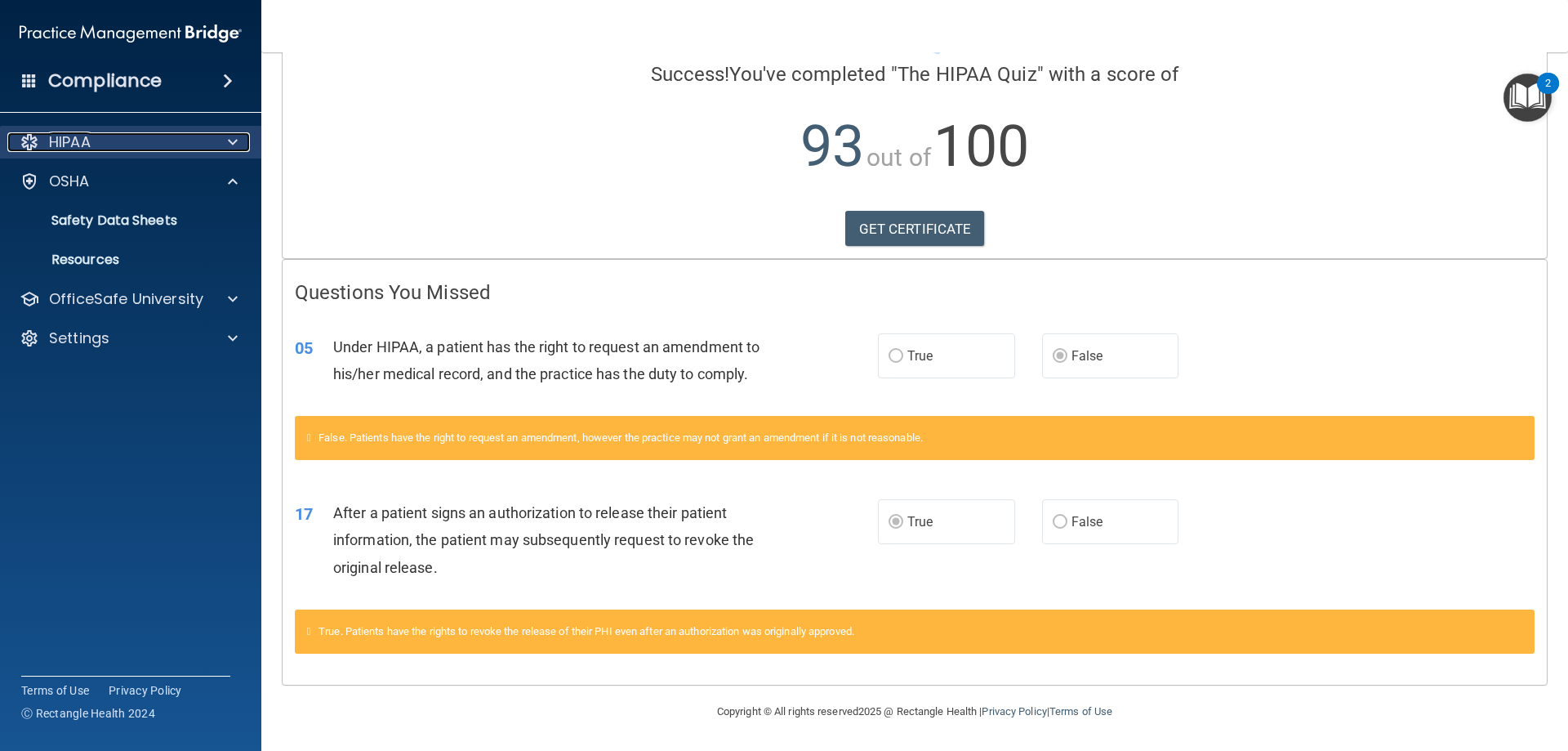
click at [143, 132] on div "HIPAA" at bounding box center [109, 141] width 203 height 19
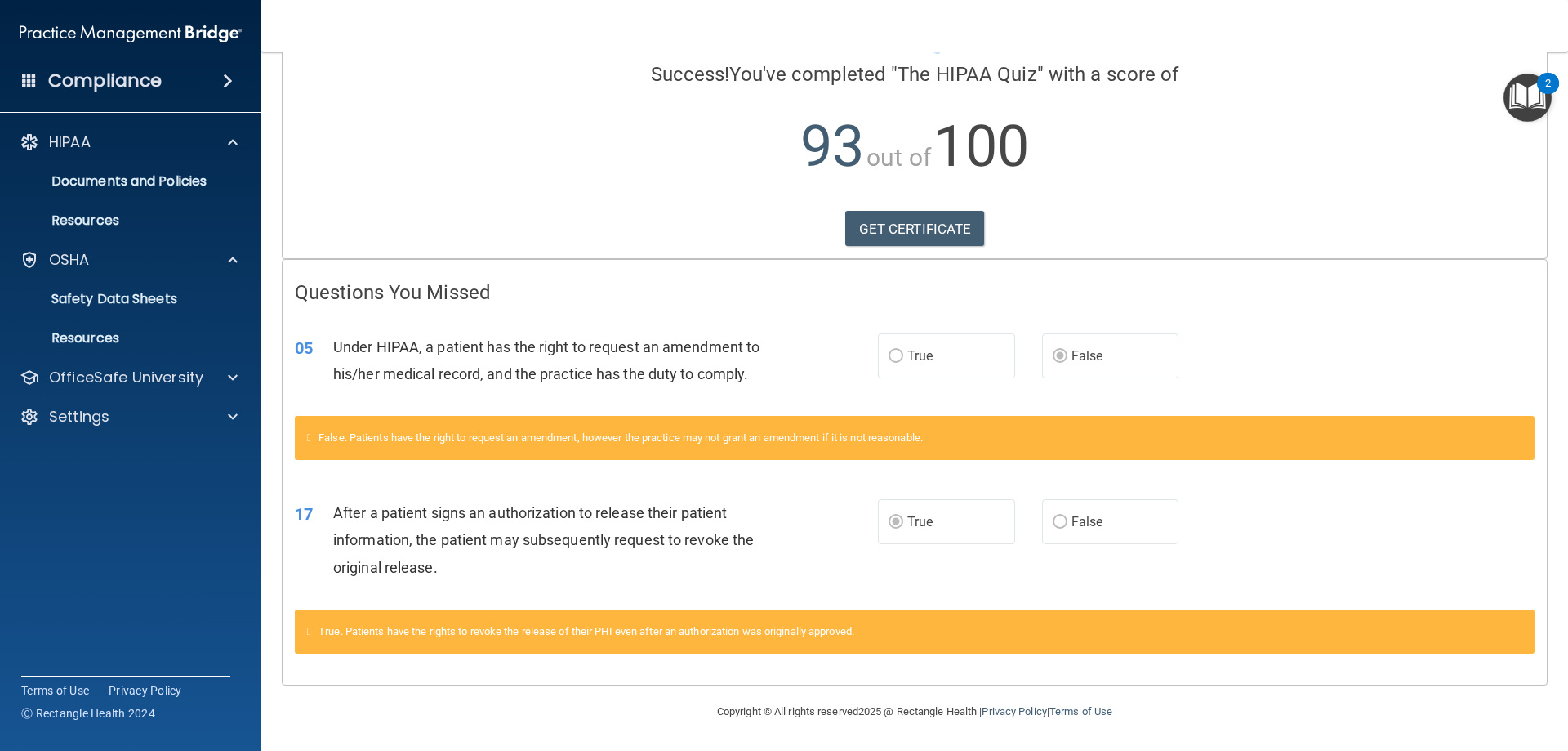
click at [1043, 93] on img "Open Resource Center, 2 new notifications" at bounding box center [1528, 97] width 48 height 48
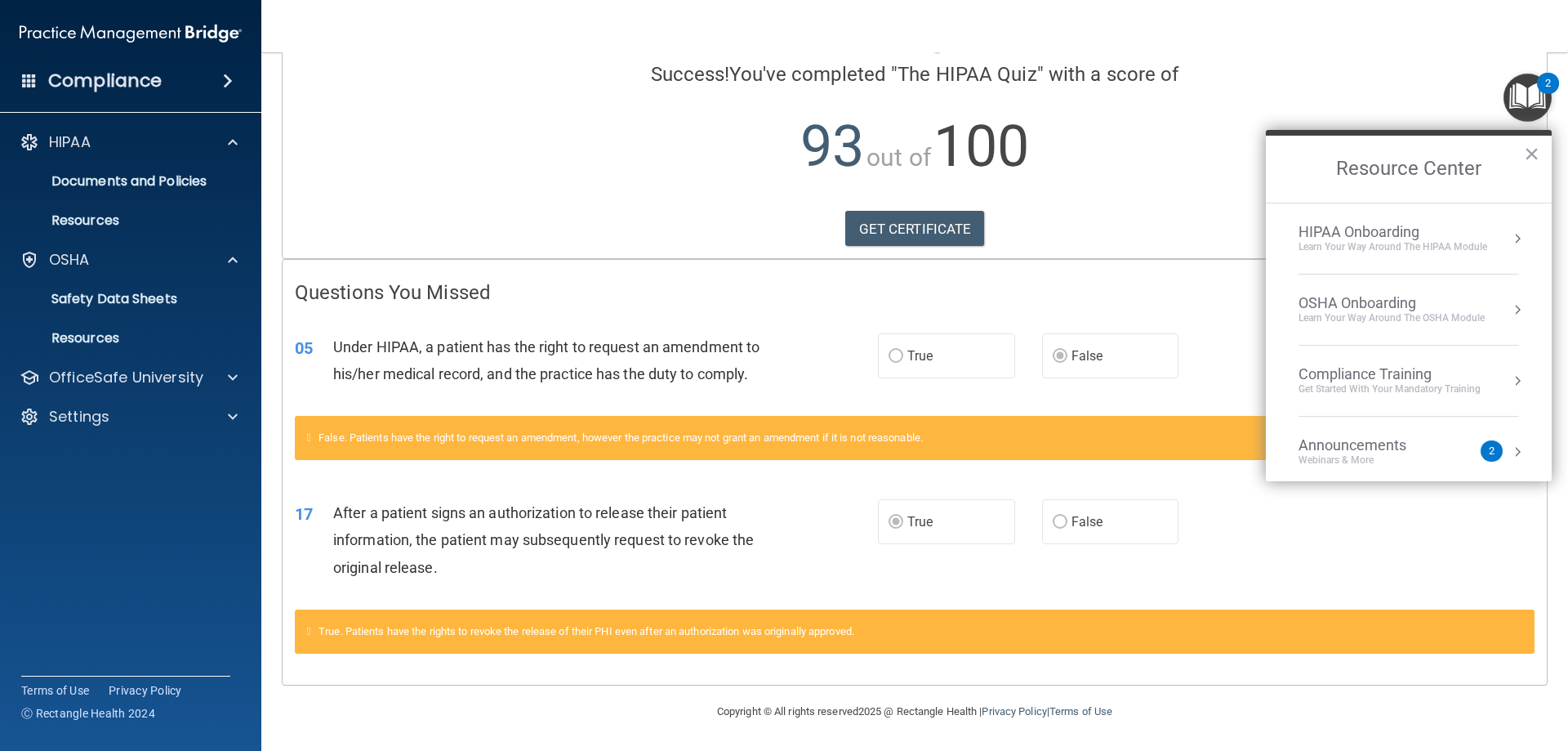
click at [1043, 248] on div "Learn Your Way around the HIPAA module" at bounding box center [1393, 247] width 189 height 13
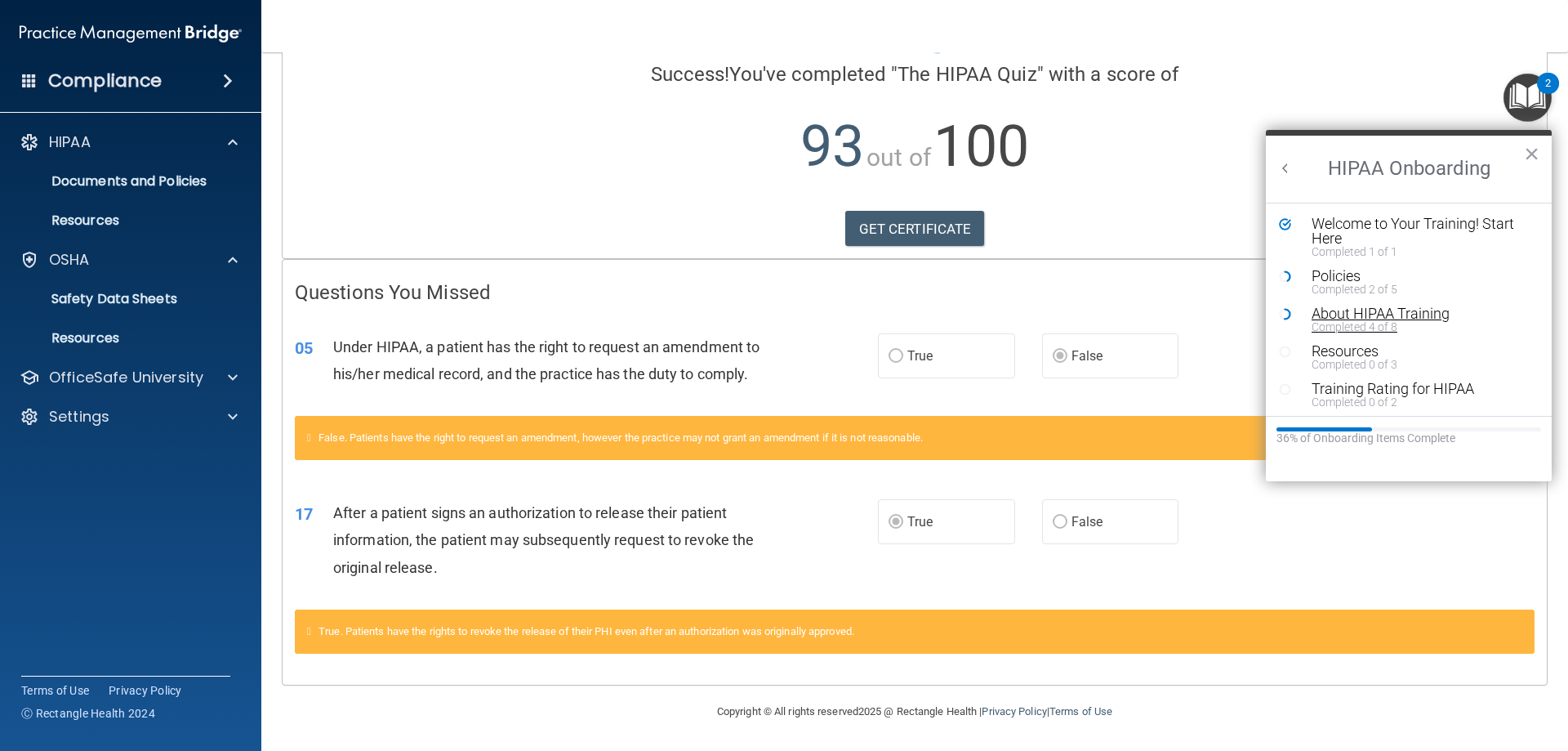
scroll to position [3, 0]
click at [1043, 390] on div "Training Rating for HIPAA" at bounding box center [1416, 385] width 207 height 14
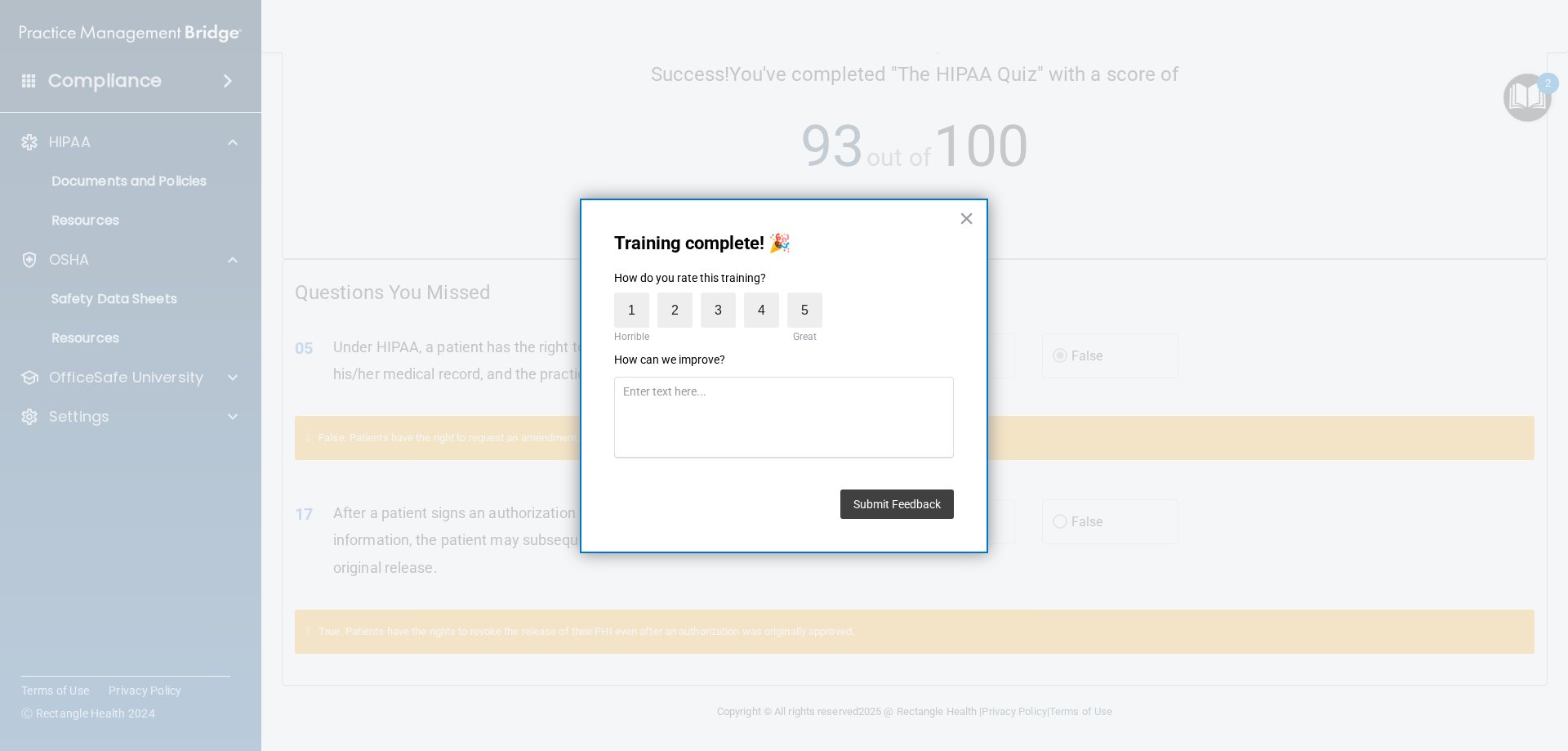
click at [976, 214] on div "Training complete! 🎉 How do you rate this training? 1 Horrible 2 3 4 5 Great Ho…" at bounding box center [784, 376] width 408 height 355
click at [967, 221] on button "×" at bounding box center [966, 218] width 15 height 26
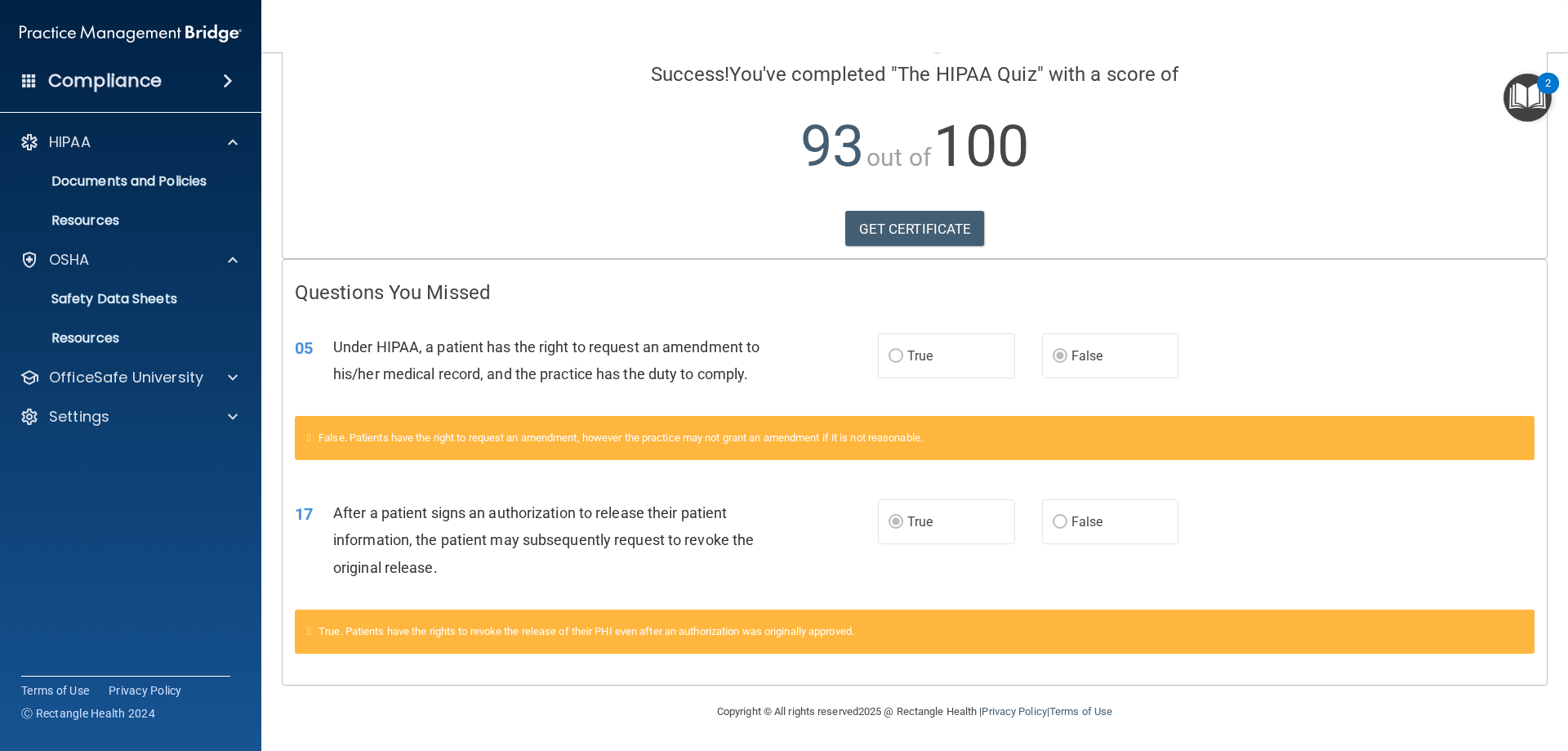
click at [1043, 93] on img "Open Resource Center, 2 new notifications" at bounding box center [1528, 97] width 48 height 48
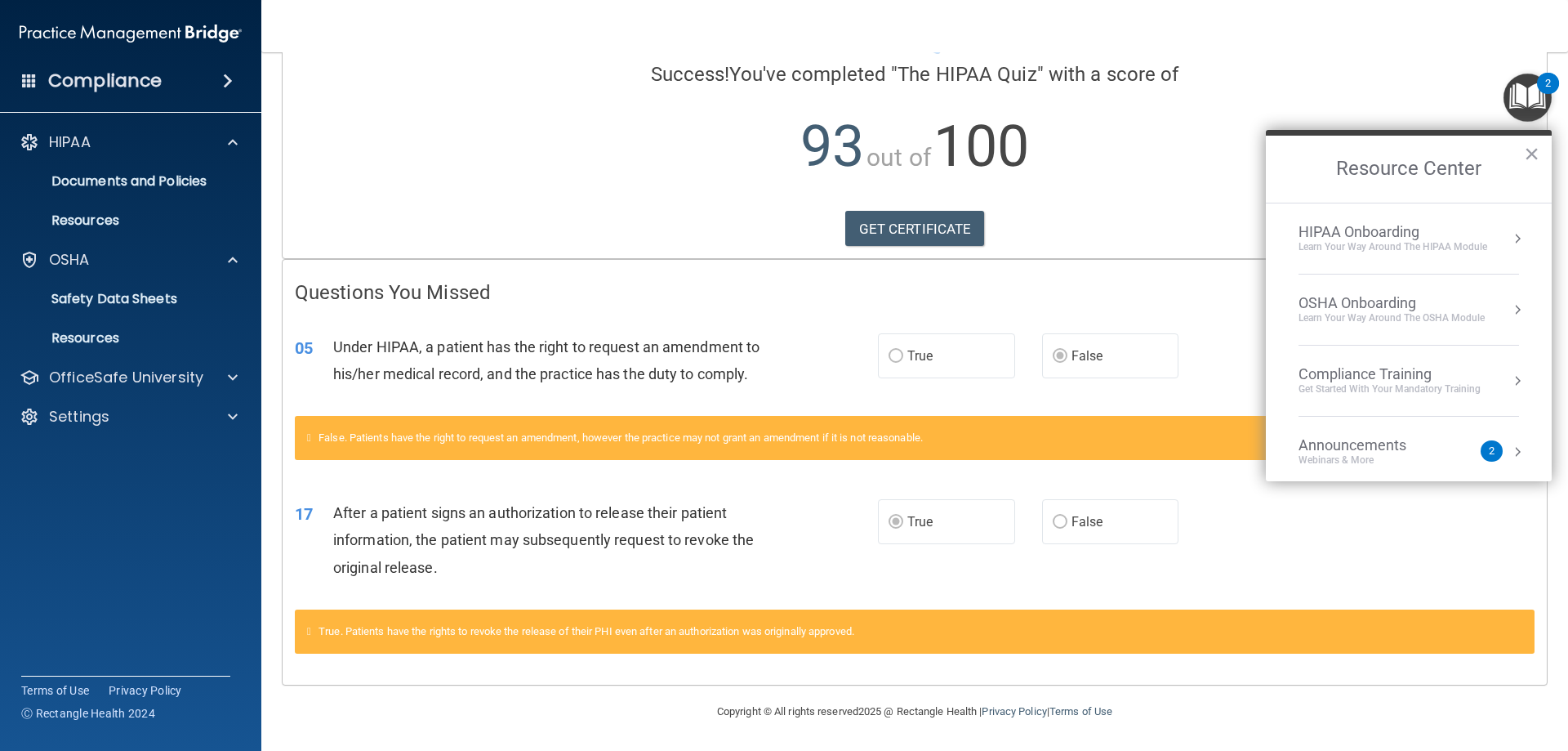
click at [1043, 373] on div "Compliance Training" at bounding box center [1390, 374] width 182 height 18
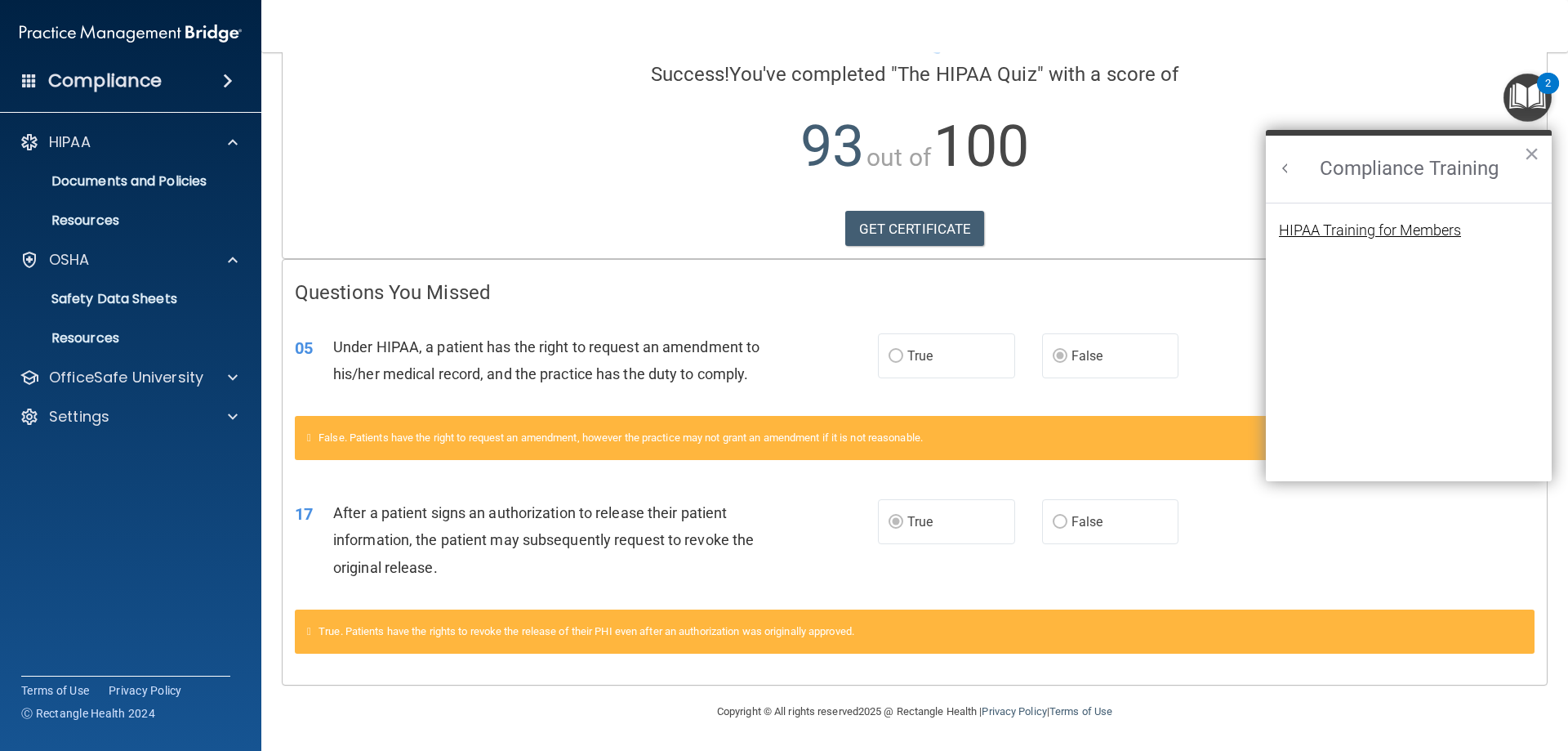
click at [1043, 232] on div "HIPAA Training for Members" at bounding box center [1370, 230] width 182 height 14
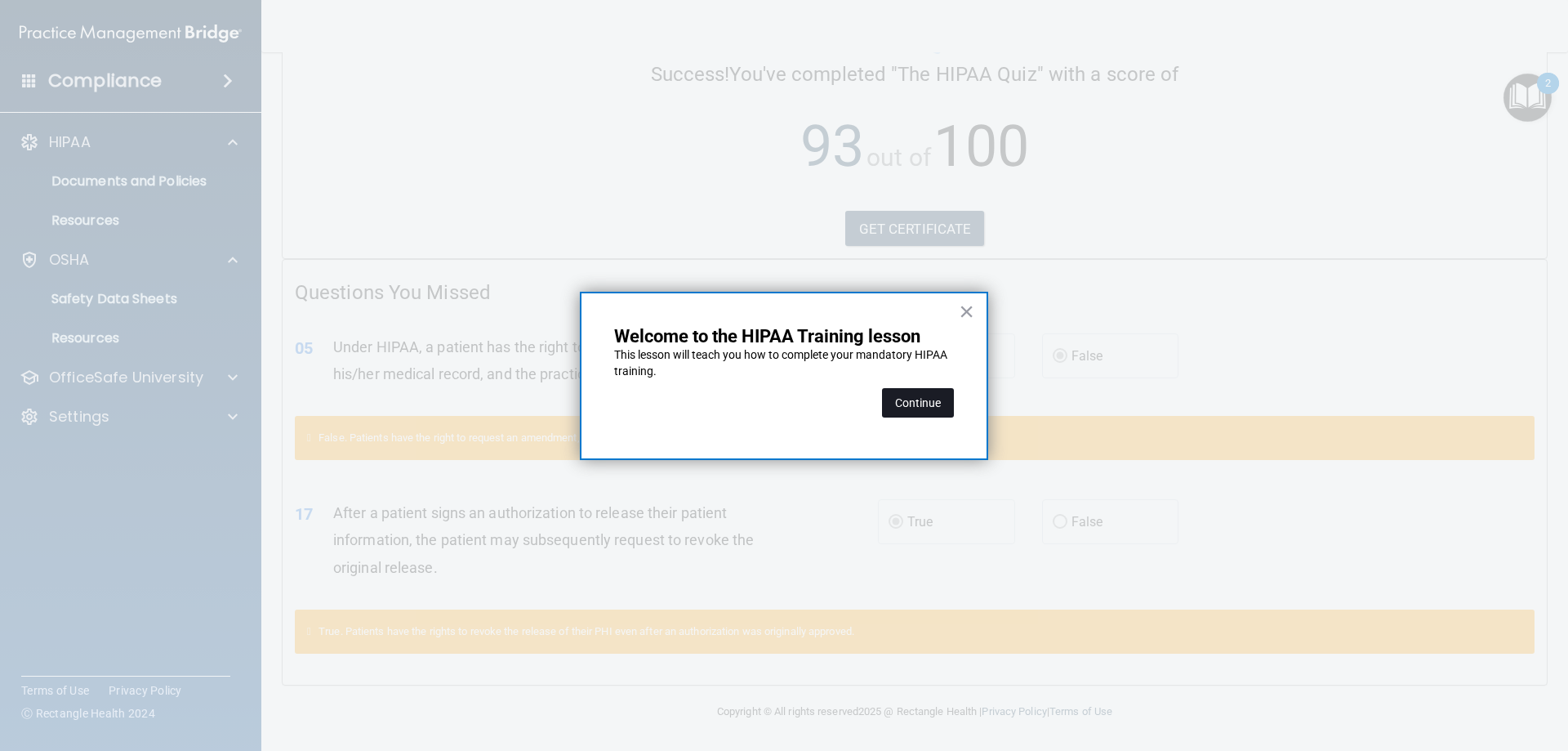
click at [915, 405] on button "Continue" at bounding box center [917, 402] width 72 height 29
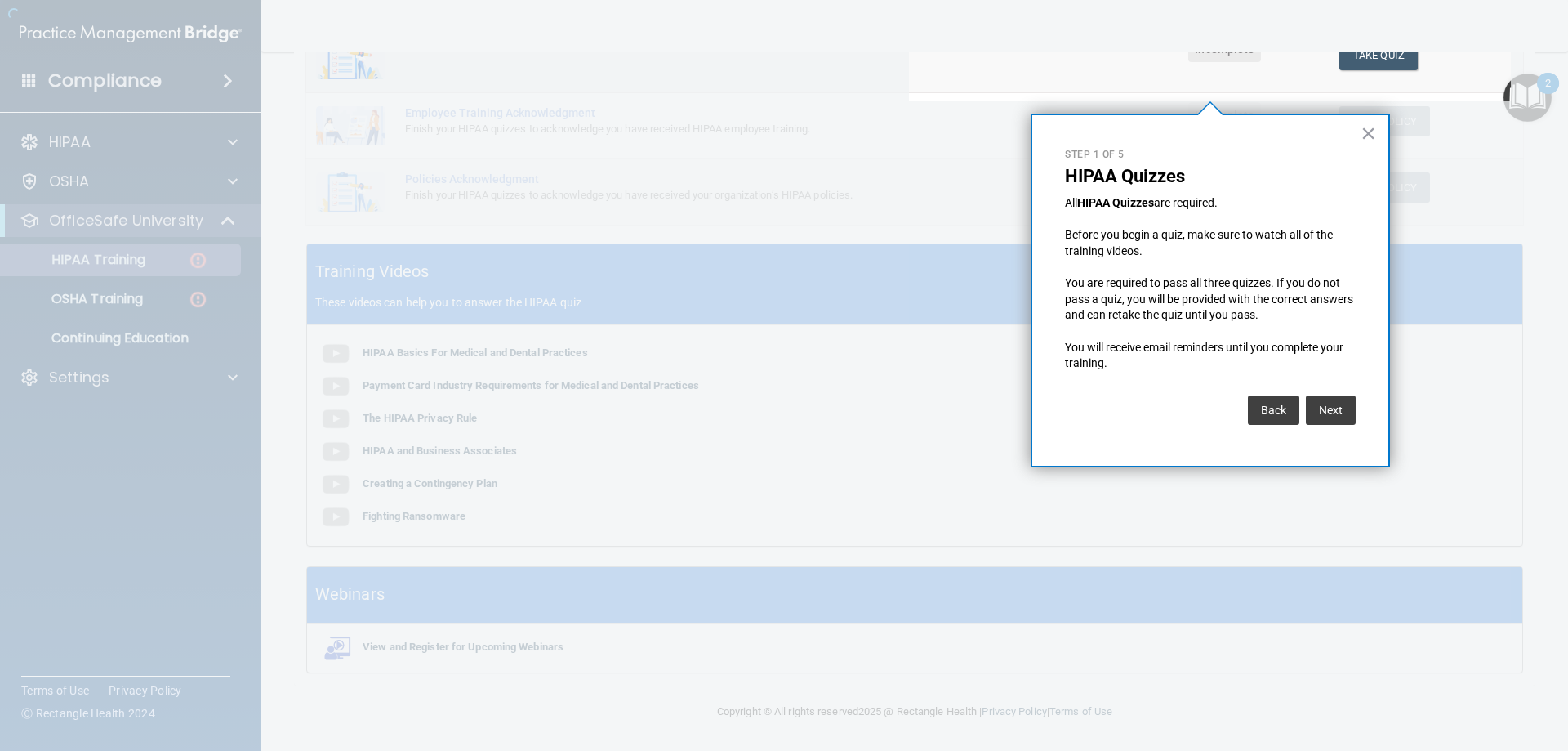
scroll to position [126, 0]
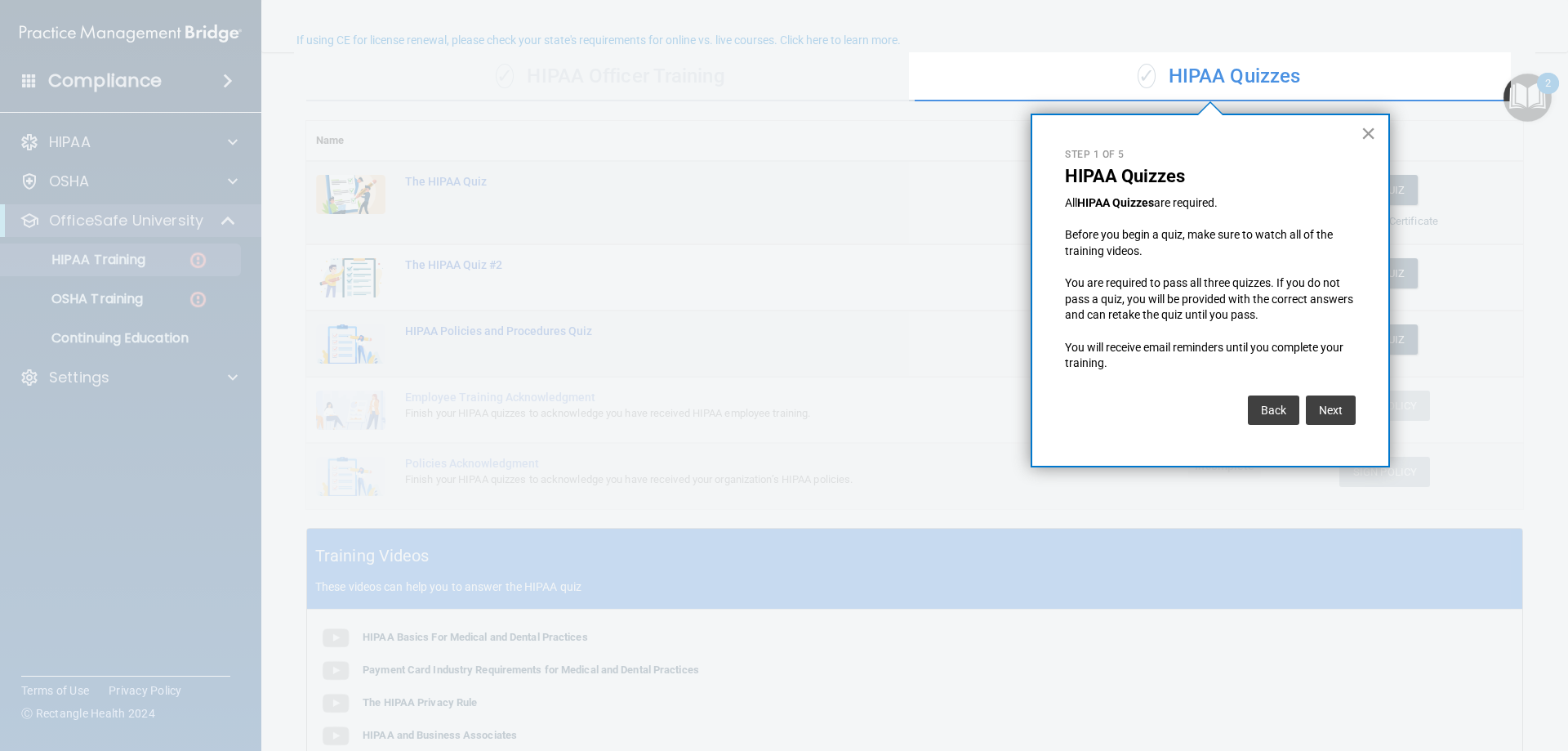
click at [1043, 134] on button "×" at bounding box center [1369, 133] width 15 height 26
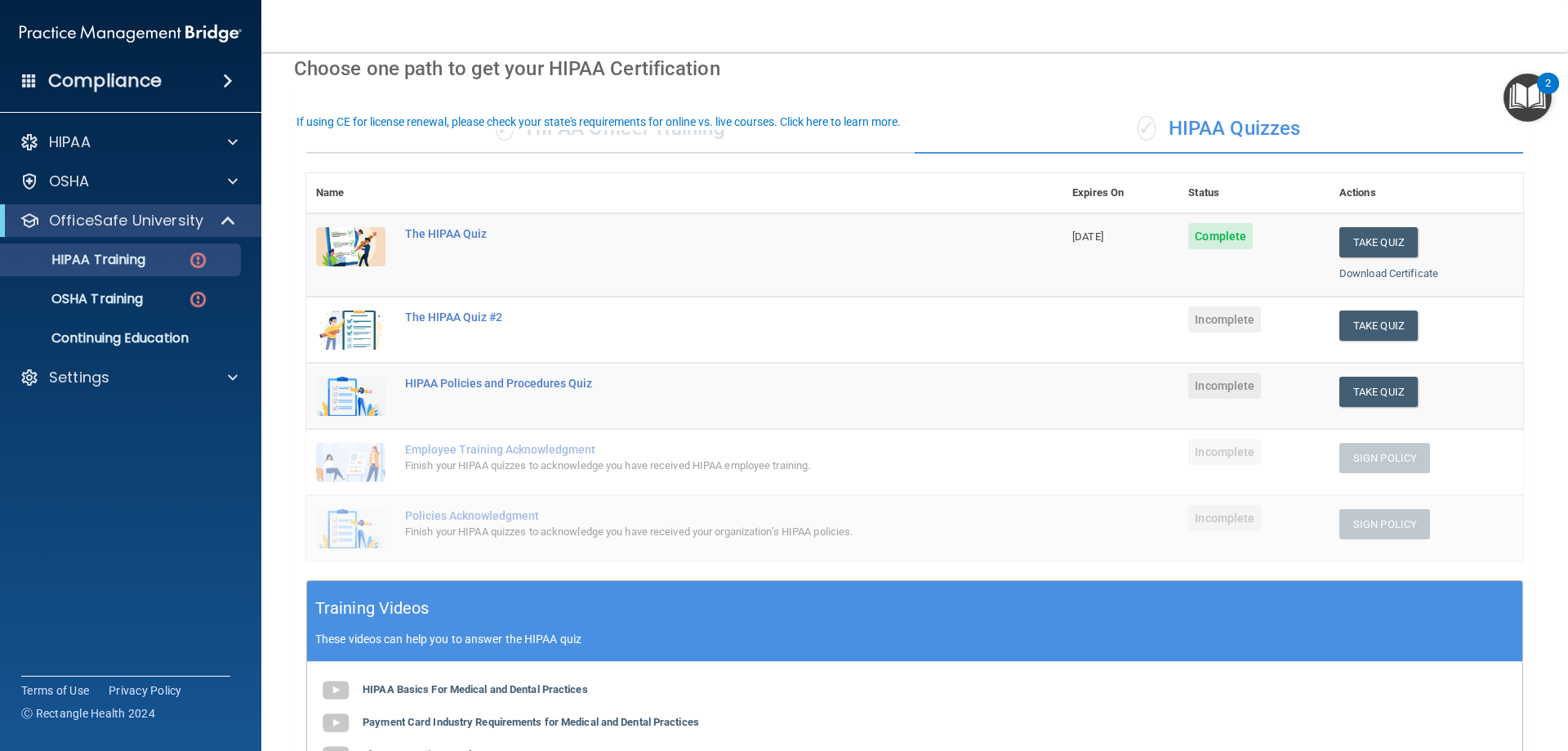
scroll to position [45, 0]
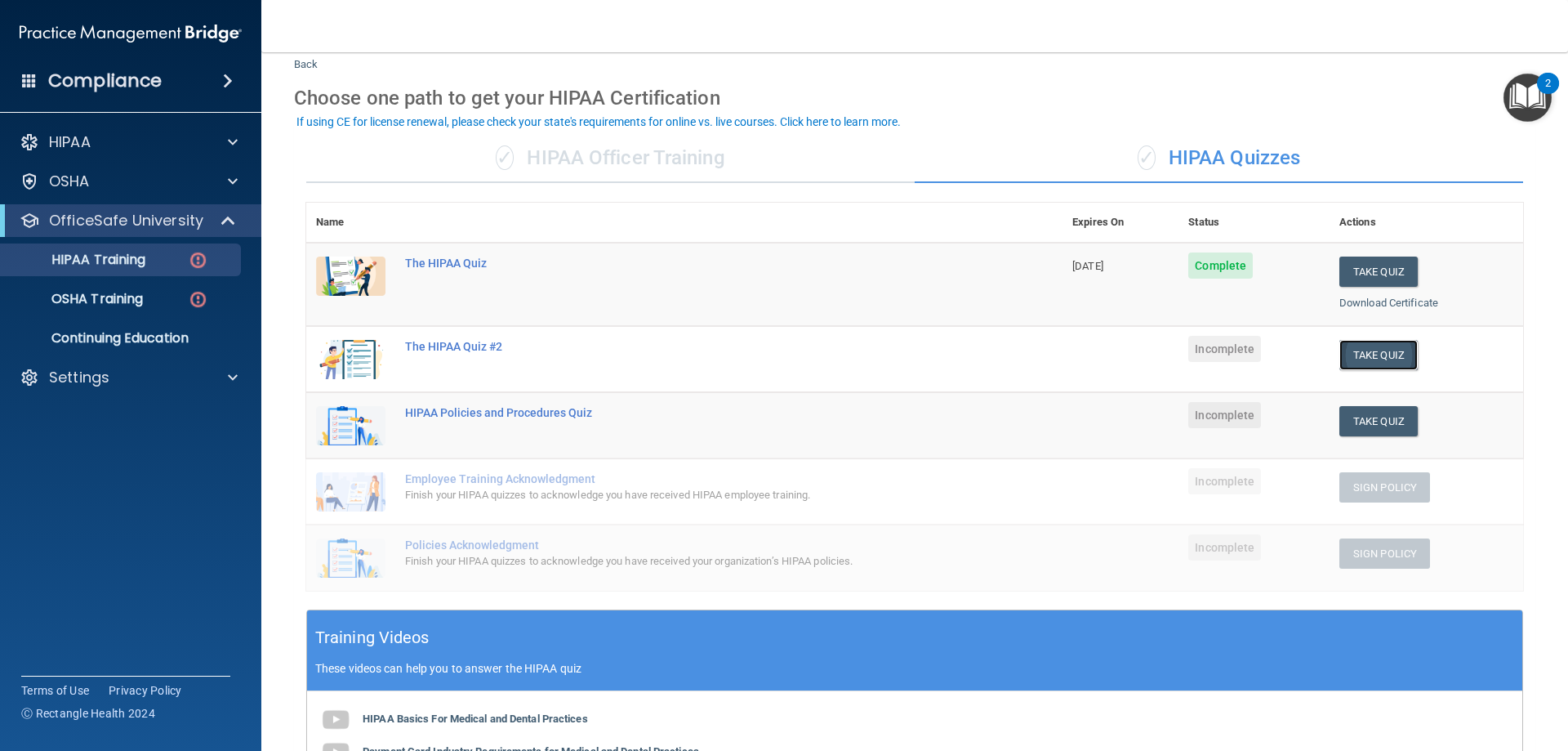
click at [1043, 349] on button "Take Quiz" at bounding box center [1379, 355] width 78 height 30
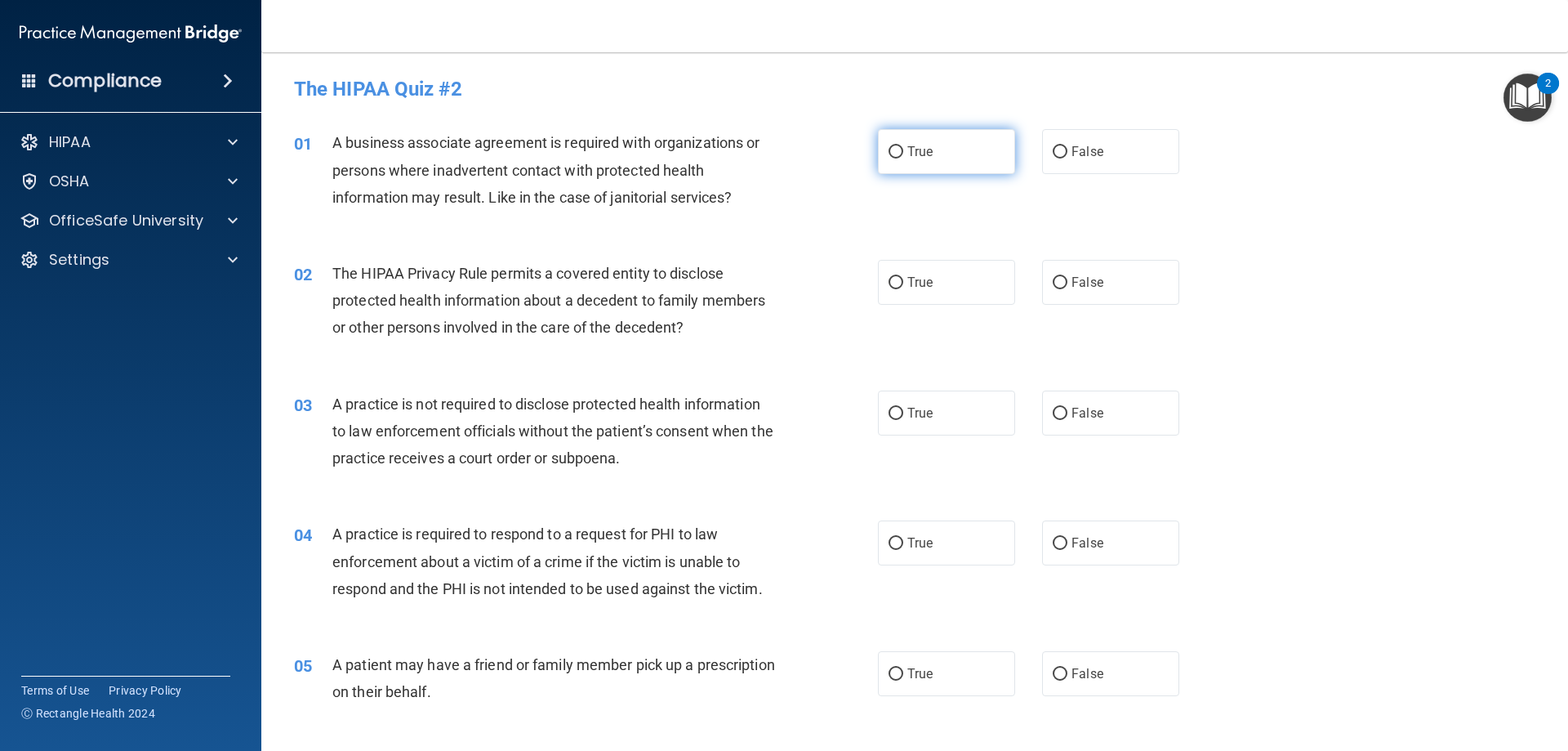
click at [908, 157] on span "True" at bounding box center [920, 152] width 25 height 15
click at [903, 157] on input "True" at bounding box center [896, 152] width 14 height 13
radio input "true"
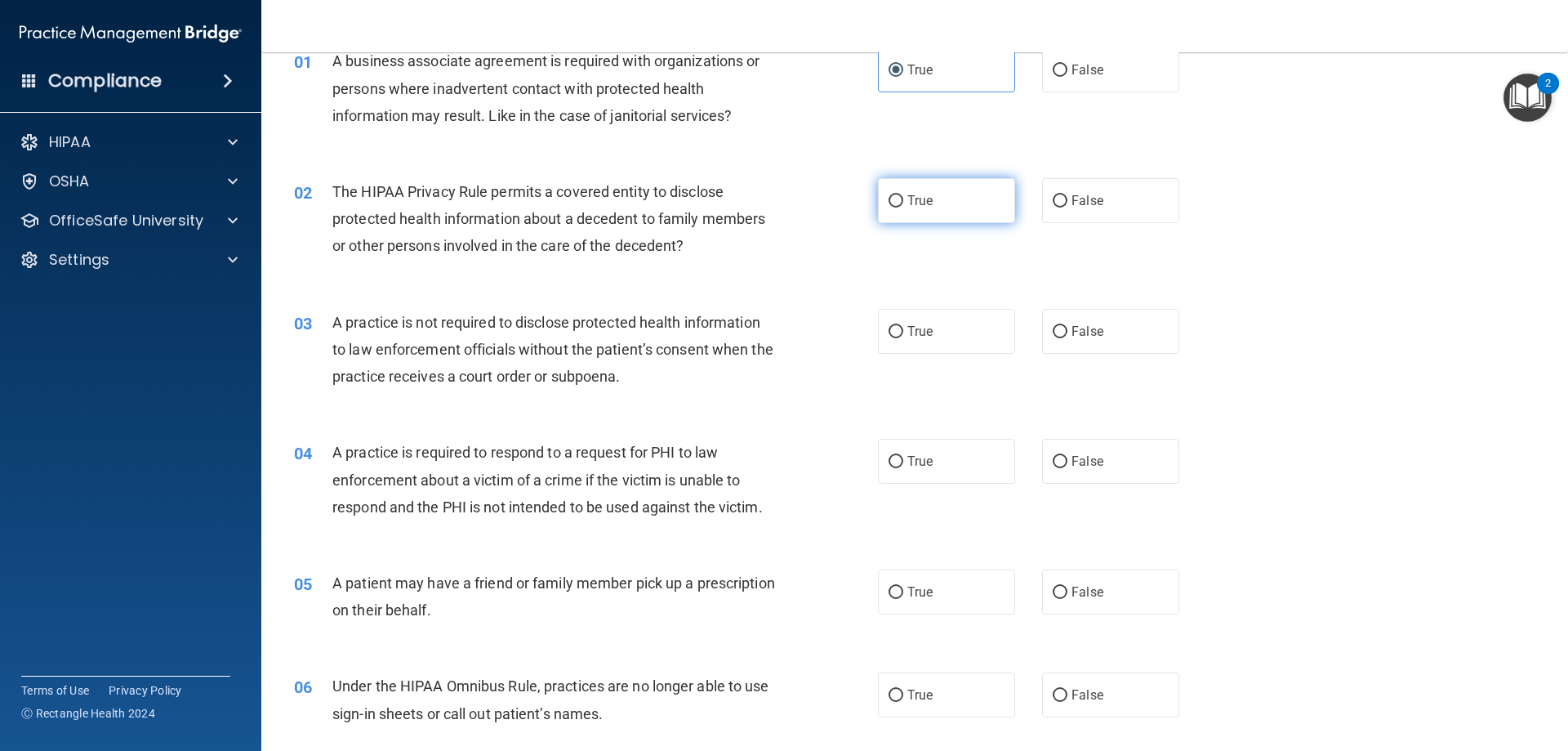
click at [948, 197] on label "True" at bounding box center [946, 200] width 137 height 45
click at [903, 197] on input "True" at bounding box center [896, 201] width 14 height 13
radio input "true"
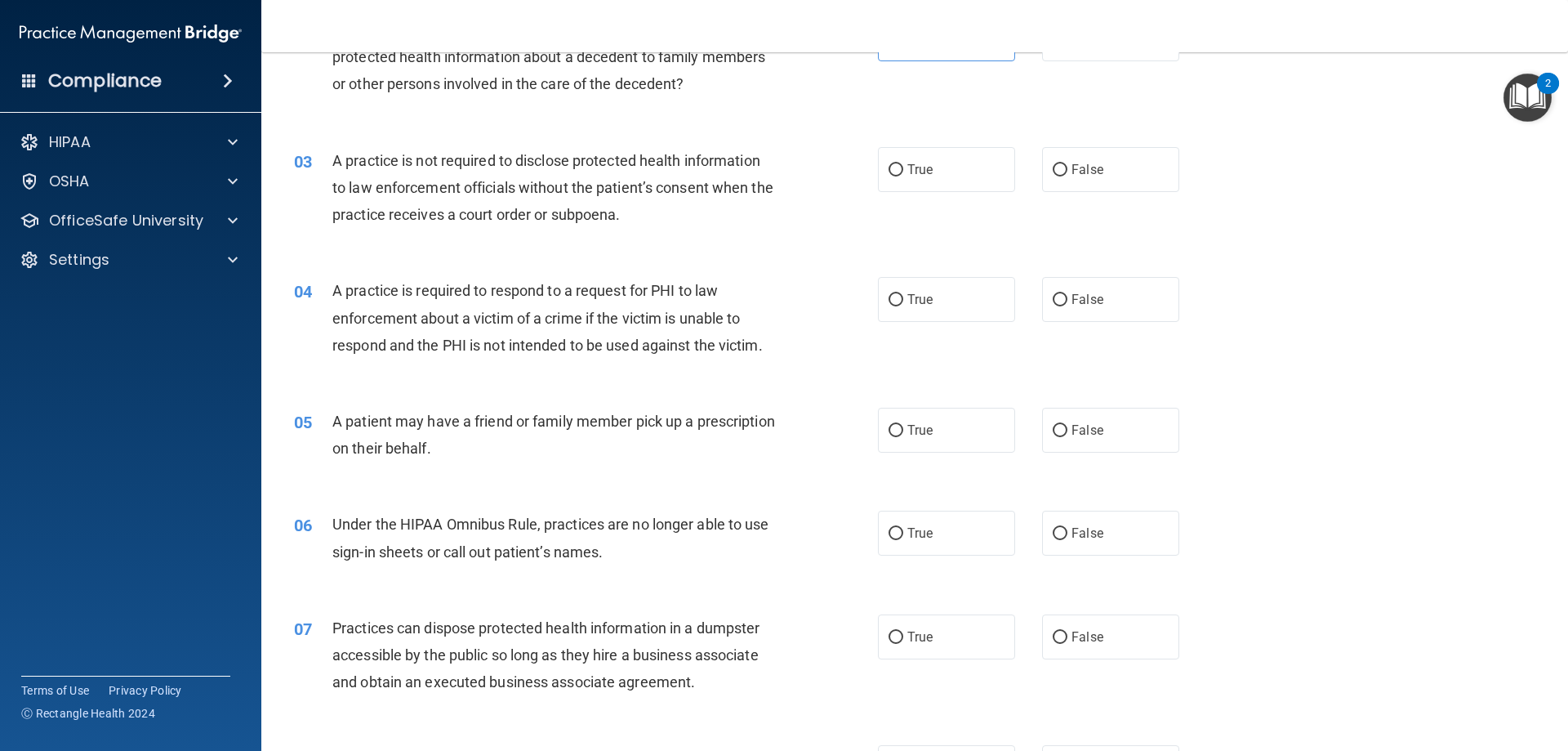
scroll to position [245, 0]
click at [1043, 173] on span "False" at bounding box center [1087, 168] width 32 height 15
click at [1043, 173] on input "False" at bounding box center [1060, 168] width 14 height 13
radio input "true"
click at [917, 301] on span "True" at bounding box center [920, 298] width 25 height 15
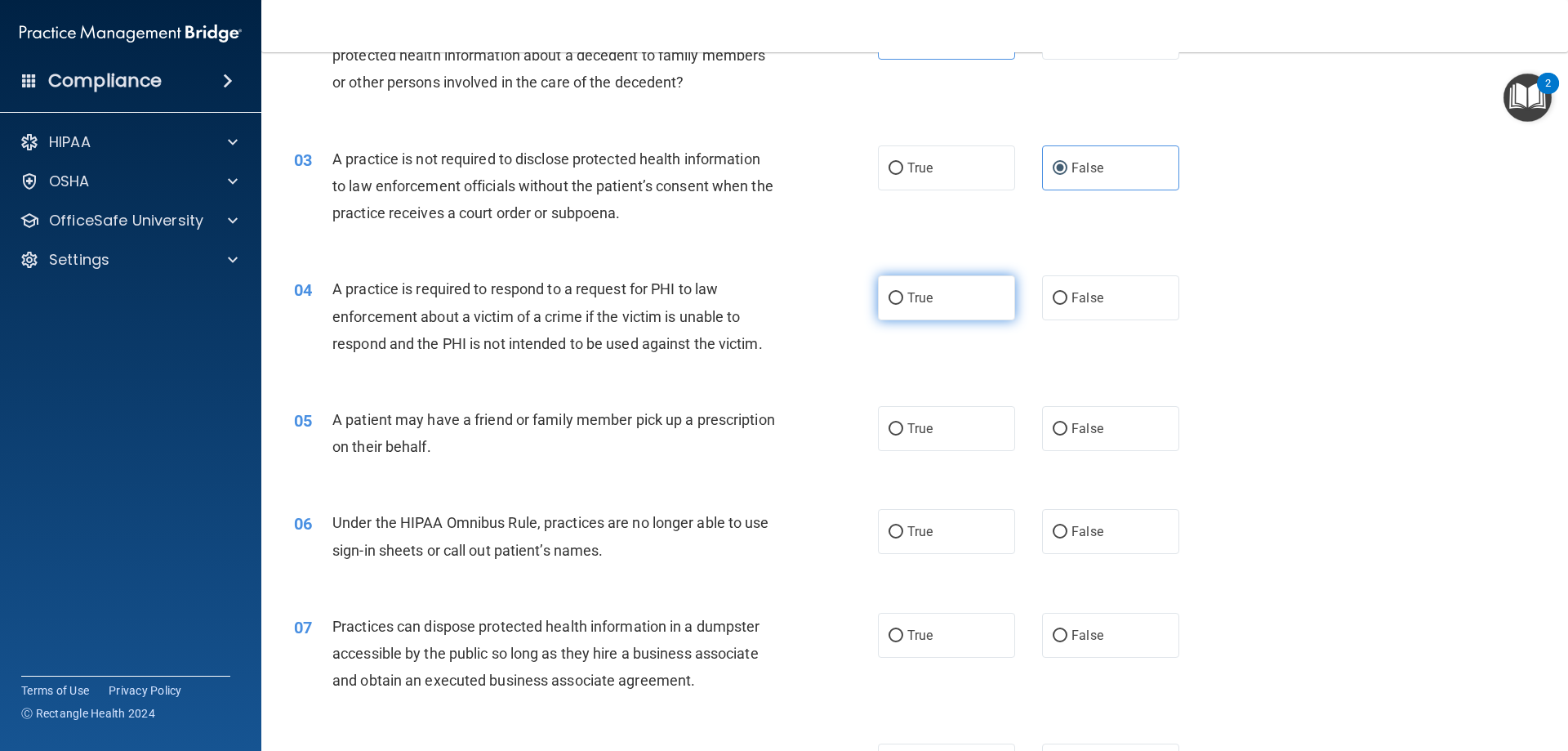
click at [903, 301] on input "True" at bounding box center [896, 298] width 14 height 13
radio input "true"
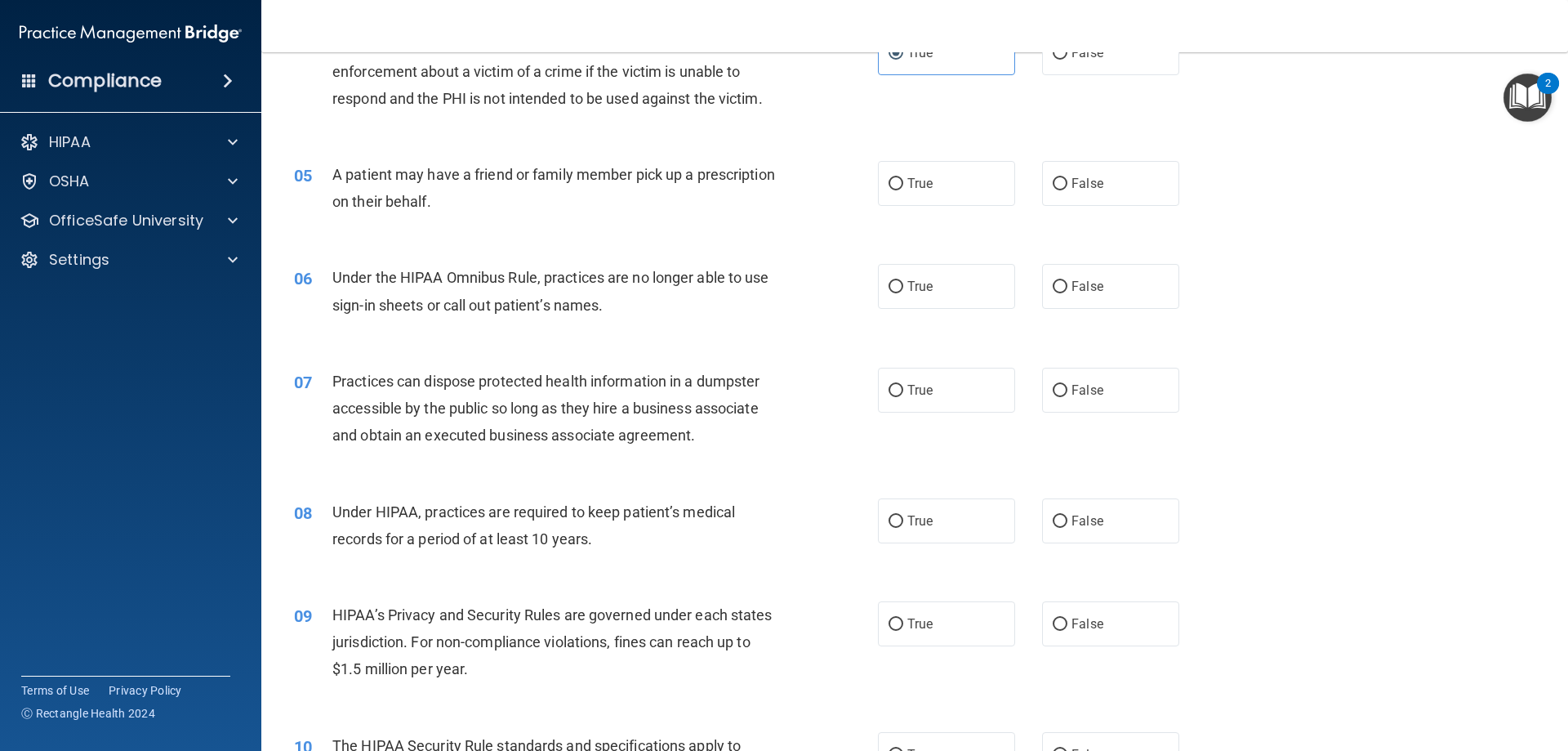
scroll to position [408, 0]
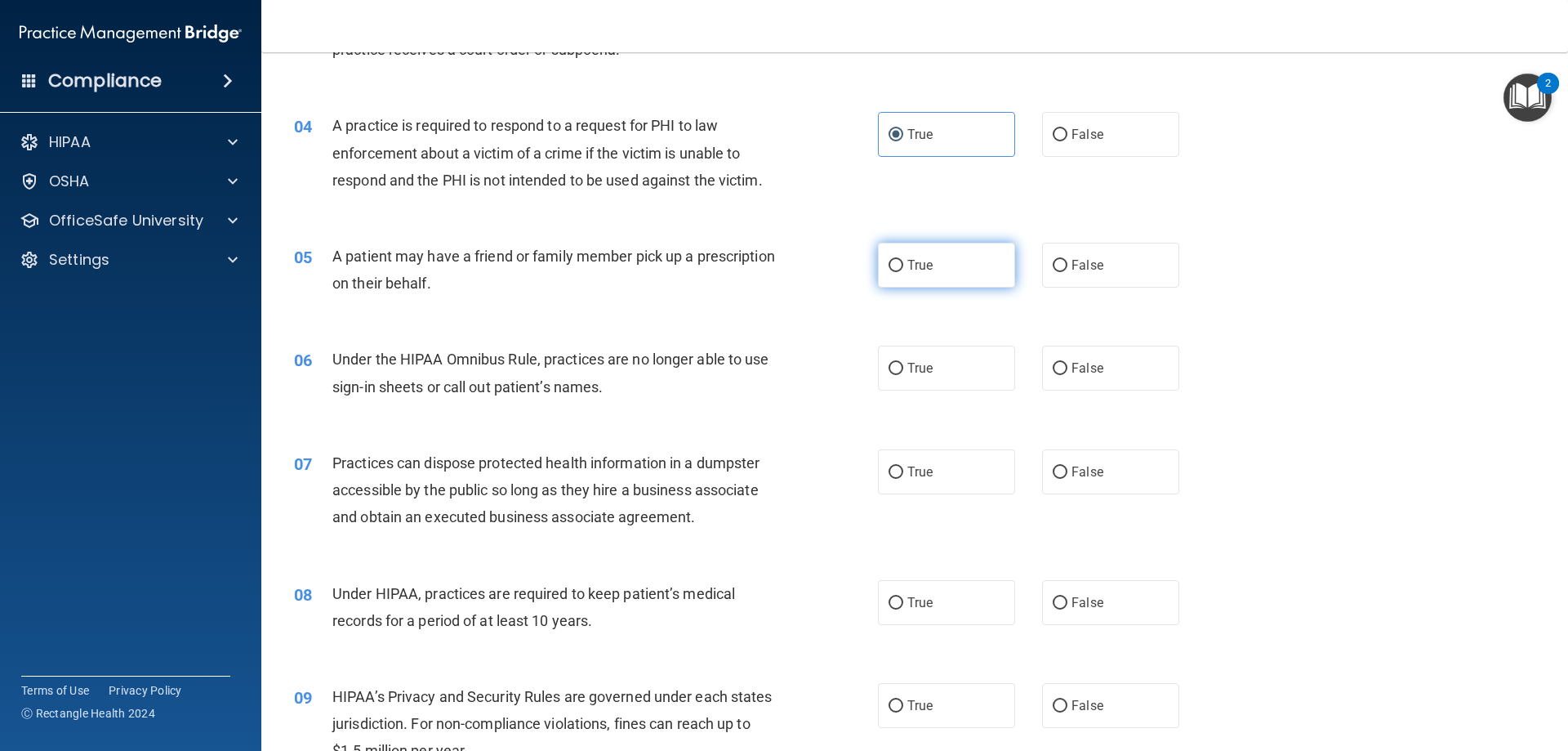
click at [917, 257] on label "True" at bounding box center [946, 264] width 137 height 45
click at [903, 260] on input "True" at bounding box center [896, 266] width 14 height 13
radio input "true"
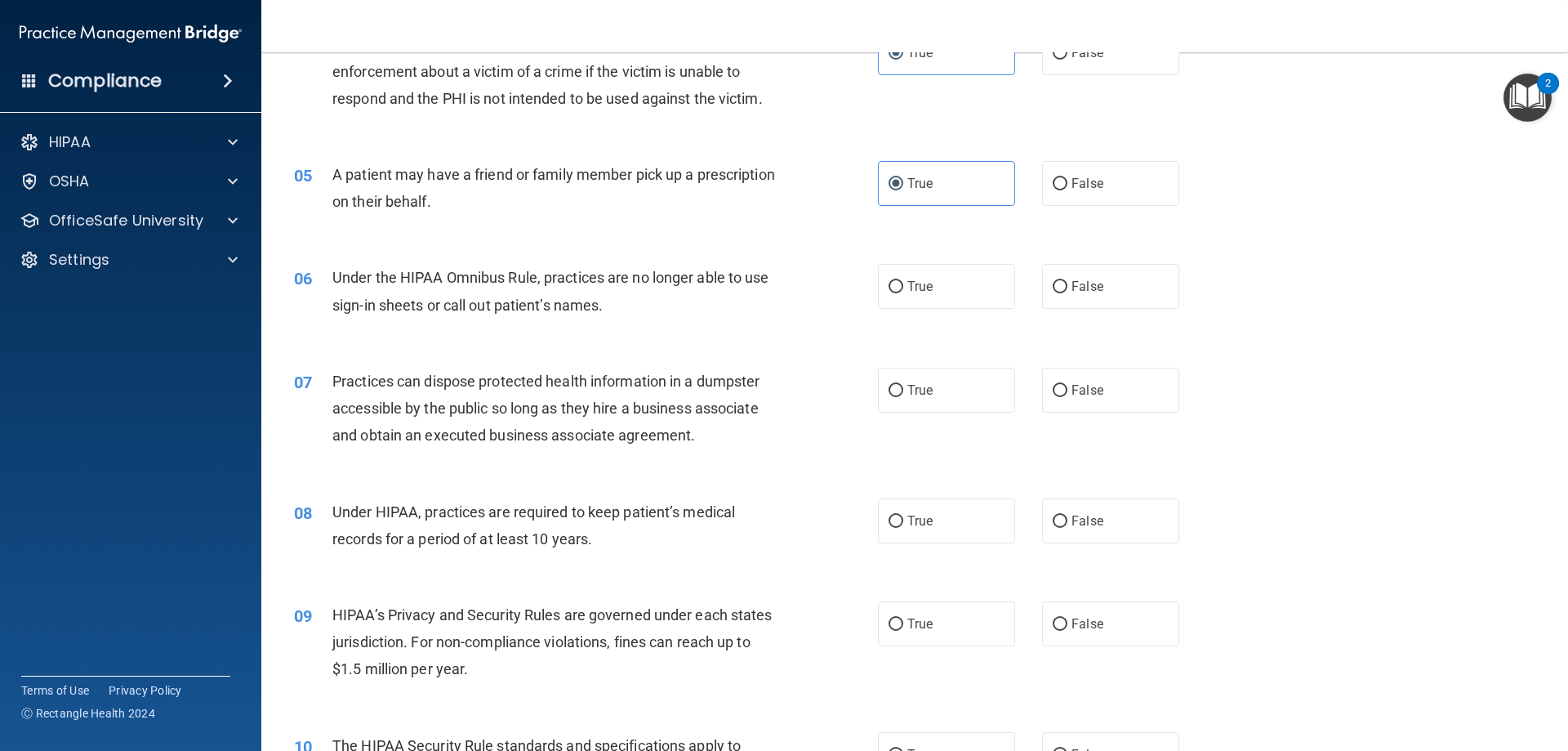
scroll to position [572, 0]
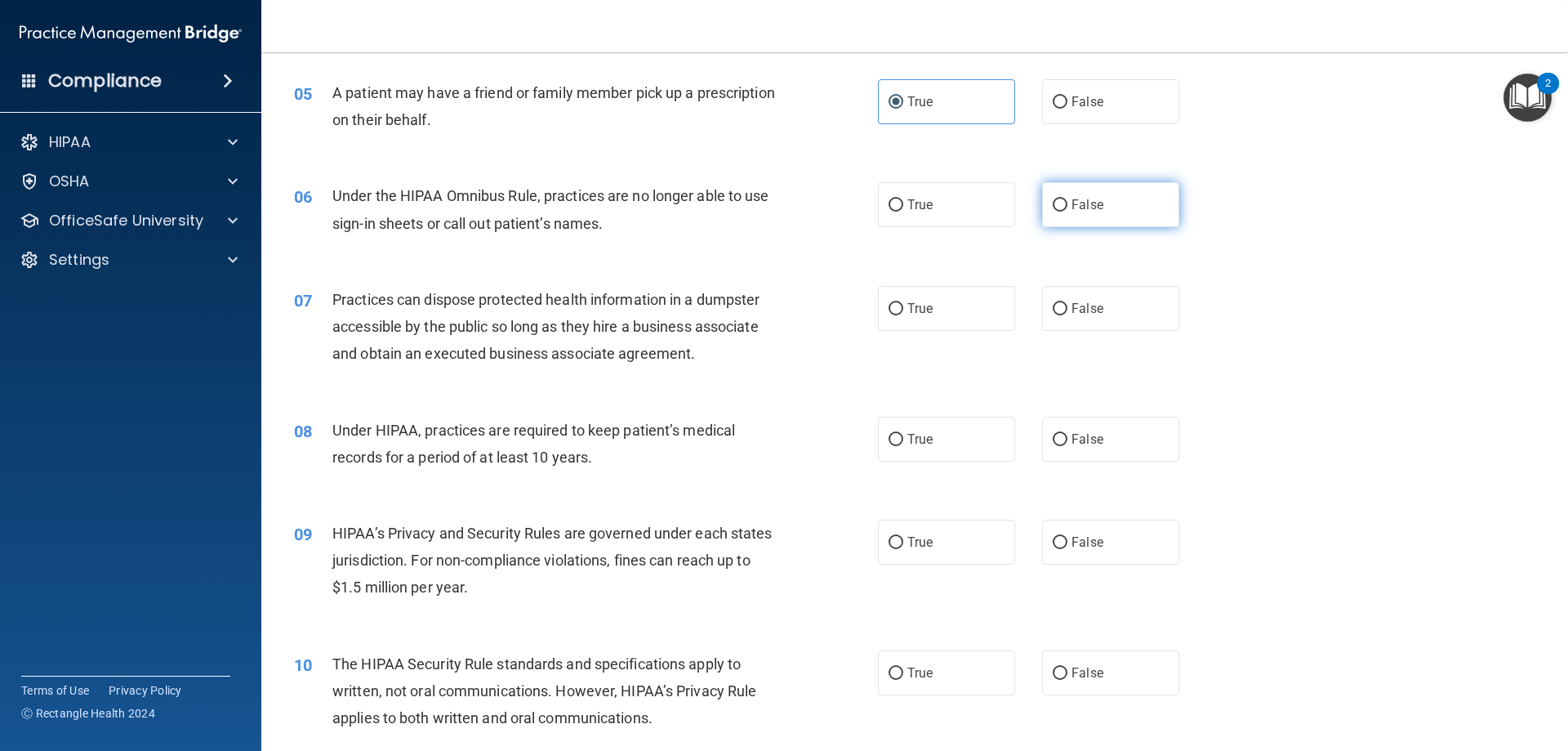
click at [1043, 216] on label "False" at bounding box center [1110, 204] width 137 height 45
click at [1043, 211] on input "False" at bounding box center [1060, 205] width 14 height 13
radio input "true"
click at [1043, 310] on input "False" at bounding box center [1060, 309] width 14 height 13
radio input "true"
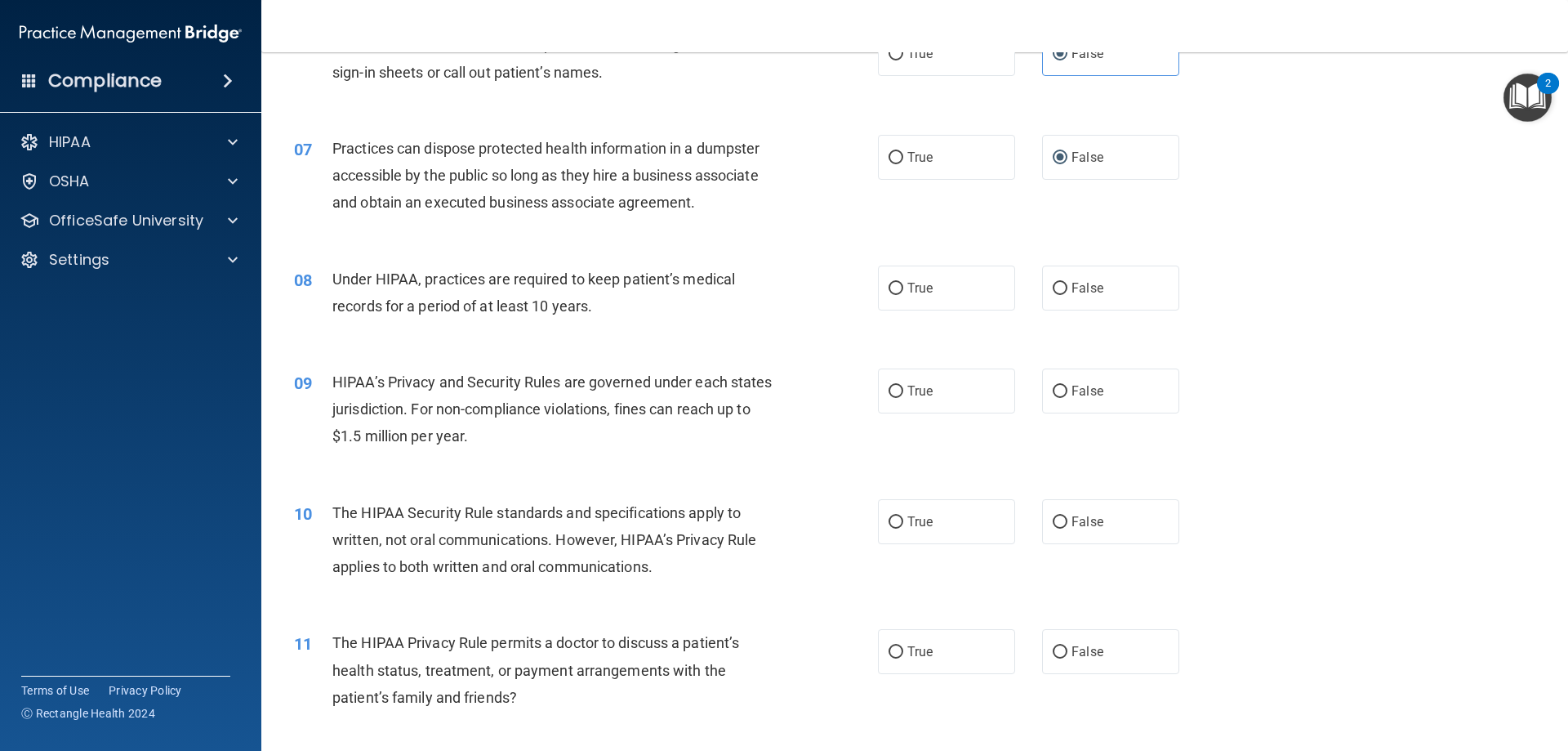
scroll to position [735, 0]
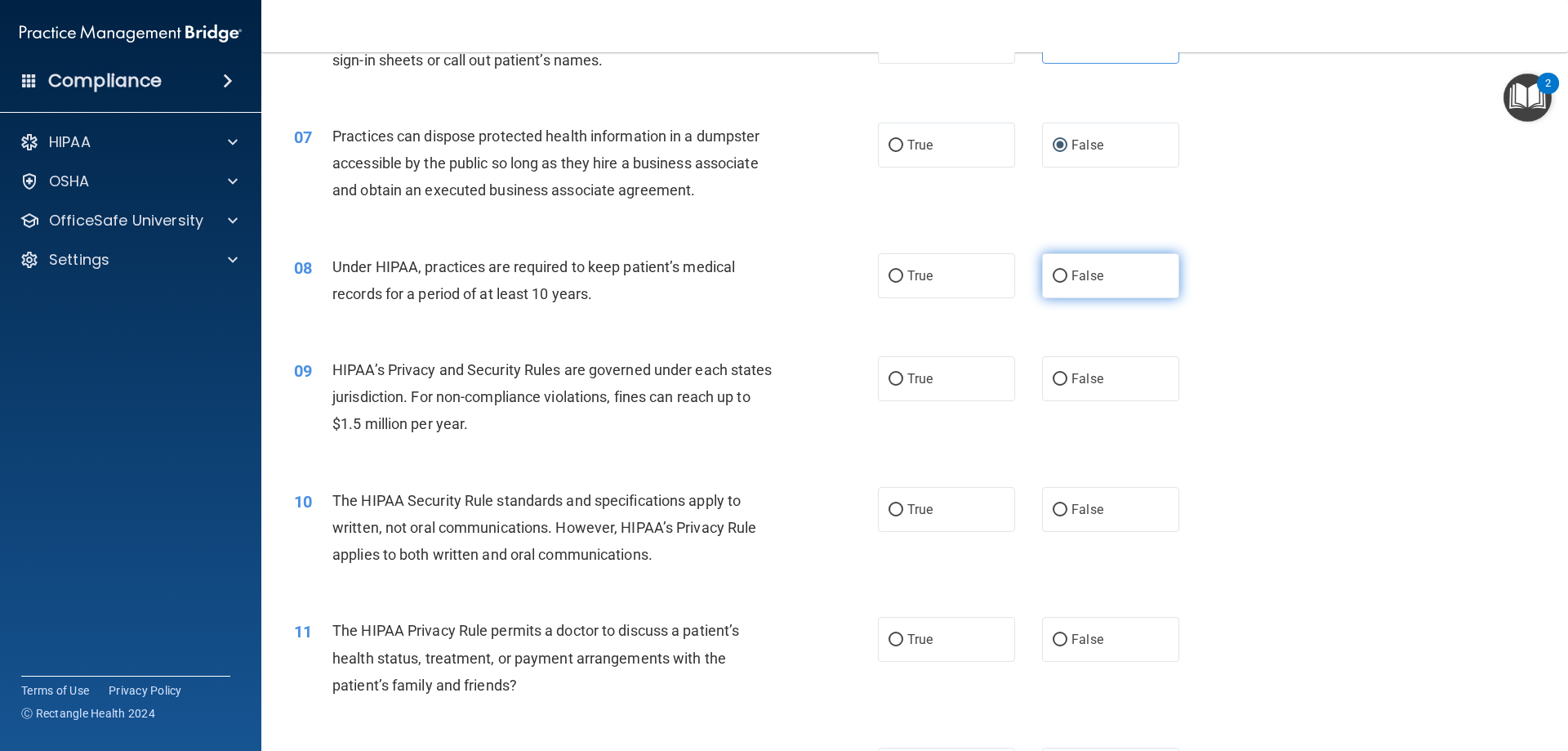
click at [1043, 287] on label "False" at bounding box center [1110, 275] width 137 height 45
click at [1043, 283] on input "False" at bounding box center [1060, 276] width 14 height 13
radio input "true"
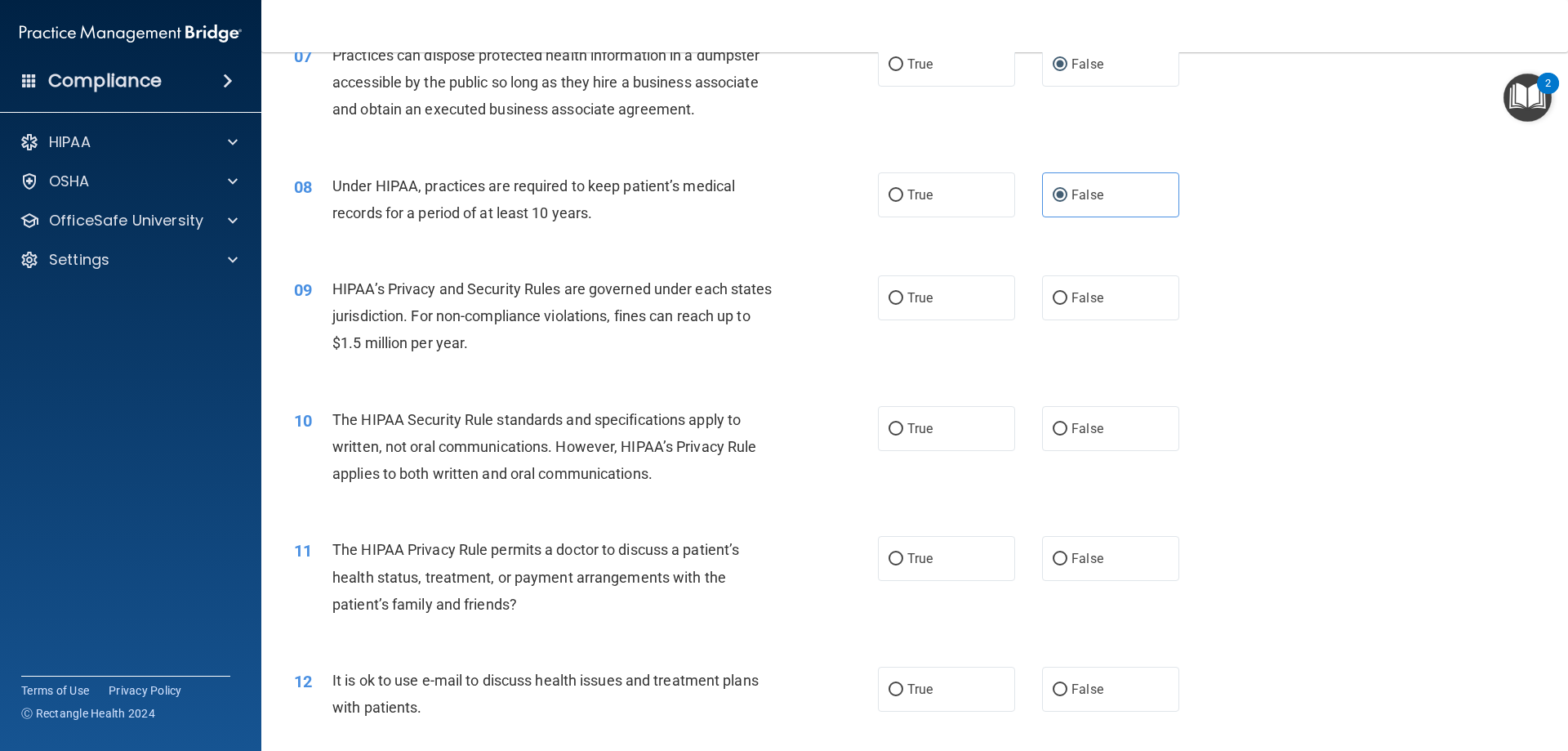
scroll to position [817, 0]
click at [889, 297] on input "True" at bounding box center [896, 297] width 14 height 13
radio input "true"
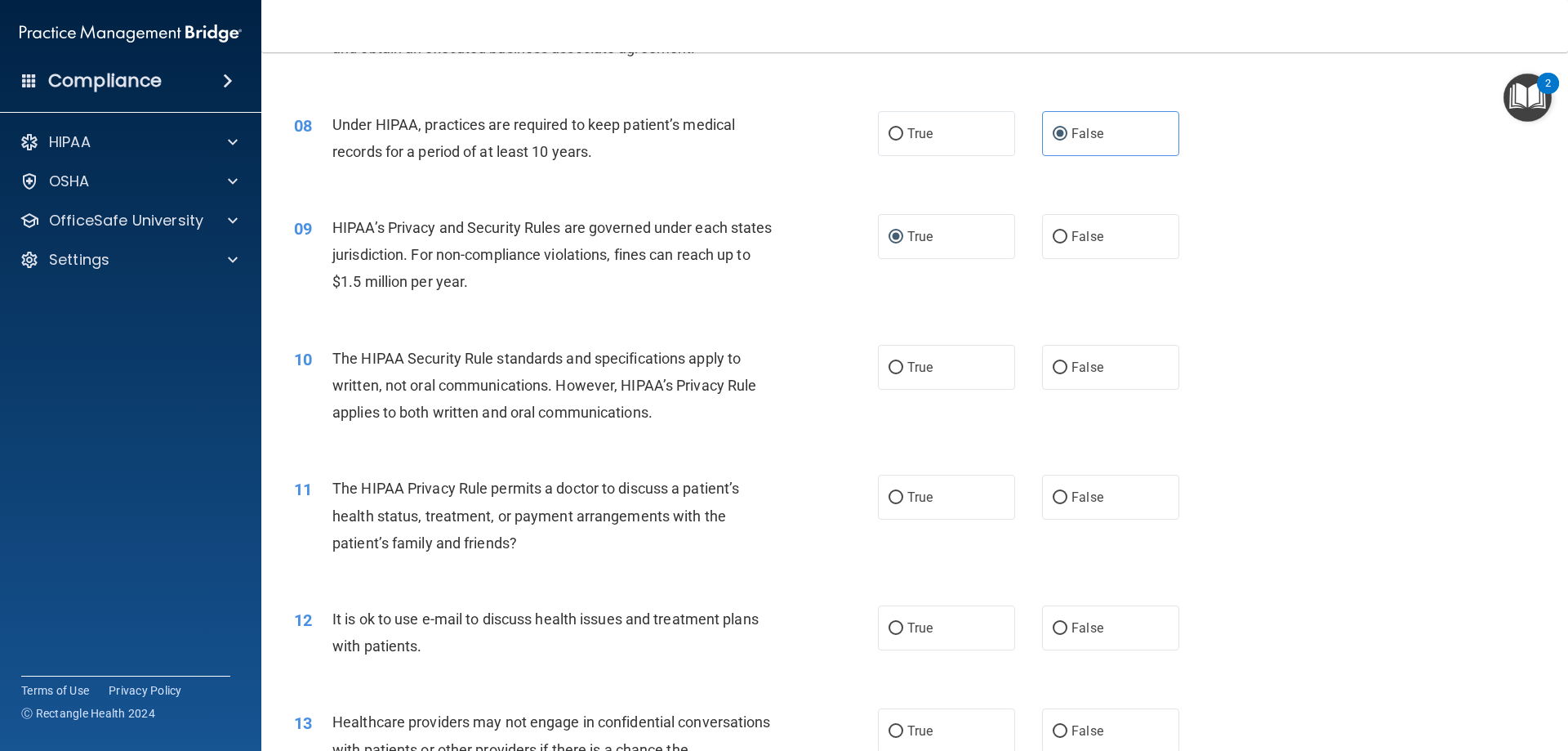
scroll to position [981, 0]
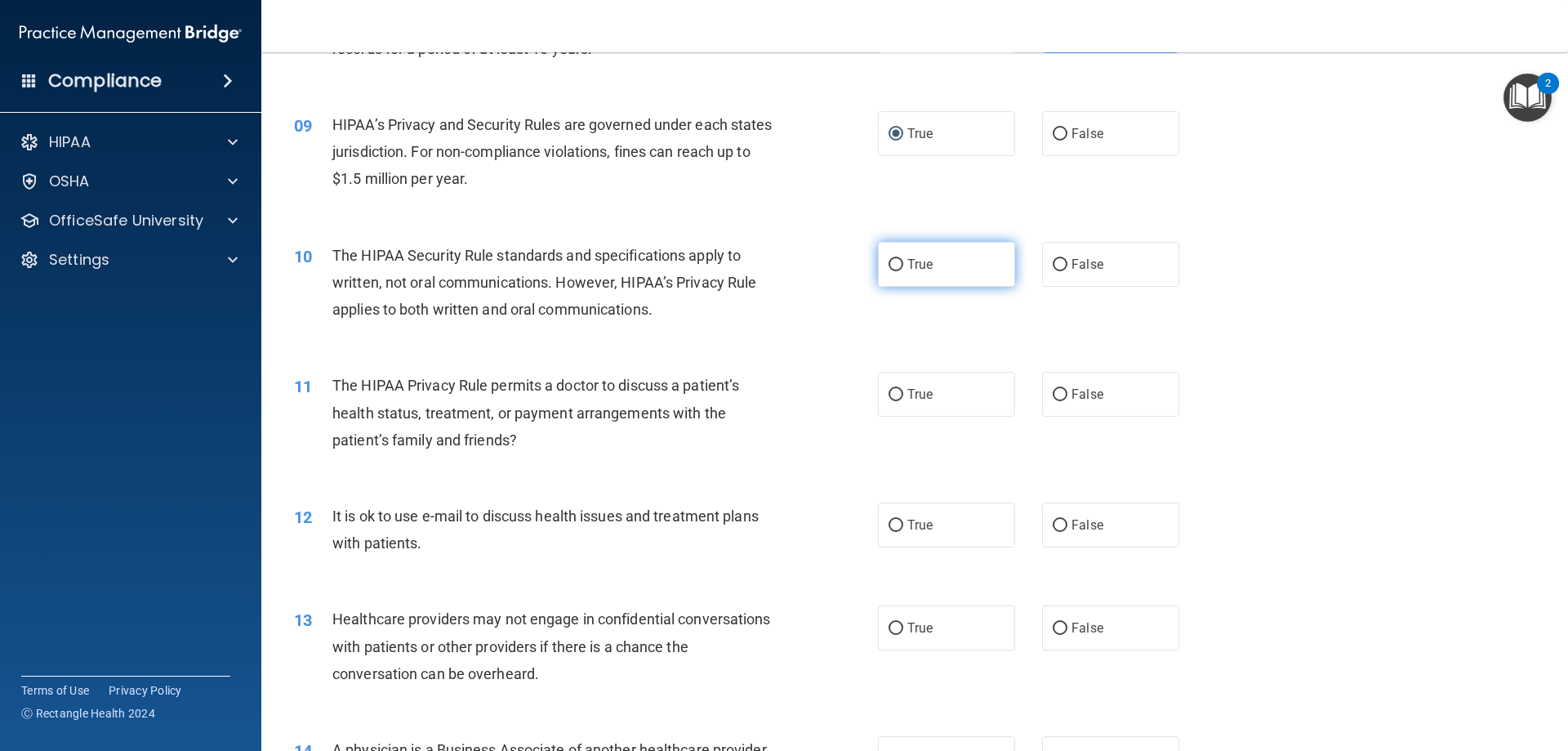
click at [943, 250] on label "True" at bounding box center [946, 264] width 137 height 45
click at [903, 259] on input "True" at bounding box center [896, 265] width 14 height 13
radio input "true"
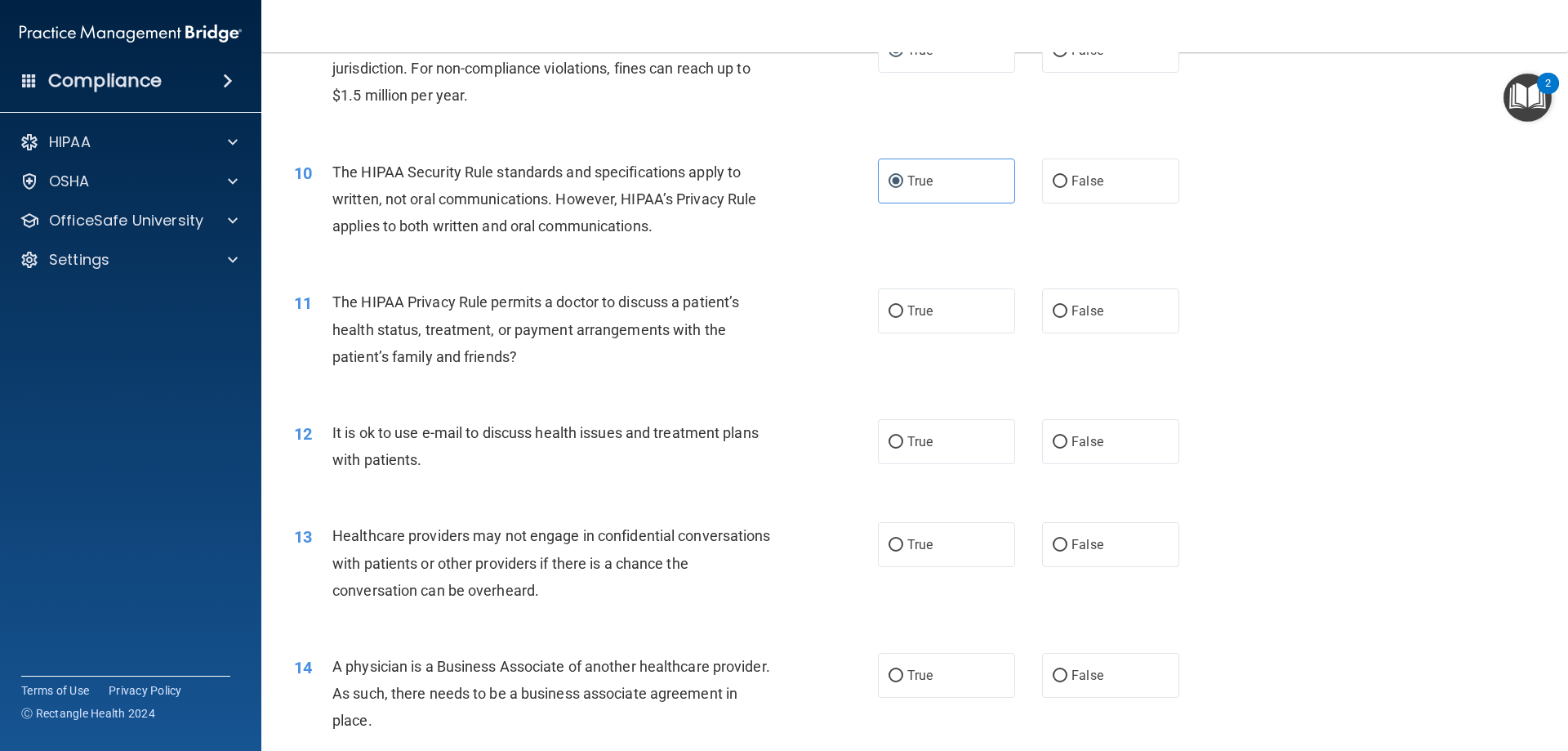
scroll to position [1144, 0]
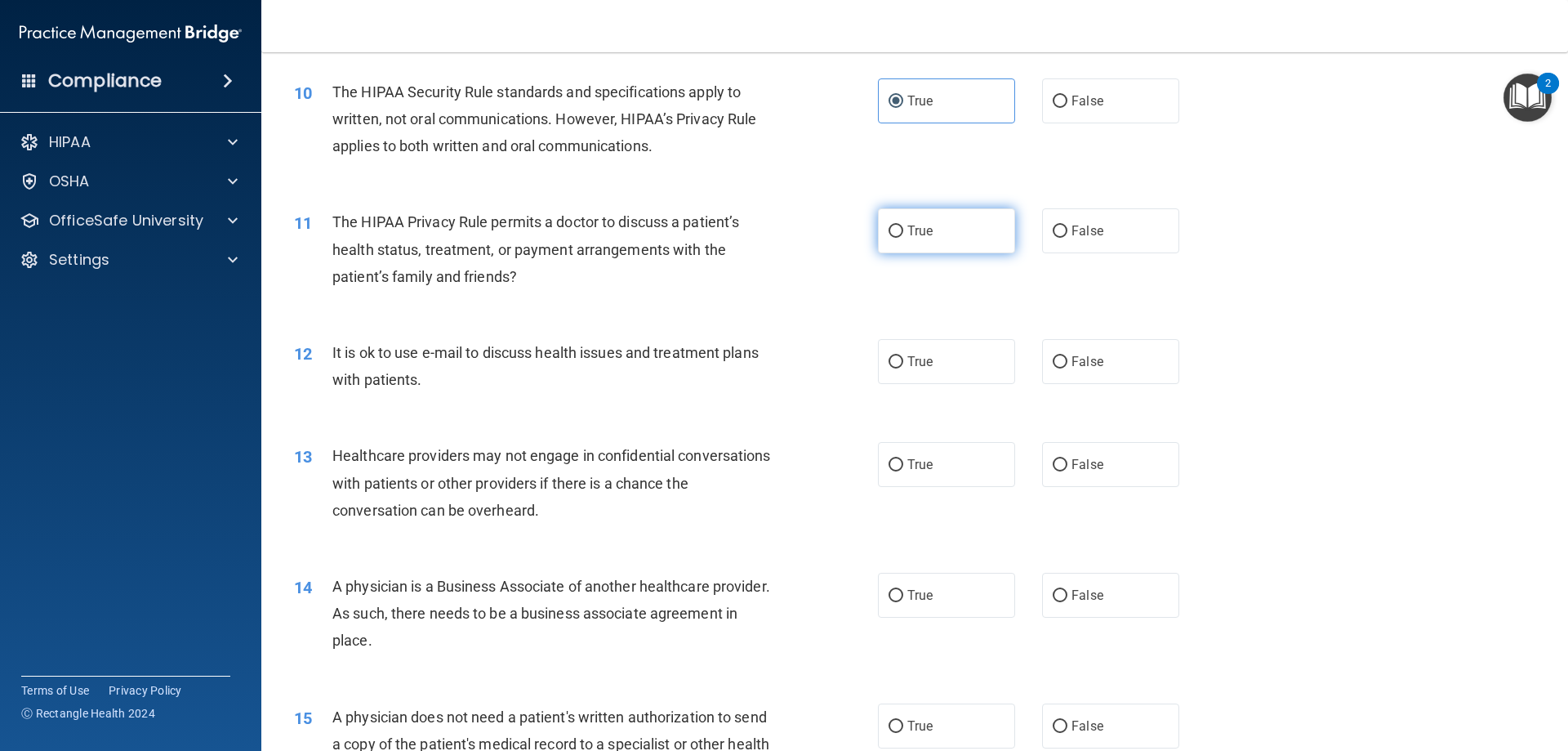
click at [890, 226] on input "True" at bounding box center [896, 232] width 14 height 13
radio input "true"
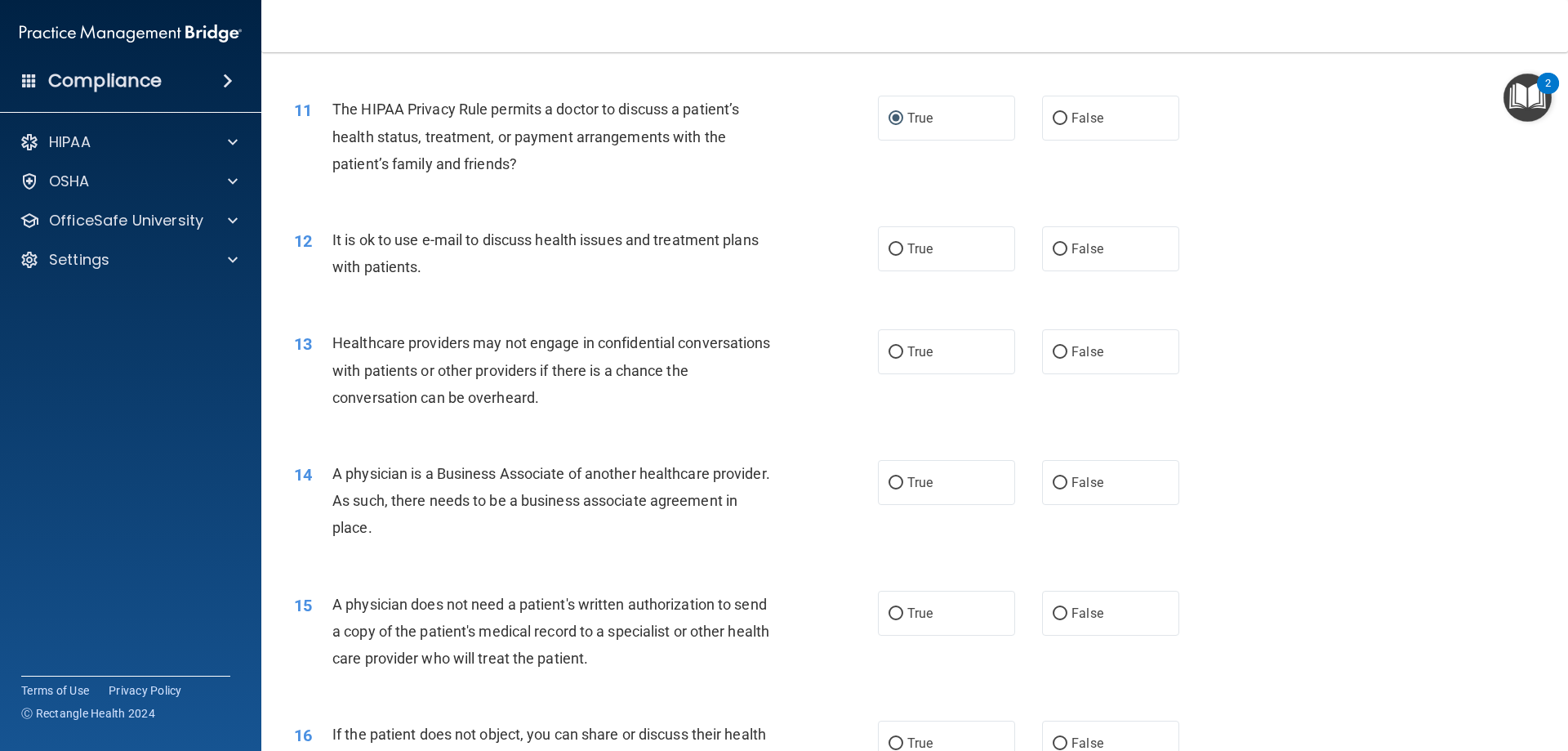
scroll to position [1308, 0]
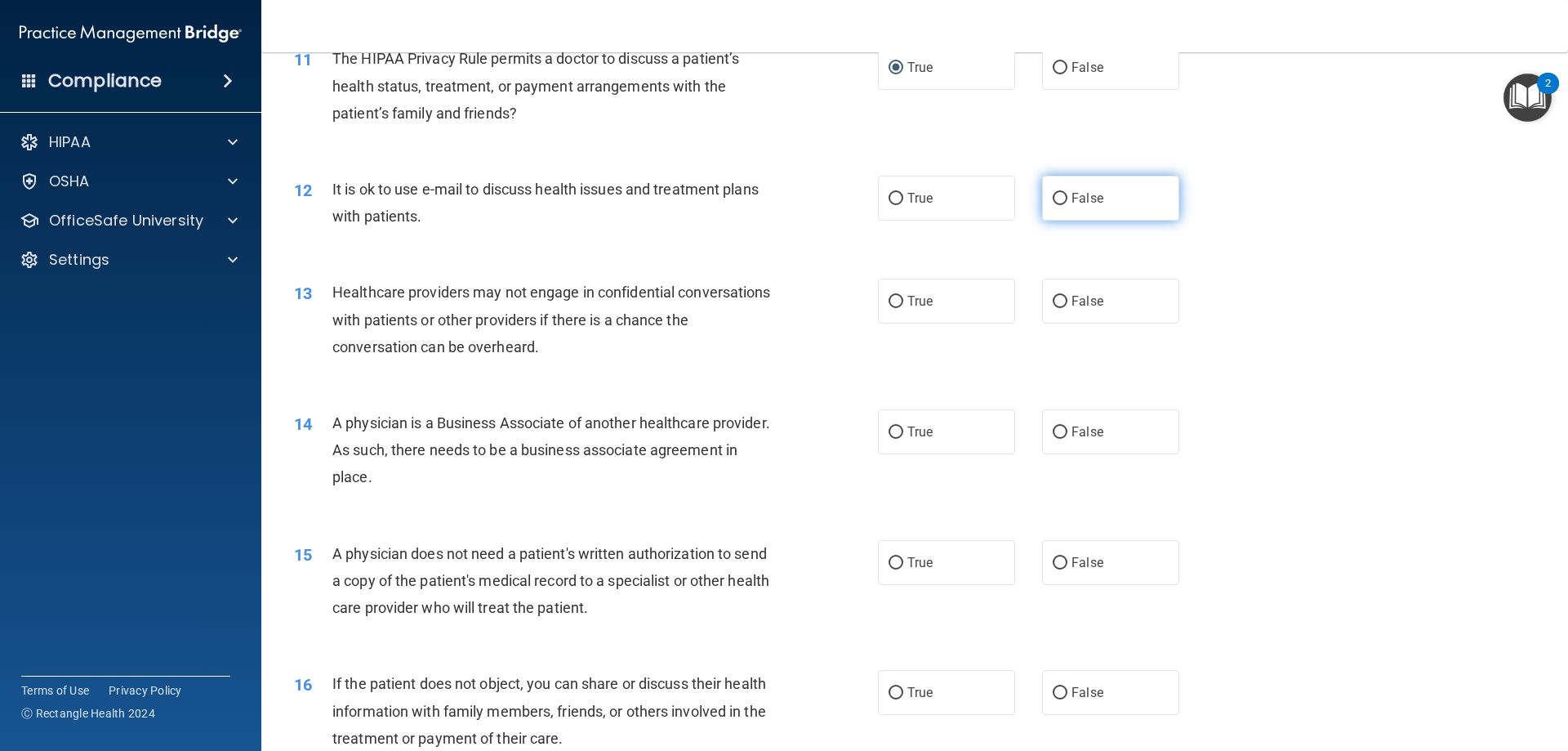
click at [1043, 188] on label "False" at bounding box center [1110, 198] width 137 height 45
click at [1043, 193] on input "False" at bounding box center [1060, 199] width 14 height 13
radio input "true"
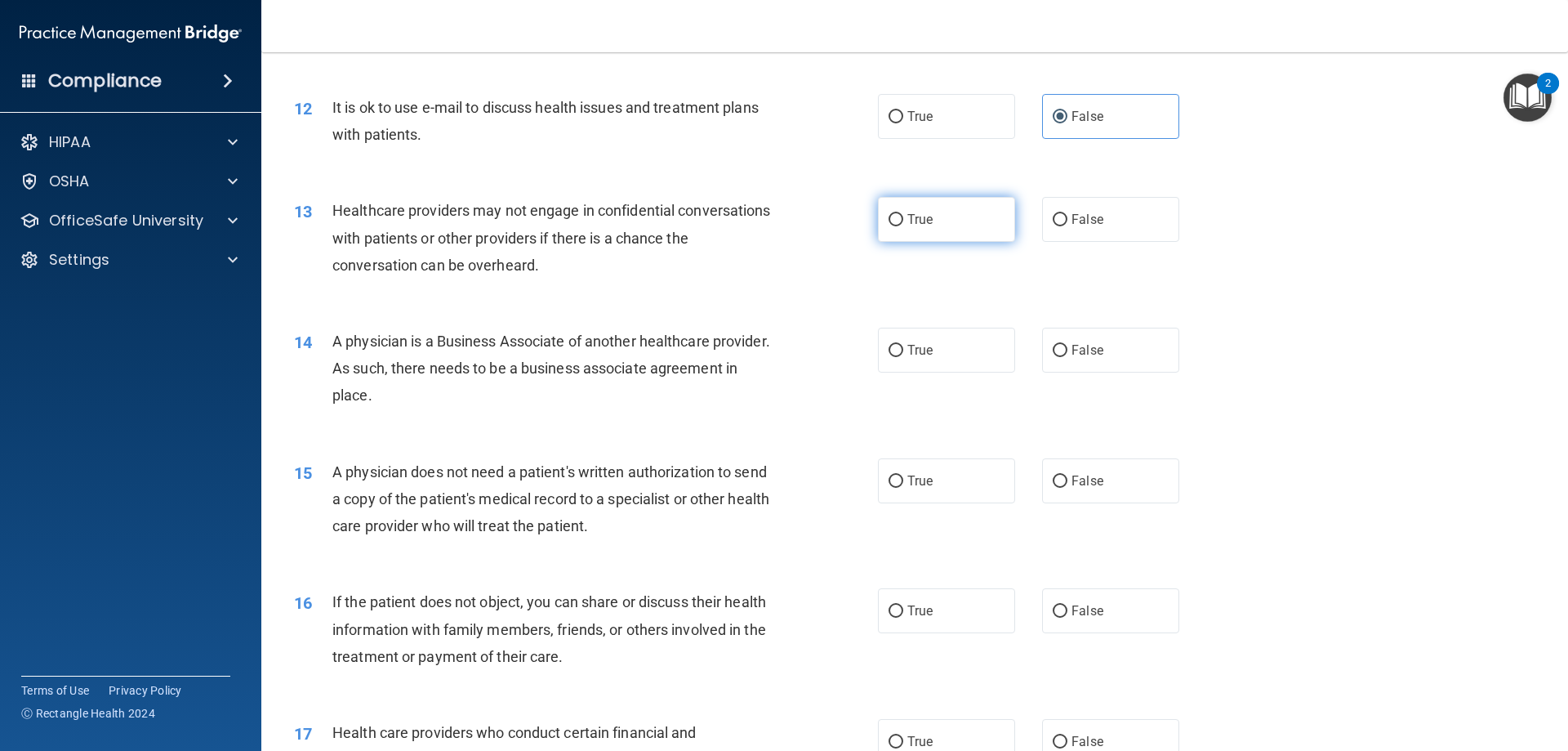
click at [917, 221] on span "True" at bounding box center [920, 219] width 25 height 15
click at [903, 221] on input "True" at bounding box center [896, 220] width 14 height 13
radio input "true"
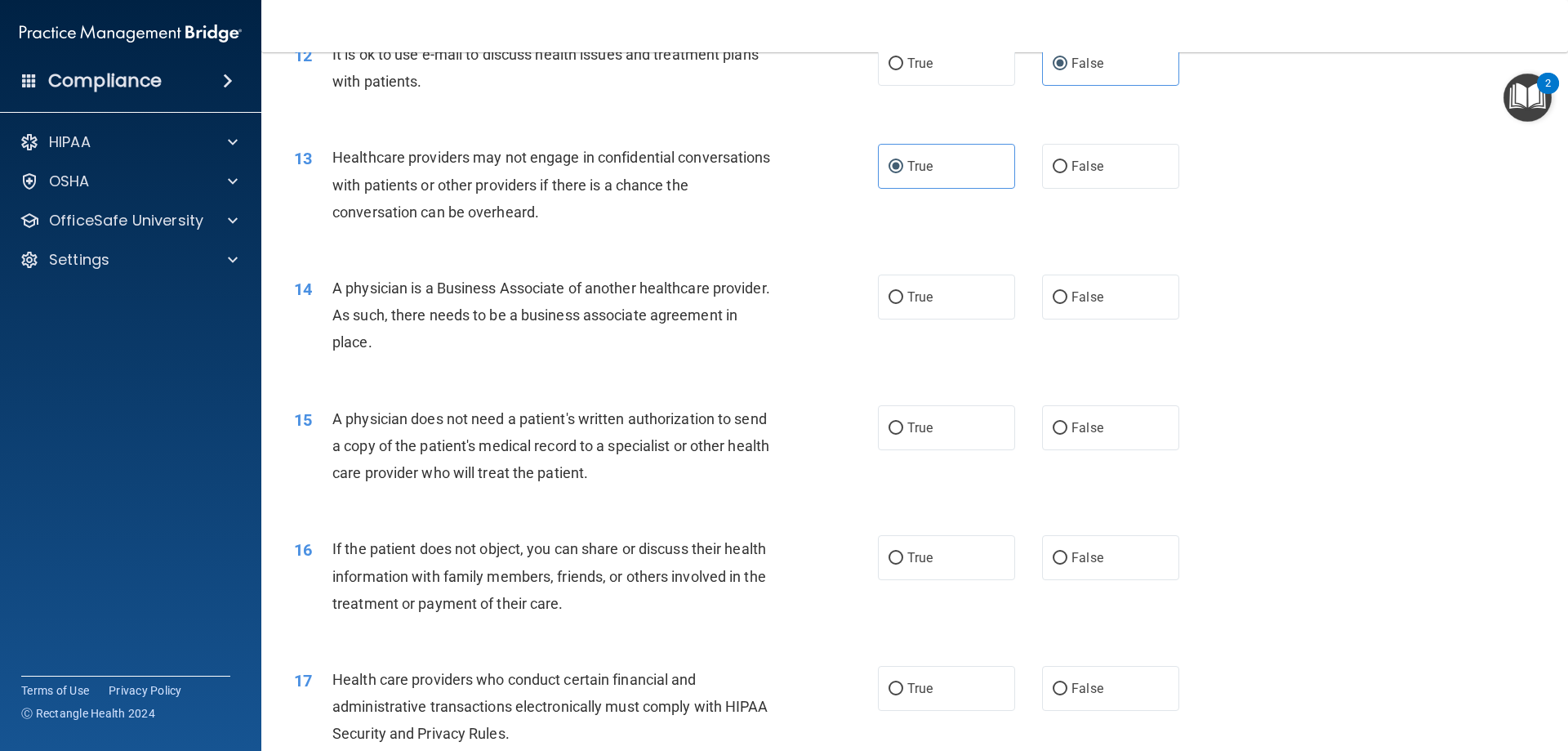
scroll to position [1471, 0]
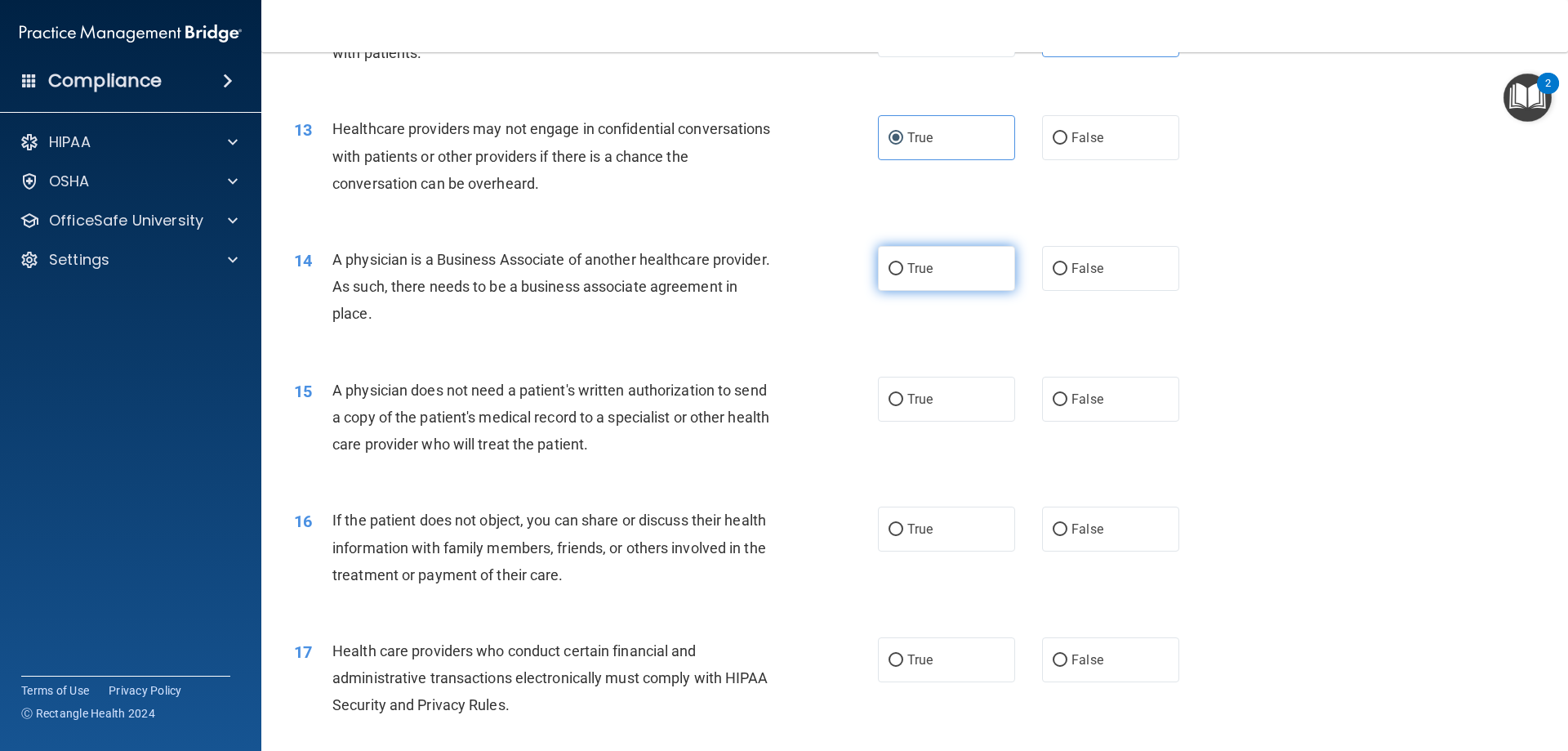
click at [953, 275] on label "True" at bounding box center [946, 268] width 137 height 45
click at [903, 275] on input "True" at bounding box center [896, 269] width 14 height 13
radio input "true"
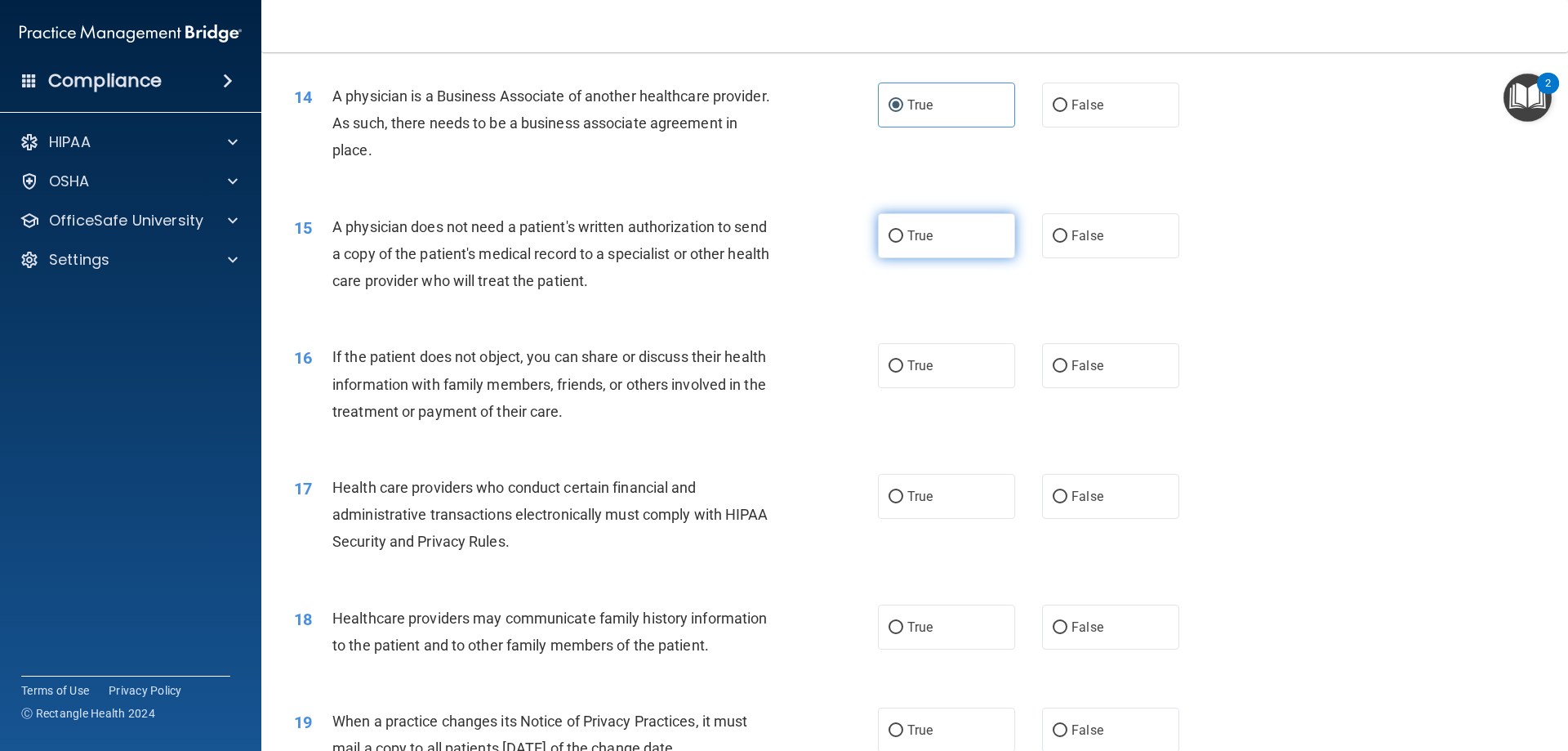
click at [977, 246] on label "True" at bounding box center [946, 235] width 137 height 45
click at [903, 242] on input "True" at bounding box center [896, 237] width 14 height 13
radio input "true"
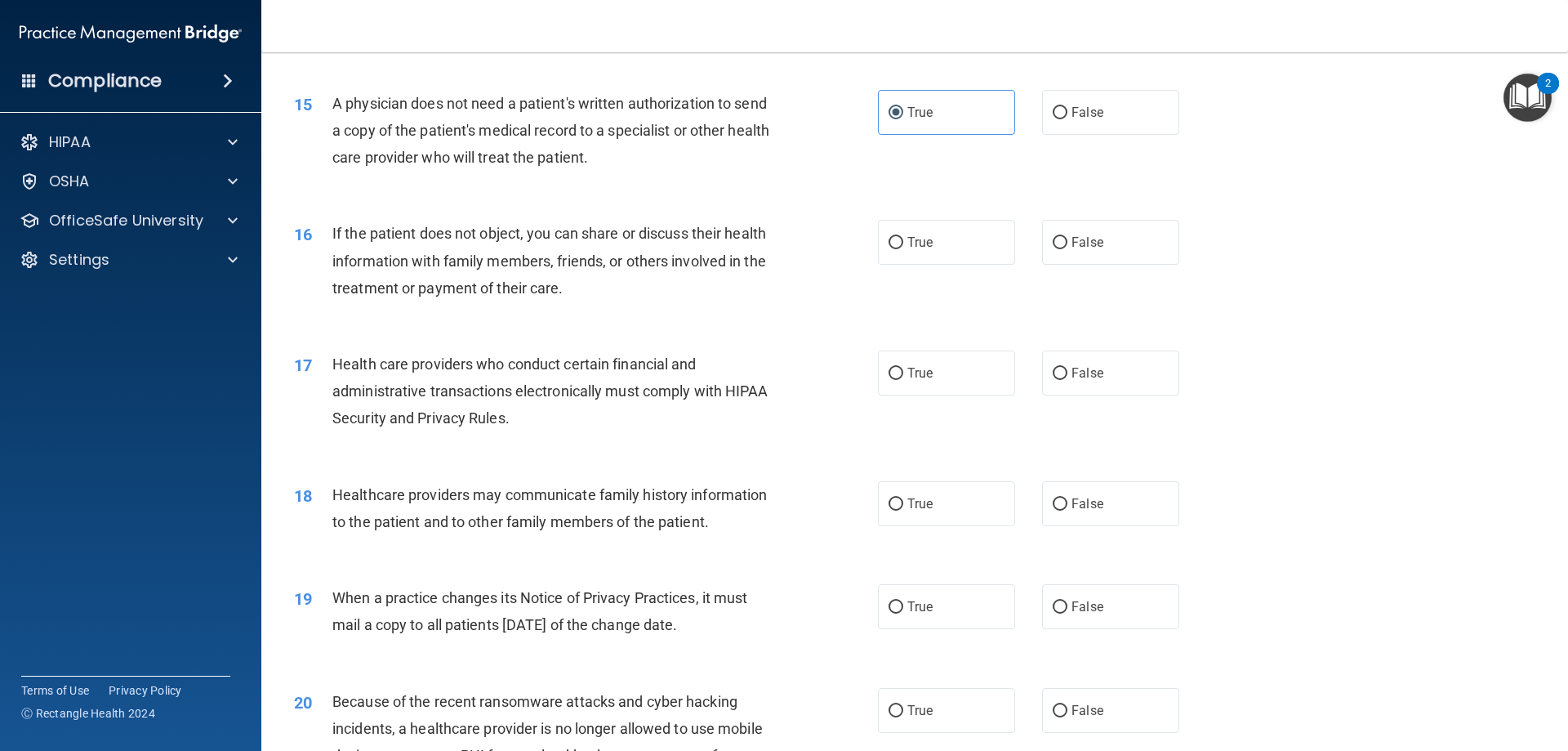
scroll to position [1798, 0]
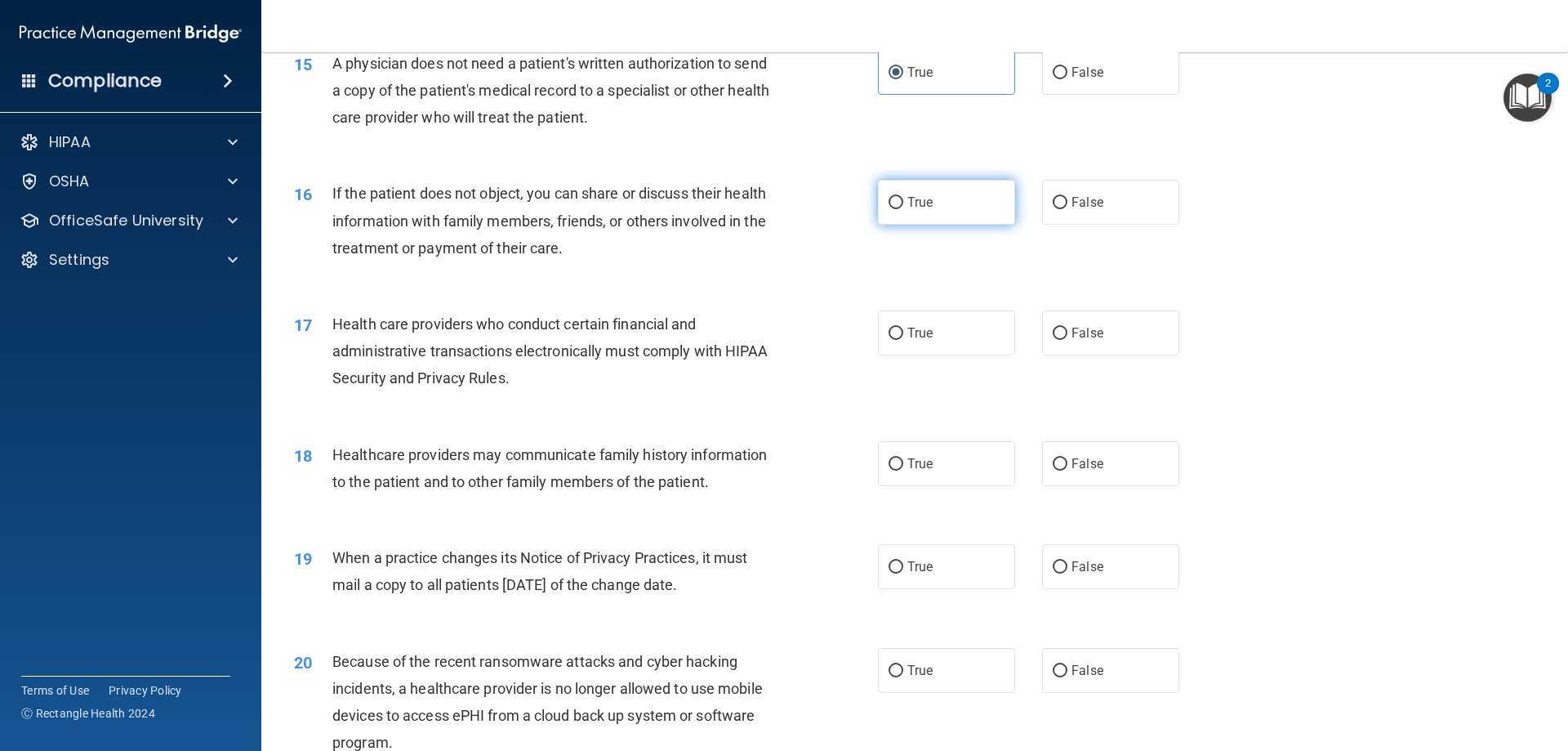
click at [909, 208] on span "True" at bounding box center [920, 202] width 25 height 15
click at [903, 208] on input "True" at bounding box center [896, 203] width 14 height 13
radio input "true"
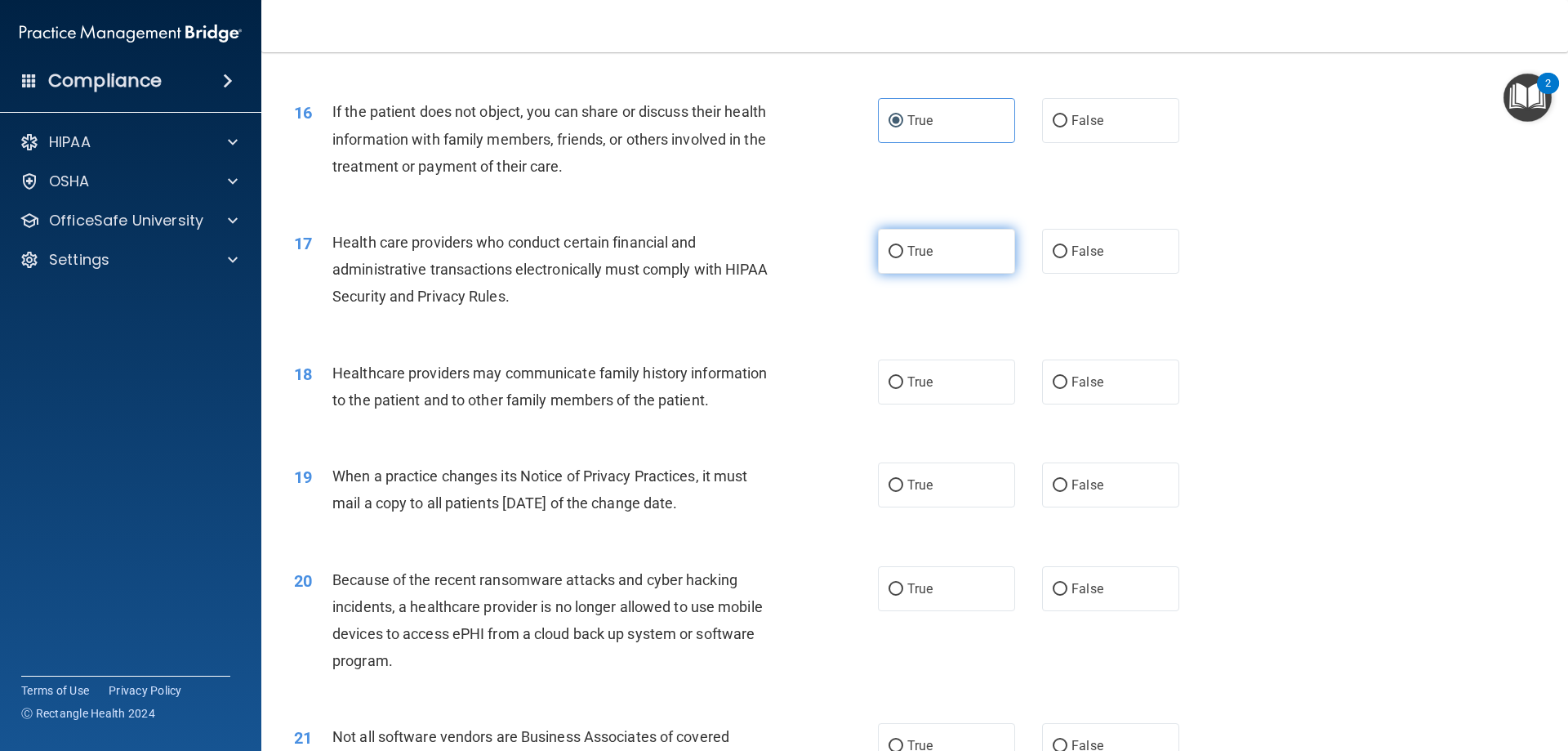
click at [924, 260] on label "True" at bounding box center [946, 251] width 137 height 45
click at [903, 258] on input "True" at bounding box center [896, 252] width 14 height 13
radio input "true"
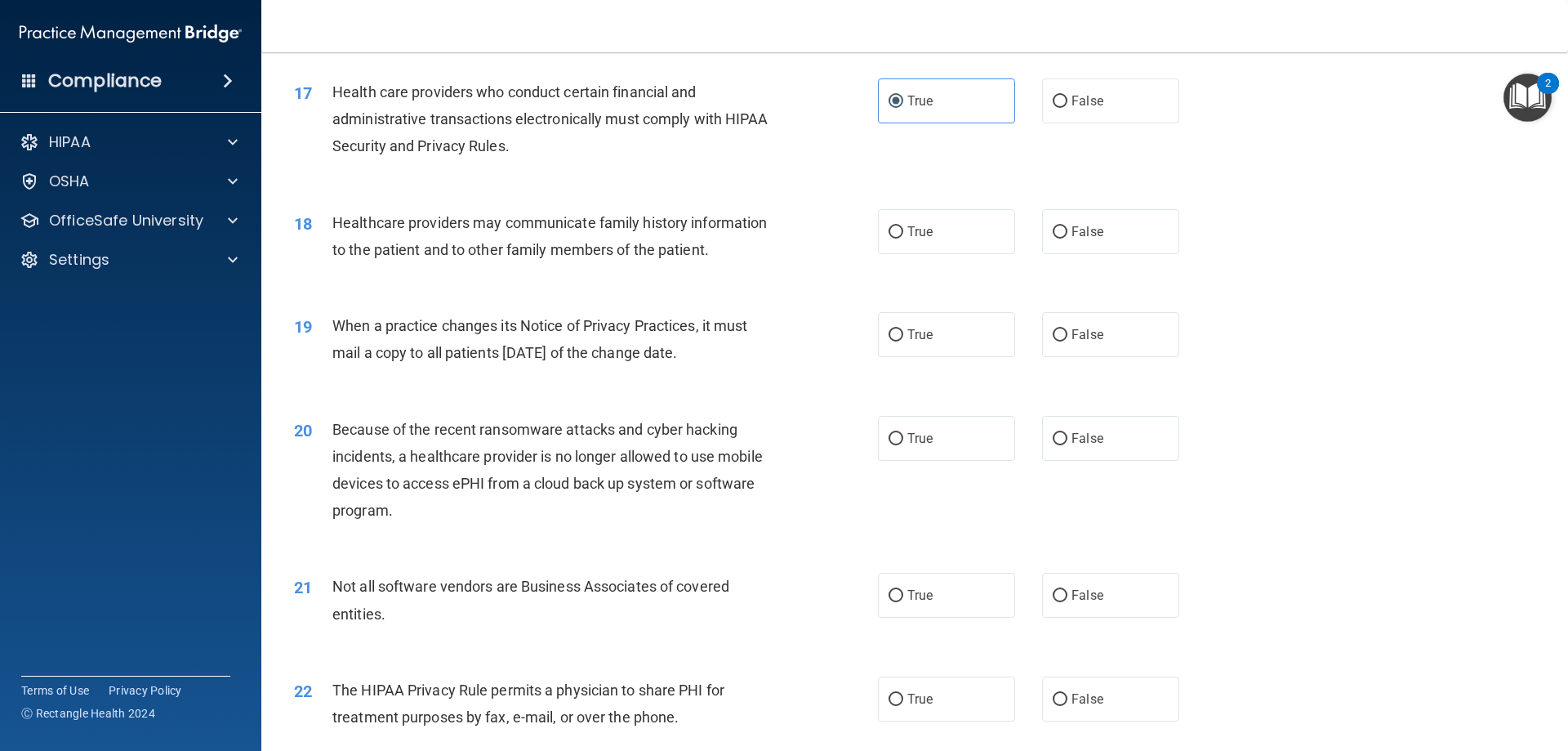
scroll to position [2043, 0]
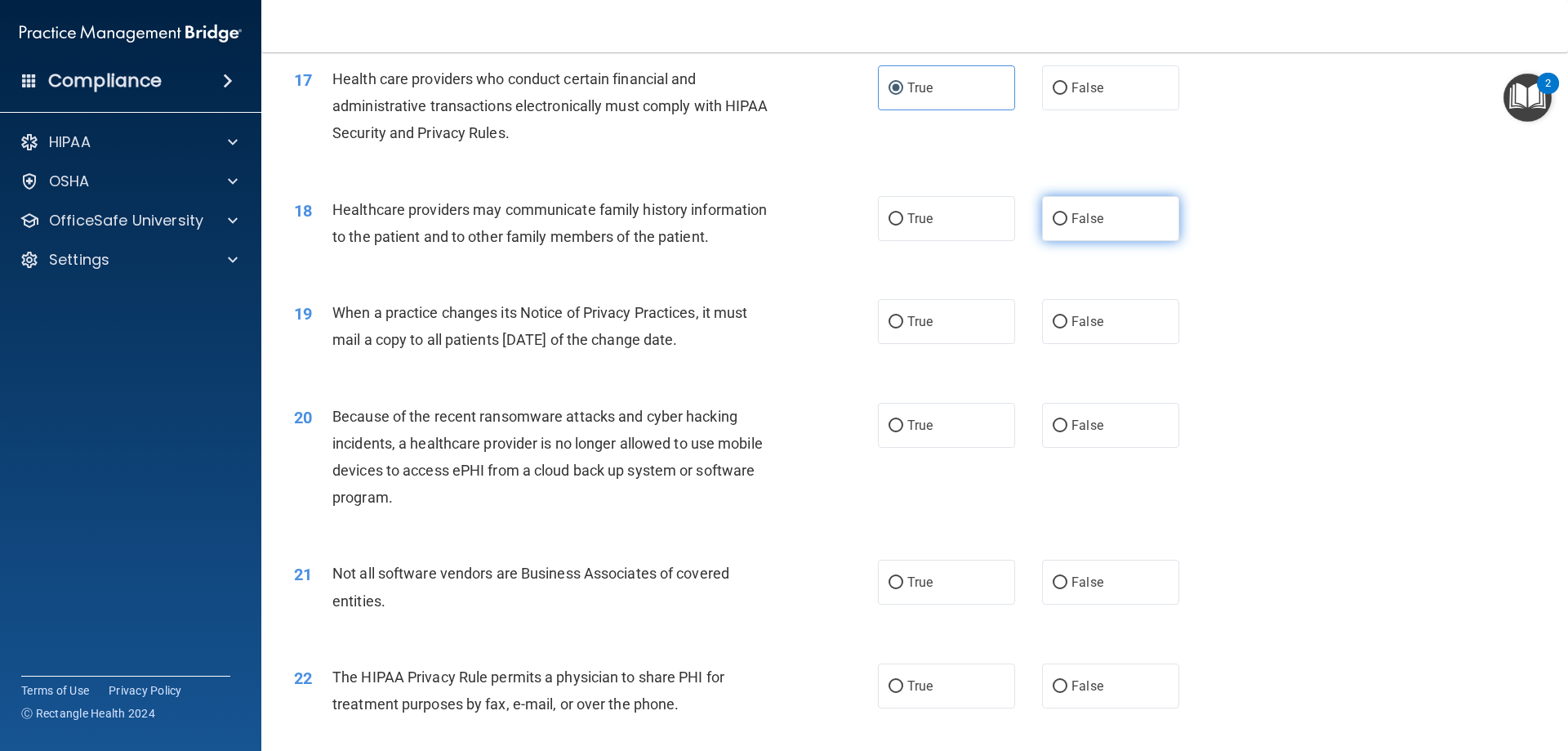
click at [1043, 221] on label "False" at bounding box center [1110, 218] width 137 height 45
click at [1043, 221] on input "False" at bounding box center [1060, 219] width 14 height 13
radio input "true"
click at [910, 337] on label "True" at bounding box center [946, 321] width 137 height 45
click at [903, 328] on input "True" at bounding box center [896, 322] width 14 height 13
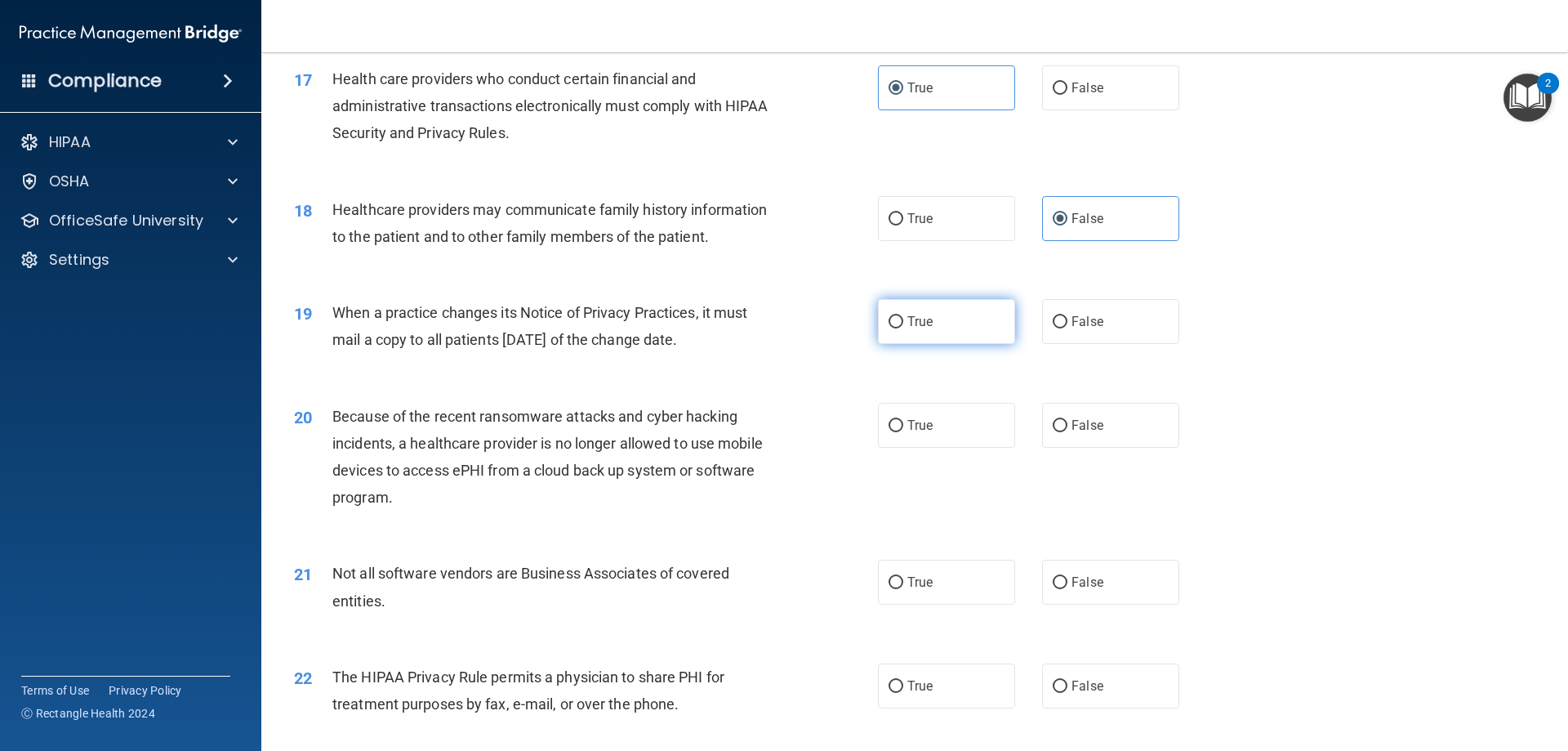
radio input "true"
click at [943, 434] on label "True" at bounding box center [946, 424] width 137 height 45
click at [903, 432] on input "True" at bounding box center [896, 426] width 14 height 13
radio input "true"
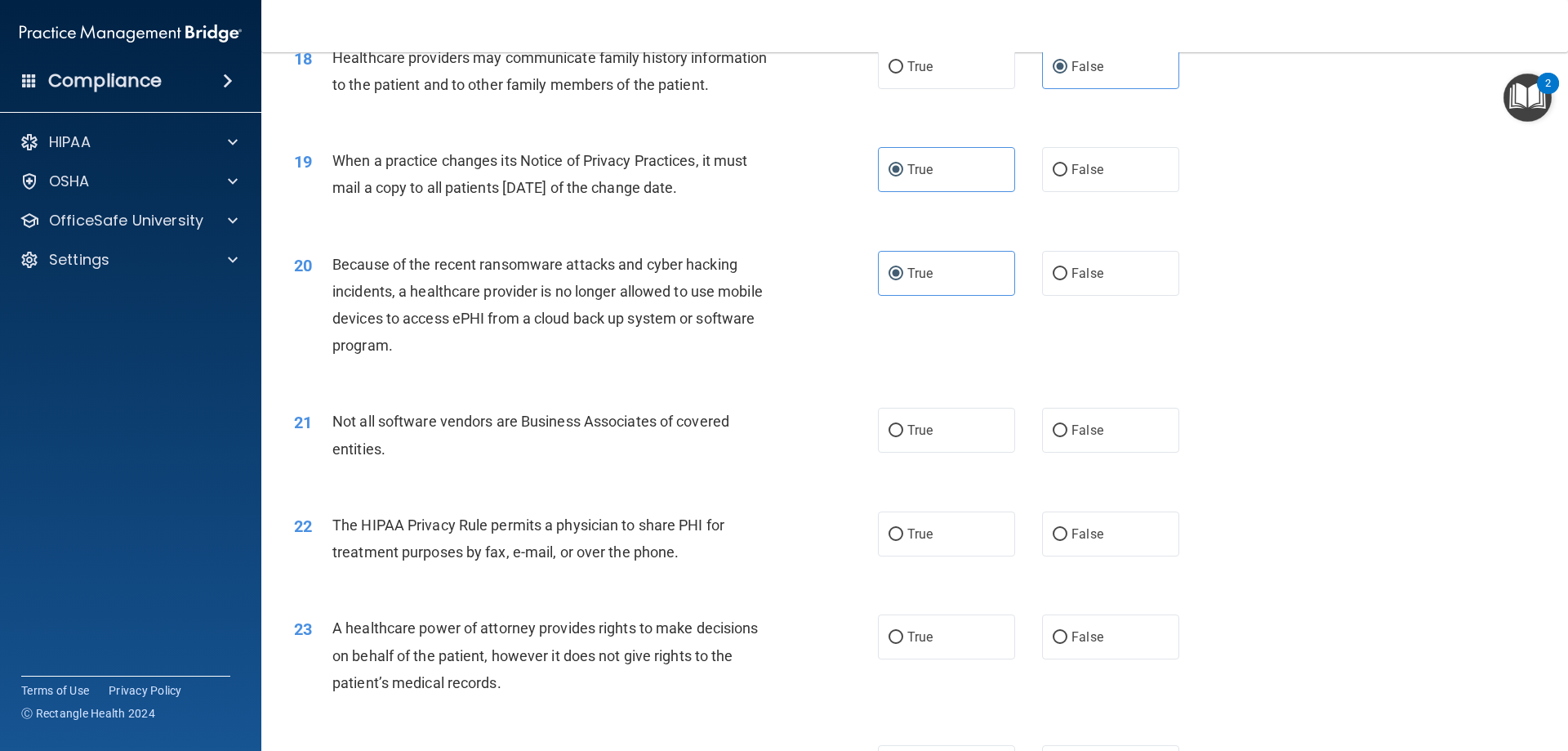
scroll to position [2206, 0]
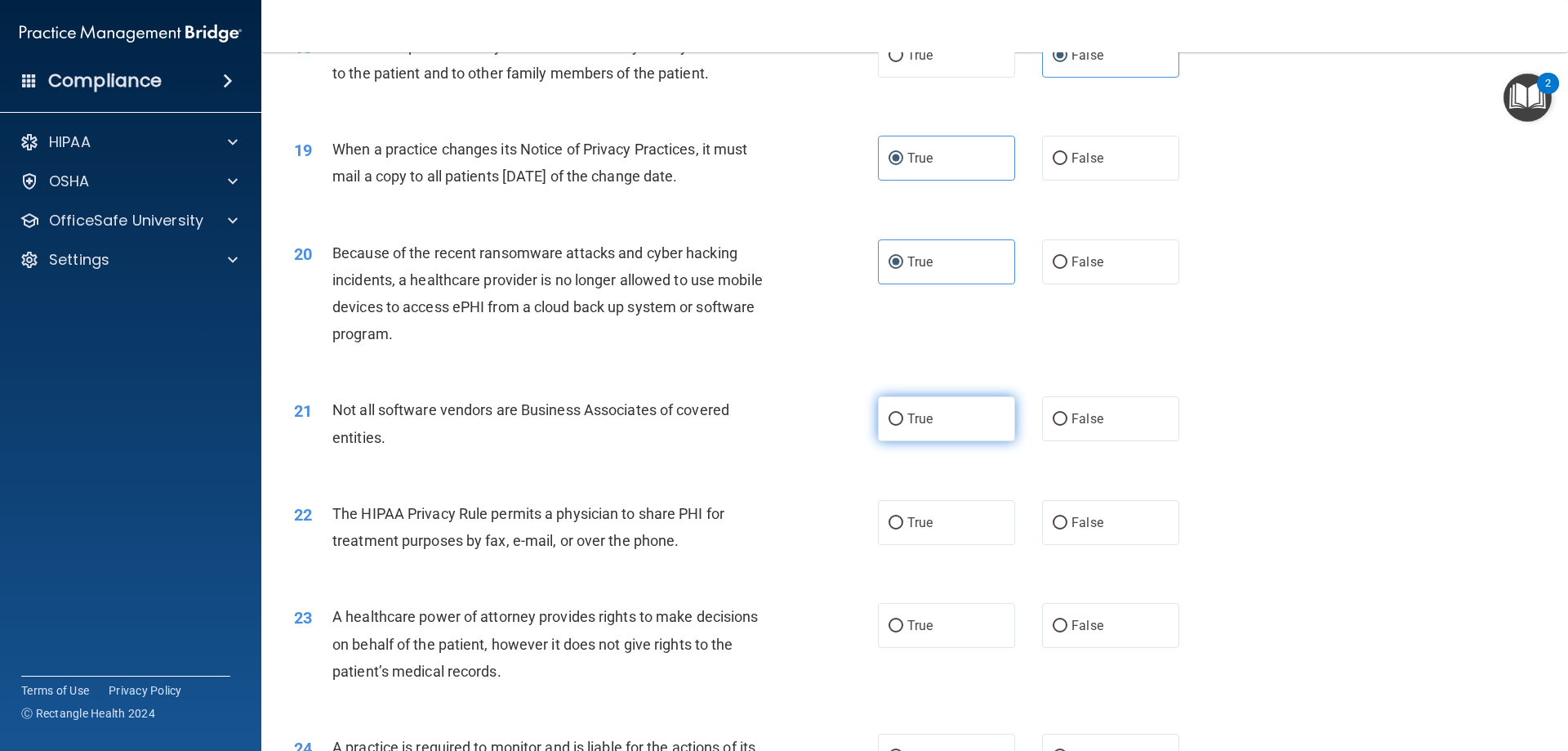
click at [931, 426] on label "True" at bounding box center [946, 418] width 137 height 45
click at [903, 426] on input "True" at bounding box center [896, 419] width 14 height 13
radio input "true"
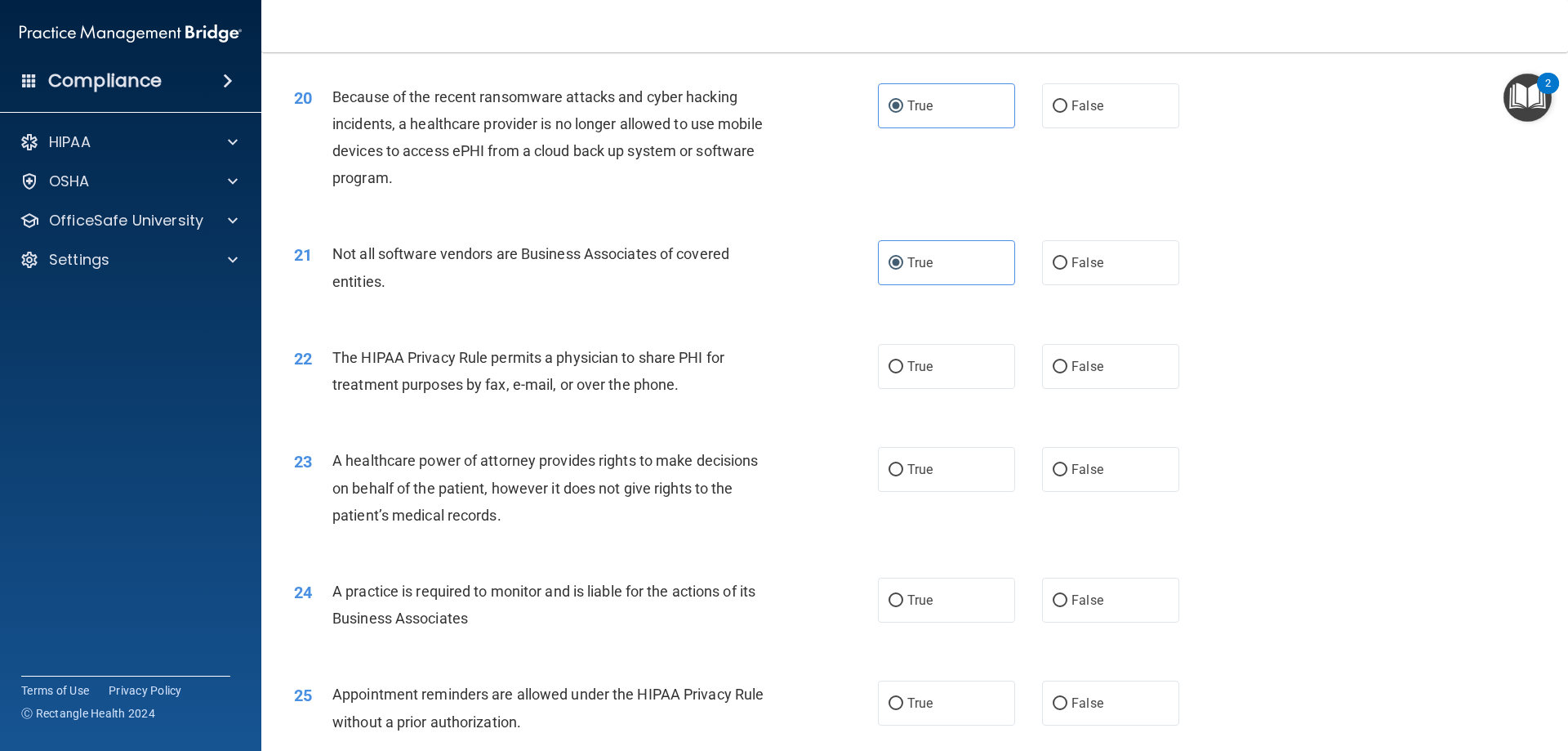
scroll to position [2369, 0]
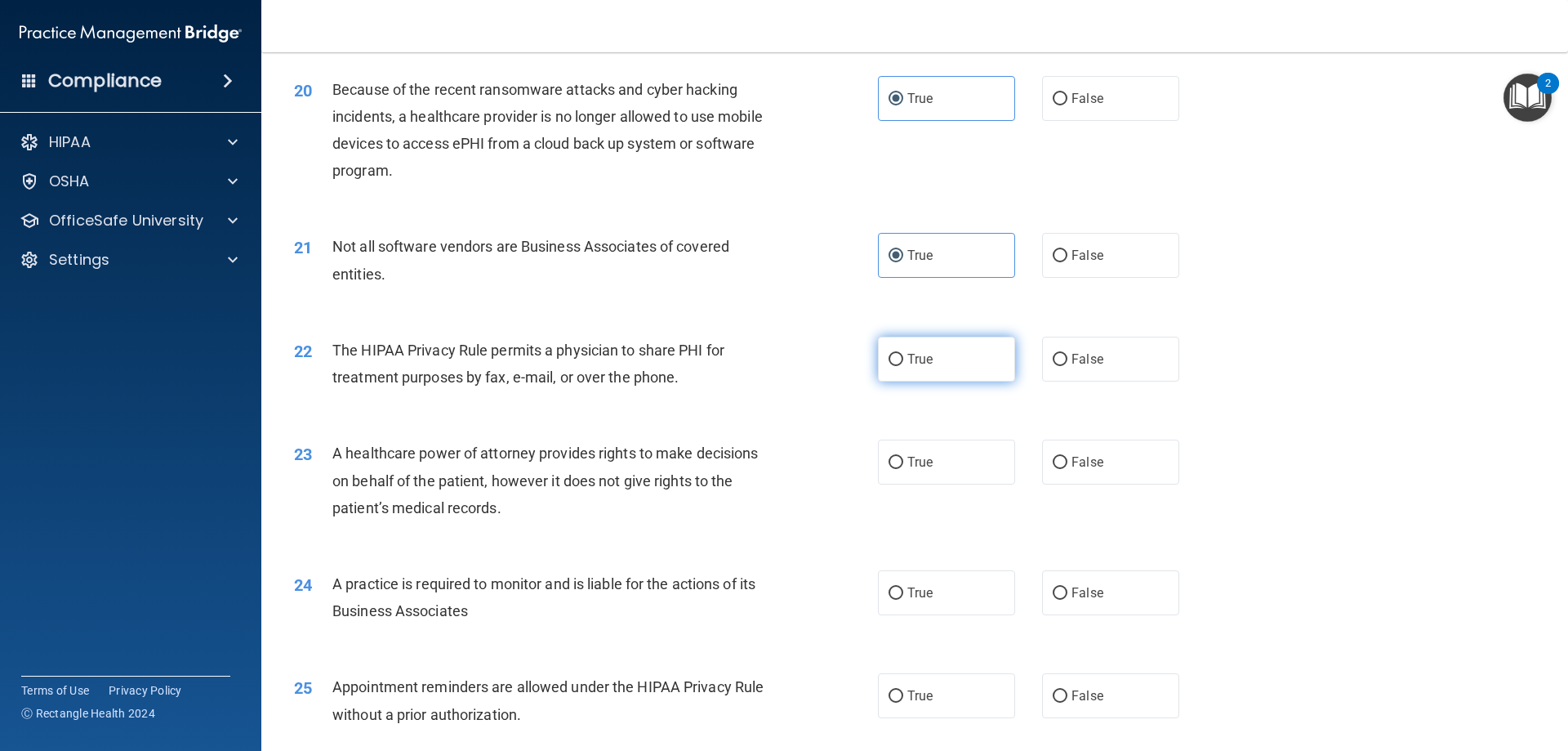
click at [965, 365] on label "True" at bounding box center [946, 359] width 137 height 45
click at [903, 365] on input "True" at bounding box center [896, 360] width 14 height 13
radio input "true"
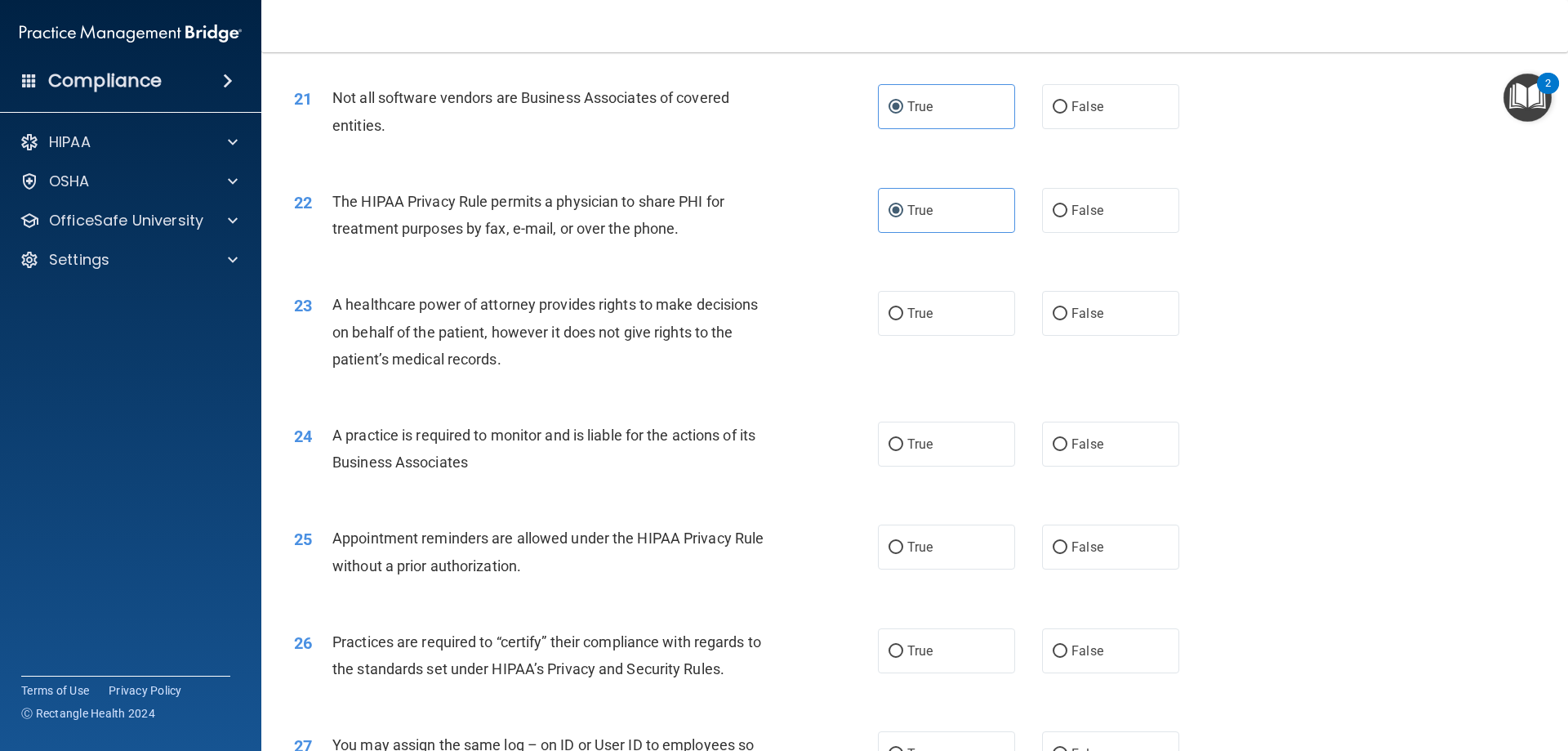
scroll to position [2533, 0]
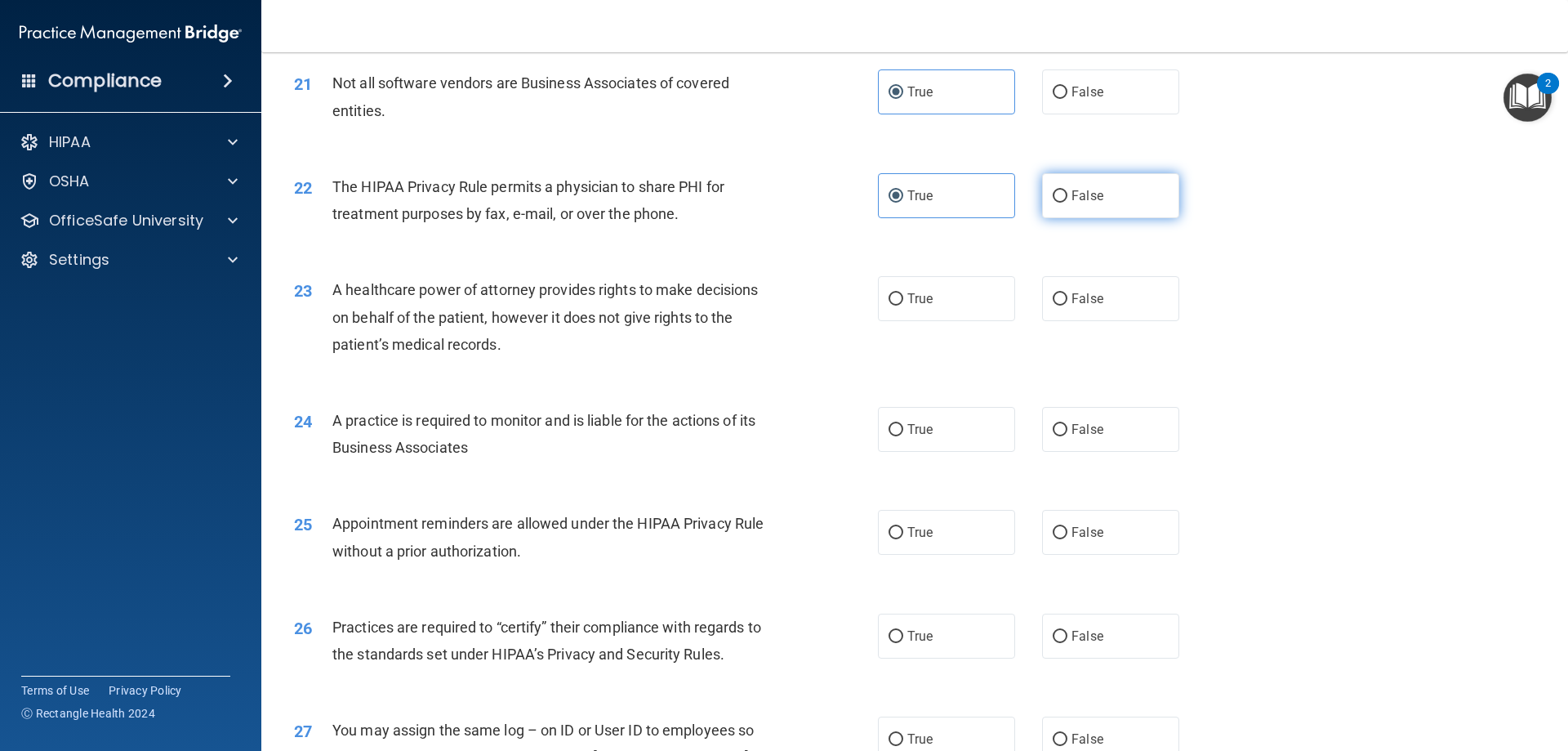
click at [1043, 194] on input "False" at bounding box center [1060, 196] width 14 height 13
radio input "true"
radio input "false"
click at [1043, 294] on input "False" at bounding box center [1060, 299] width 14 height 13
radio input "true"
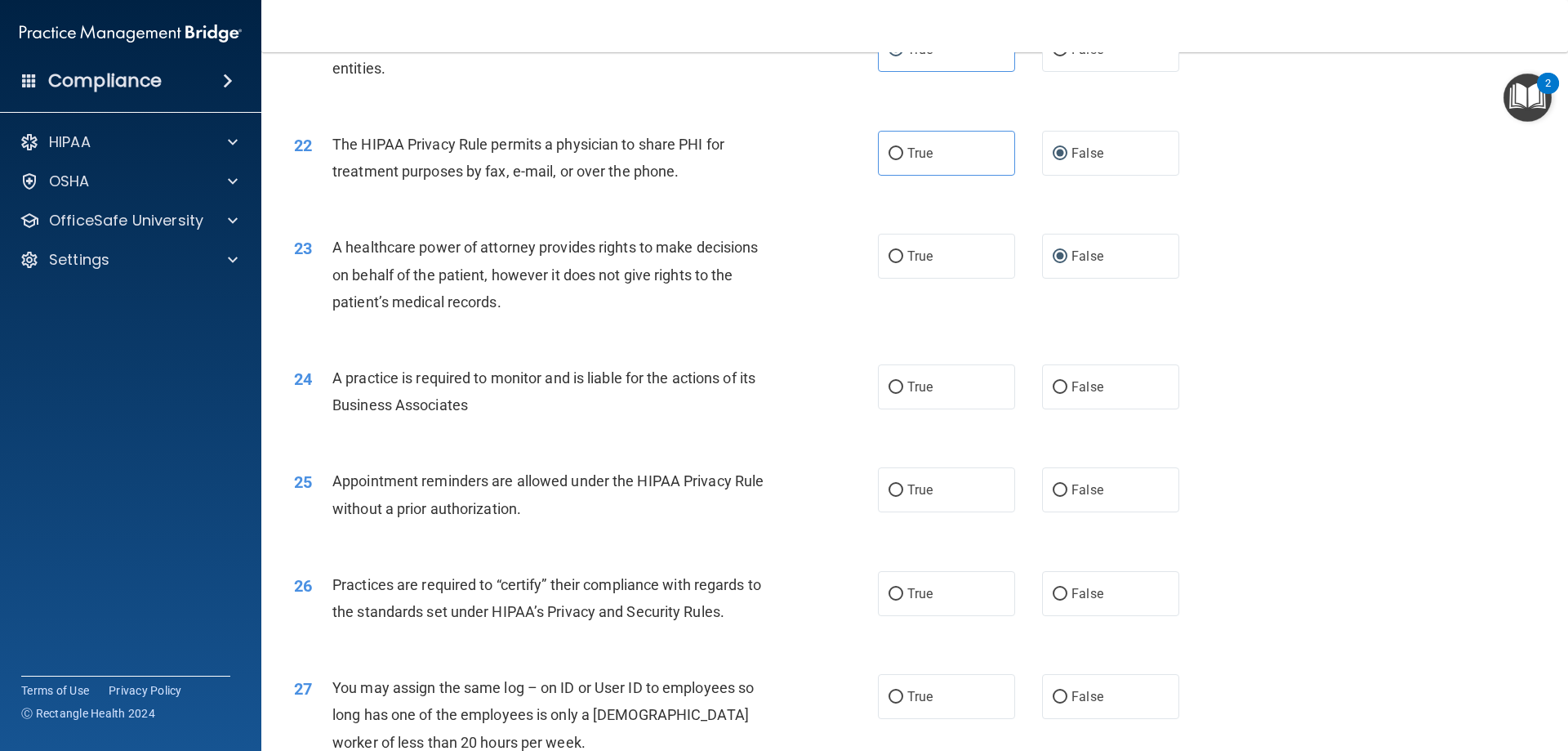
scroll to position [2614, 0]
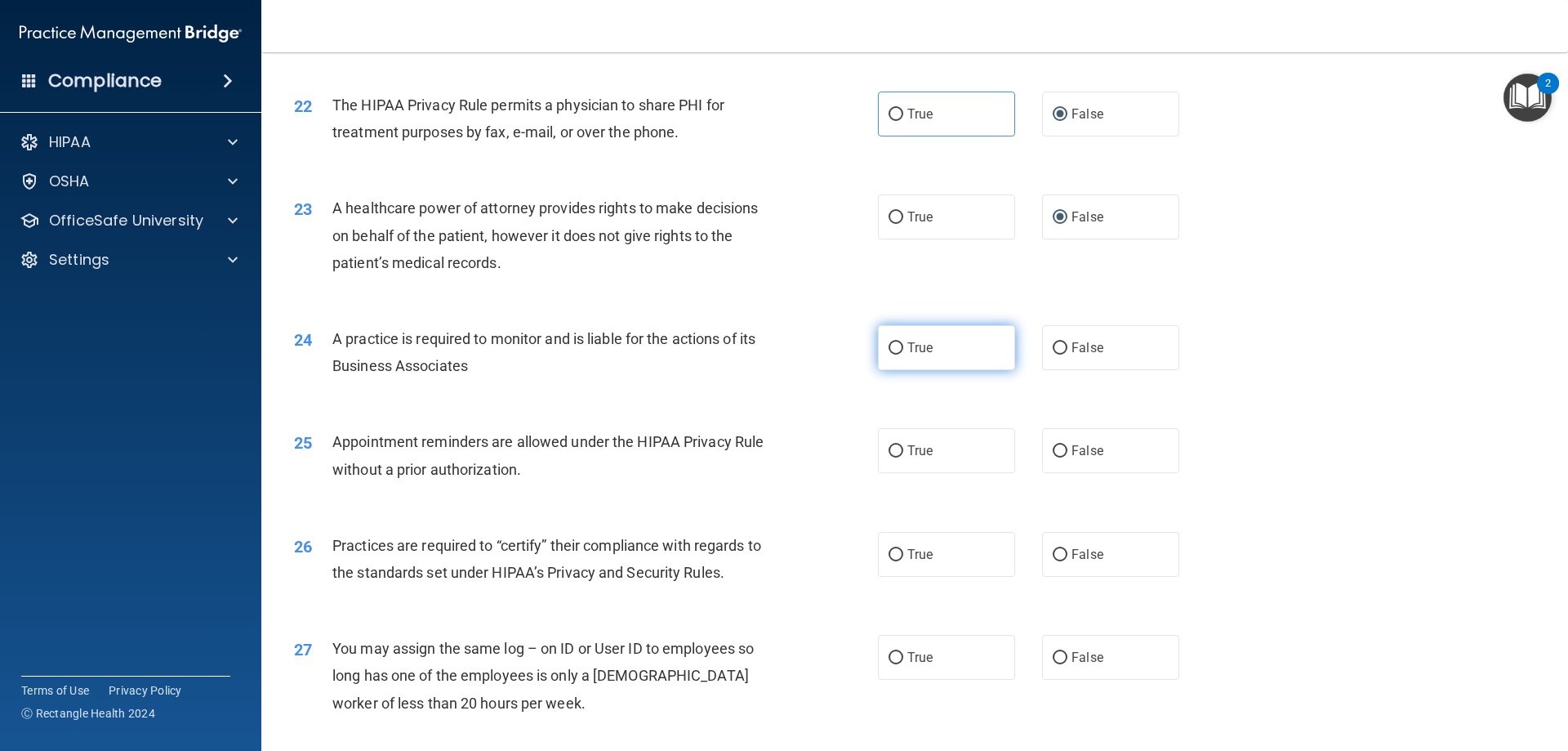
click at [924, 360] on label "True" at bounding box center [946, 347] width 137 height 45
click at [903, 354] on input "True" at bounding box center [896, 349] width 14 height 13
radio input "true"
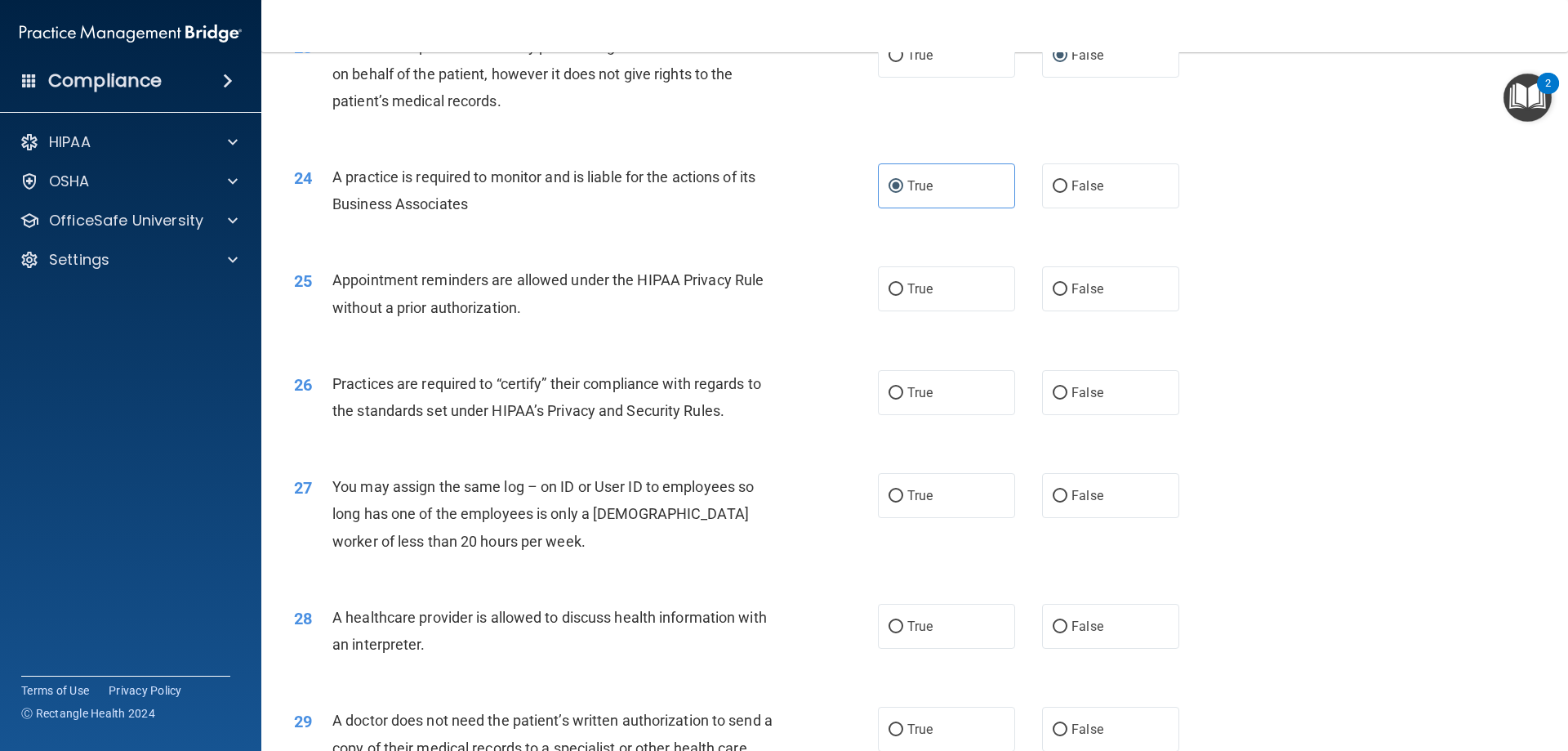
scroll to position [2778, 0]
click at [907, 285] on span "True" at bounding box center [920, 287] width 25 height 15
click at [903, 285] on input "True" at bounding box center [896, 288] width 14 height 13
radio input "true"
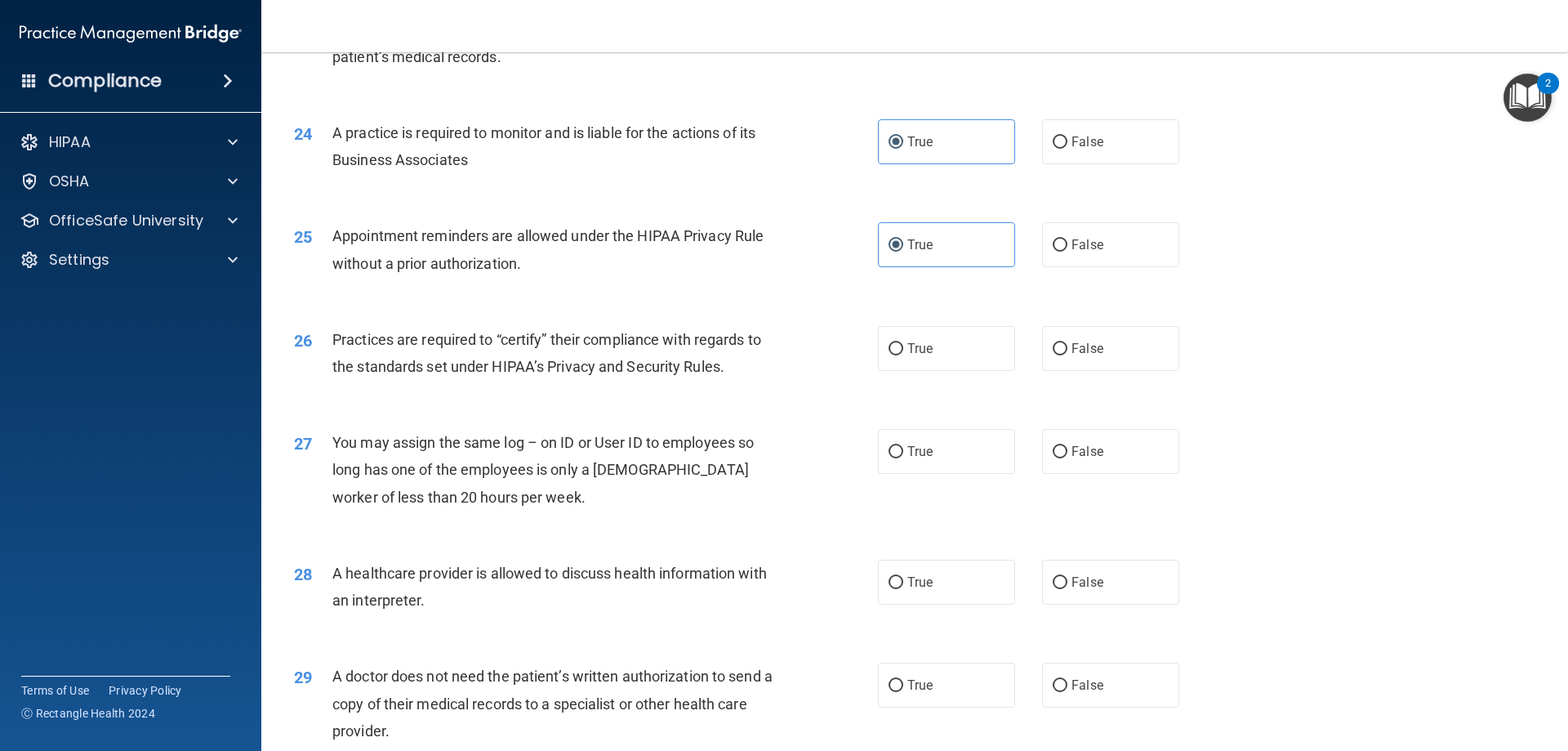
scroll to position [2860, 0]
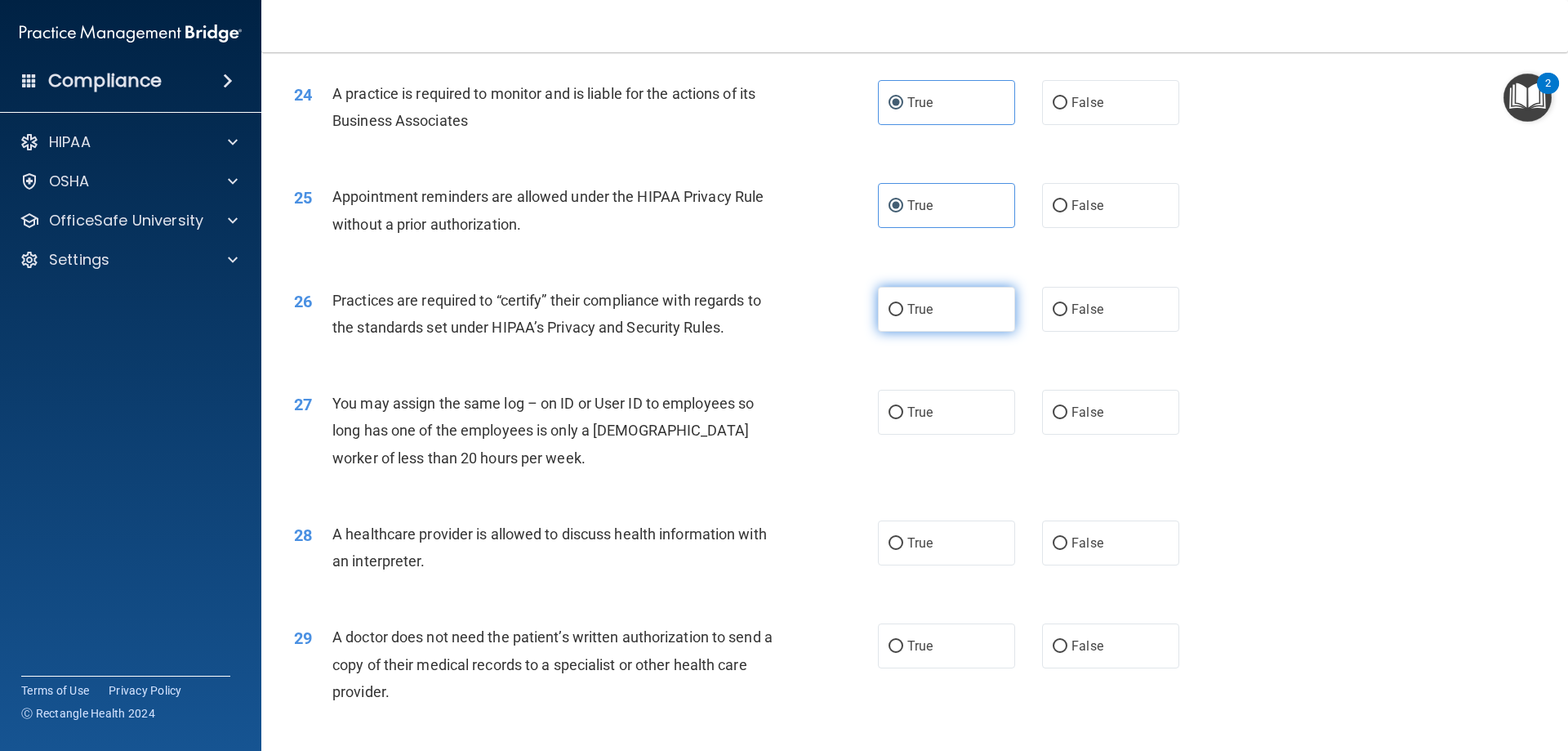
click at [952, 312] on label "True" at bounding box center [946, 309] width 137 height 45
click at [903, 312] on input "True" at bounding box center [896, 310] width 14 height 13
radio input "true"
click at [1043, 428] on label "False" at bounding box center [1110, 412] width 137 height 45
click at [1043, 419] on input "False" at bounding box center [1060, 413] width 14 height 13
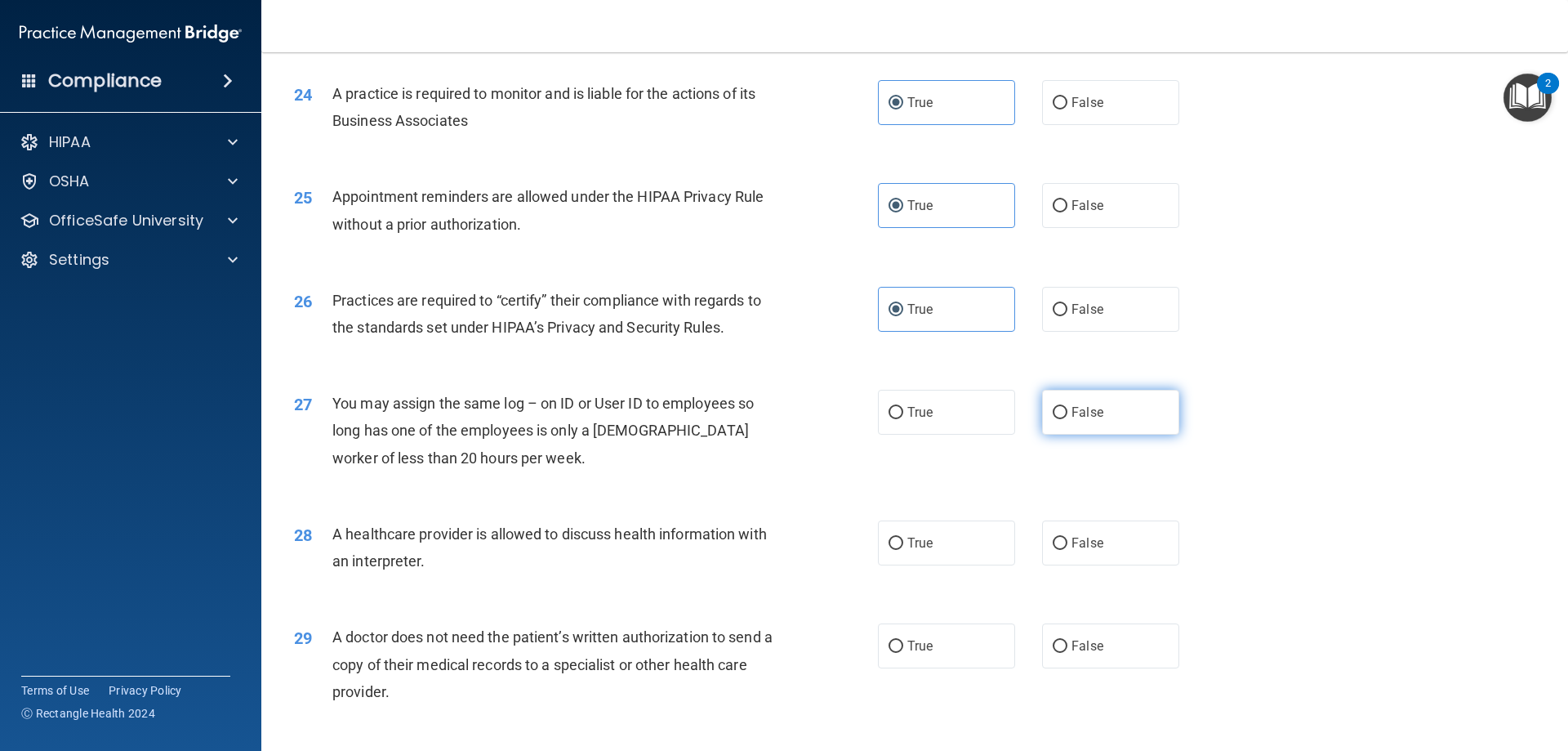
radio input "true"
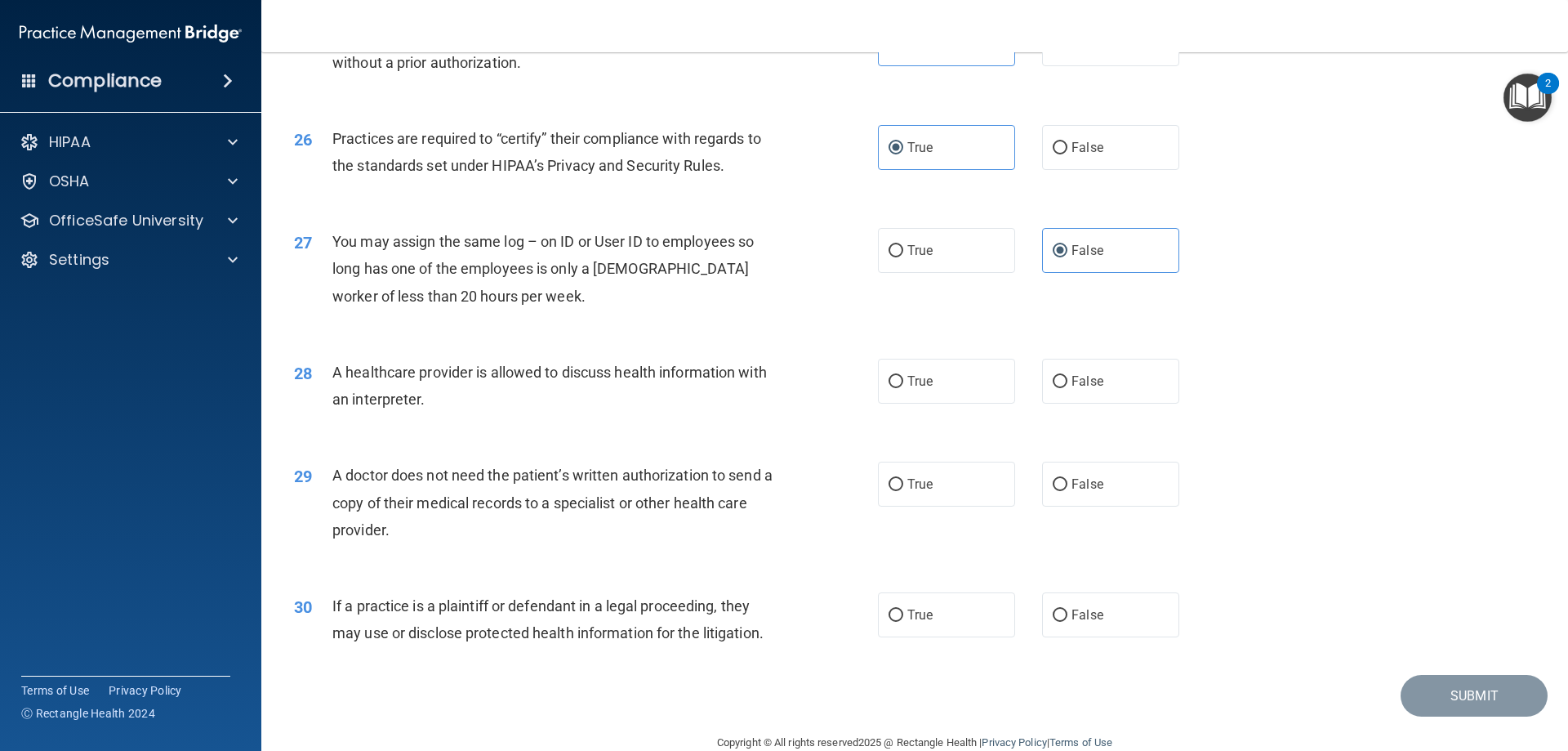
scroll to position [3023, 0]
click at [947, 390] on label "True" at bounding box center [946, 379] width 137 height 45
click at [903, 386] on input "True" at bounding box center [896, 380] width 14 height 13
radio input "true"
click at [968, 489] on label "True" at bounding box center [946, 482] width 137 height 45
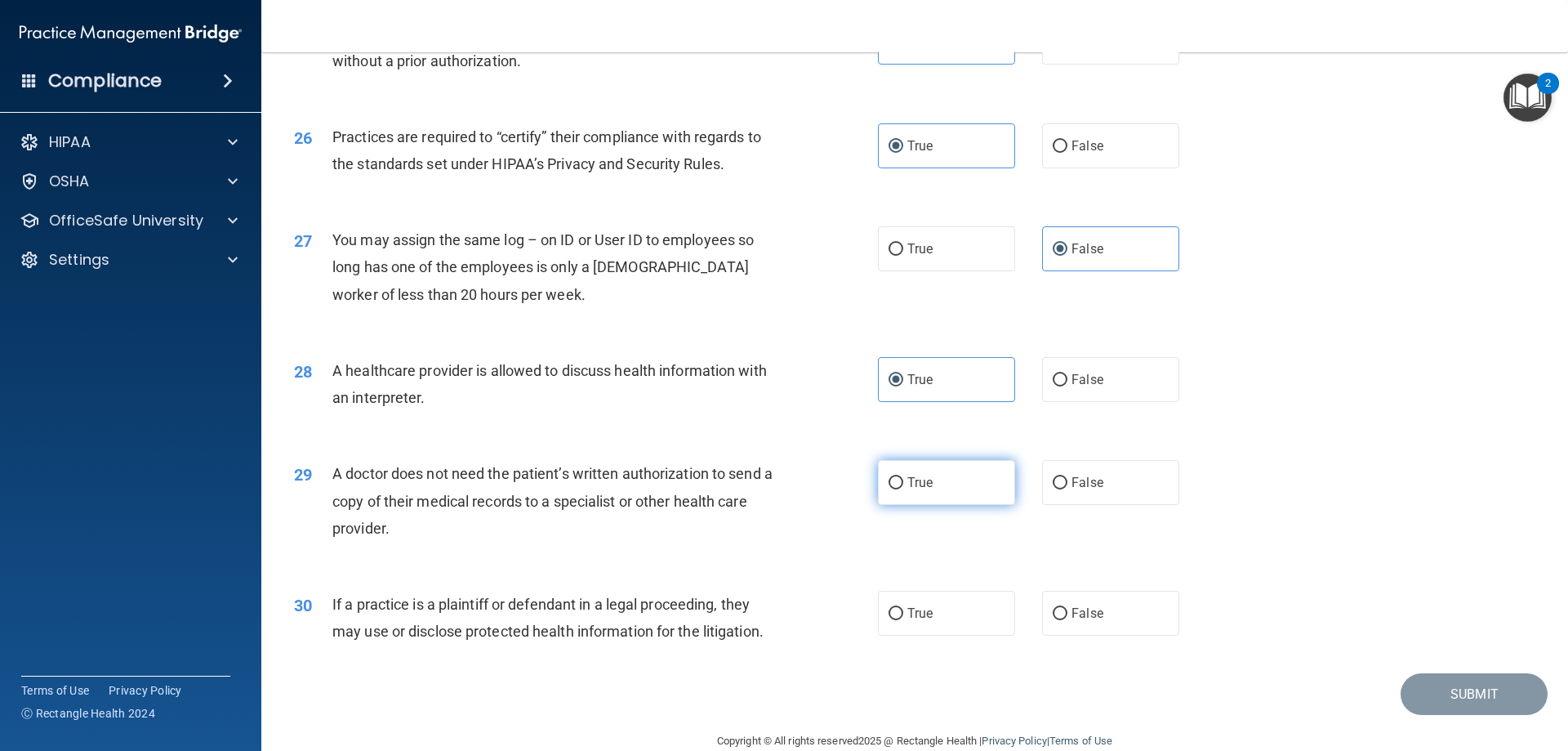
click at [903, 489] on input "True" at bounding box center [896, 483] width 14 height 13
radio input "true"
click at [1043, 491] on label "False" at bounding box center [1110, 482] width 137 height 45
click at [1043, 489] on input "False" at bounding box center [1060, 483] width 14 height 13
radio input "true"
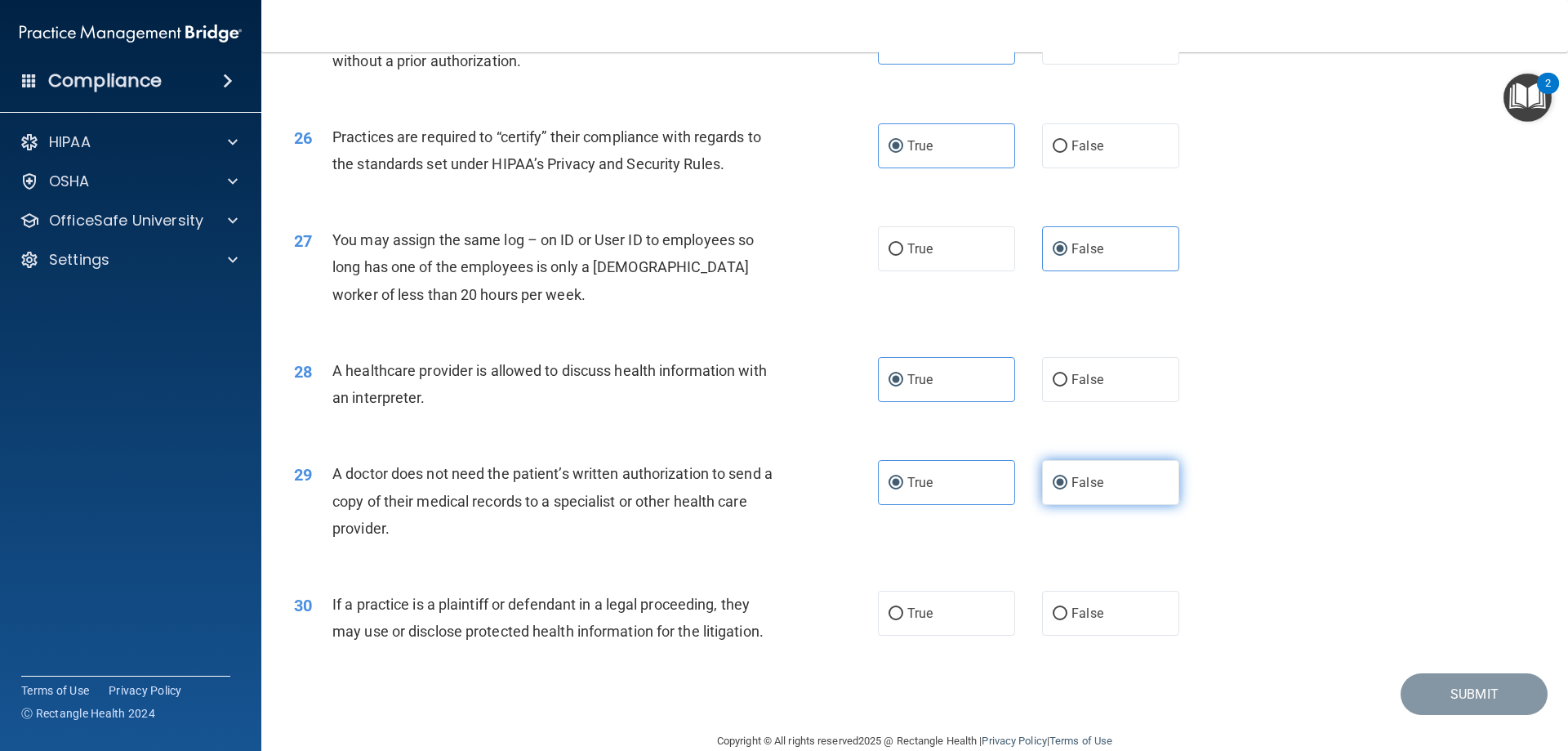
radio input "false"
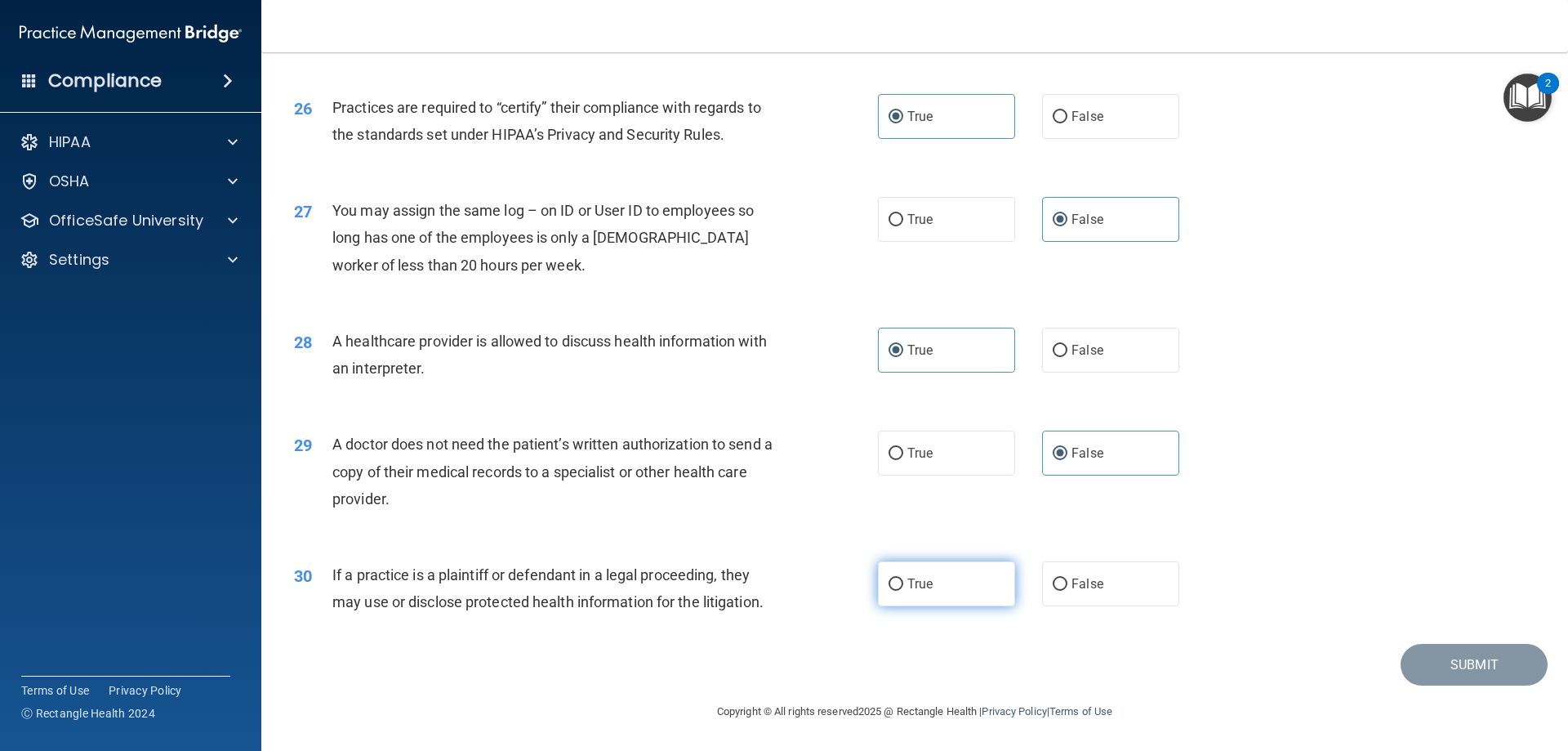
click at [909, 577] on span "True" at bounding box center [920, 583] width 25 height 15
click at [903, 578] on input "True" at bounding box center [896, 584] width 14 height 13
radio input "true"
click at [1043, 676] on button "Submit" at bounding box center [1474, 664] width 147 height 41
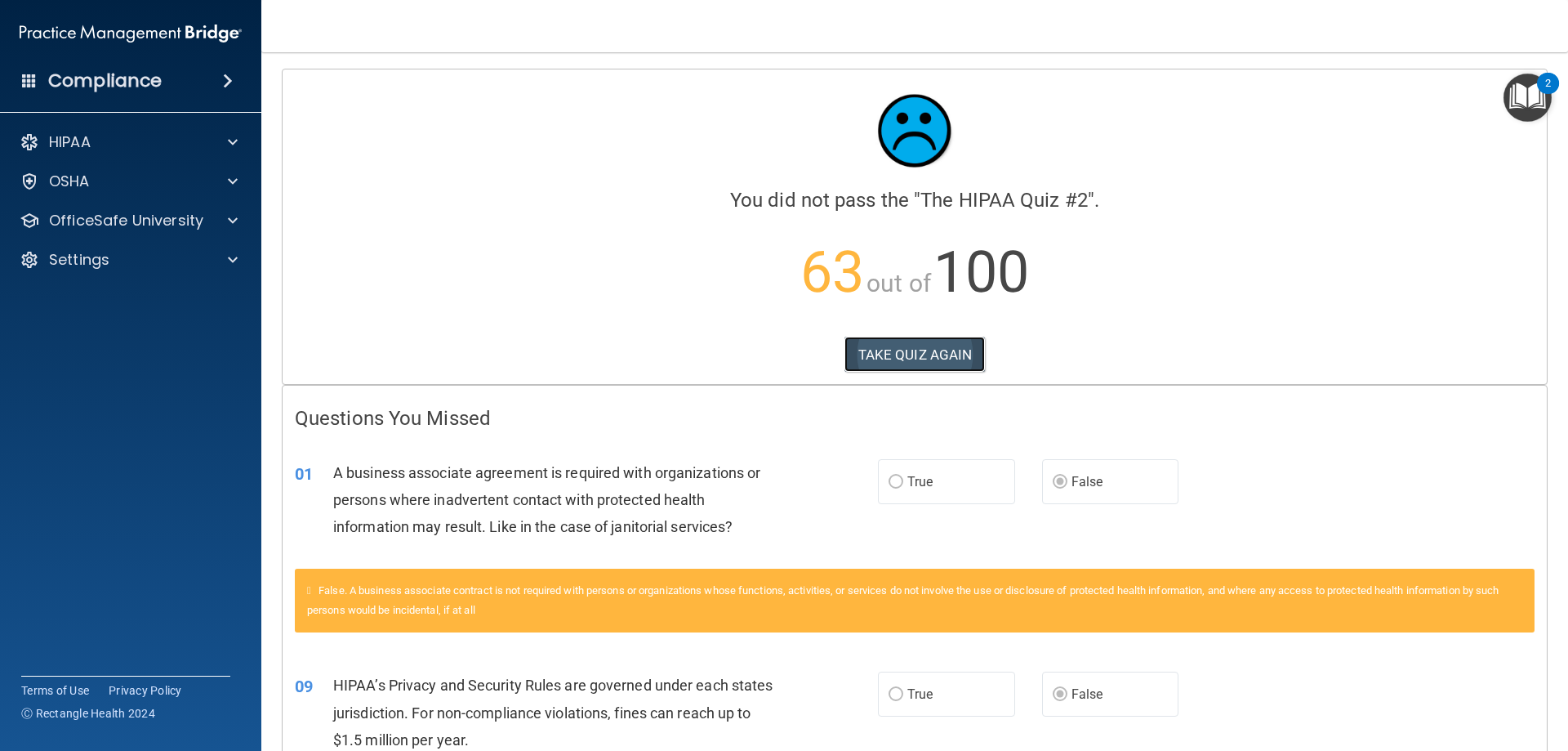
click at [895, 342] on button "TAKE QUIZ AGAIN" at bounding box center [915, 354] width 141 height 36
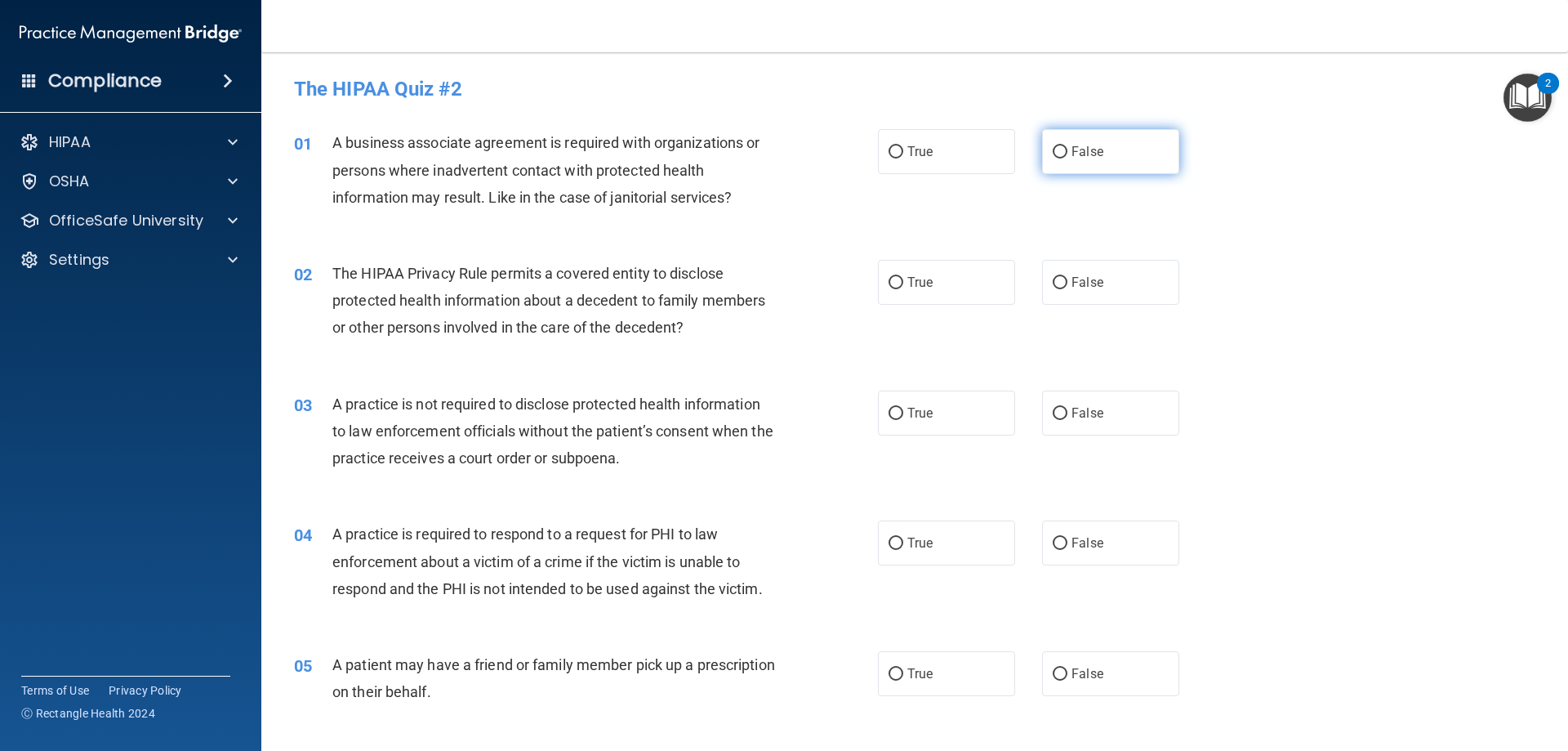
click at [1043, 142] on label "False" at bounding box center [1110, 151] width 137 height 45
click at [1043, 146] on input "False" at bounding box center [1060, 152] width 14 height 13
radio input "true"
click at [906, 296] on label "True" at bounding box center [946, 282] width 137 height 45
click at [903, 290] on input "True" at bounding box center [896, 283] width 14 height 13
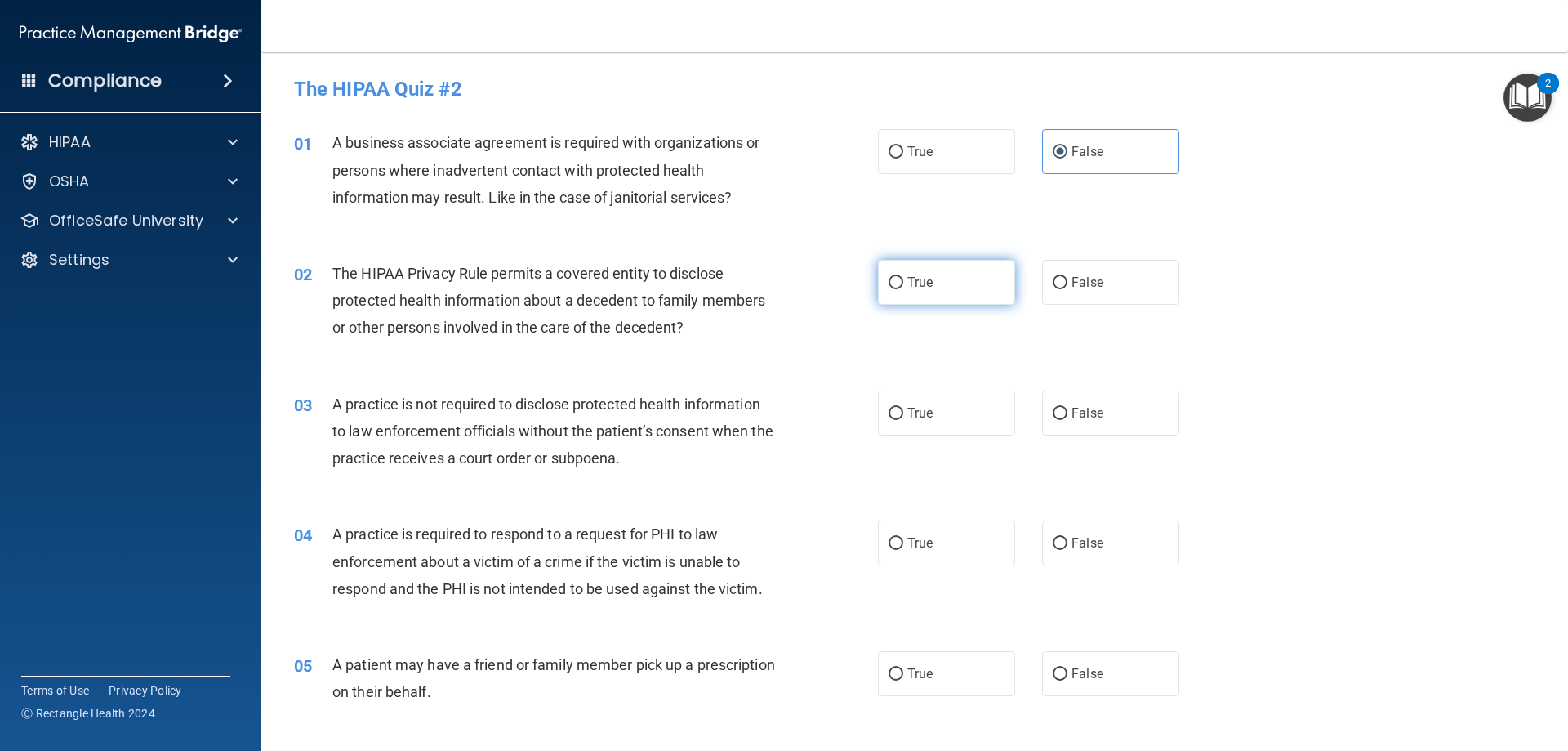
radio input "true"
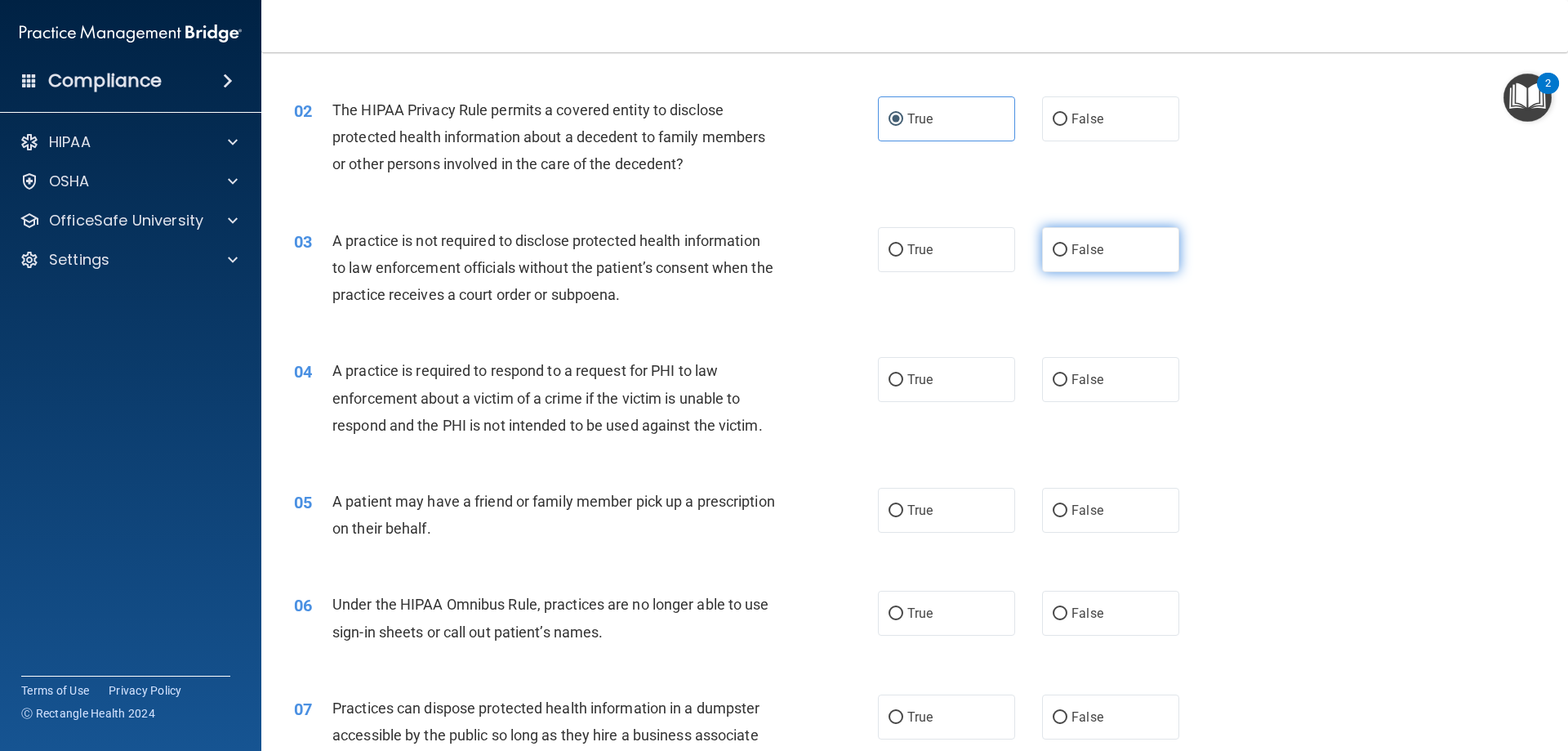
click at [1043, 245] on span "False" at bounding box center [1087, 249] width 32 height 15
click at [1043, 245] on input "False" at bounding box center [1060, 250] width 14 height 13
radio input "true"
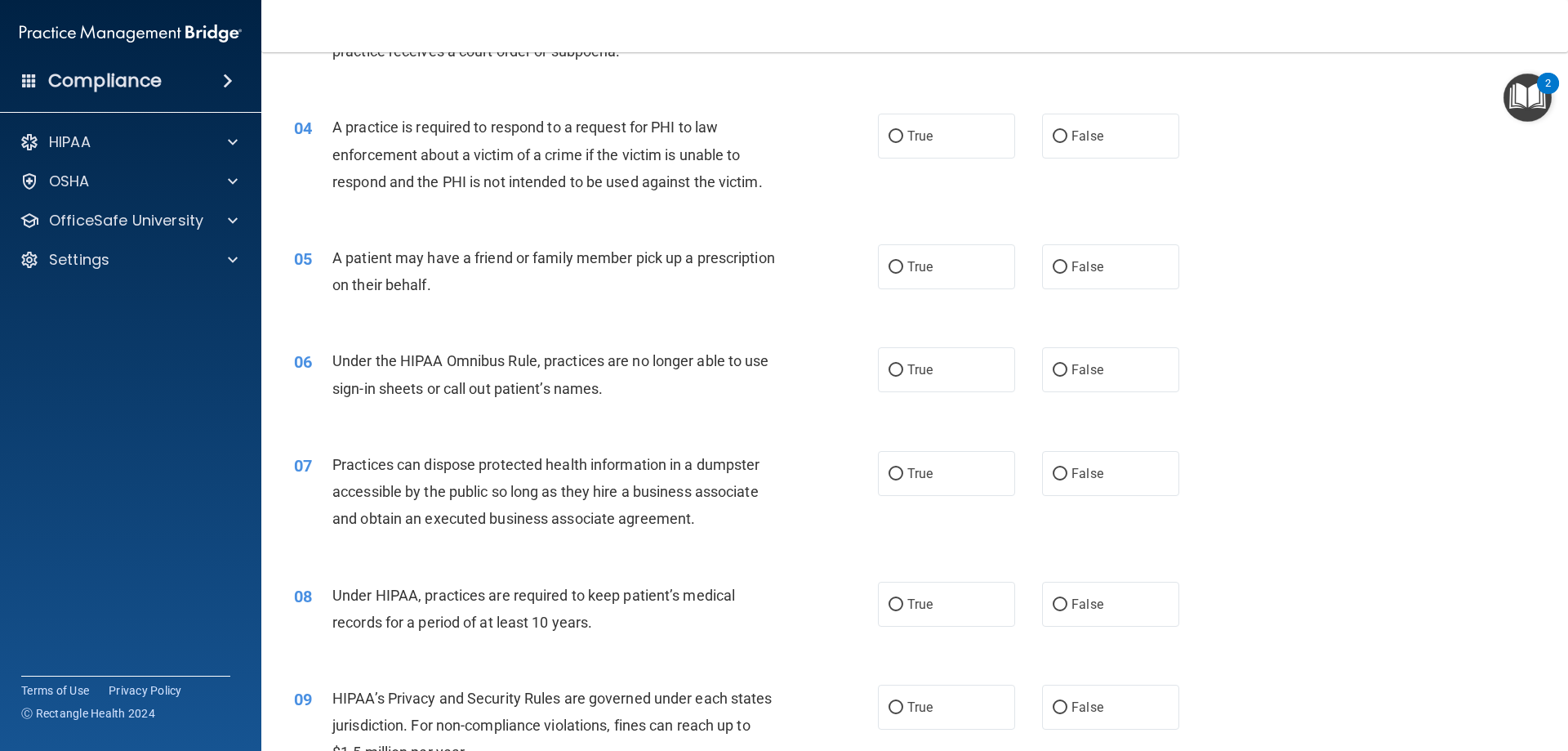
scroll to position [408, 0]
drag, startPoint x: 943, startPoint y: 126, endPoint x: 936, endPoint y: 133, distance: 9.9
click at [944, 127] on label "True" at bounding box center [946, 134] width 137 height 45
click at [903, 129] on input "True" at bounding box center [896, 135] width 14 height 13
radio input "true"
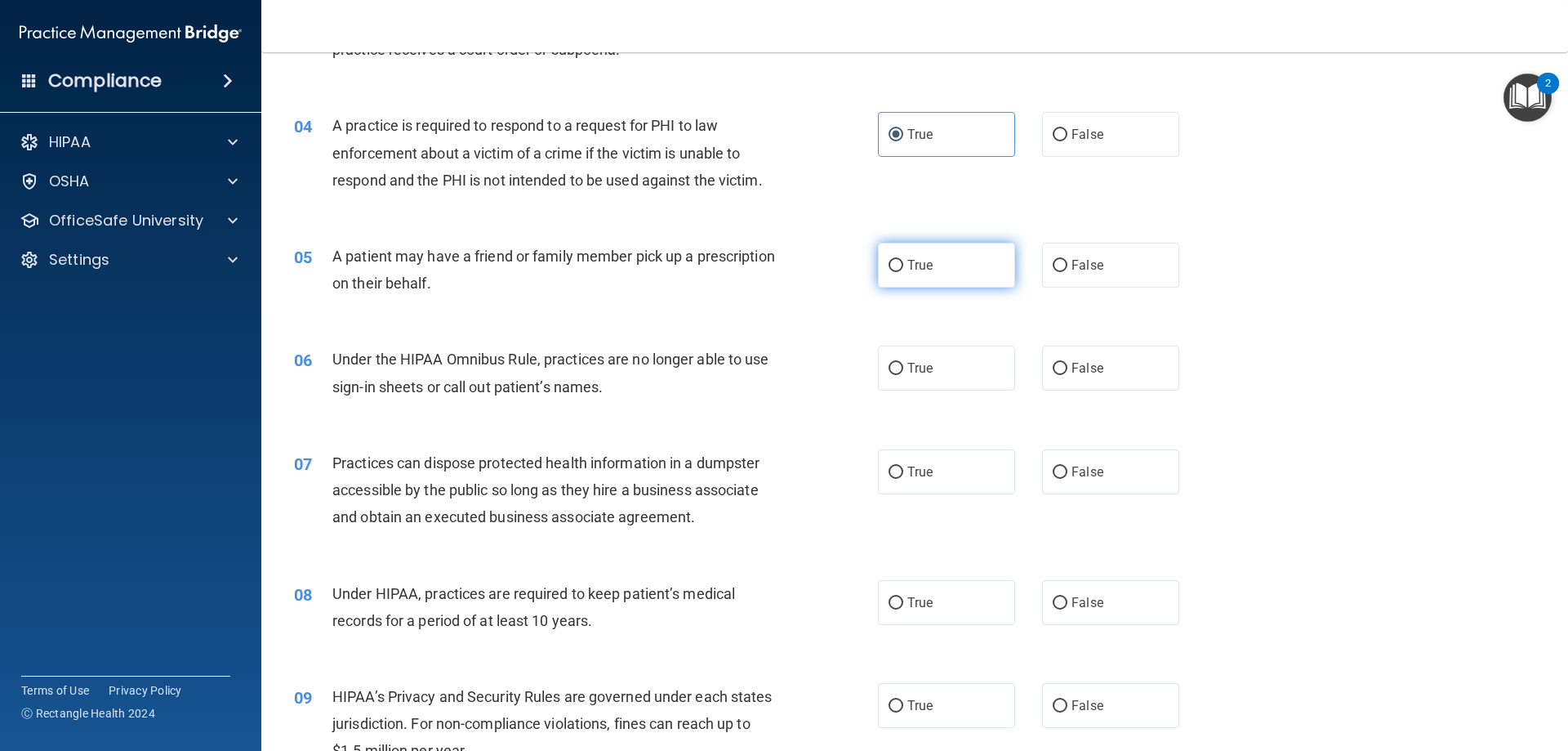
click at [889, 264] on input "True" at bounding box center [896, 266] width 14 height 13
radio input "true"
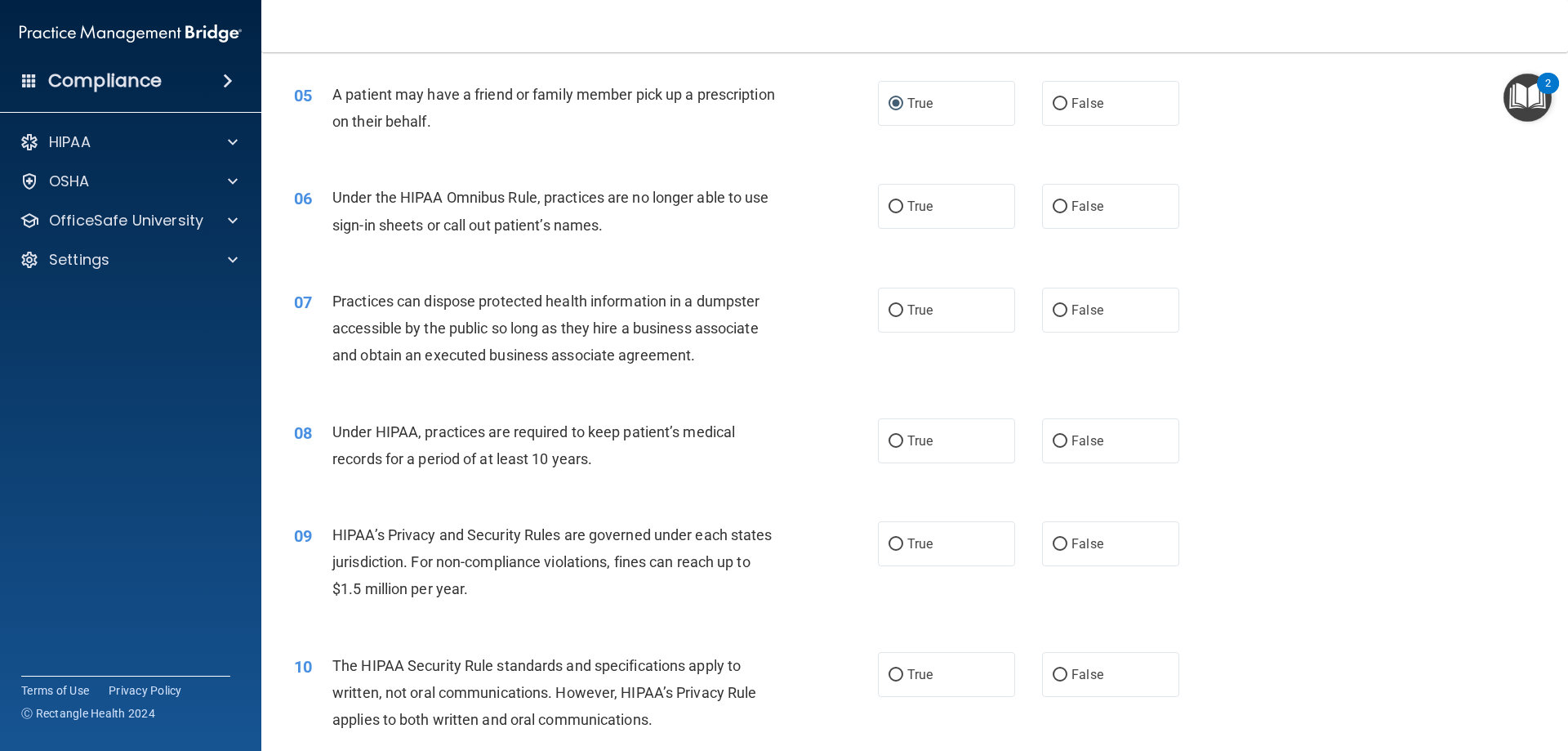
scroll to position [572, 0]
click at [1043, 201] on input "False" at bounding box center [1060, 205] width 14 height 13
radio input "true"
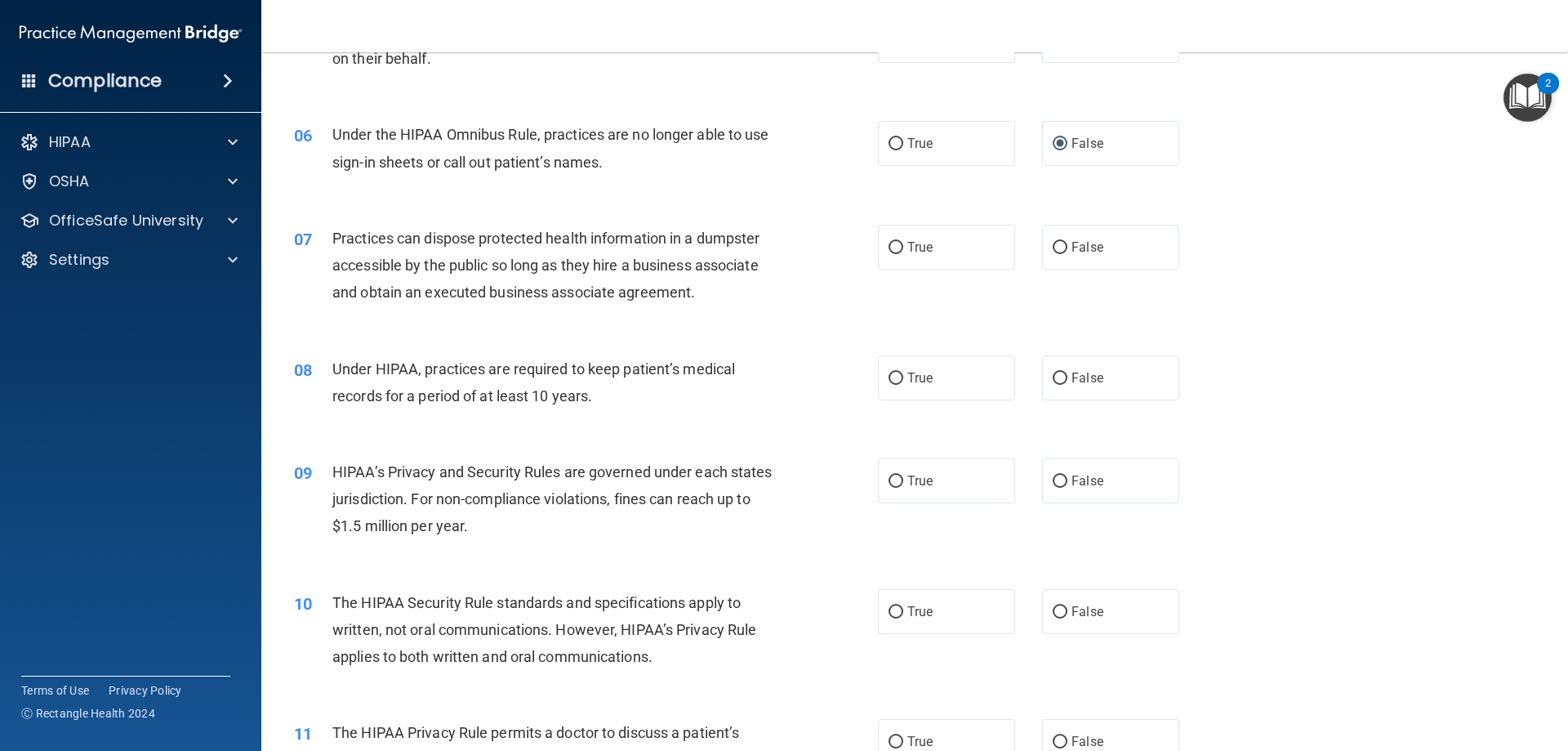
scroll to position [735, 0]
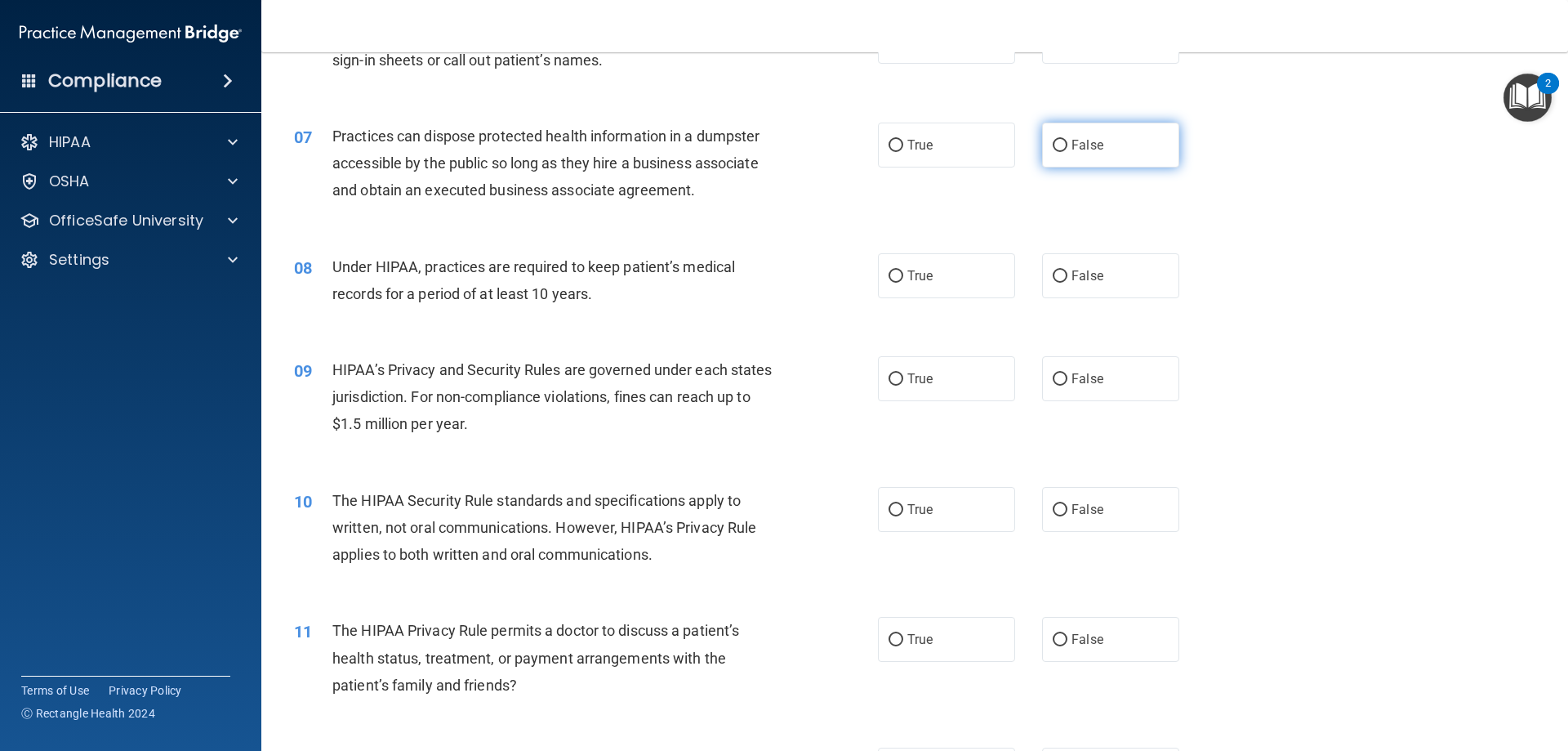
click at [1043, 146] on span "False" at bounding box center [1087, 145] width 32 height 15
click at [1043, 146] on input "False" at bounding box center [1060, 146] width 14 height 13
radio input "true"
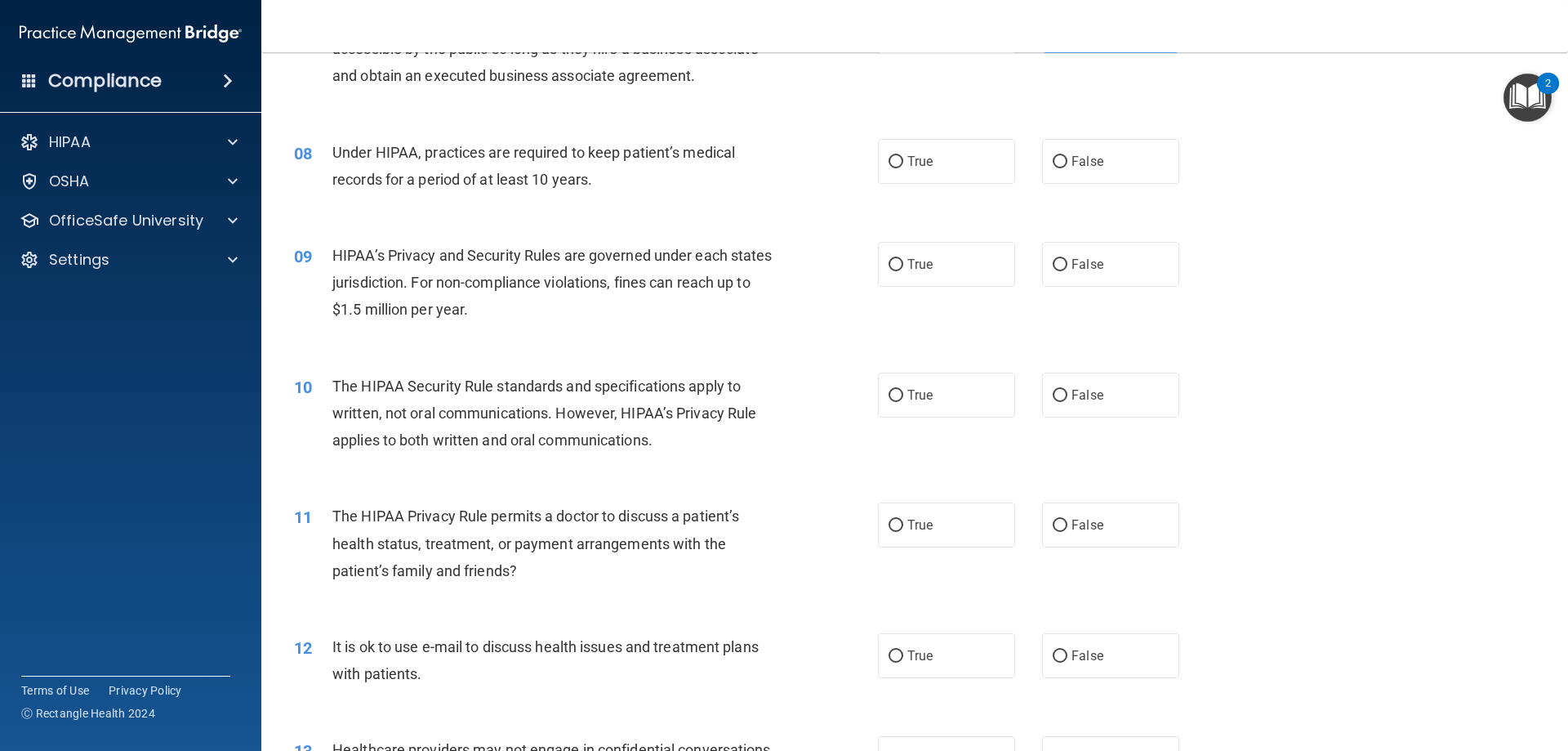
scroll to position [898, 0]
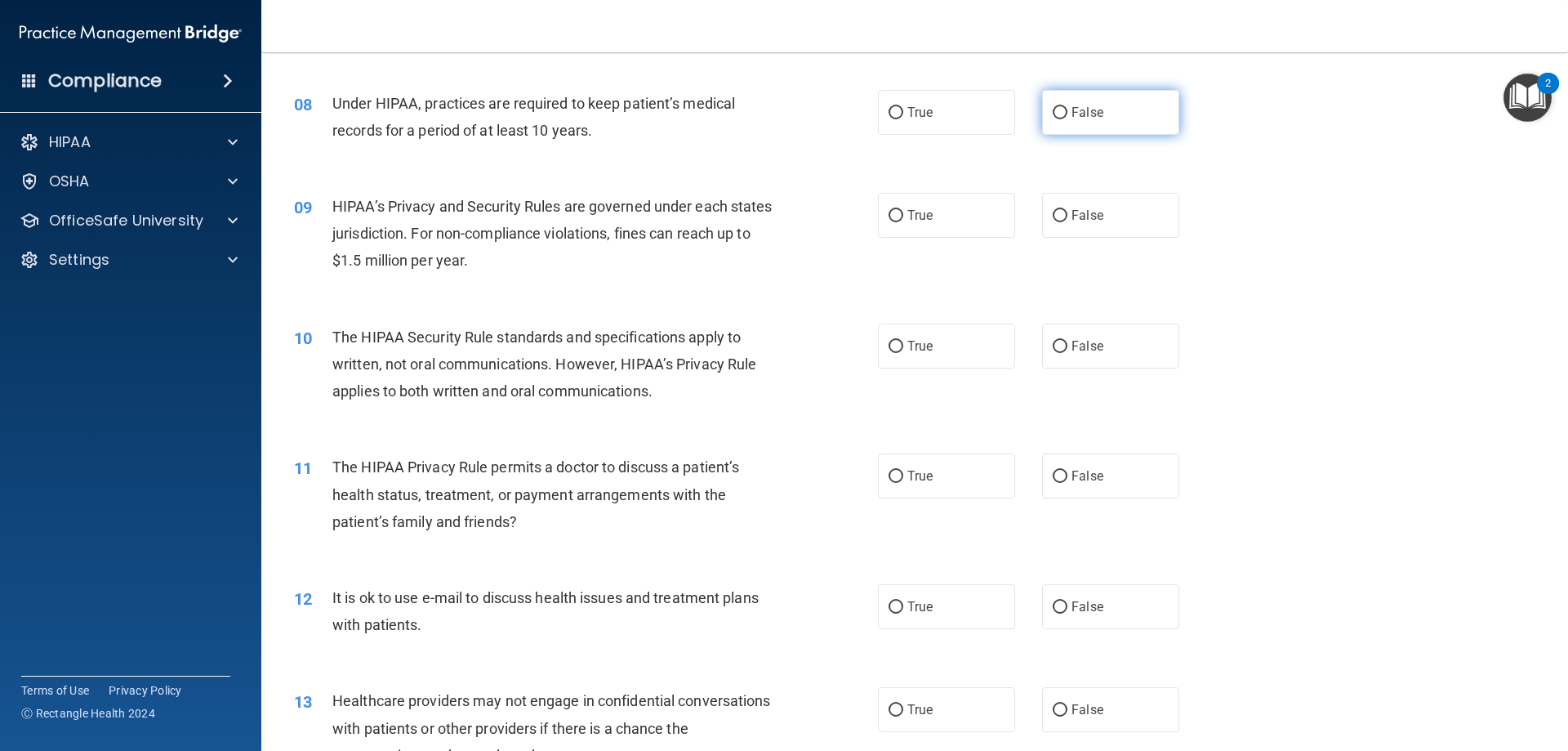
click at [1043, 125] on label "False" at bounding box center [1110, 112] width 137 height 45
click at [1043, 120] on input "False" at bounding box center [1060, 113] width 14 height 13
radio input "true"
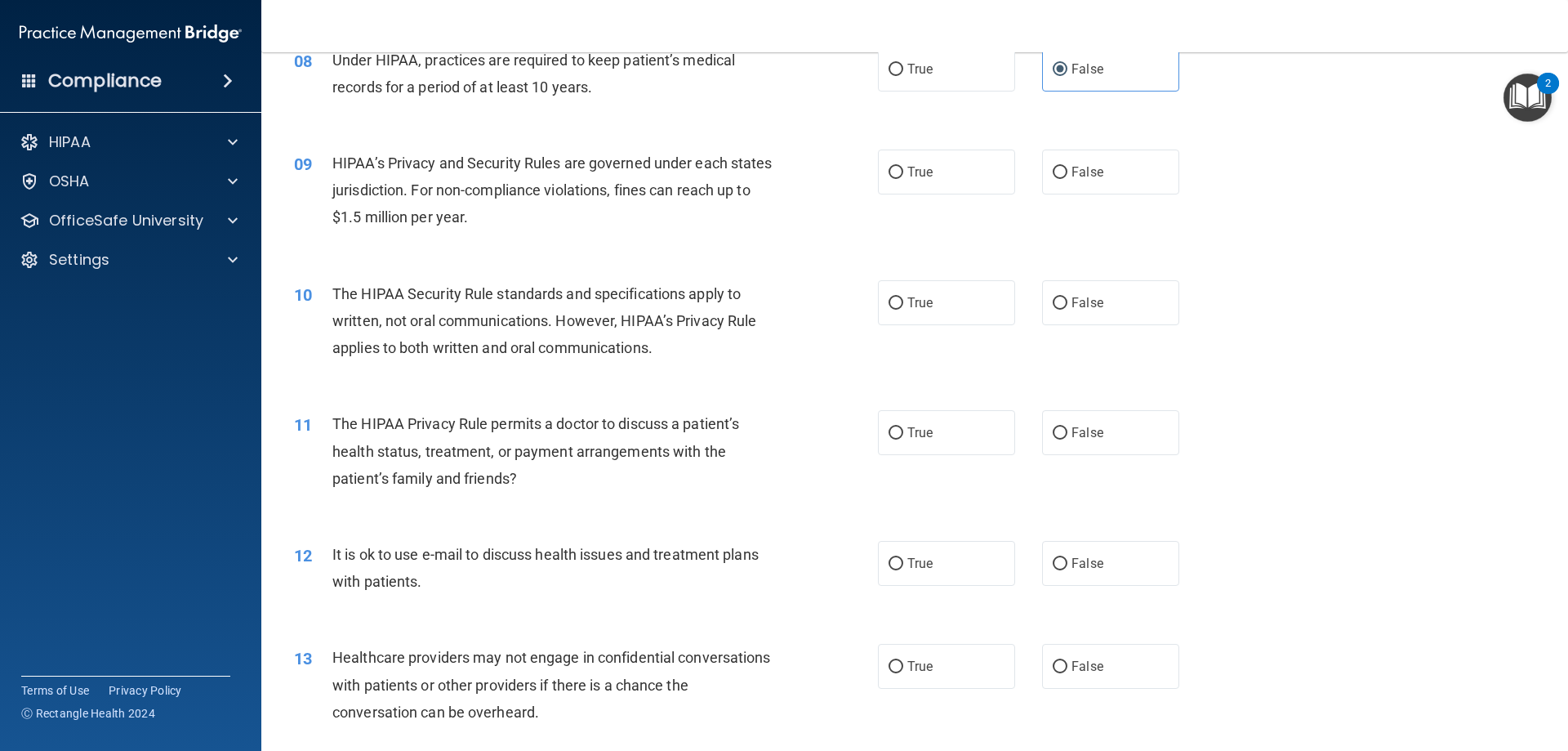
scroll to position [981, 0]
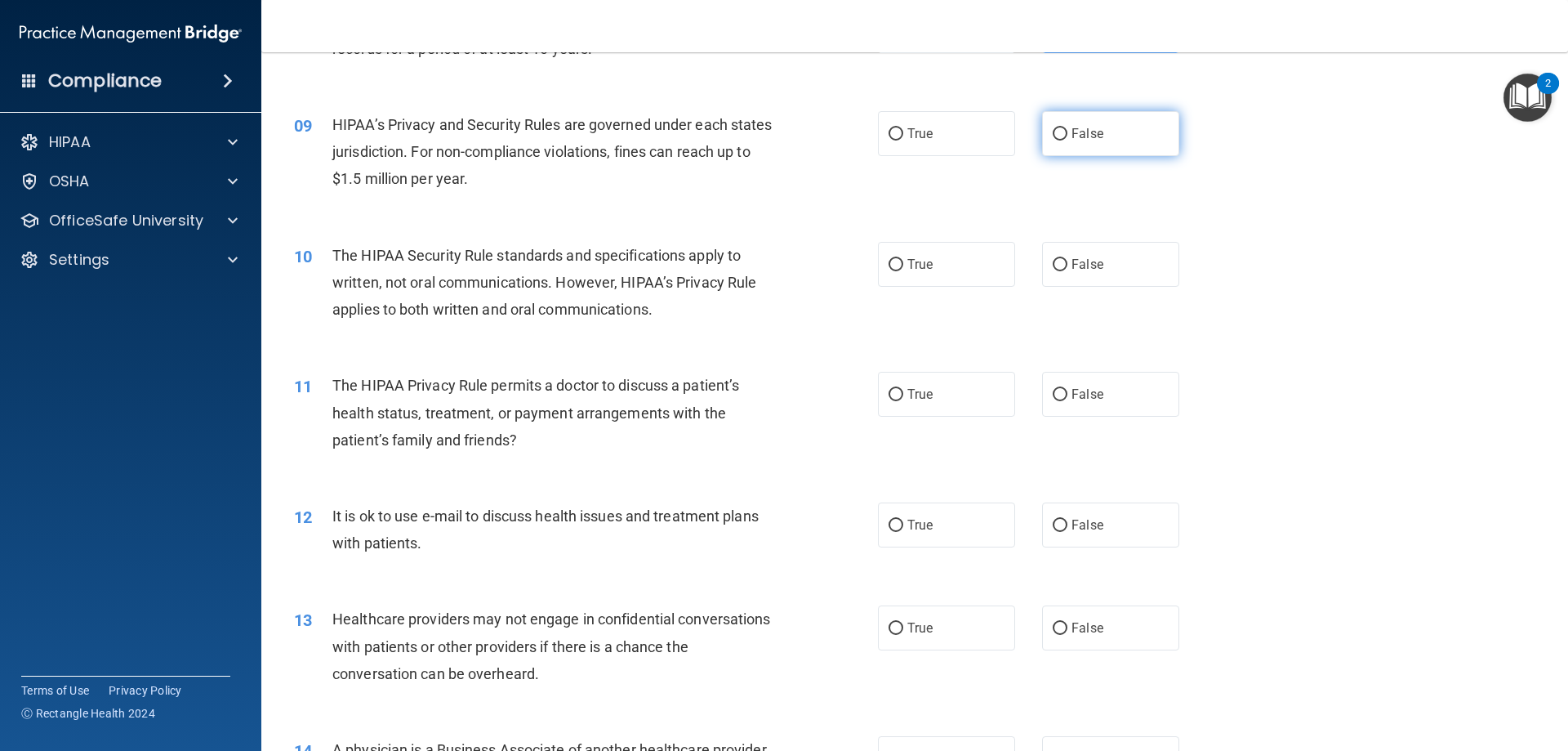
click at [1043, 135] on label "False" at bounding box center [1110, 133] width 137 height 45
click at [1043, 135] on input "False" at bounding box center [1060, 134] width 14 height 13
radio input "true"
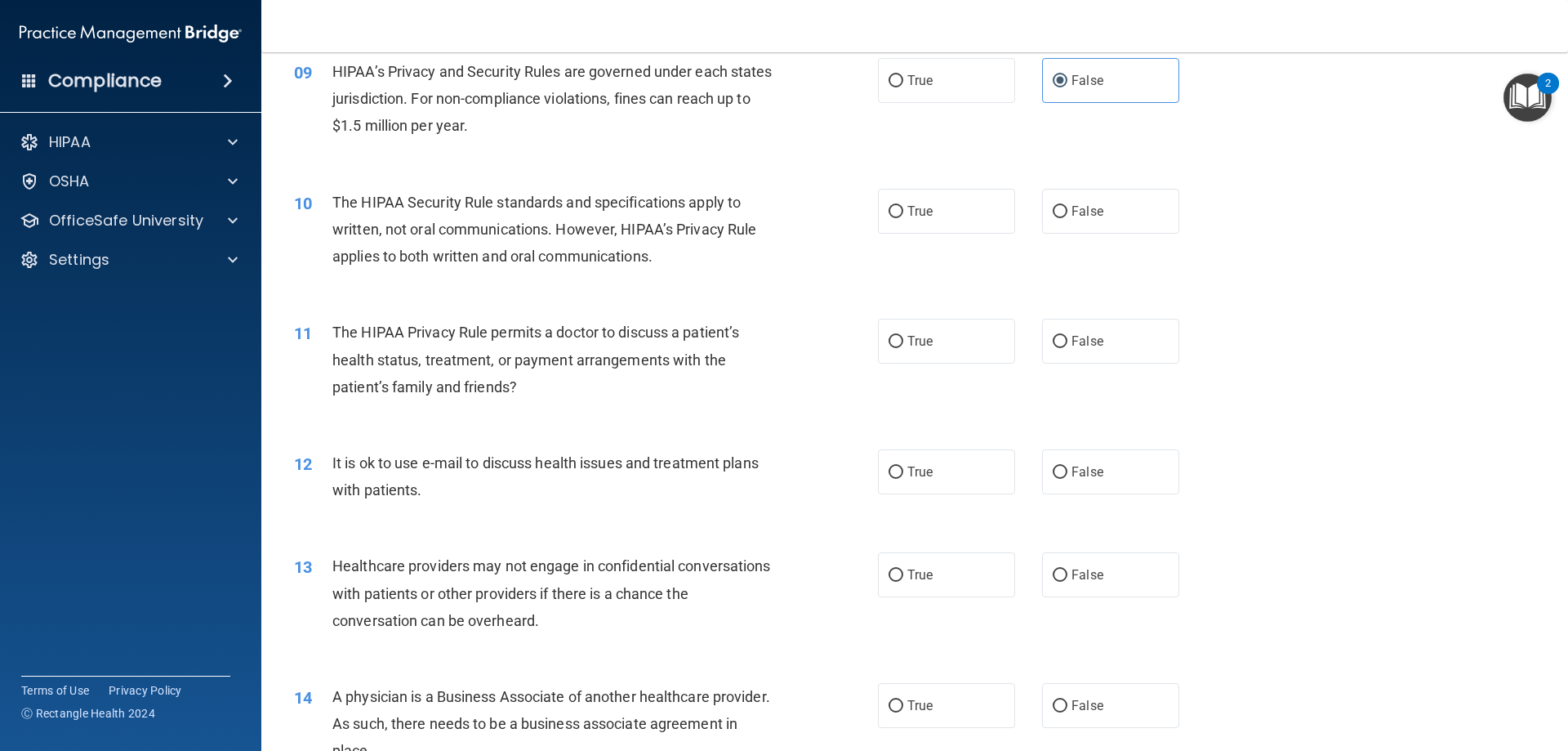
scroll to position [1063, 0]
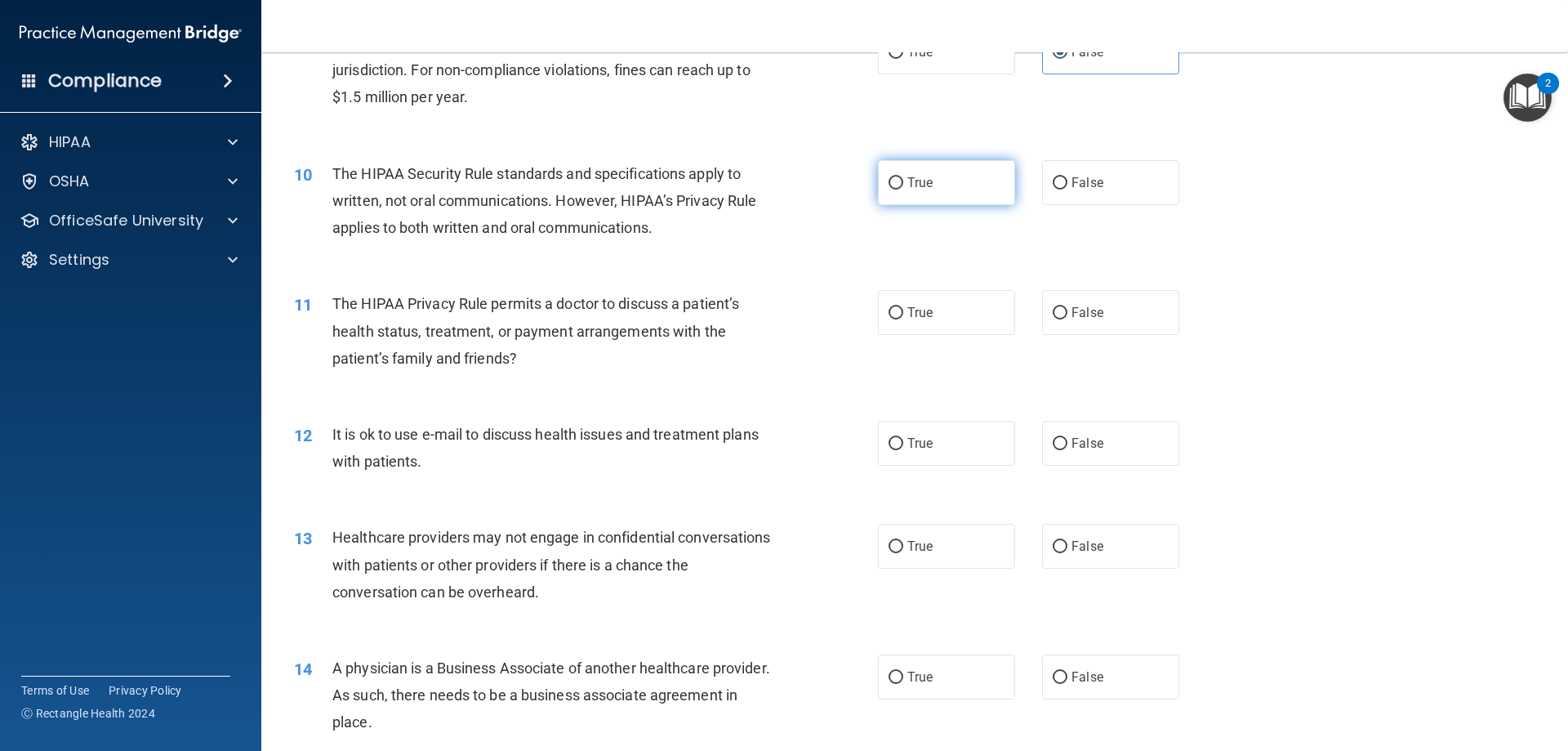
click at [939, 193] on label "True" at bounding box center [946, 182] width 137 height 45
click at [903, 189] on input "True" at bounding box center [896, 184] width 14 height 13
radio input "true"
click at [947, 317] on label "True" at bounding box center [946, 312] width 137 height 45
click at [903, 317] on input "True" at bounding box center [896, 313] width 14 height 13
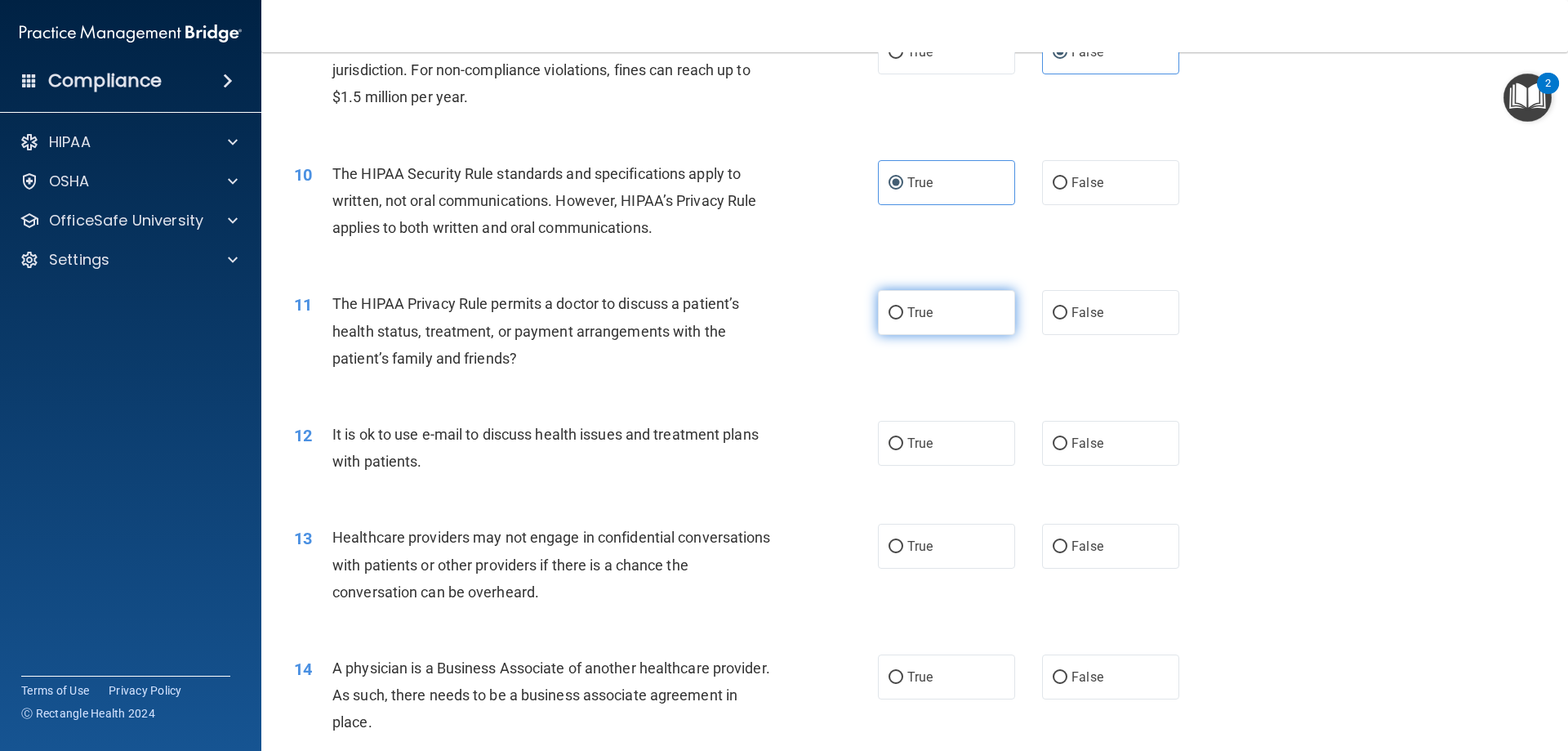
radio input "true"
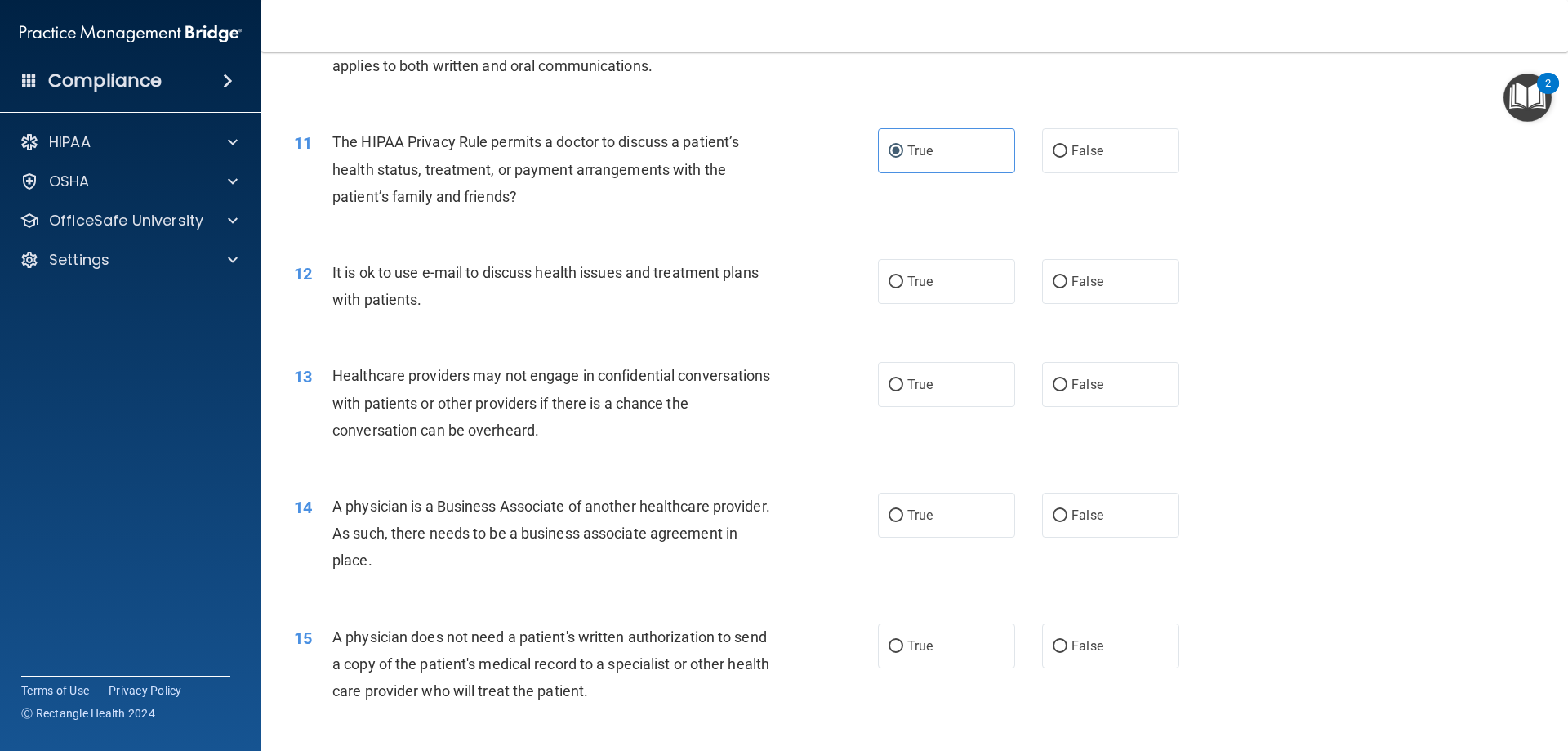
scroll to position [1226, 0]
click at [977, 285] on label "True" at bounding box center [946, 280] width 137 height 45
click at [903, 285] on input "True" at bounding box center [896, 280] width 14 height 13
radio input "true"
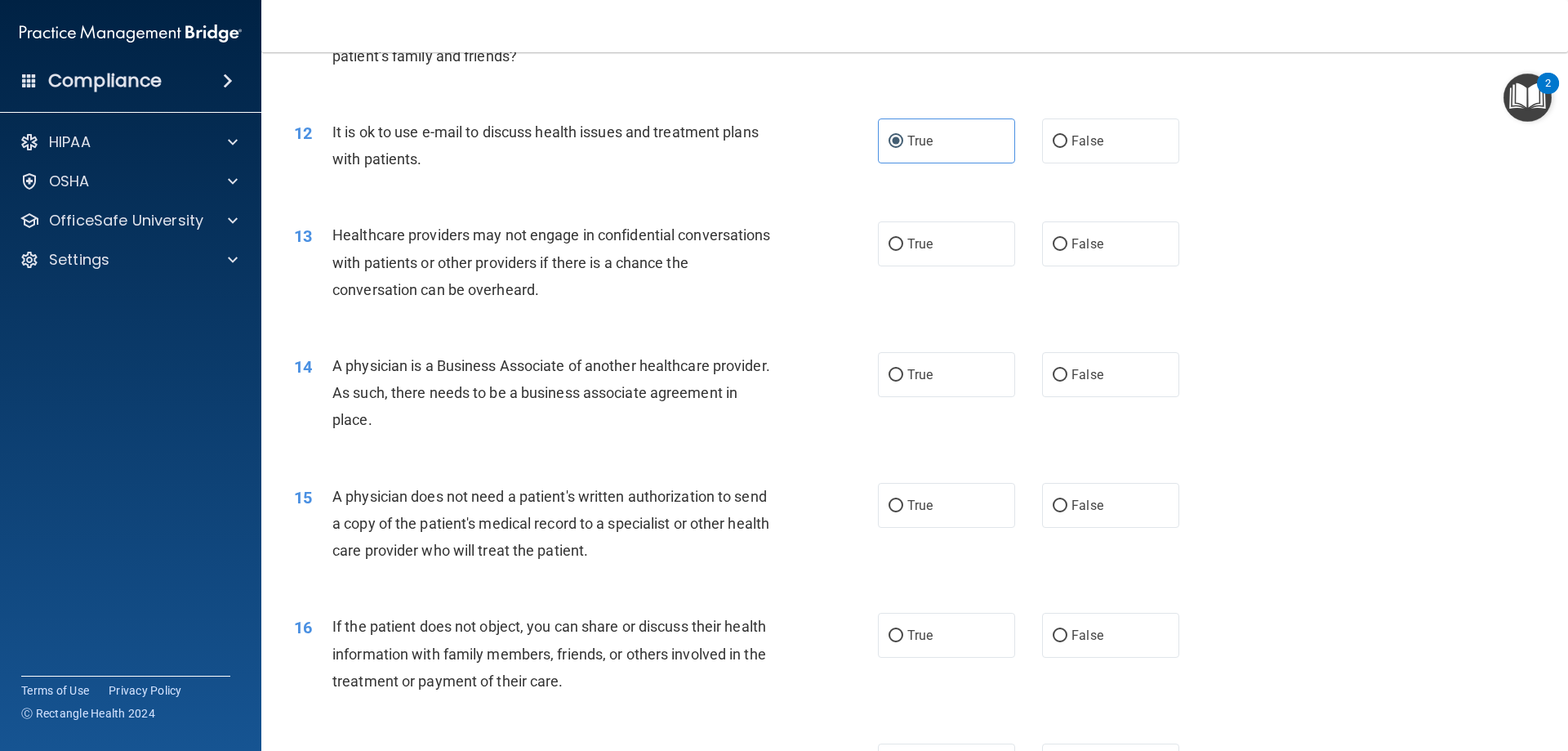
scroll to position [1389, 0]
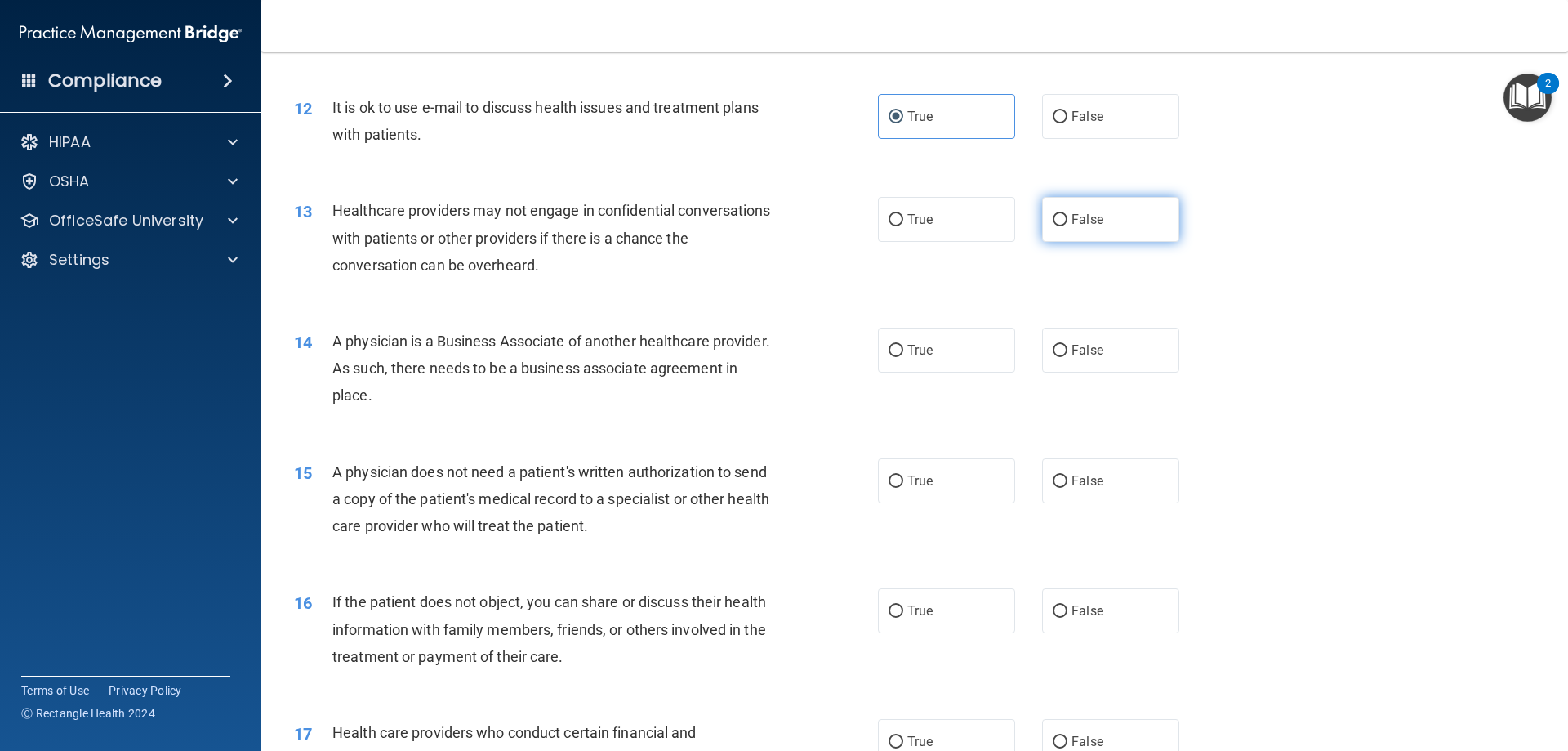
click at [1043, 228] on label "False" at bounding box center [1110, 219] width 137 height 45
click at [1043, 226] on input "False" at bounding box center [1060, 220] width 14 height 13
radio input "true"
click at [1043, 349] on label "False" at bounding box center [1110, 349] width 137 height 45
click at [1043, 349] on input "False" at bounding box center [1060, 351] width 14 height 13
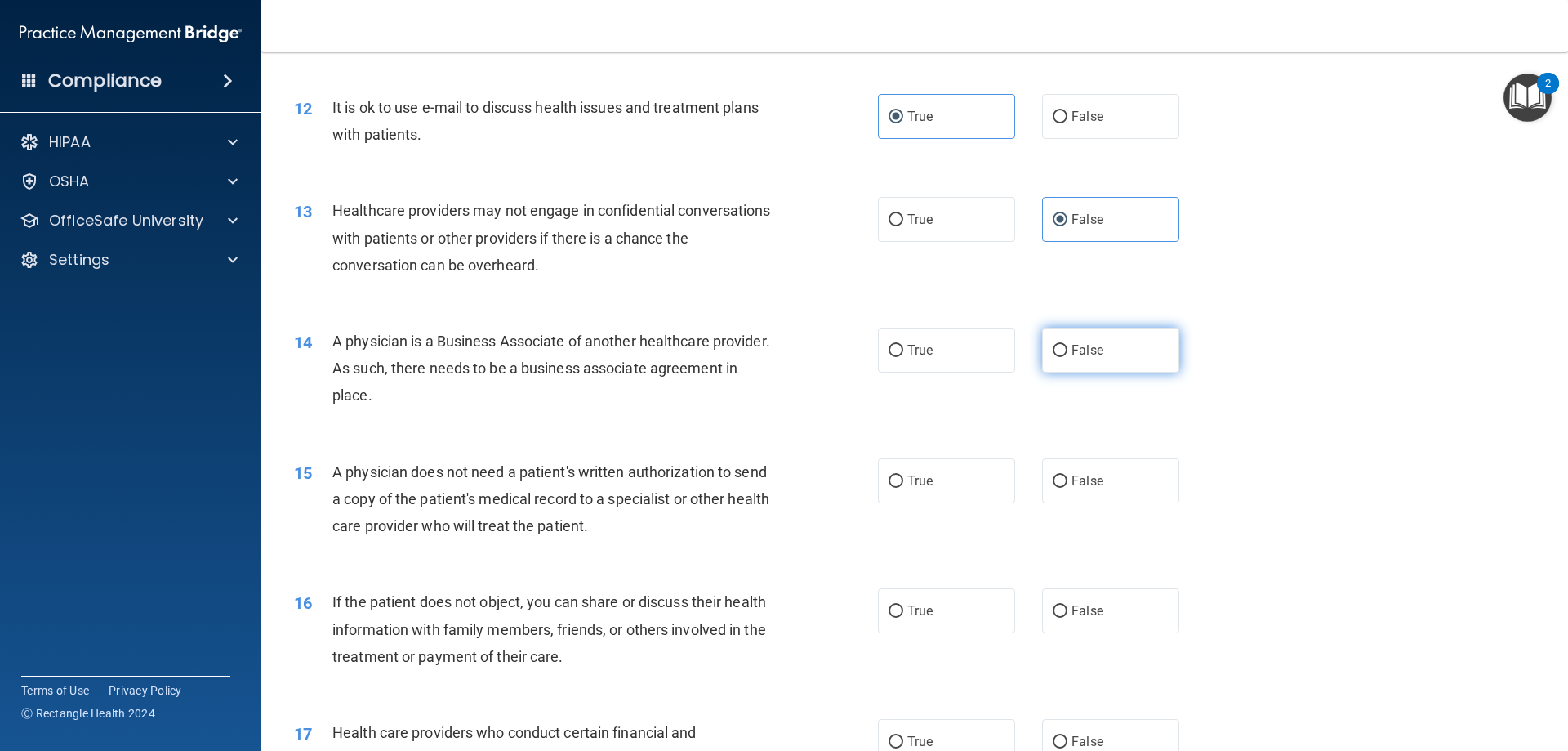
radio input "true"
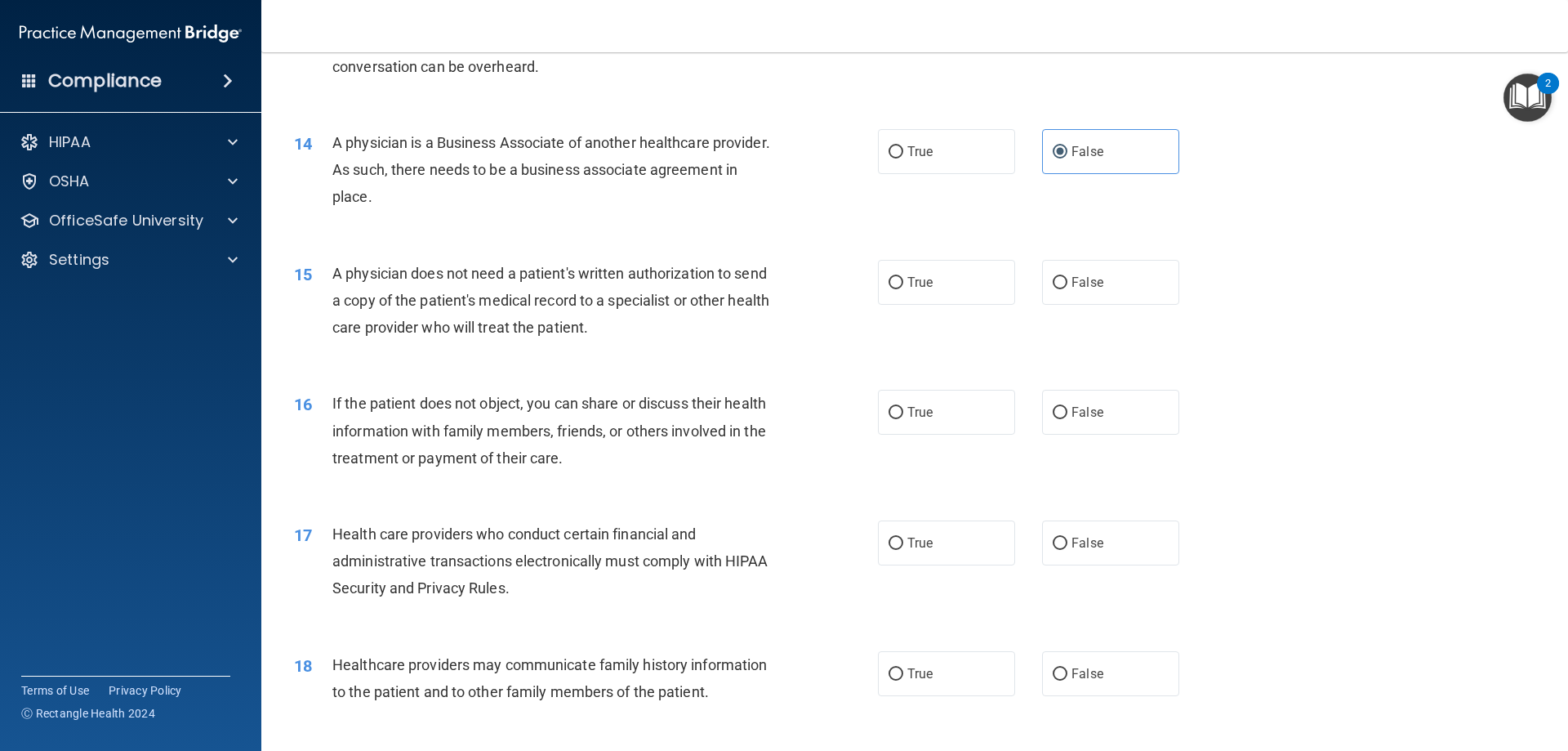
scroll to position [1634, 0]
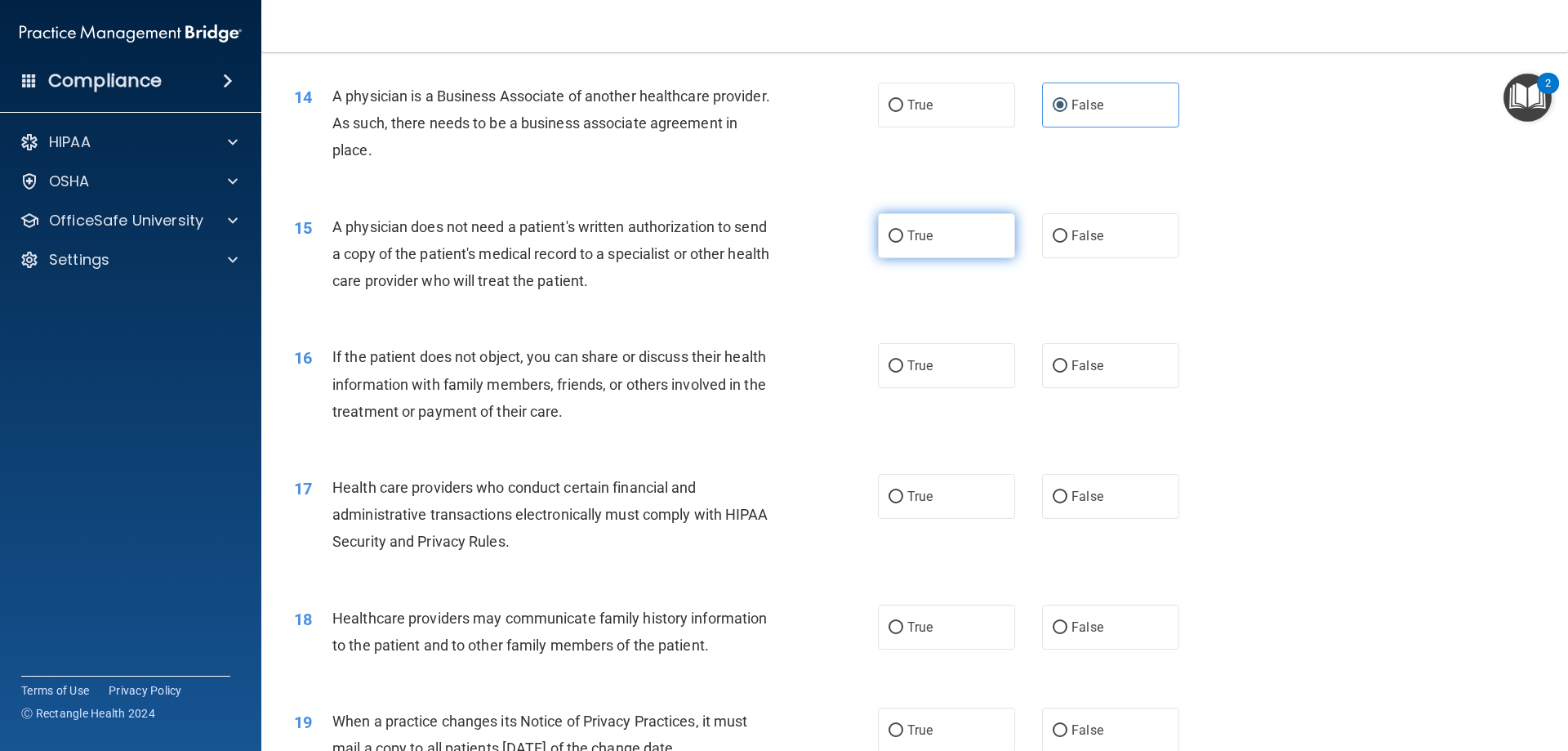
click at [949, 253] on label "True" at bounding box center [946, 235] width 137 height 45
click at [903, 242] on input "True" at bounding box center [896, 237] width 14 height 13
radio input "true"
click at [907, 378] on label "True" at bounding box center [946, 365] width 137 height 45
click at [903, 373] on input "True" at bounding box center [896, 366] width 14 height 13
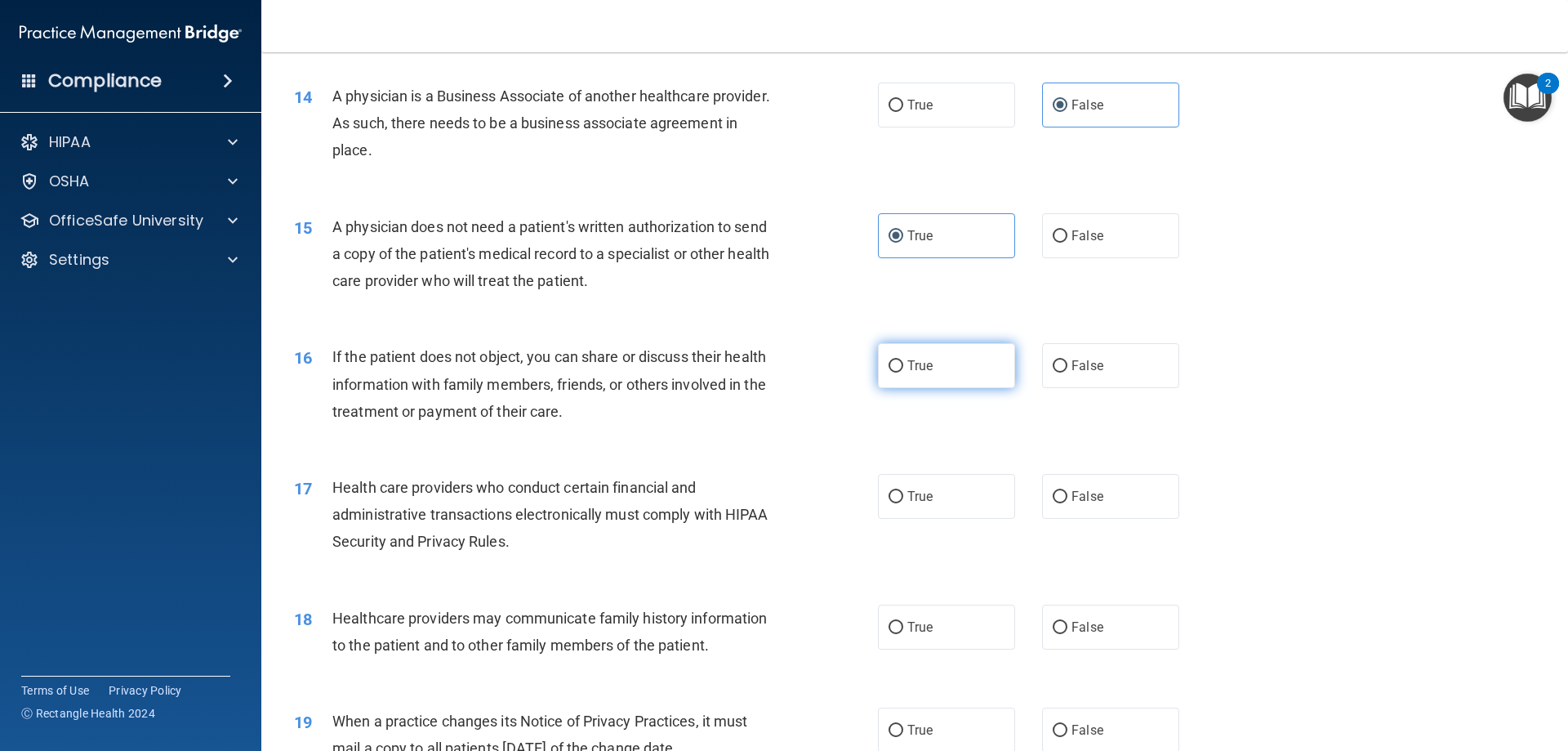
radio input "true"
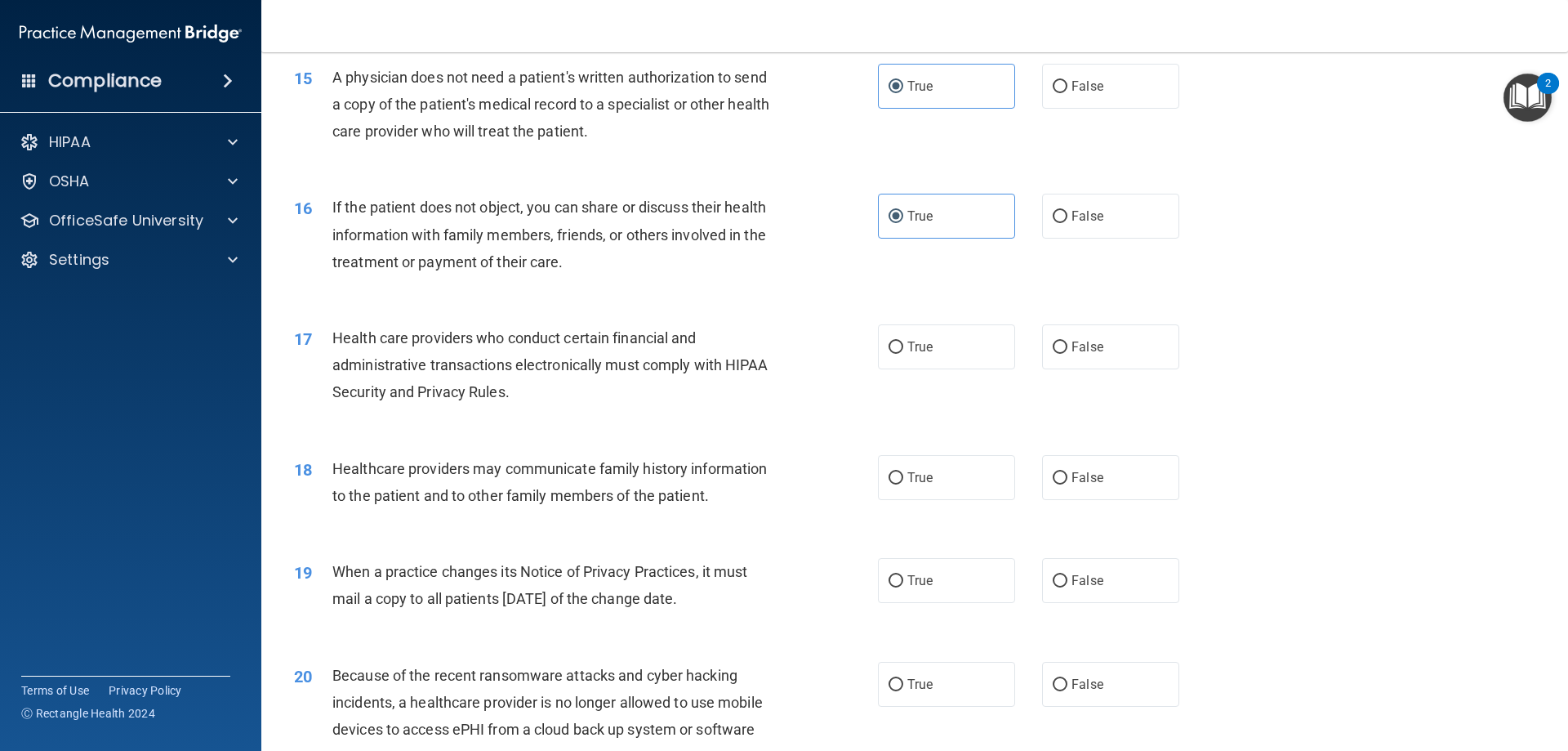
scroll to position [1798, 0]
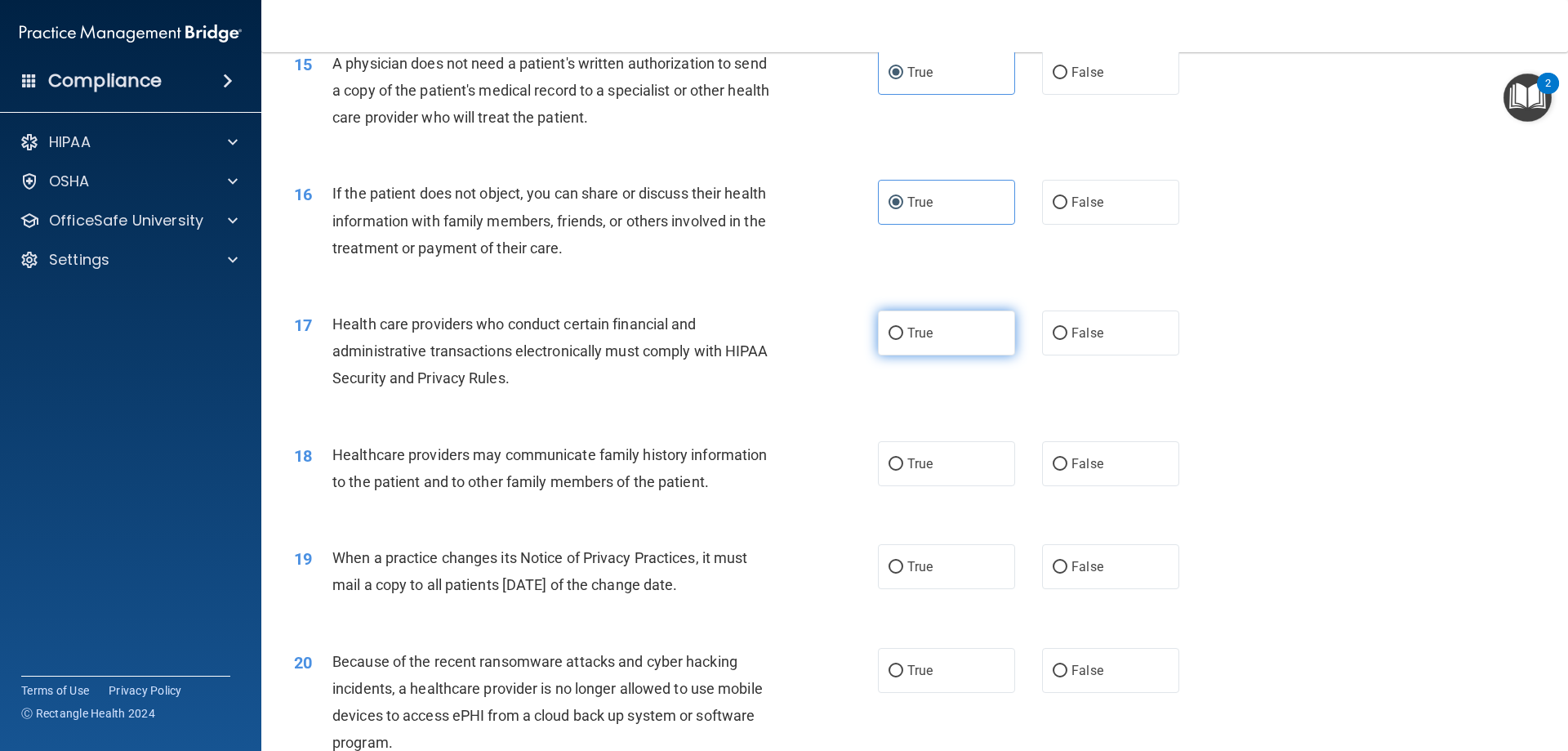
click at [894, 341] on label "True" at bounding box center [946, 333] width 137 height 45
click at [894, 340] on input "True" at bounding box center [896, 333] width 14 height 13
radio input "true"
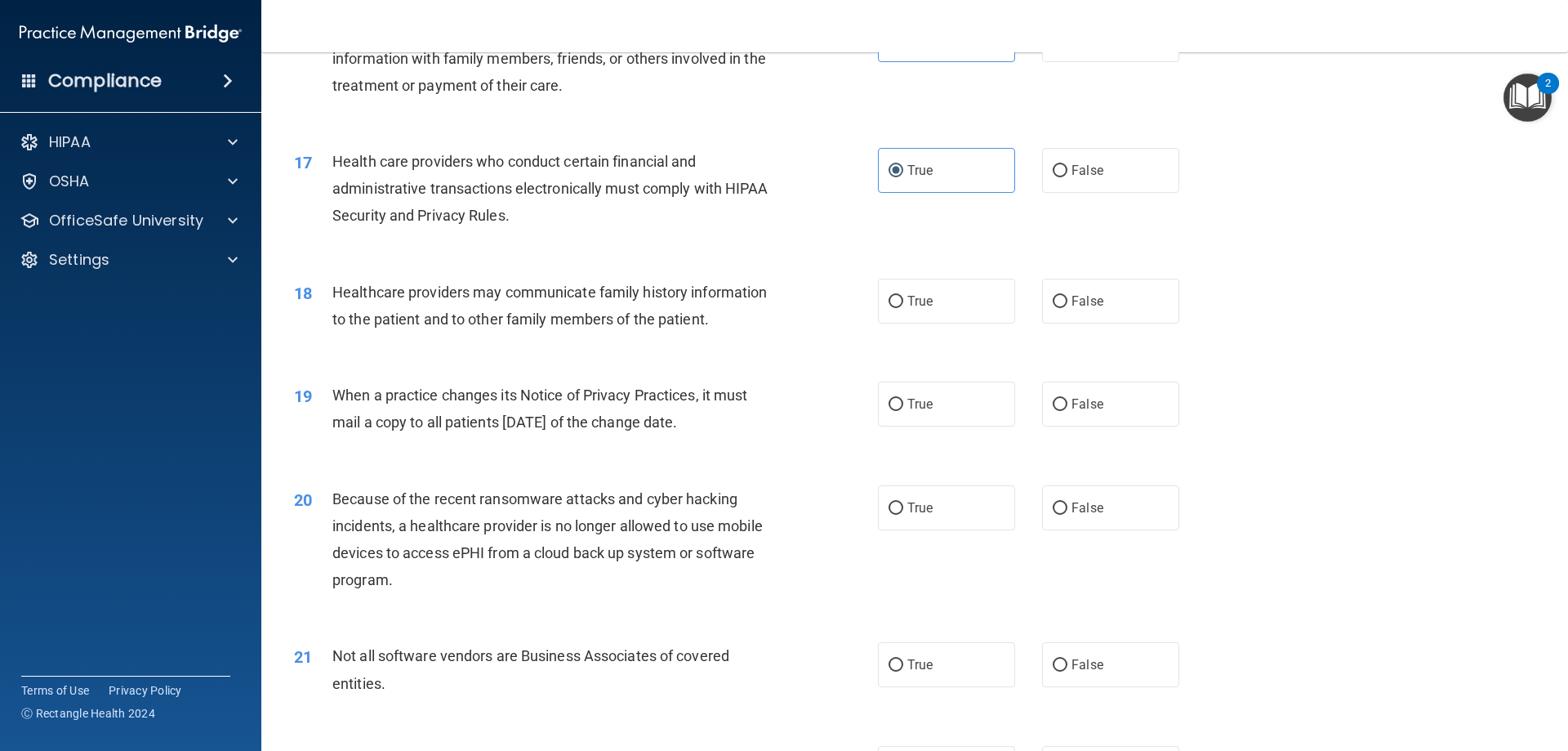
scroll to position [1961, 0]
click at [1043, 285] on label "False" at bounding box center [1110, 300] width 137 height 45
click at [1043, 295] on input "False" at bounding box center [1060, 301] width 14 height 13
radio input "true"
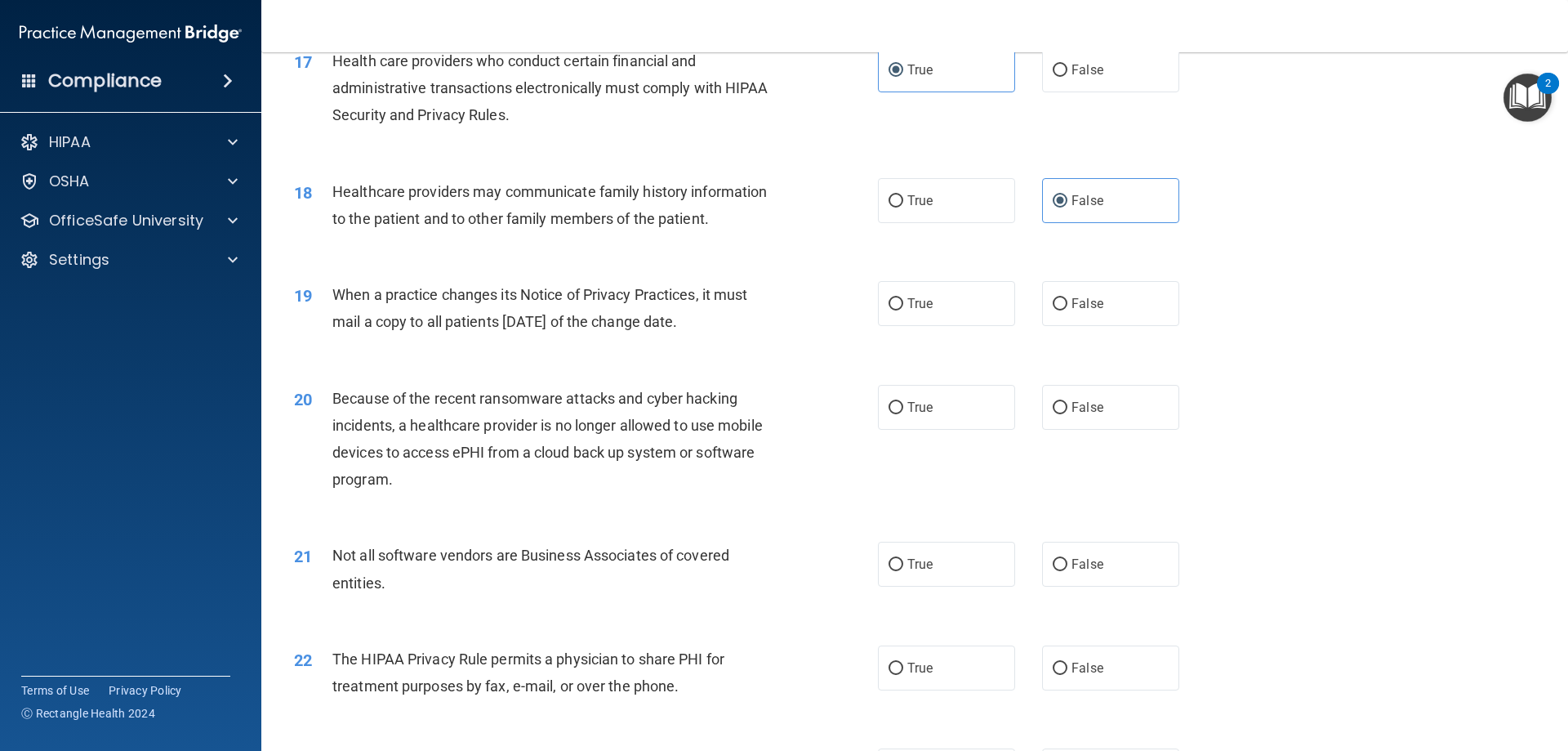
scroll to position [2124, 0]
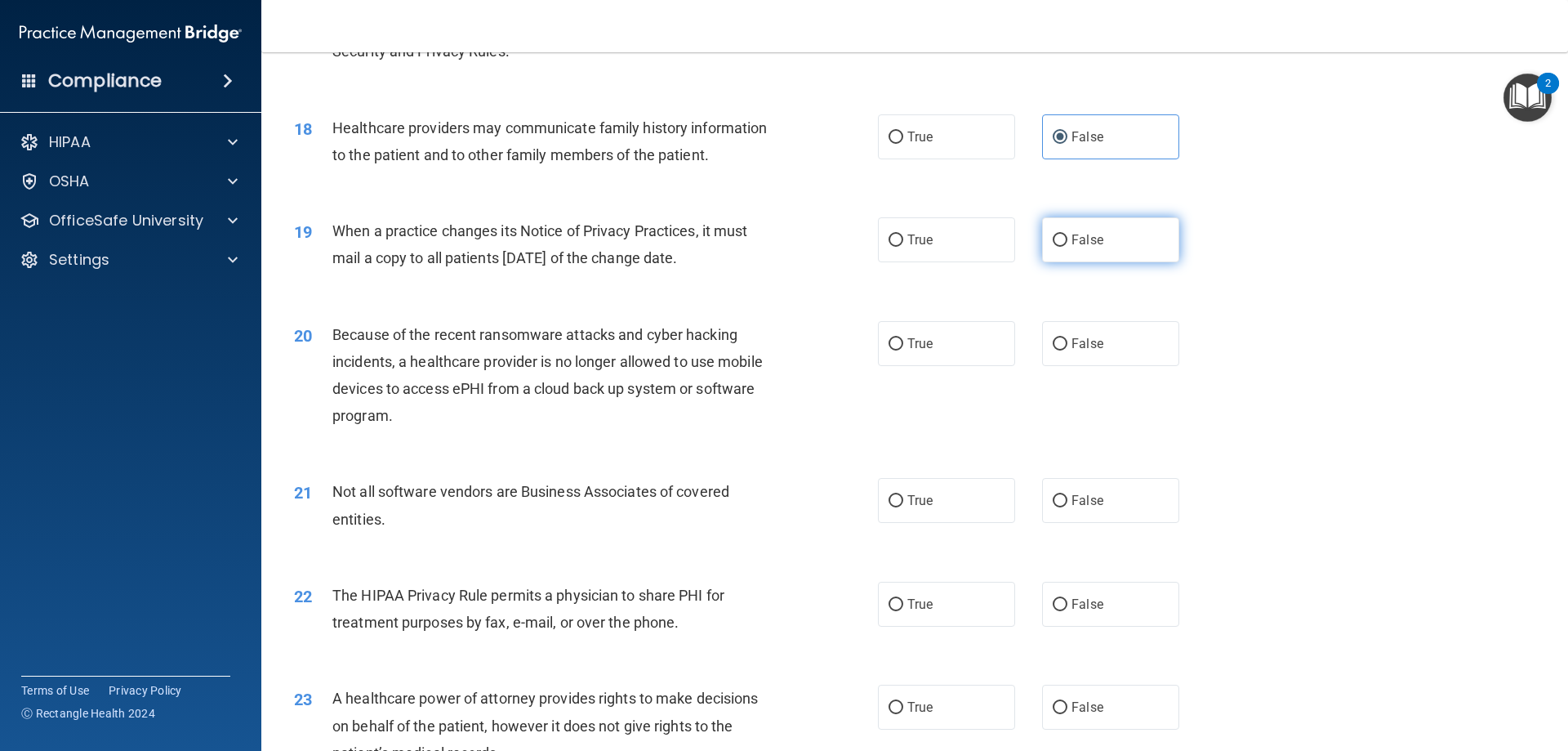
click at [1043, 241] on label "False" at bounding box center [1110, 239] width 137 height 45
click at [1043, 241] on input "False" at bounding box center [1060, 241] width 14 height 13
radio input "true"
click at [1043, 333] on label "False" at bounding box center [1110, 343] width 137 height 45
click at [1043, 338] on input "False" at bounding box center [1060, 344] width 14 height 13
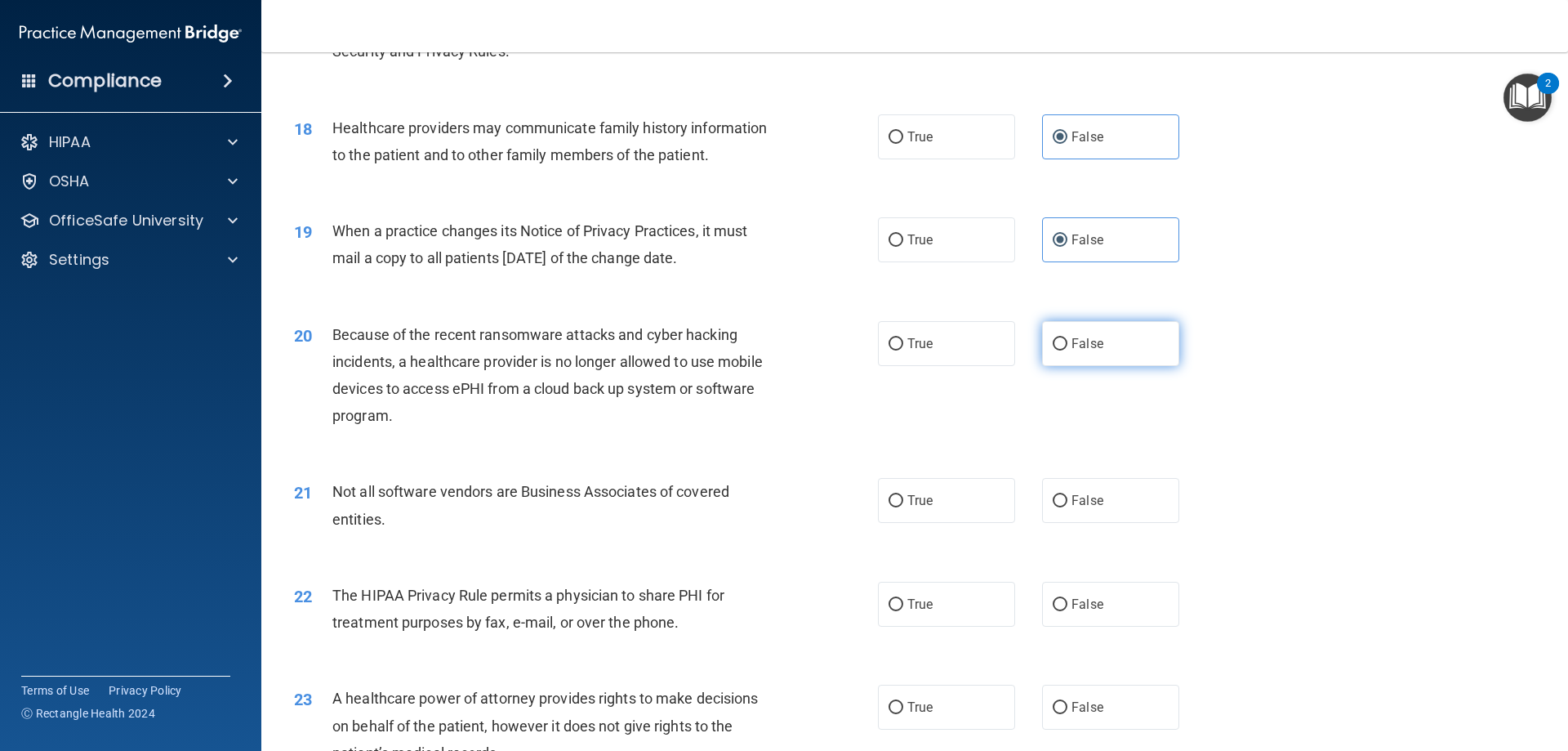
radio input "true"
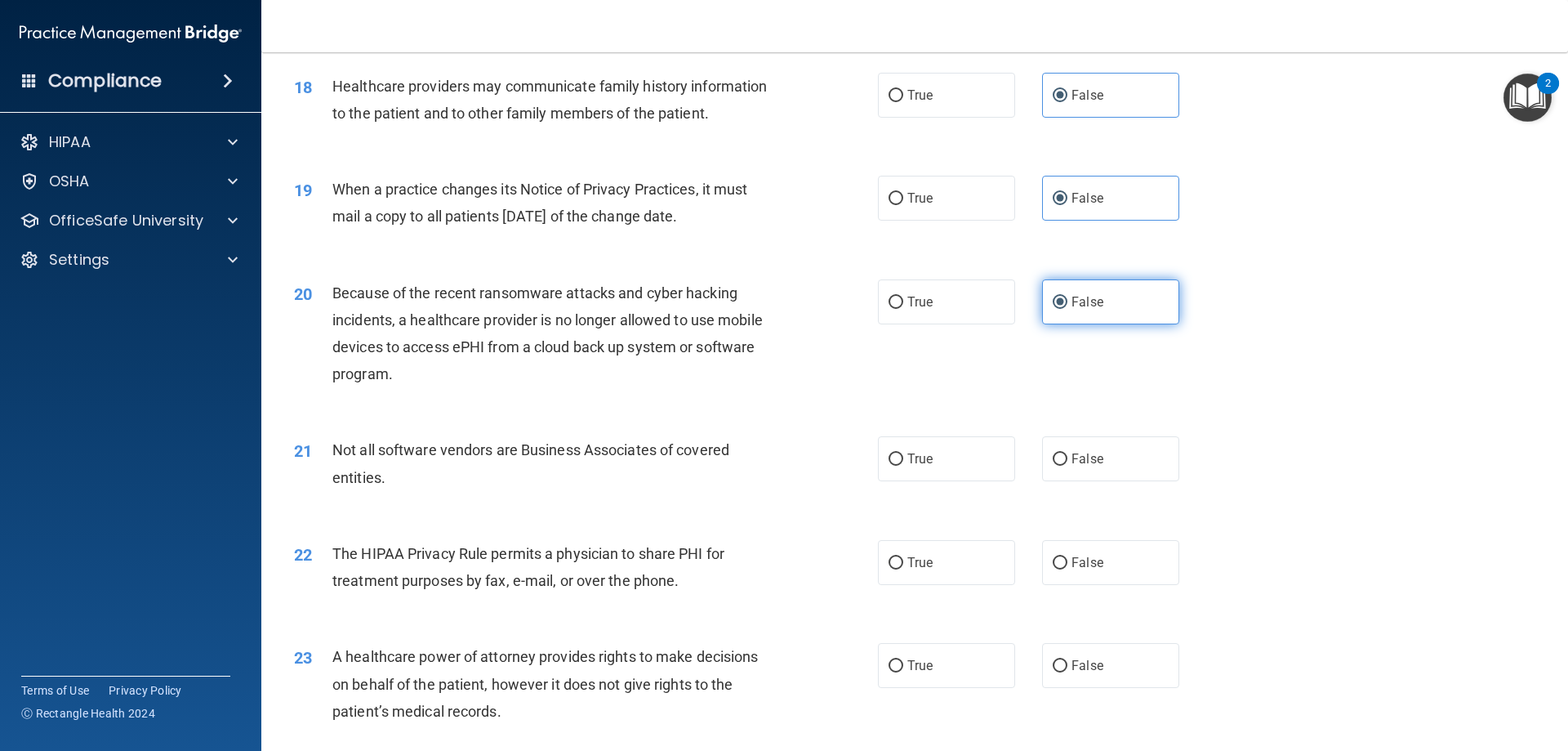
scroll to position [2206, 0]
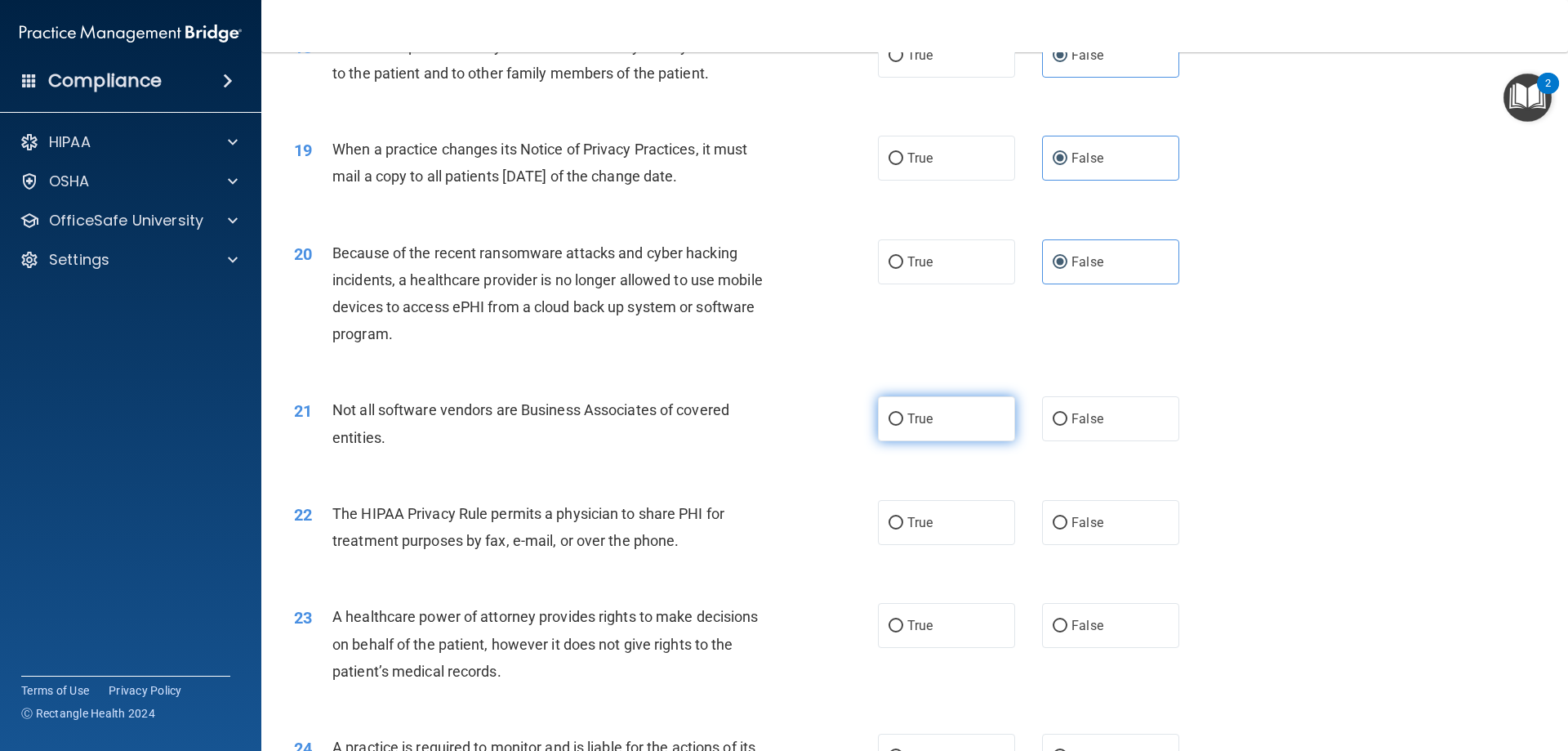
click at [906, 427] on label "True" at bounding box center [946, 418] width 137 height 45
click at [903, 426] on input "True" at bounding box center [896, 419] width 14 height 13
radio input "true"
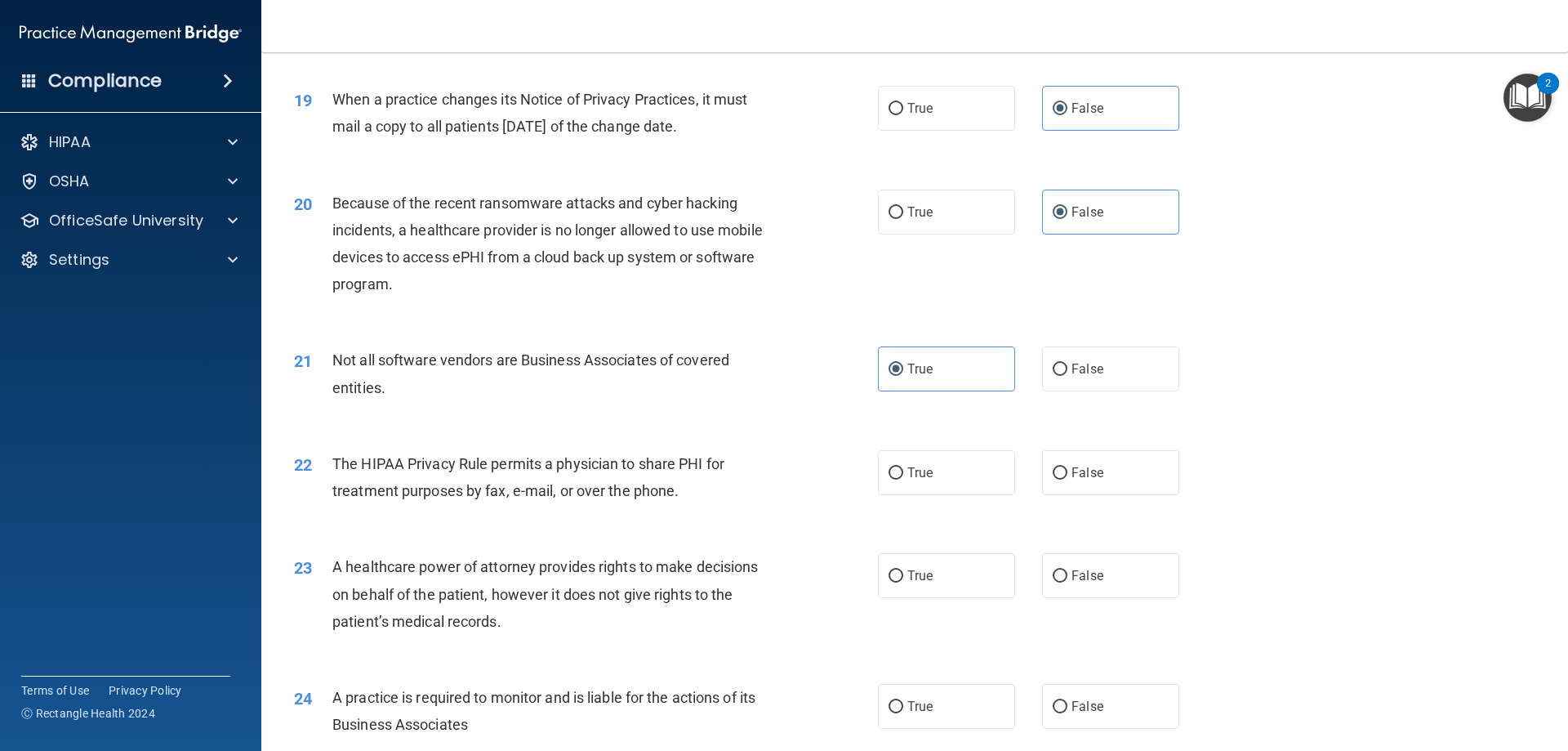
scroll to position [2369, 0]
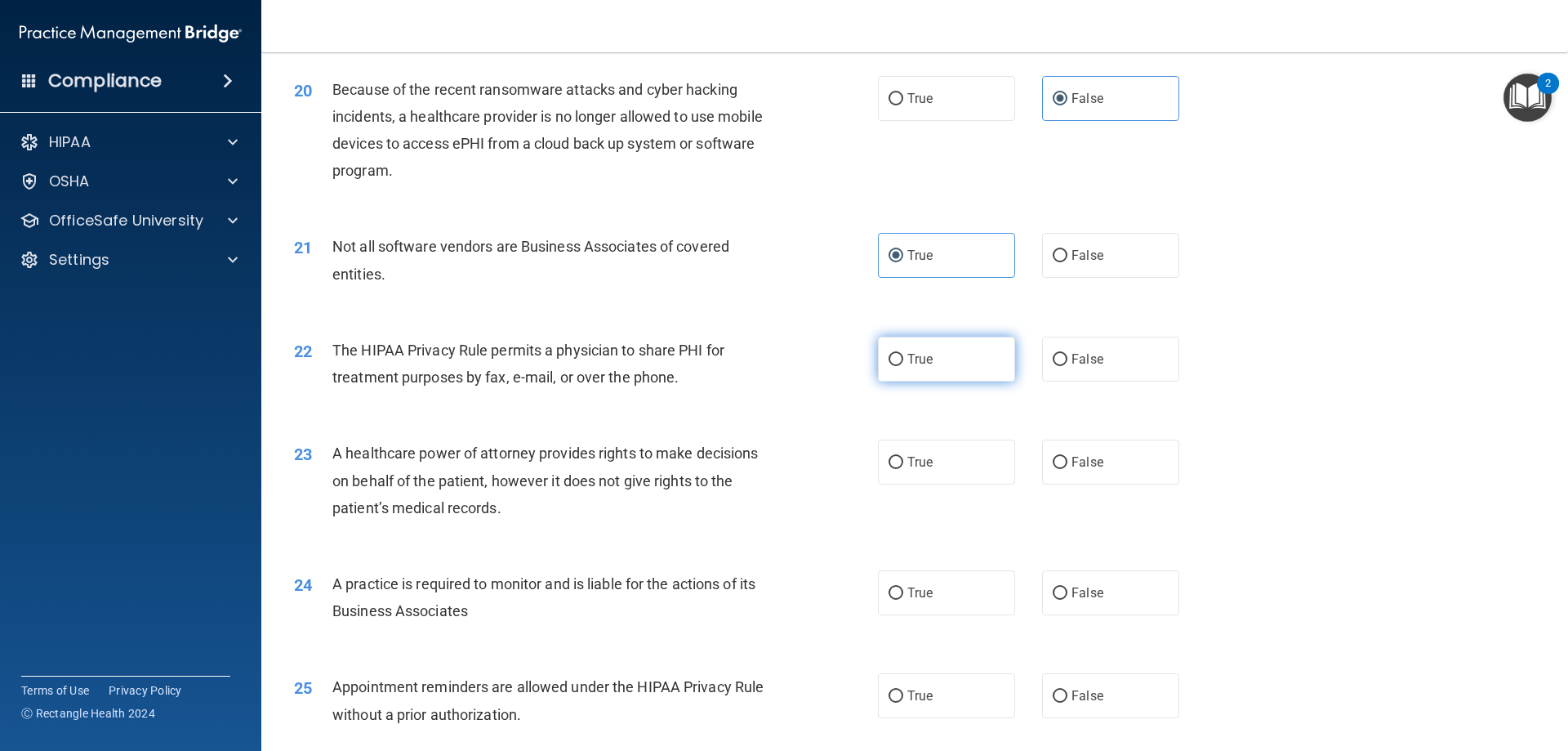
click at [924, 356] on span "True" at bounding box center [920, 359] width 25 height 15
click at [903, 356] on input "True" at bounding box center [896, 360] width 14 height 13
radio input "true"
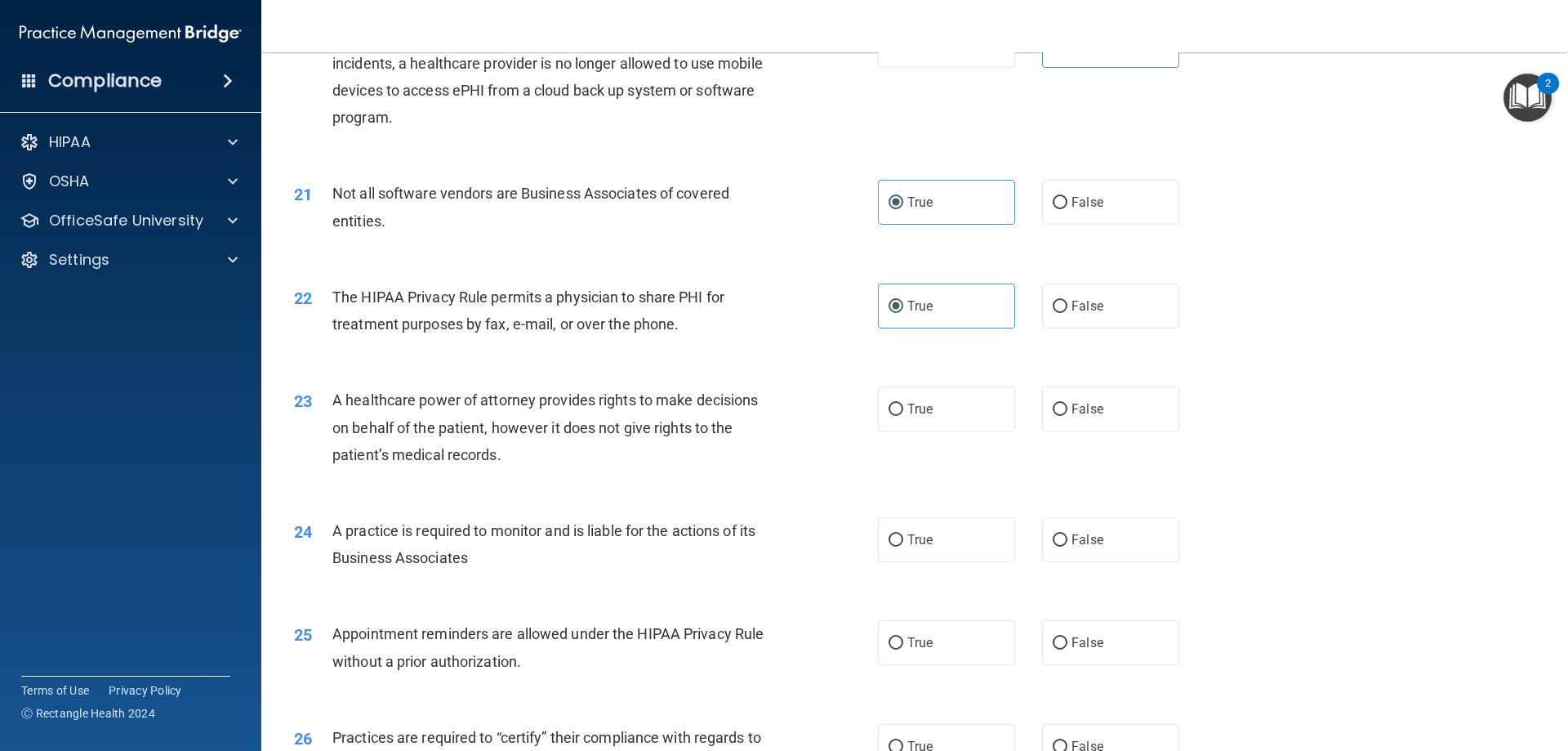
scroll to position [2451, 0]
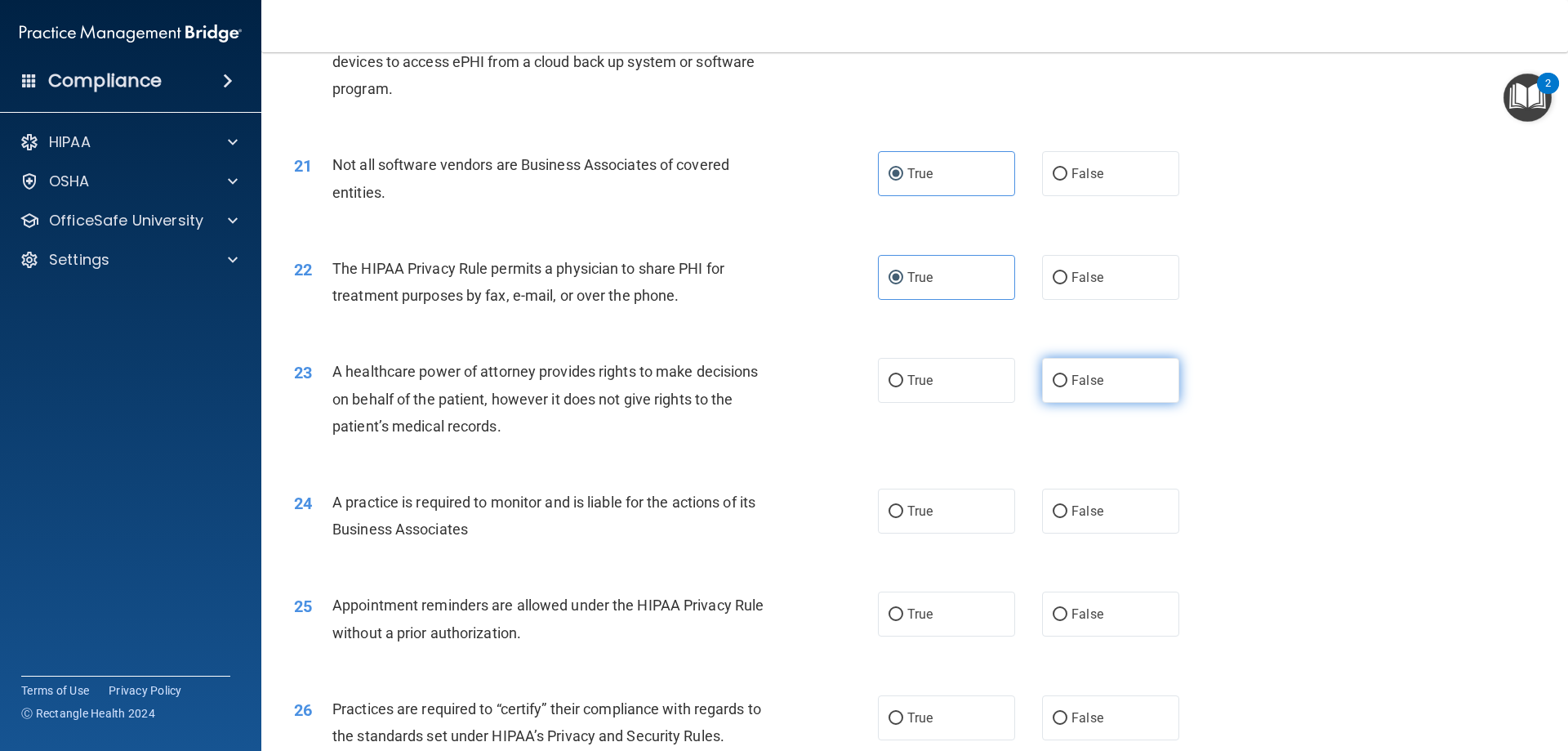
click at [1043, 392] on label "False" at bounding box center [1110, 380] width 137 height 45
click at [1043, 387] on input "False" at bounding box center [1060, 381] width 14 height 13
radio input "true"
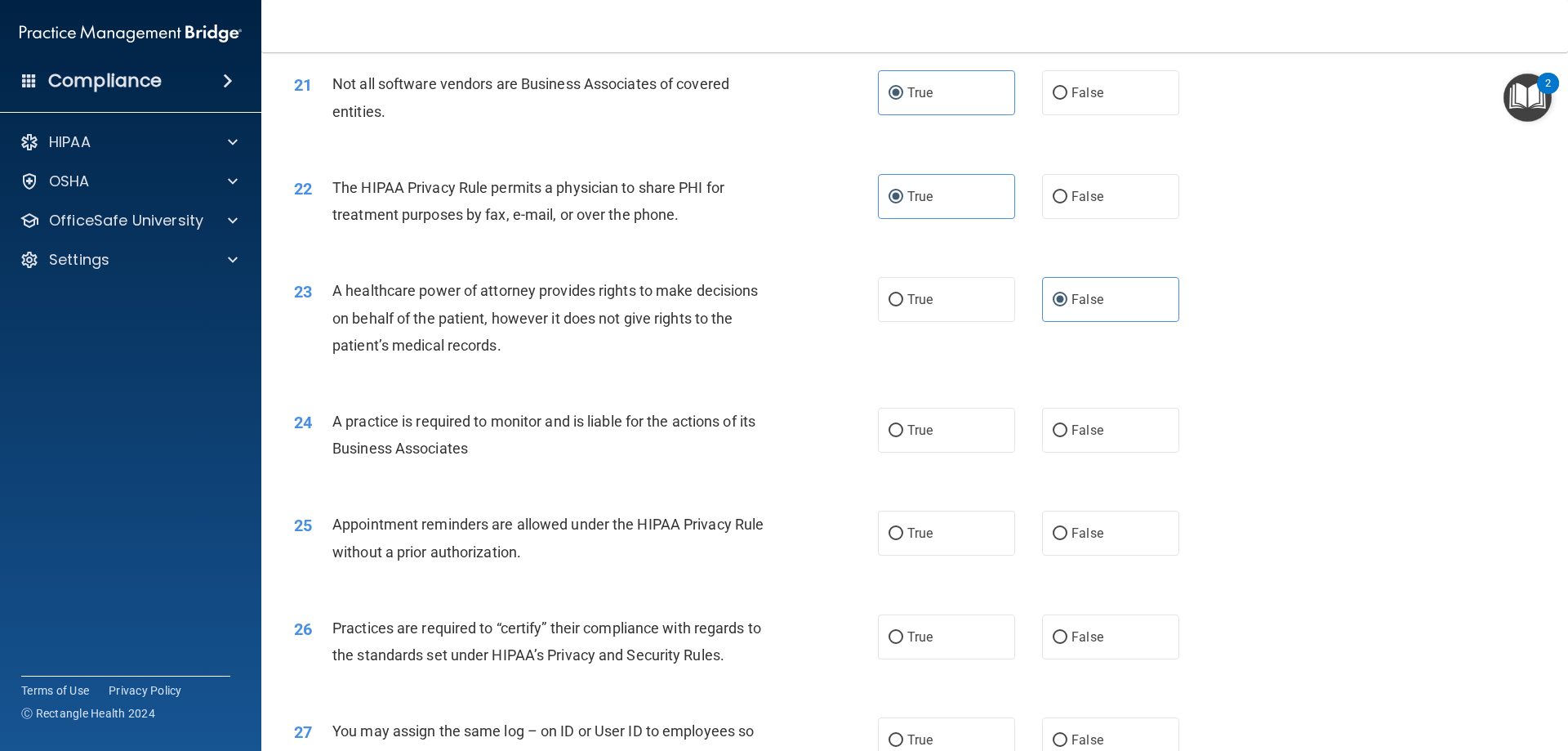
scroll to position [2614, 0]
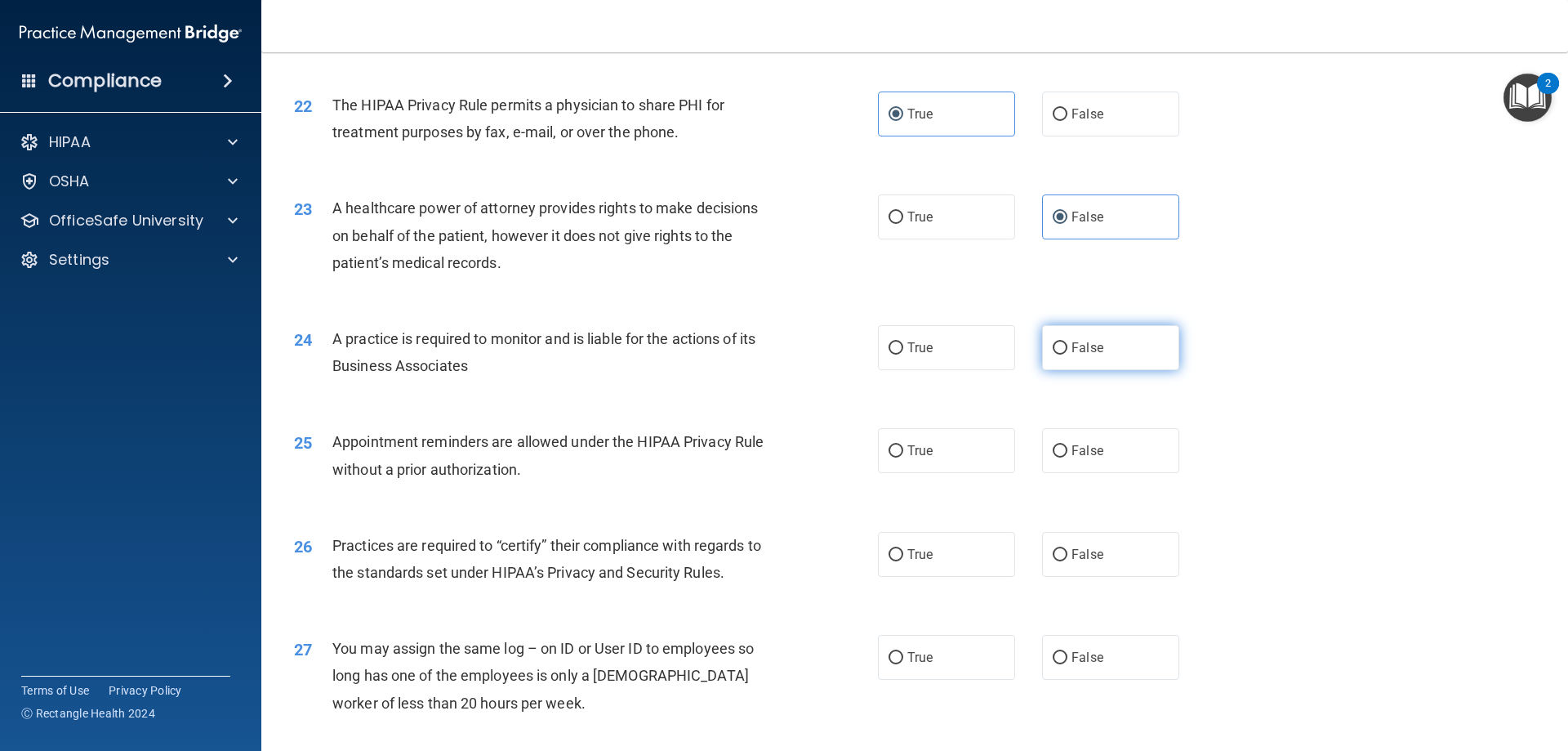
click at [1043, 356] on label "False" at bounding box center [1110, 347] width 137 height 45
click at [1043, 354] on input "False" at bounding box center [1060, 349] width 14 height 13
radio input "true"
click at [1043, 543] on label "False" at bounding box center [1110, 554] width 137 height 45
click at [1043, 549] on input "False" at bounding box center [1060, 555] width 14 height 13
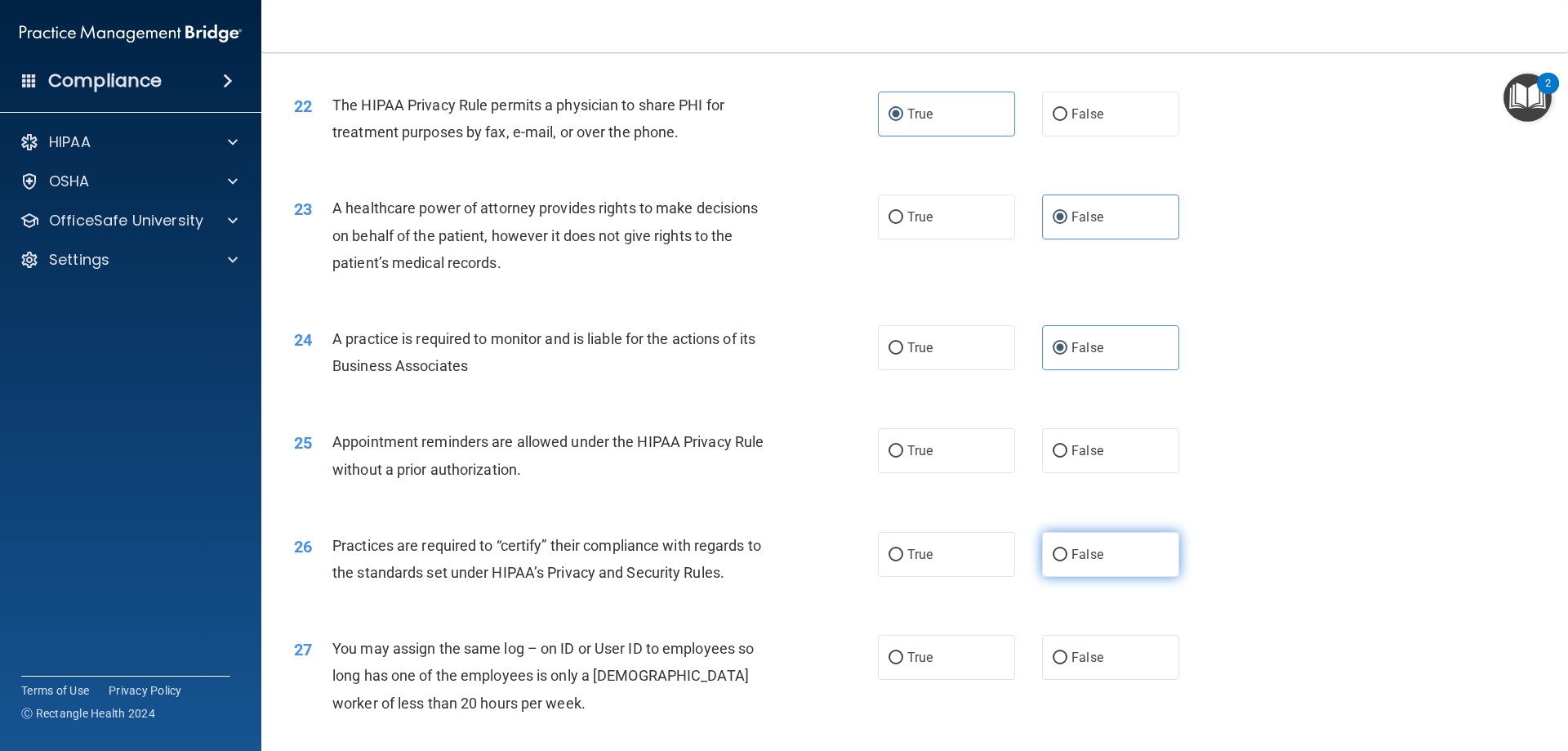
radio input "true"
click at [883, 443] on label "True" at bounding box center [946, 450] width 137 height 45
click at [889, 445] on input "True" at bounding box center [896, 451] width 14 height 13
radio input "true"
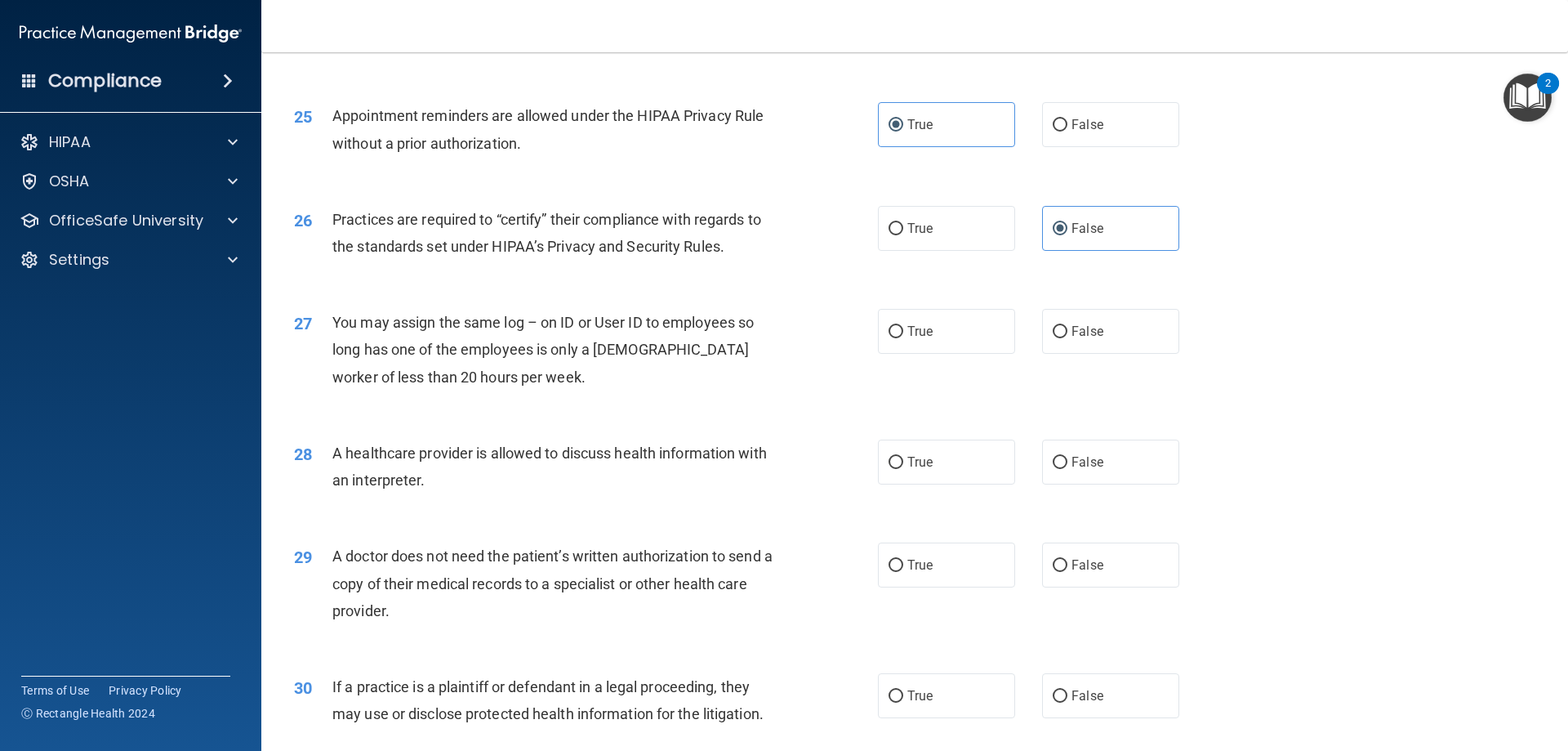
scroll to position [2942, 0]
click at [912, 565] on span "True" at bounding box center [920, 564] width 25 height 15
click at [903, 565] on input "True" at bounding box center [896, 565] width 14 height 13
radio input "true"
click at [1043, 331] on span "False" at bounding box center [1087, 330] width 32 height 15
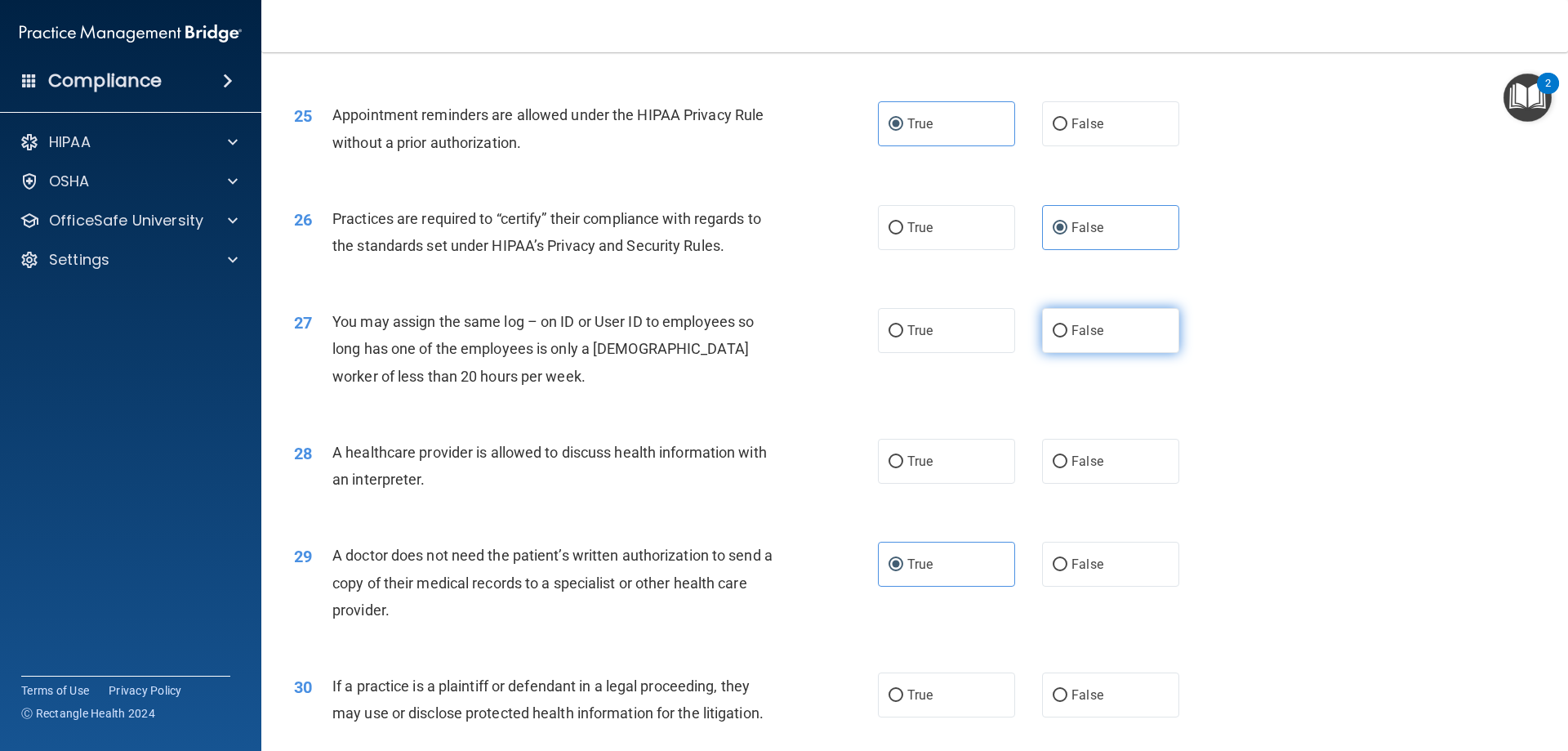
click at [1043, 331] on input "False" at bounding box center [1060, 331] width 14 height 13
radio input "true"
click at [953, 470] on label "True" at bounding box center [946, 461] width 137 height 45
click at [903, 468] on input "True" at bounding box center [896, 462] width 14 height 13
radio input "true"
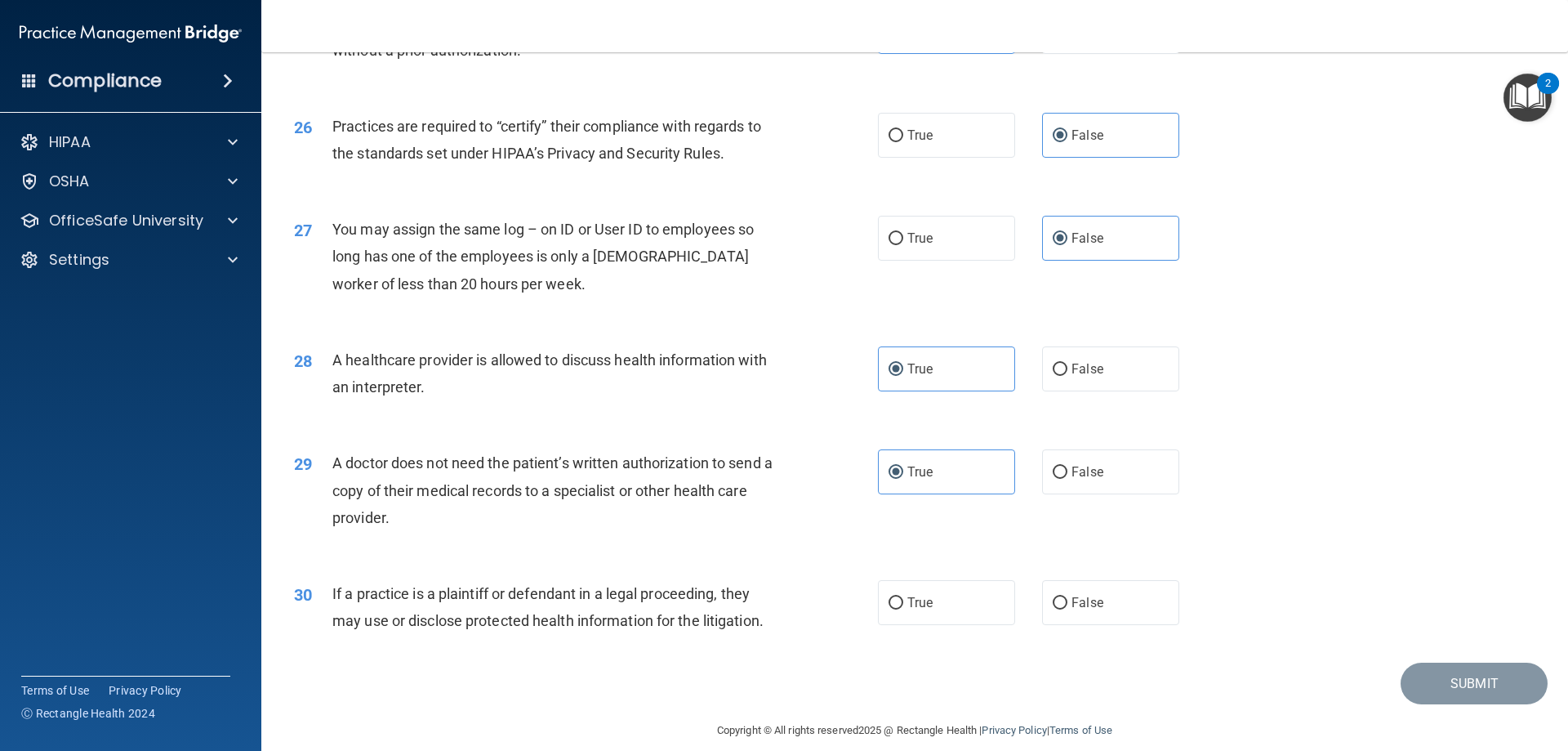
scroll to position [3053, 0]
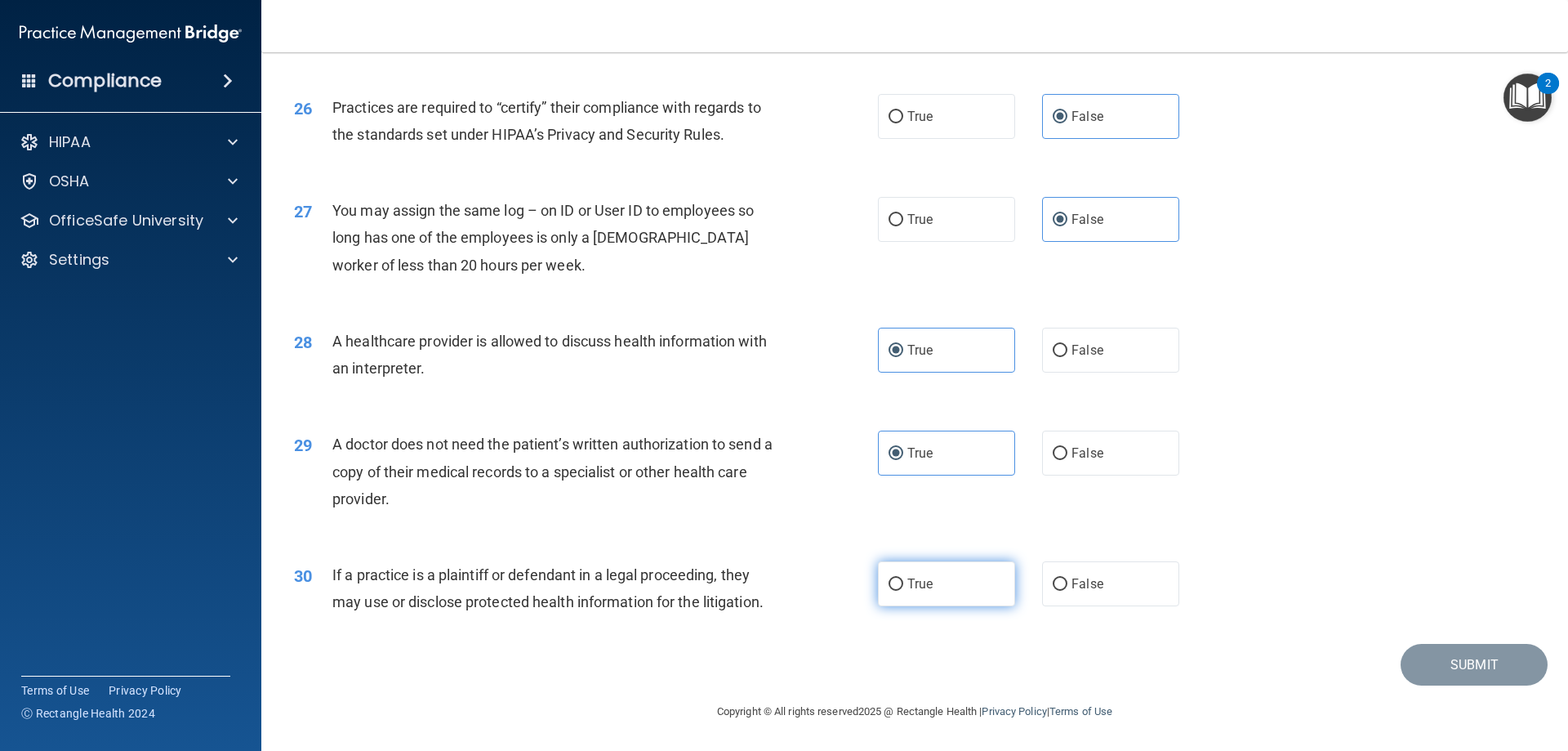
click at [921, 596] on label "True" at bounding box center [946, 583] width 137 height 45
click at [903, 591] on input "True" at bounding box center [896, 584] width 14 height 13
radio input "true"
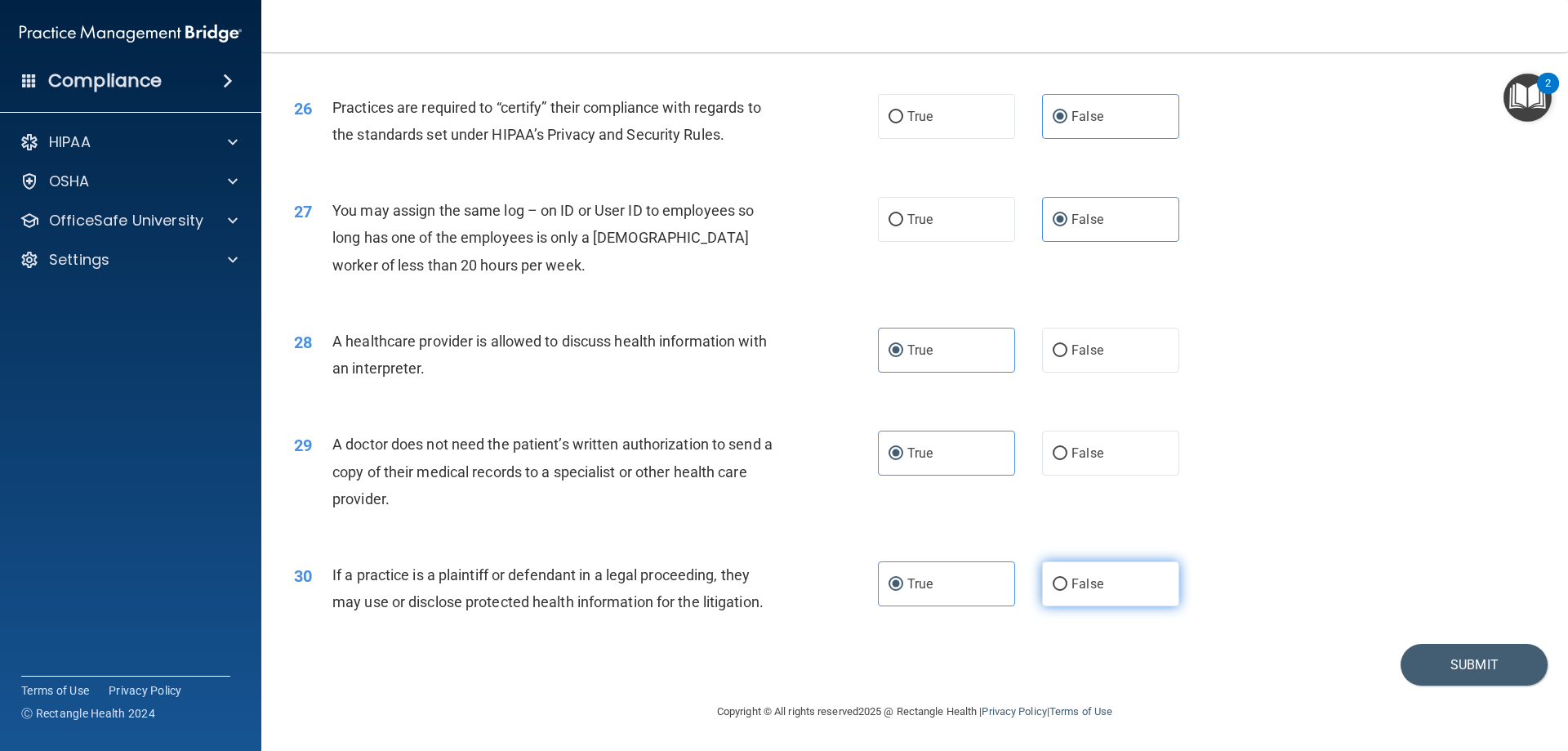
click at [1043, 586] on input "False" at bounding box center [1060, 584] width 14 height 13
radio input "true"
radio input "false"
click at [1043, 663] on button "Submit" at bounding box center [1474, 664] width 147 height 41
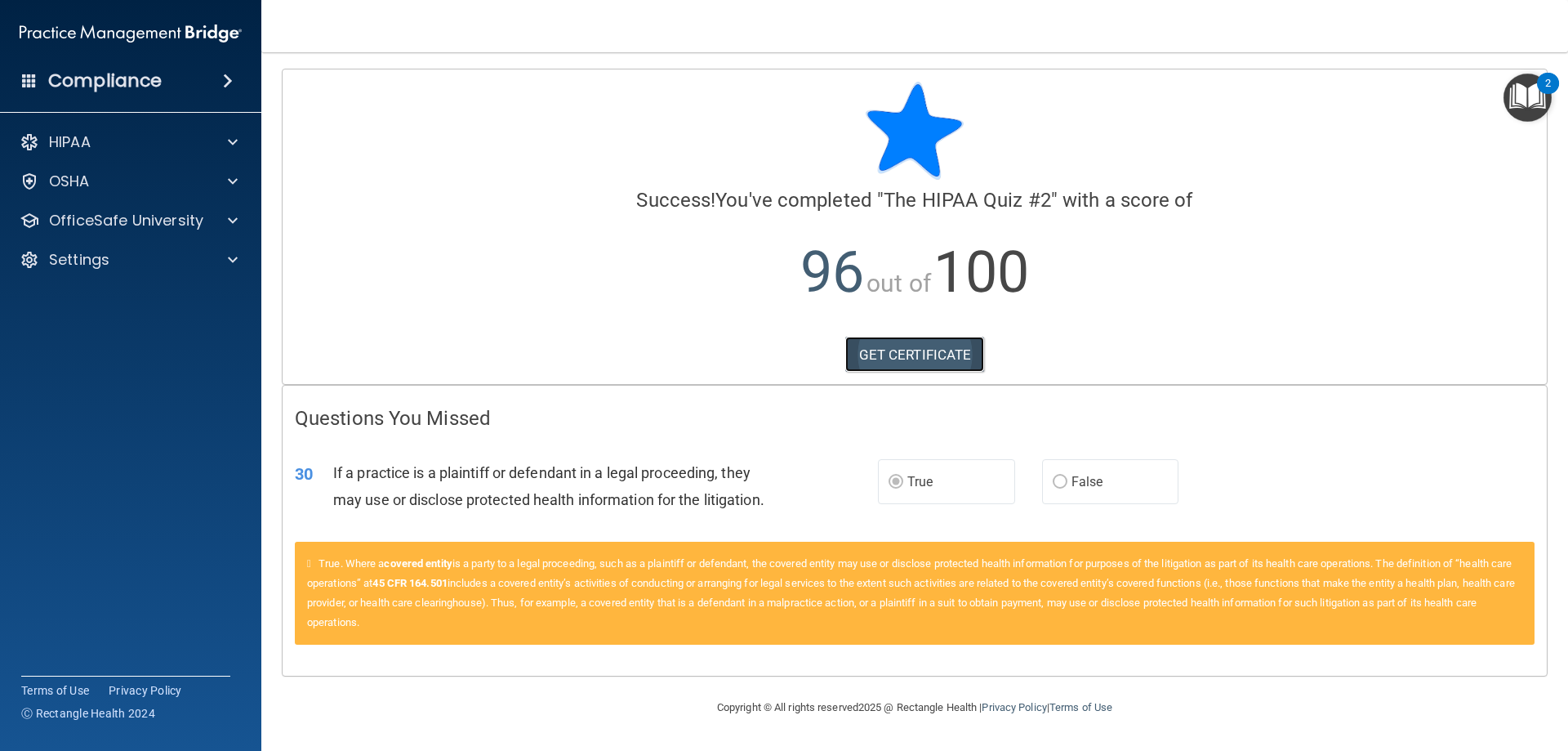
click at [914, 344] on link "GET CERTIFICATE" at bounding box center [915, 354] width 140 height 36
click at [1043, 92] on img "Open Resource Center, 2 new notifications" at bounding box center [1528, 97] width 48 height 48
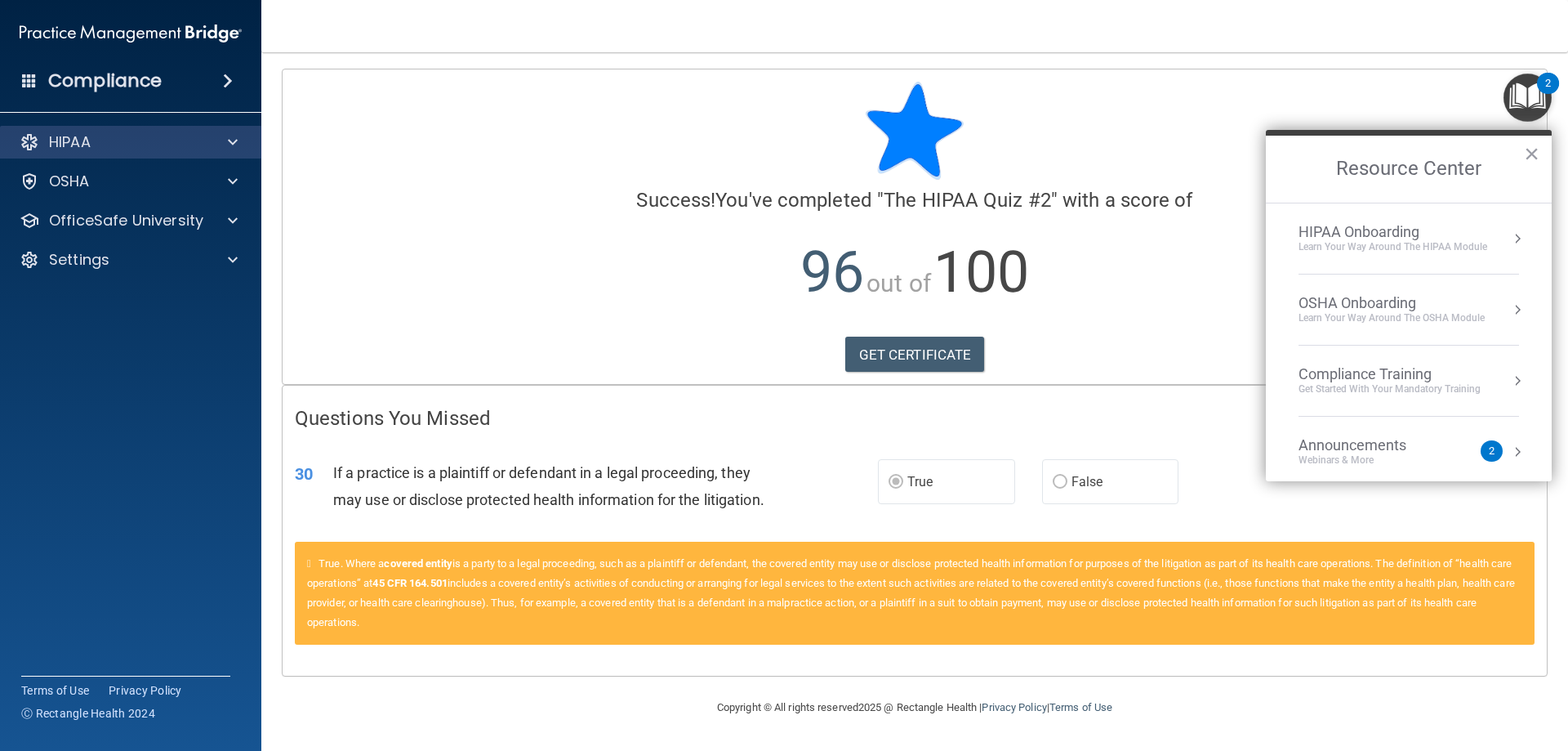
click at [205, 130] on div "HIPAA" at bounding box center [131, 141] width 263 height 33
click at [234, 142] on span at bounding box center [233, 141] width 10 height 19
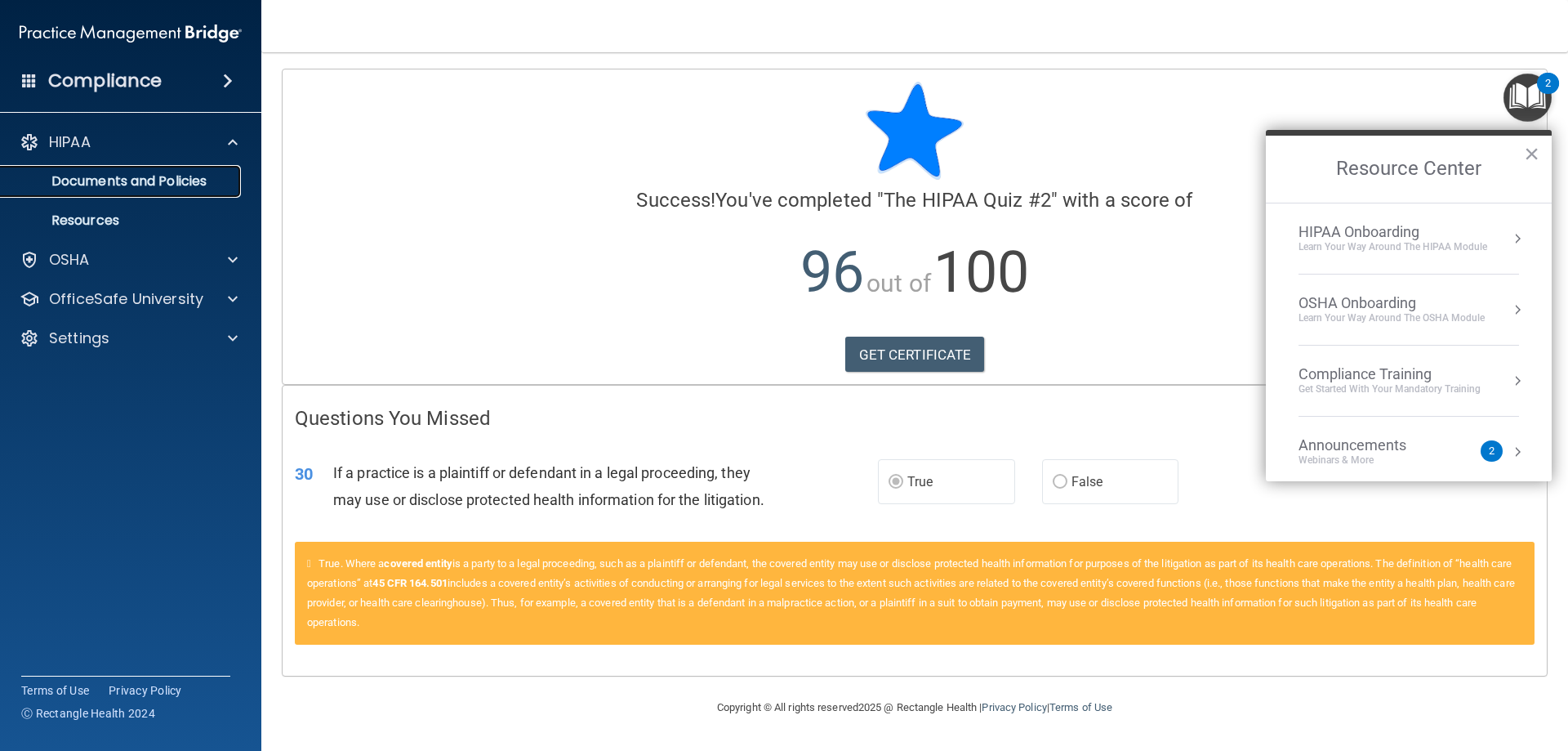
click at [152, 181] on p "Documents and Policies" at bounding box center [122, 181] width 223 height 16
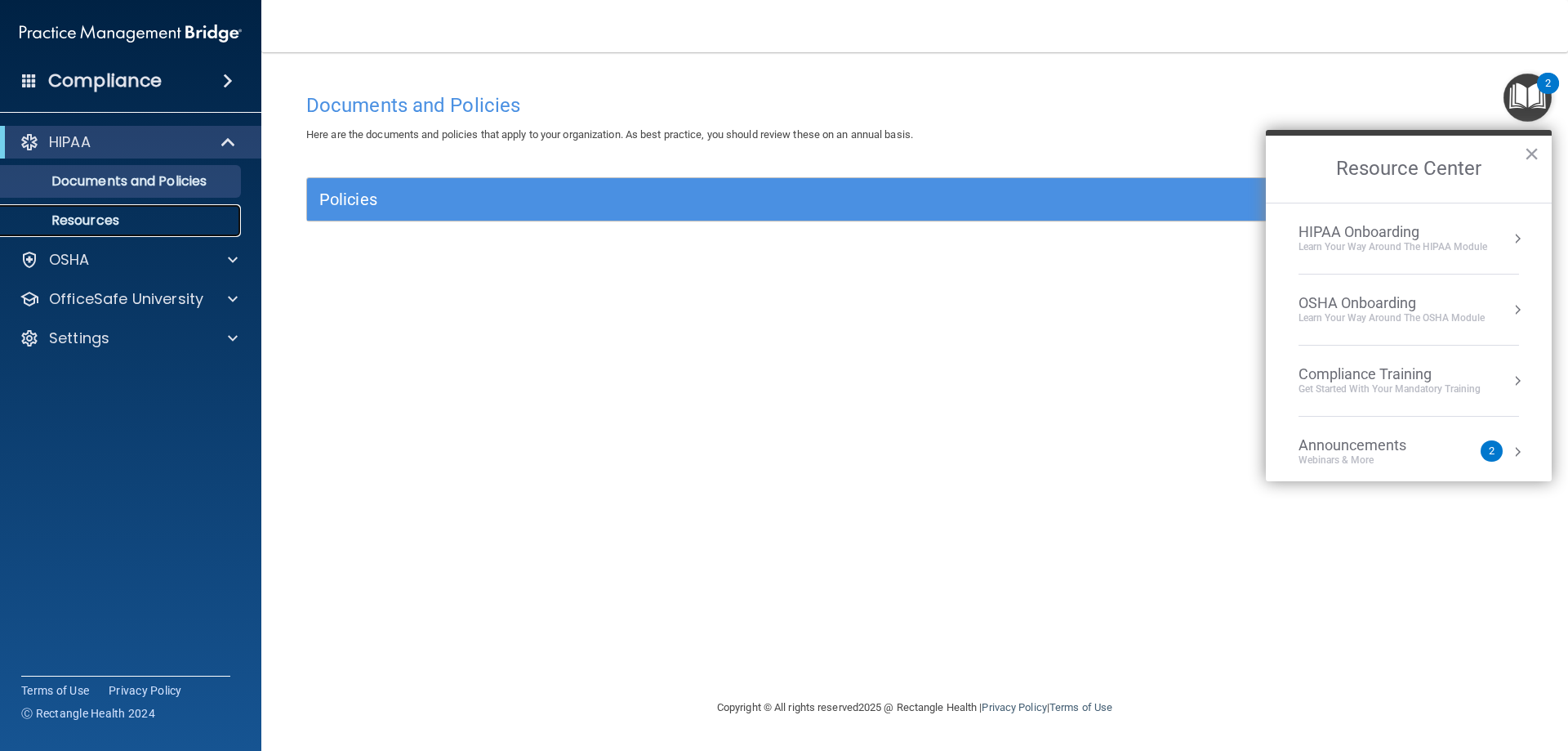
click at [155, 210] on link "Resources" at bounding box center [113, 221] width 258 height 33
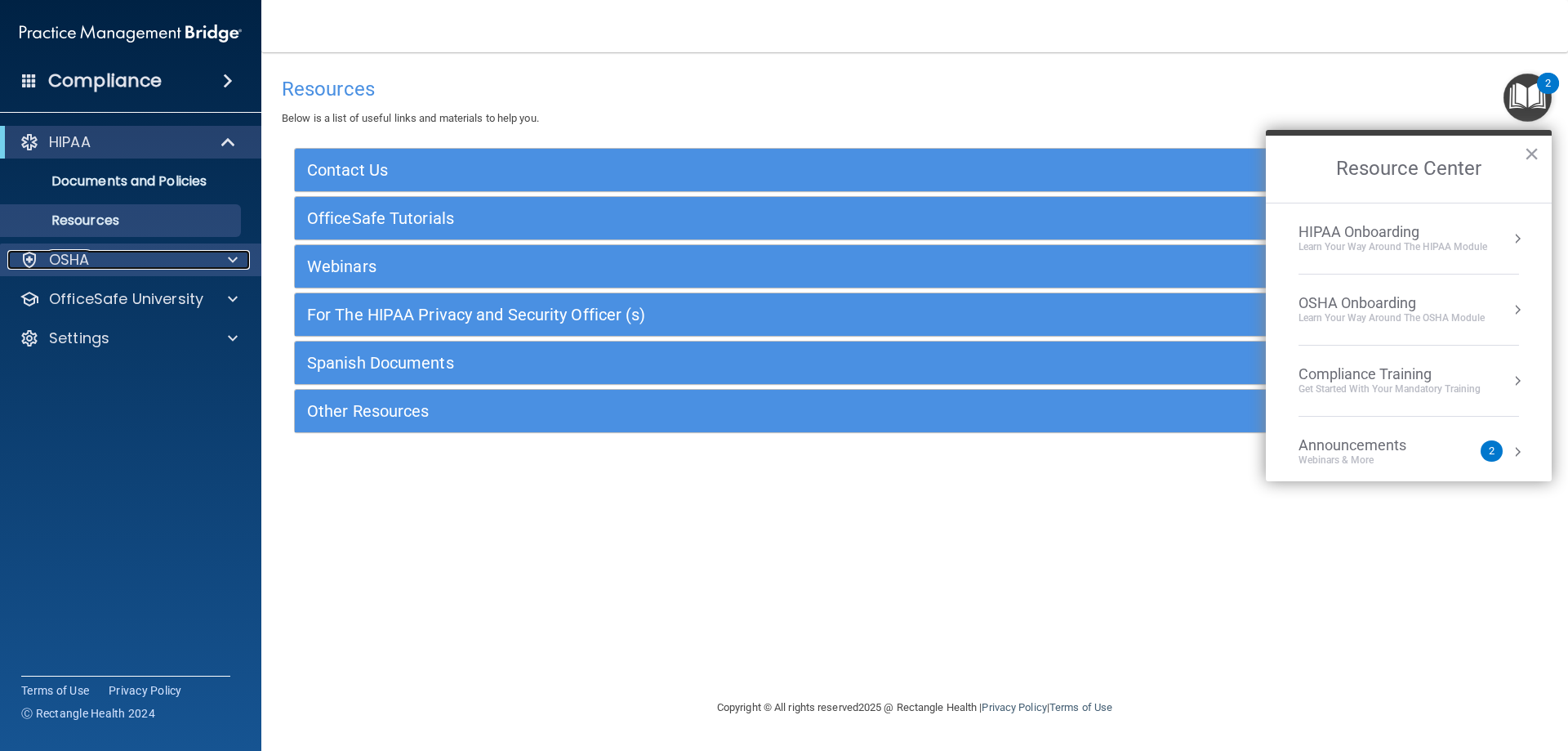
click at [76, 262] on p "OSHA" at bounding box center [69, 259] width 41 height 19
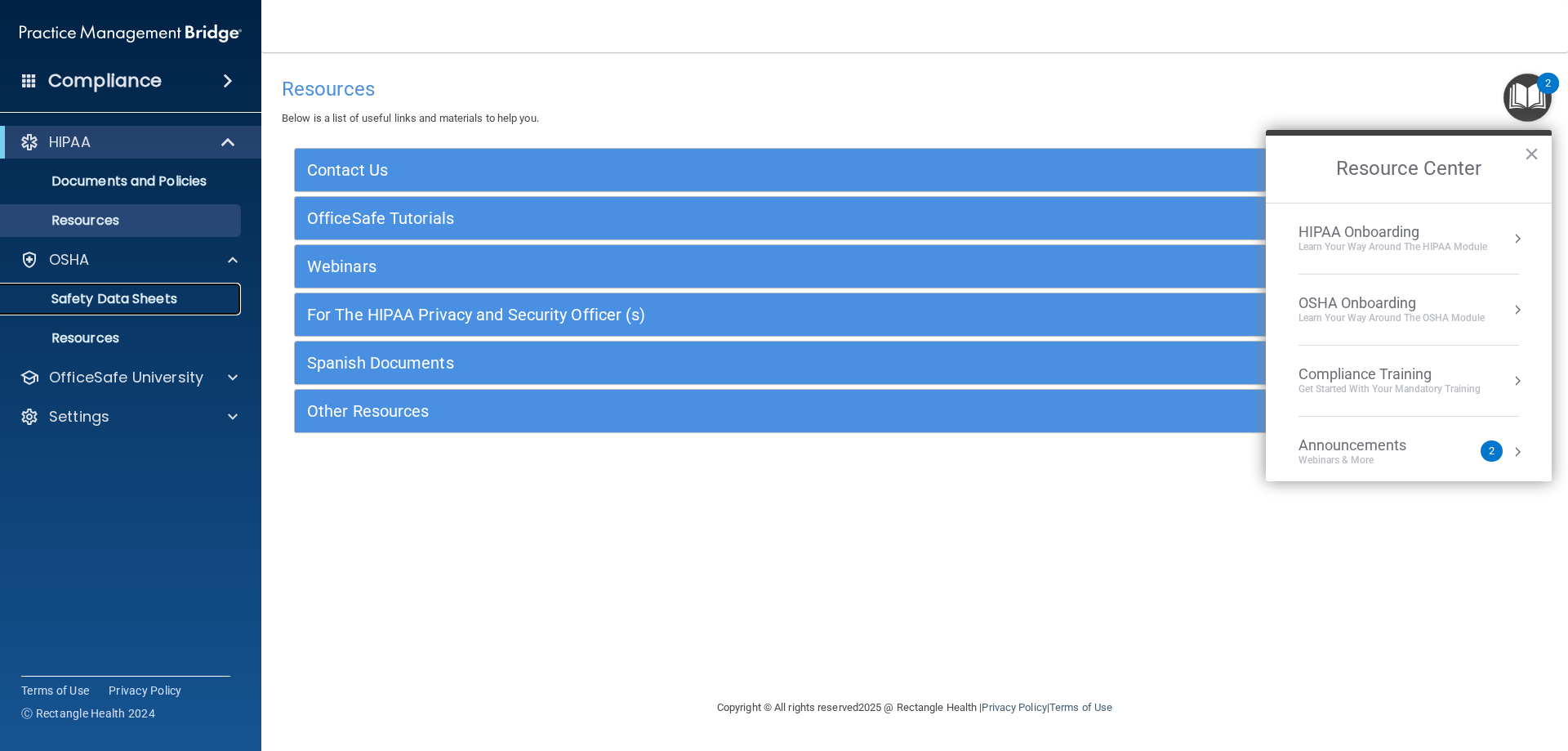
click at [142, 299] on p "Safety Data Sheets" at bounding box center [122, 298] width 223 height 16
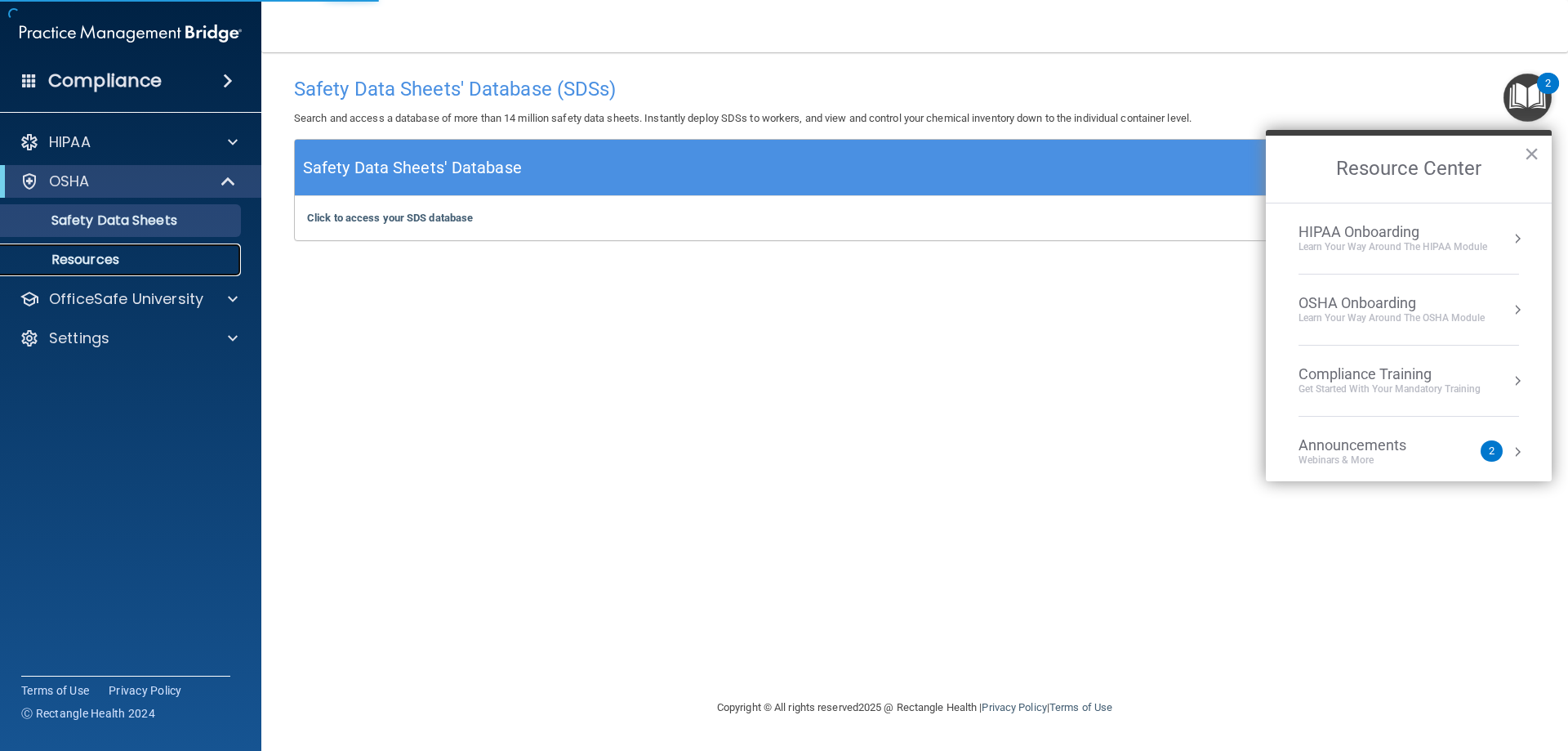
click at [98, 254] on p "Resources" at bounding box center [122, 259] width 223 height 16
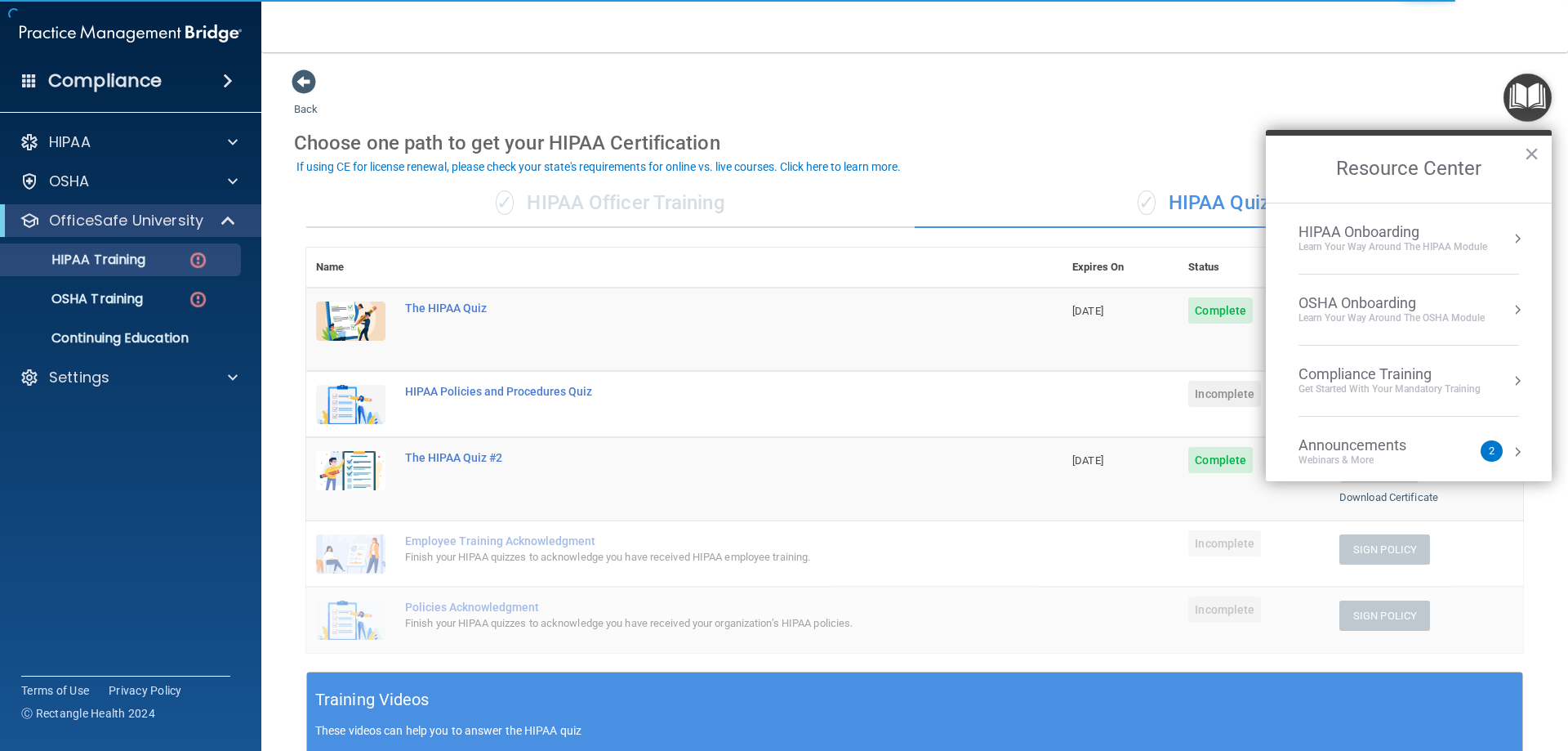
scroll to position [82, 0]
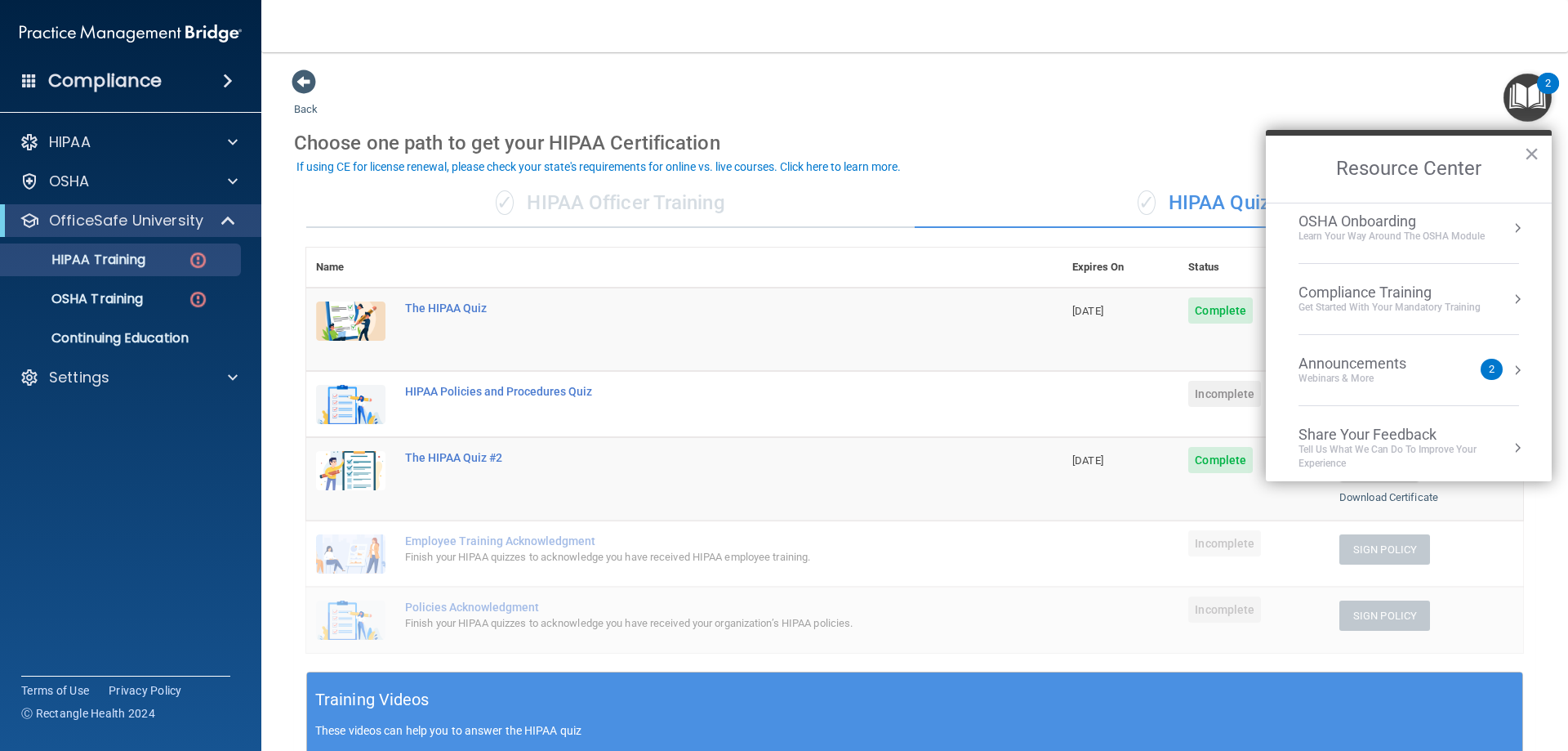
click at [1523, 153] on h2 "Resource Center" at bounding box center [1409, 169] width 286 height 67
click at [1532, 156] on button "×" at bounding box center [1532, 153] width 15 height 26
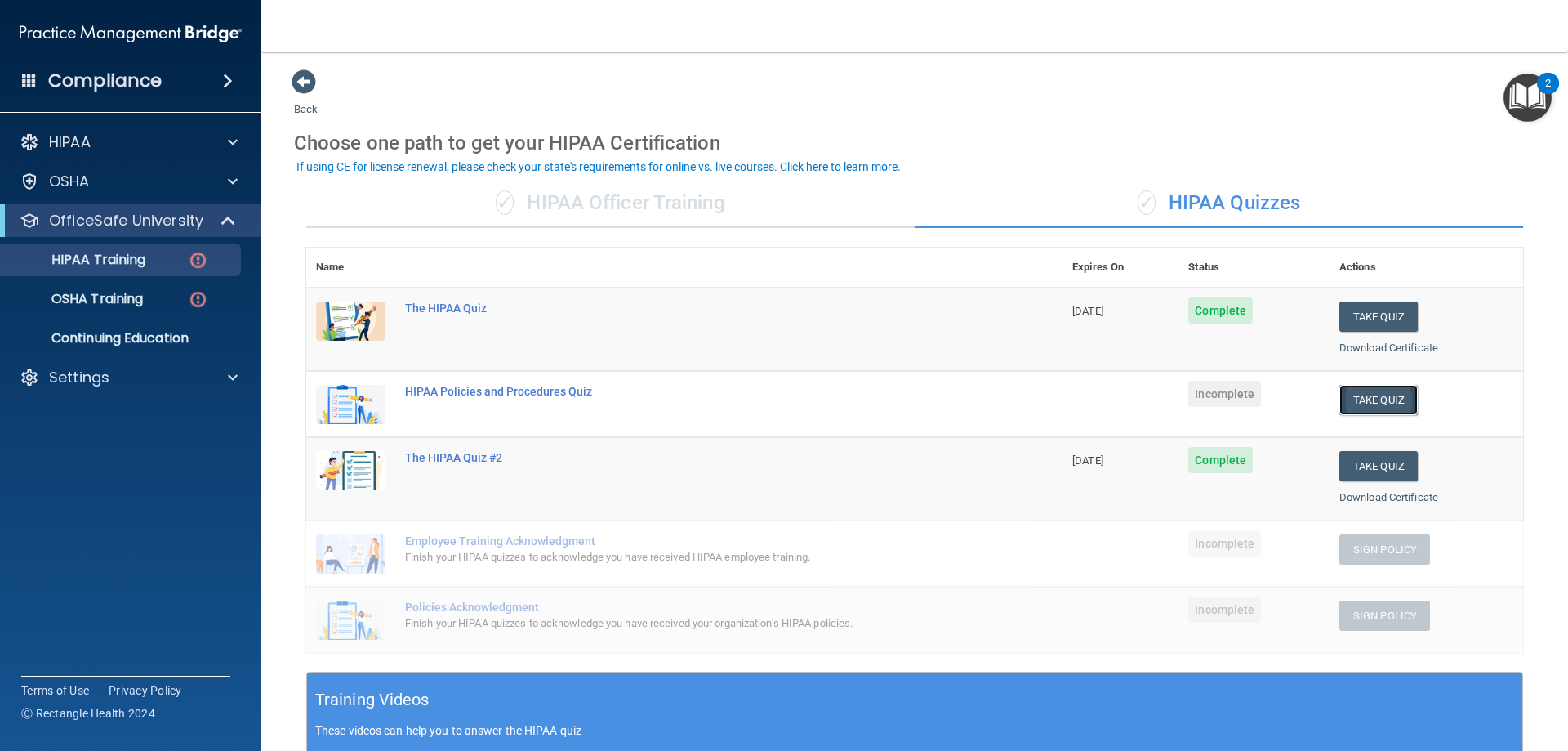
click at [1360, 398] on button "Take Quiz" at bounding box center [1379, 400] width 78 height 30
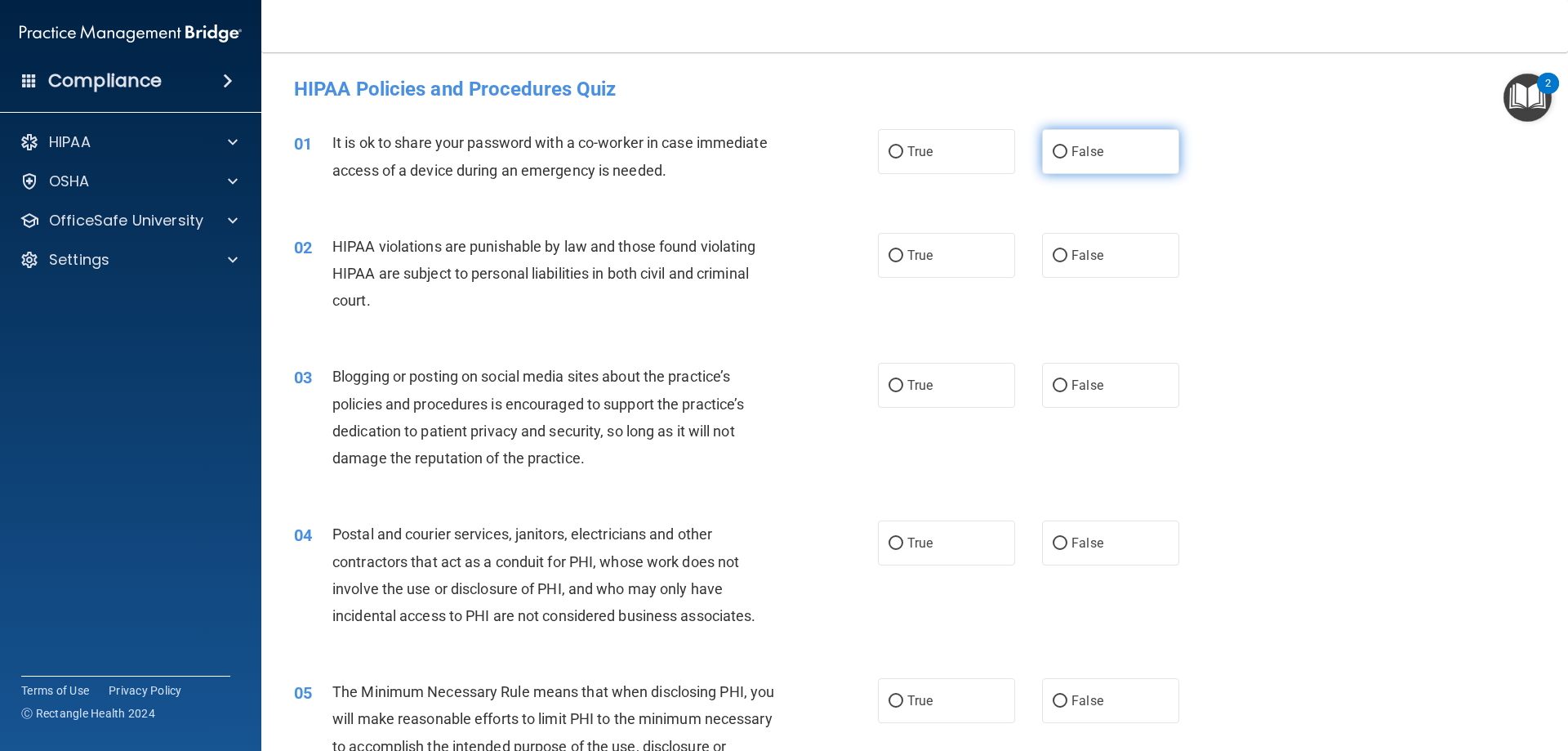
click at [1120, 161] on label "False" at bounding box center [1110, 151] width 137 height 45
click at [1067, 158] on input "False" at bounding box center [1060, 152] width 14 height 13
radio input "true"
click at [919, 269] on label "True" at bounding box center [946, 255] width 137 height 45
click at [903, 263] on input "True" at bounding box center [896, 256] width 14 height 13
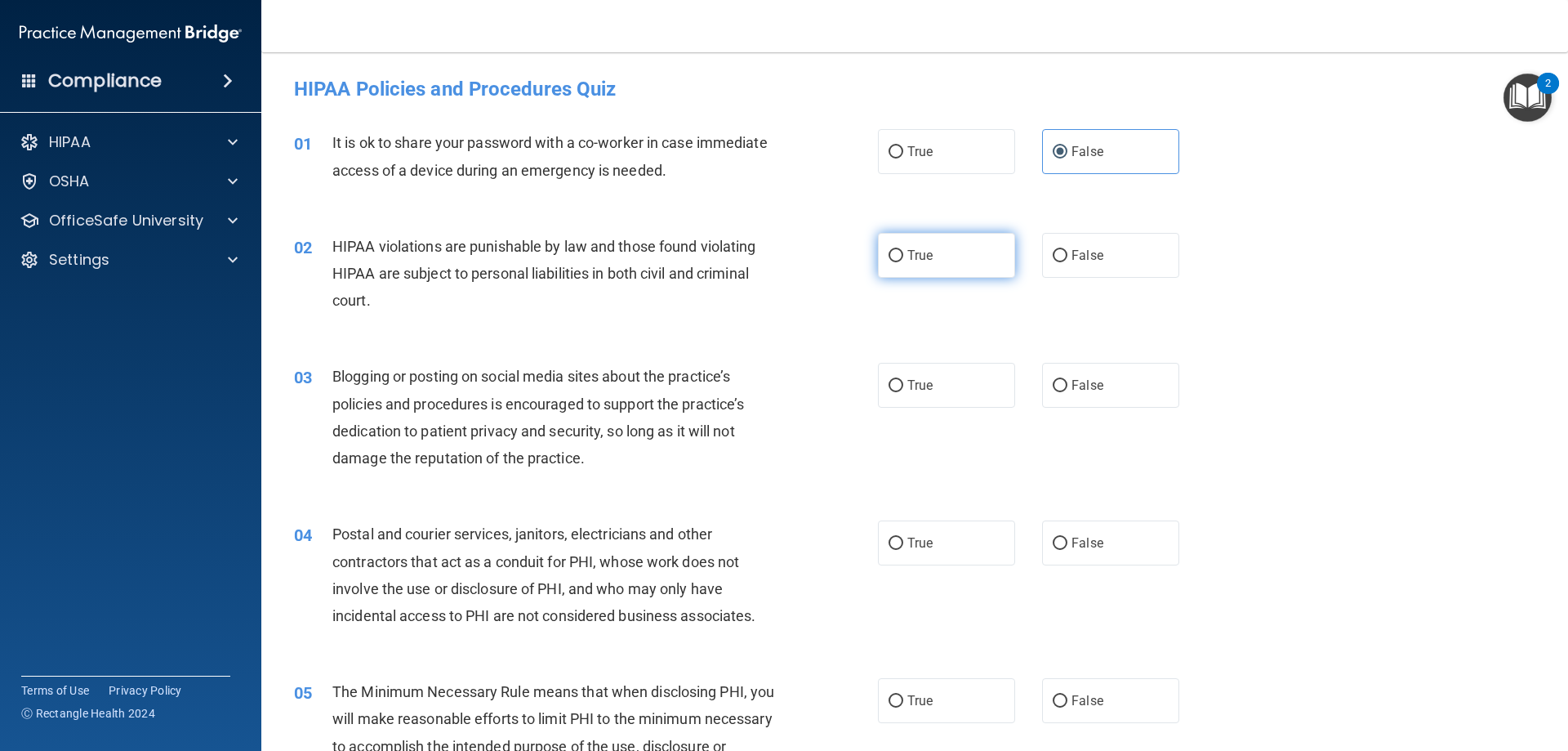
radio input "true"
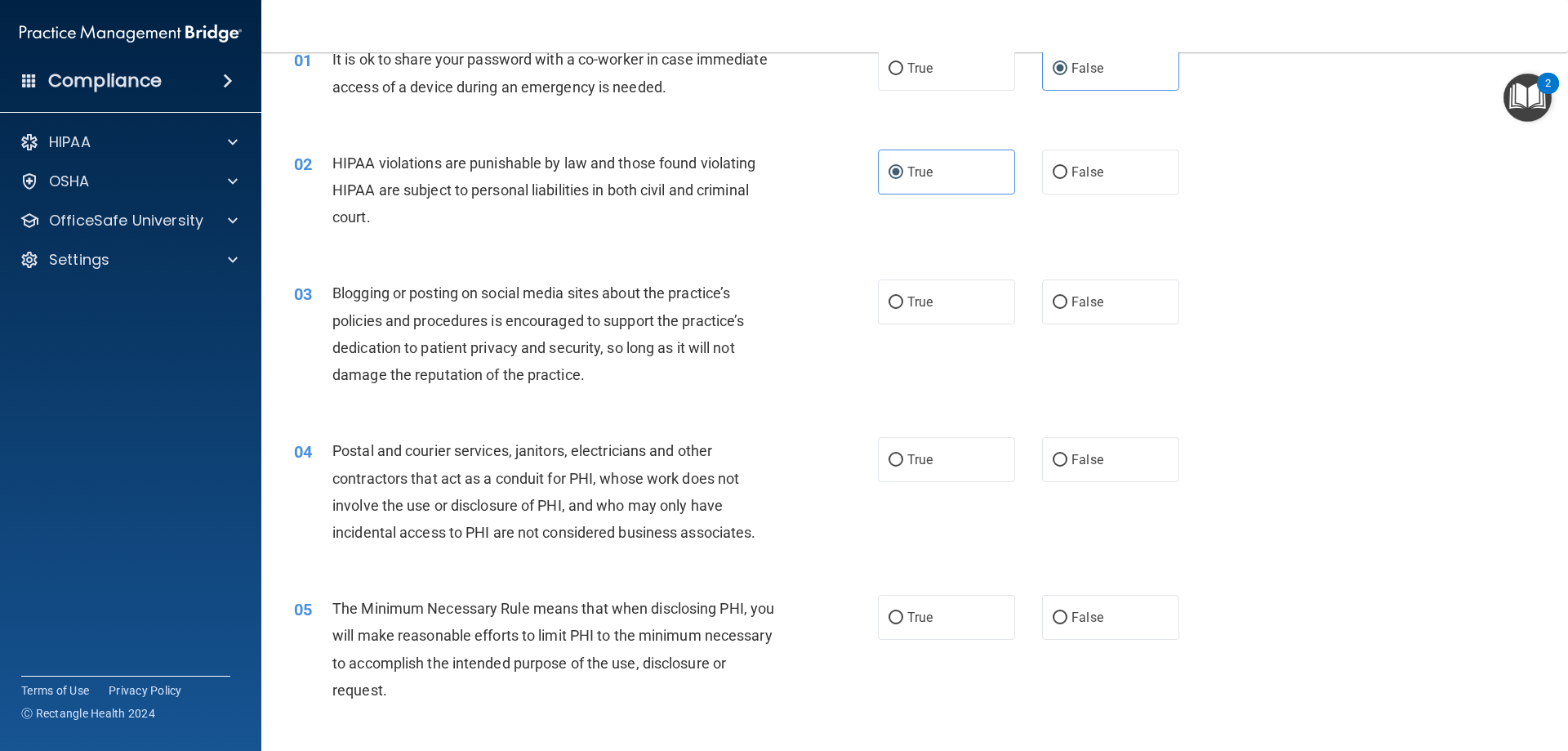
scroll to position [163, 0]
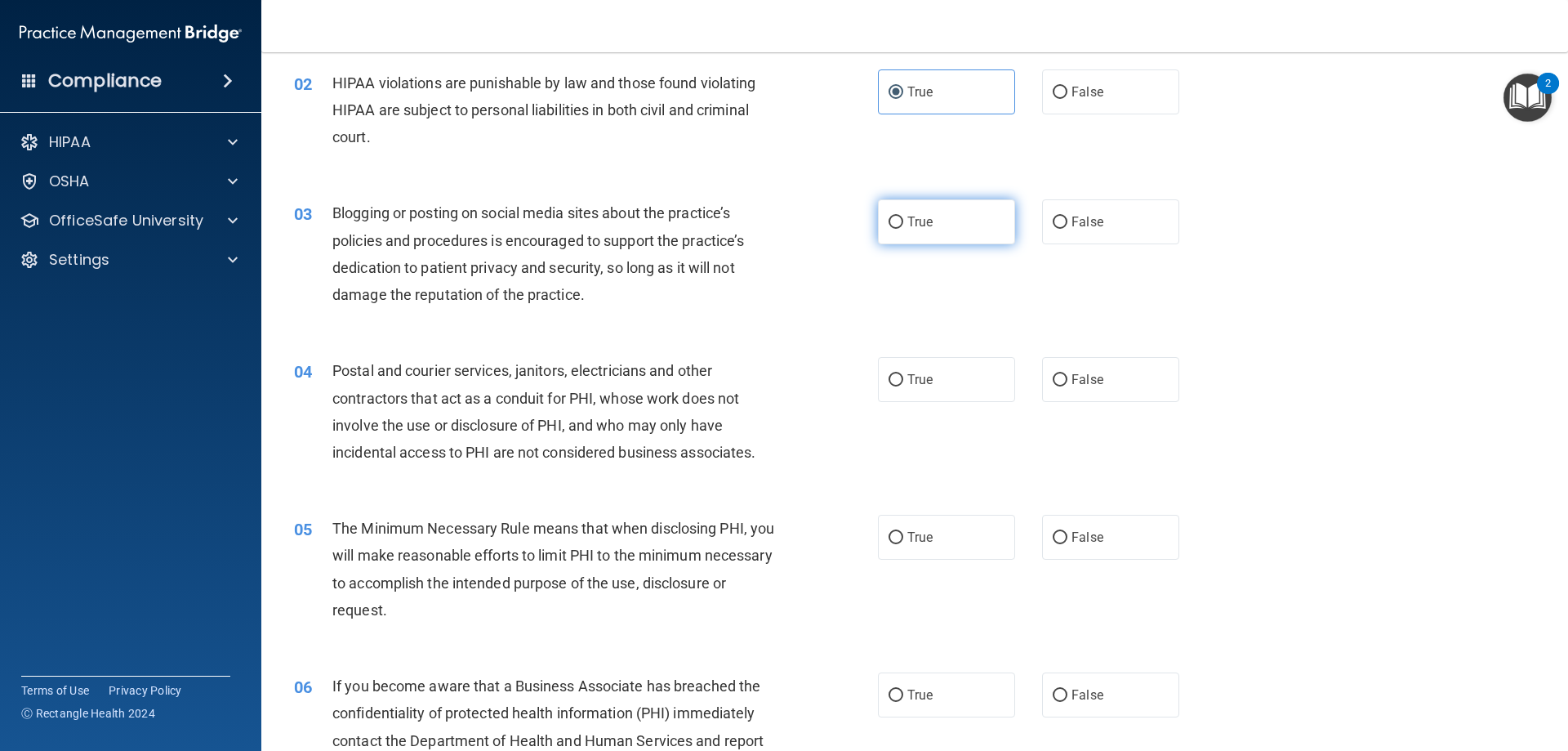
click at [922, 228] on span "True" at bounding box center [920, 221] width 25 height 15
click at [903, 228] on input "True" at bounding box center [896, 222] width 14 height 13
radio input "true"
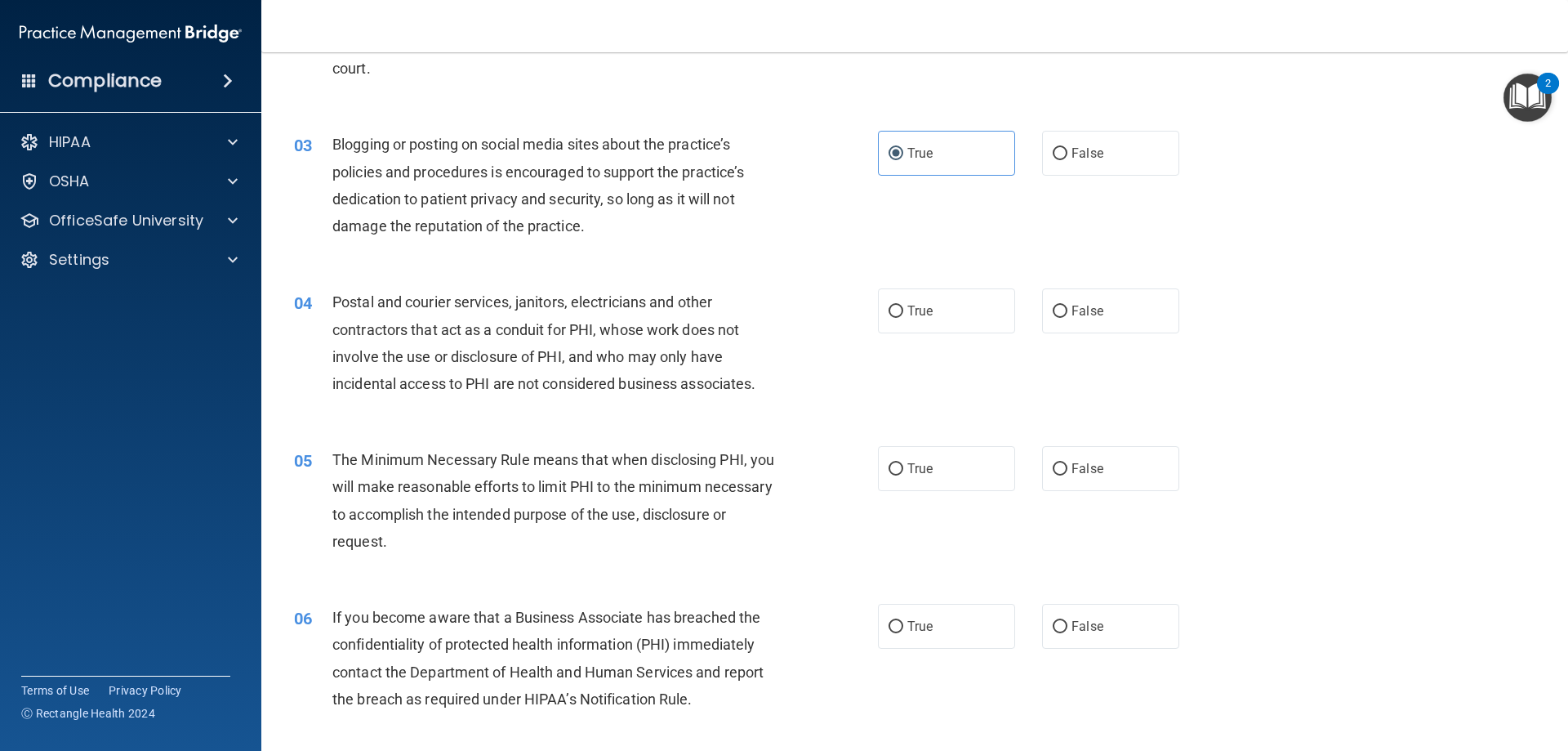
scroll to position [327, 0]
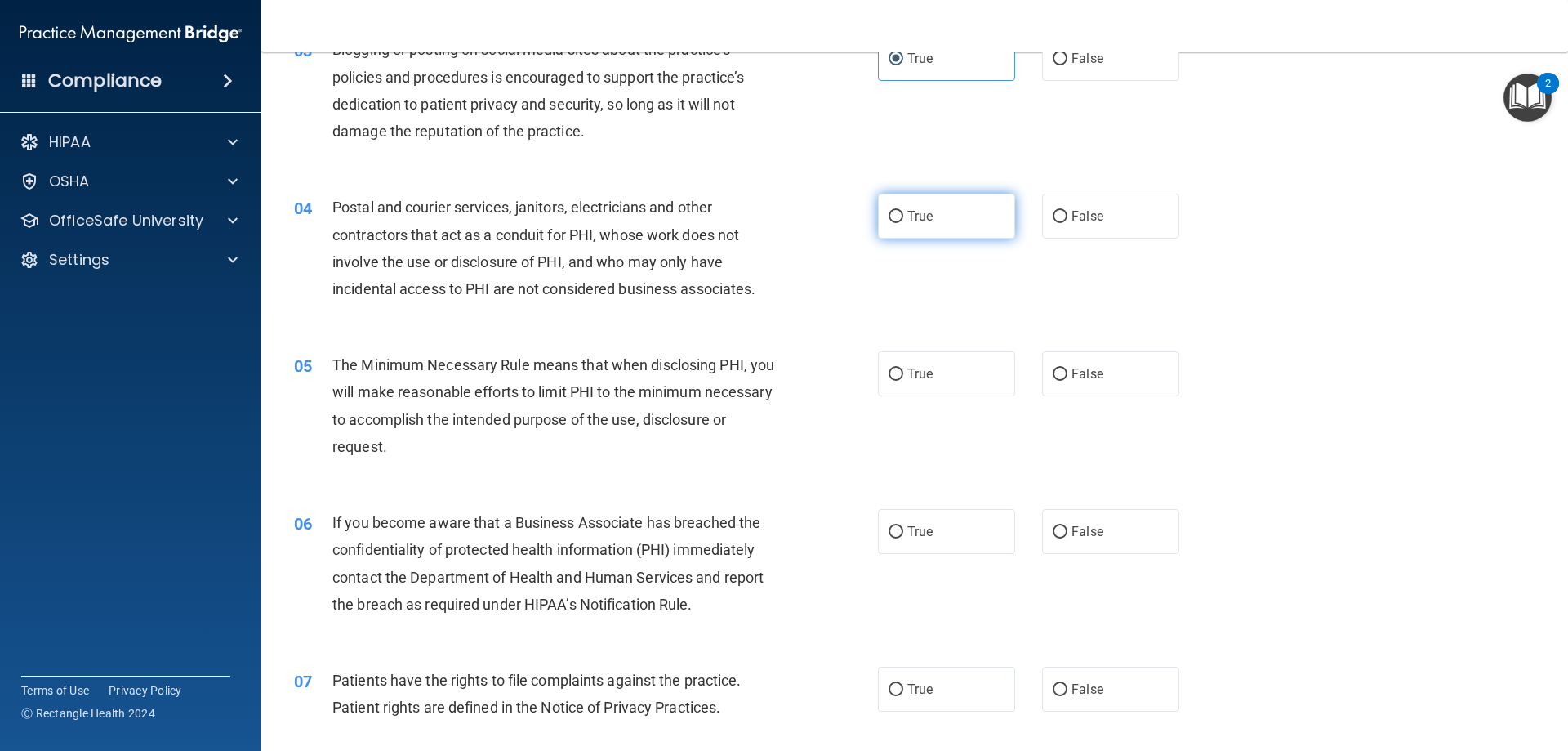
click at [957, 215] on label "True" at bounding box center [946, 216] width 137 height 45
click at [903, 215] on input "True" at bounding box center [896, 216] width 14 height 13
radio input "true"
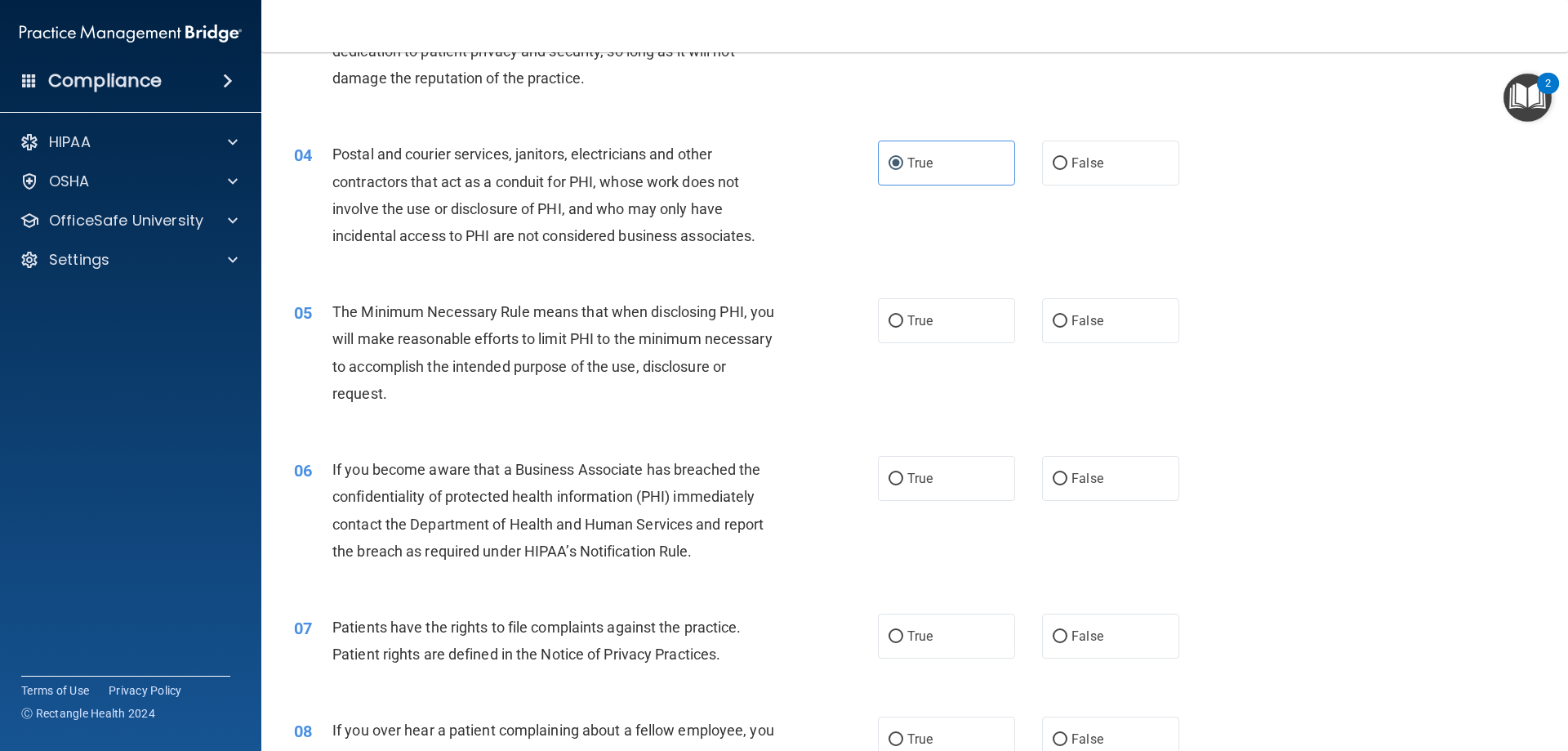
scroll to position [408, 0]
